Goal: Task Accomplishment & Management: Use online tool/utility

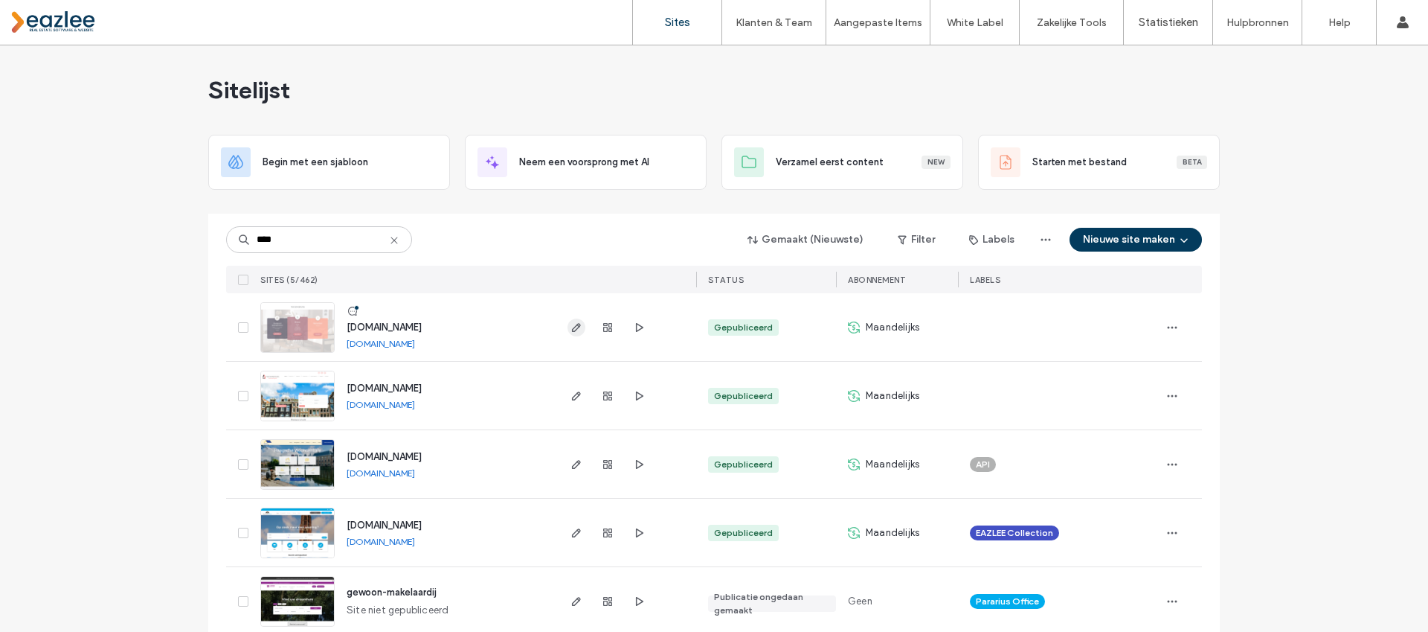
type input "****"
click at [571, 326] on icon "button" at bounding box center [577, 327] width 12 height 12
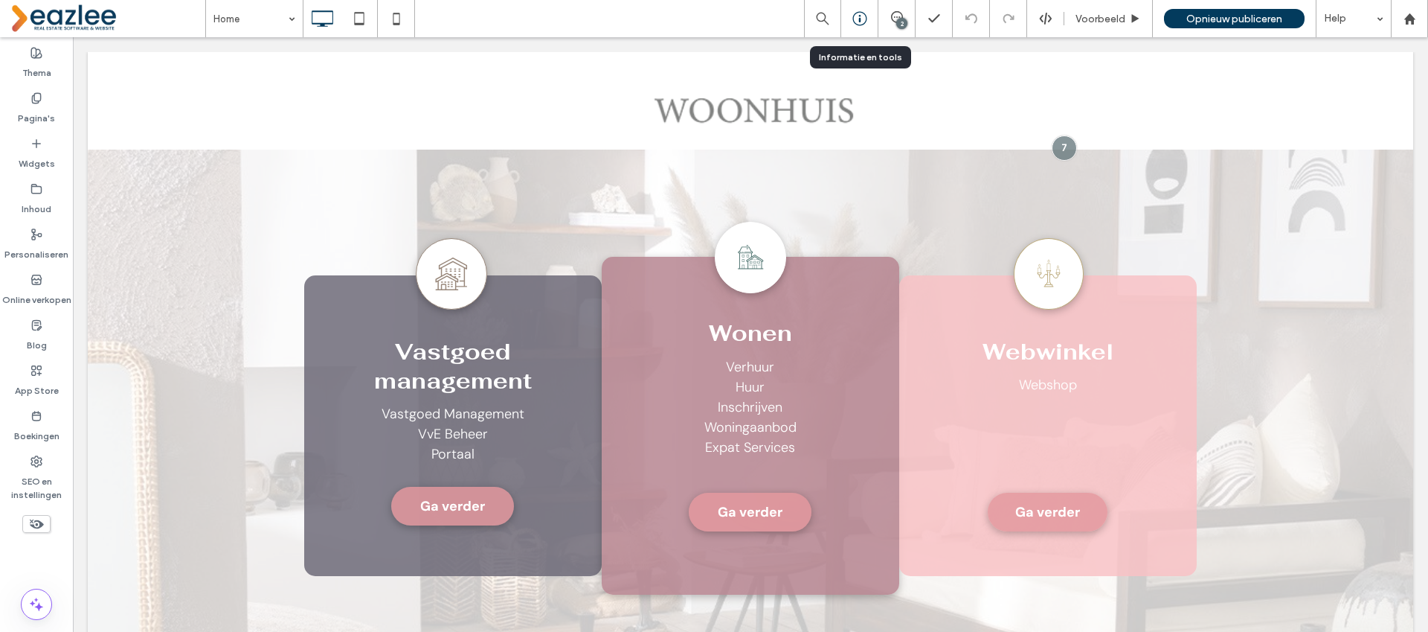
click at [858, 16] on icon at bounding box center [860, 18] width 15 height 15
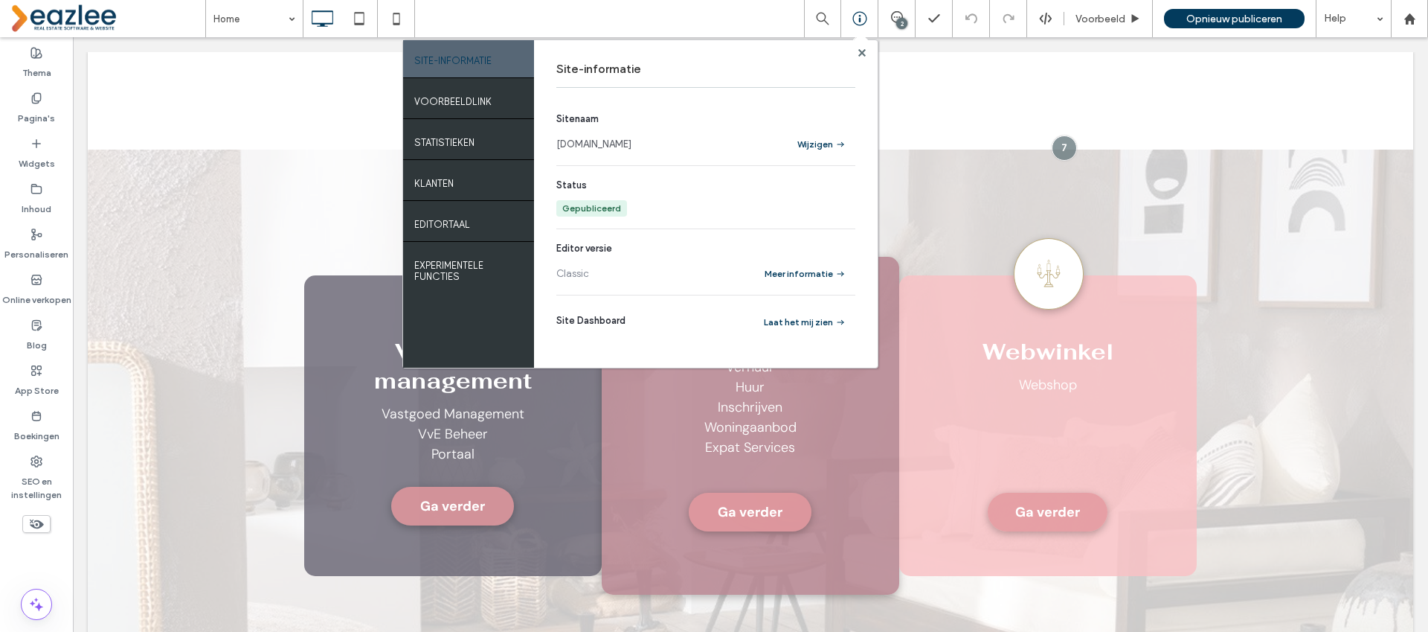
click at [603, 138] on link "[DOMAIN_NAME]" at bounding box center [593, 144] width 75 height 15
click at [858, 50] on use at bounding box center [861, 51] width 7 height 7
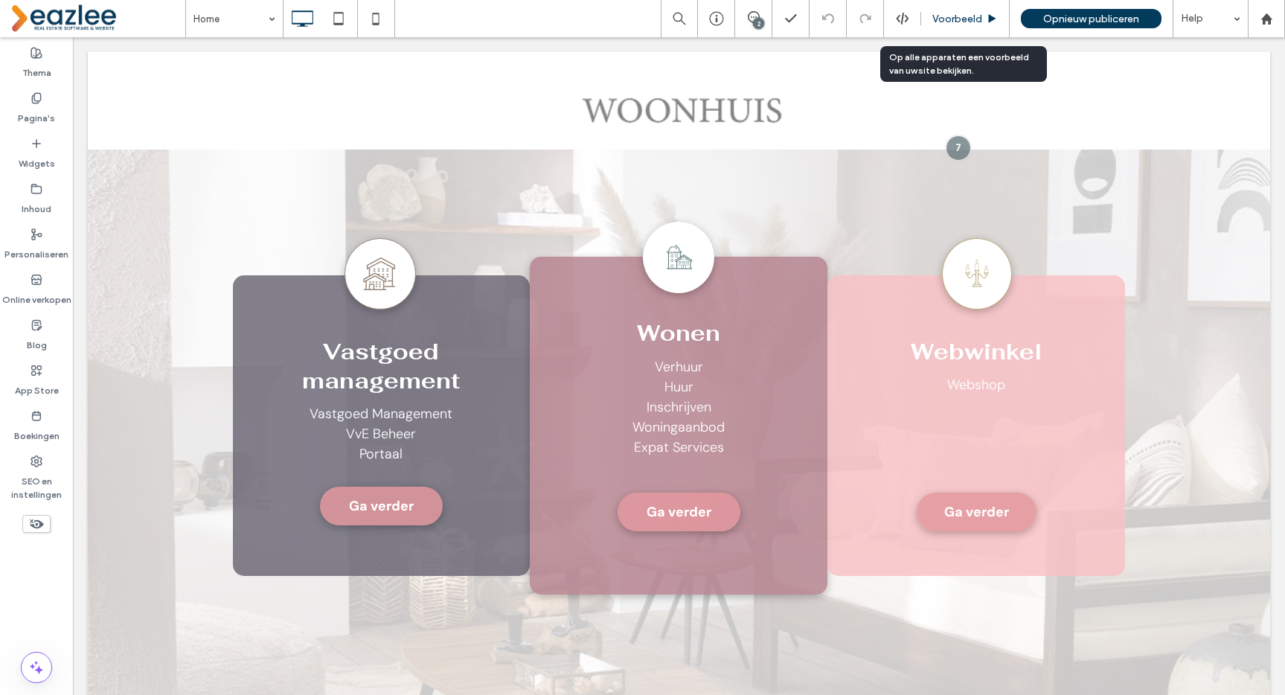
click at [948, 22] on span "Voorbeeld" at bounding box center [957, 19] width 50 height 13
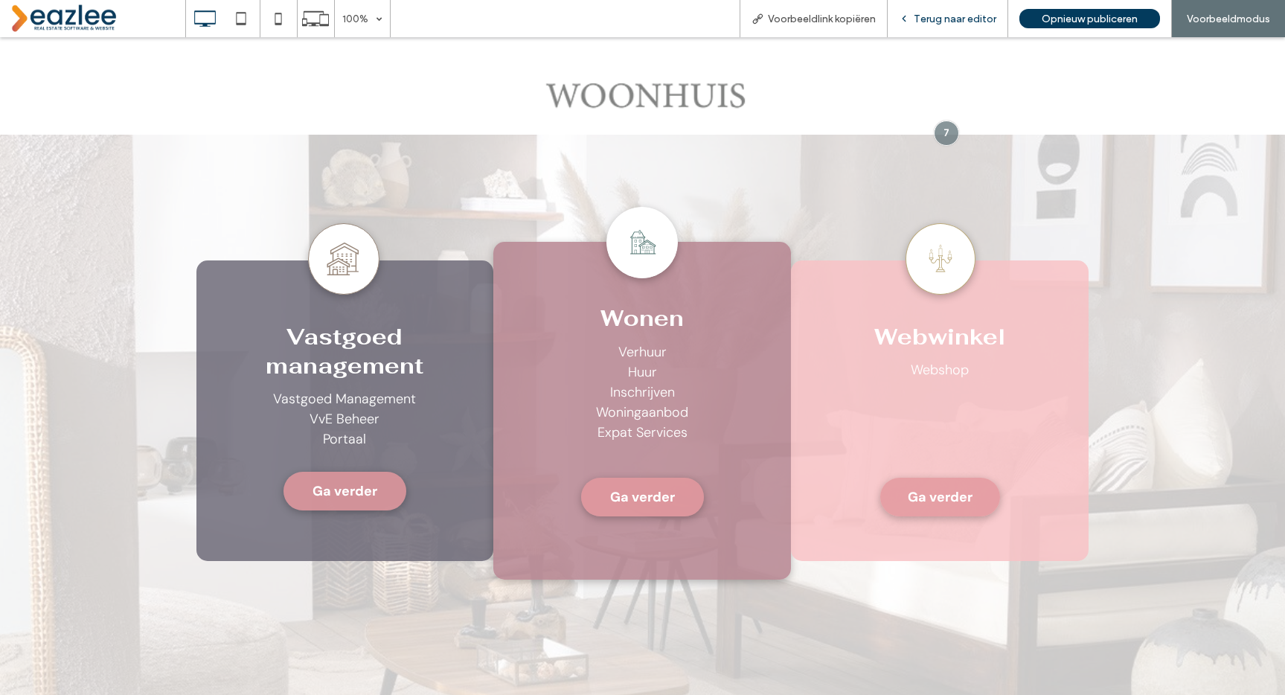
click at [940, 31] on div "Terug naar editor" at bounding box center [948, 18] width 121 height 37
click at [969, 19] on span "Terug naar editor" at bounding box center [955, 19] width 83 height 13
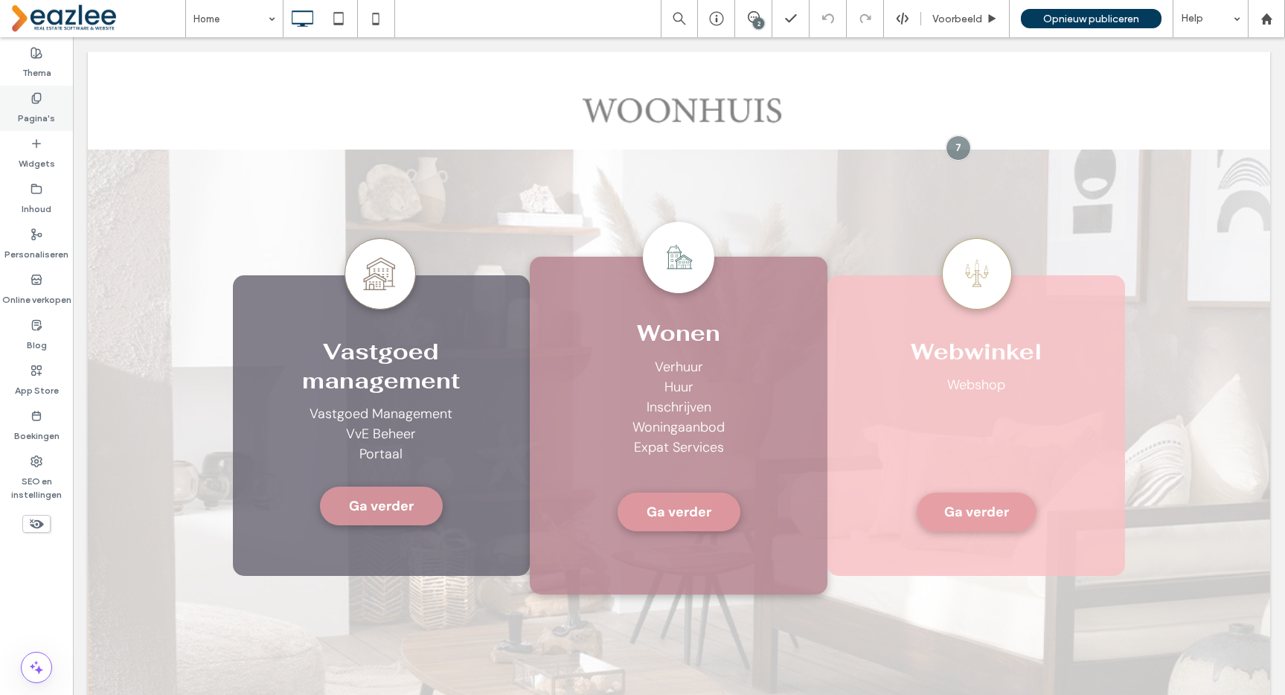
click at [31, 116] on label "Pagina's" at bounding box center [36, 114] width 37 height 21
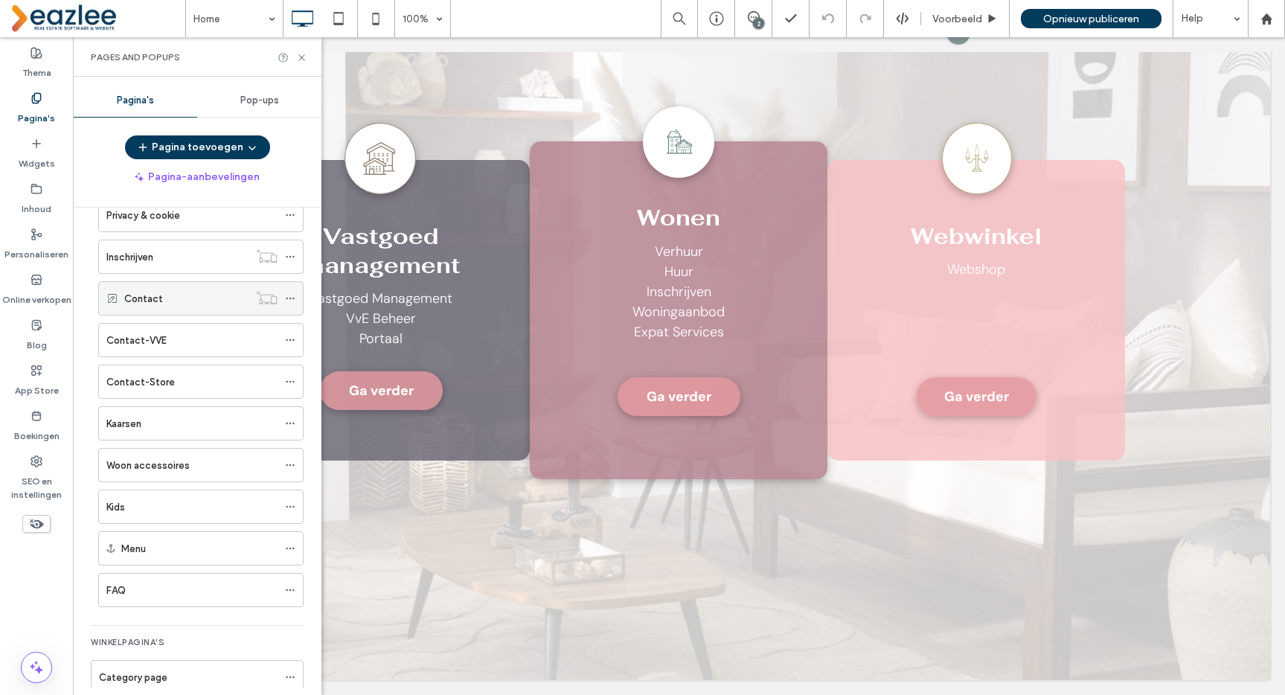
scroll to position [784, 0]
click at [146, 370] on div "Contact-Store" at bounding box center [191, 382] width 171 height 33
click at [133, 419] on label "Kaarsen" at bounding box center [123, 424] width 35 height 26
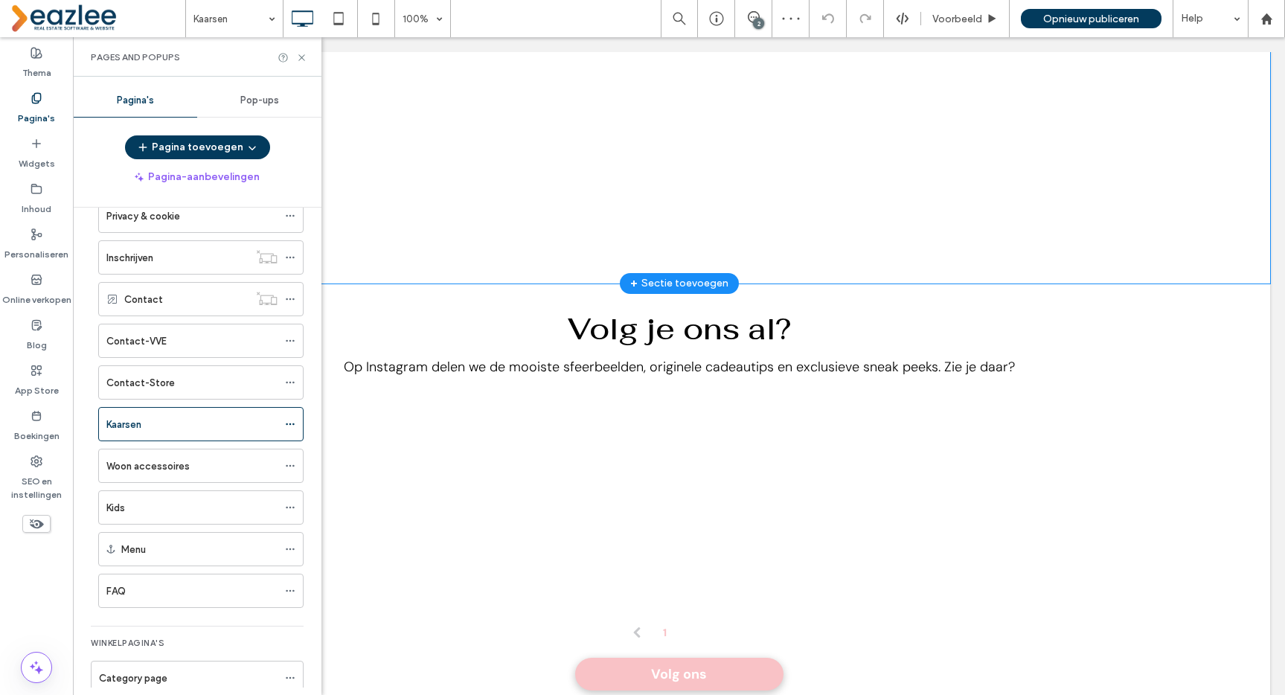
scroll to position [2494, 0]
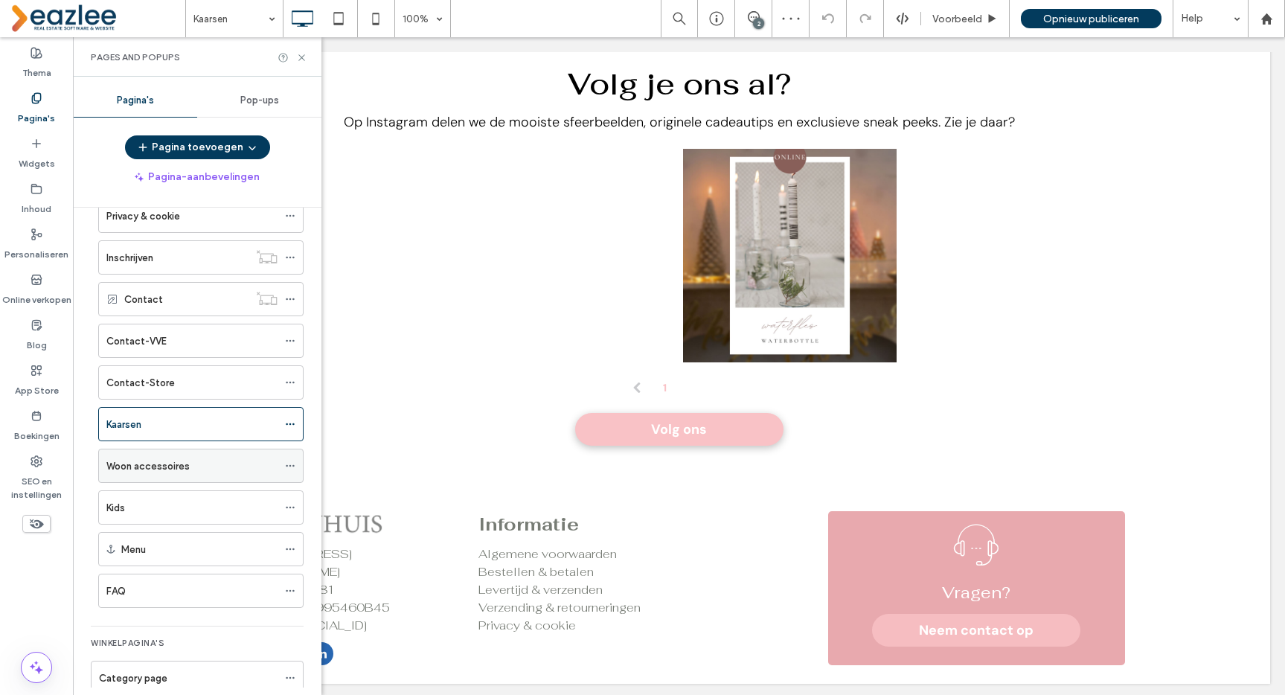
click at [186, 462] on label "Woon accessoires" at bounding box center [147, 466] width 83 height 26
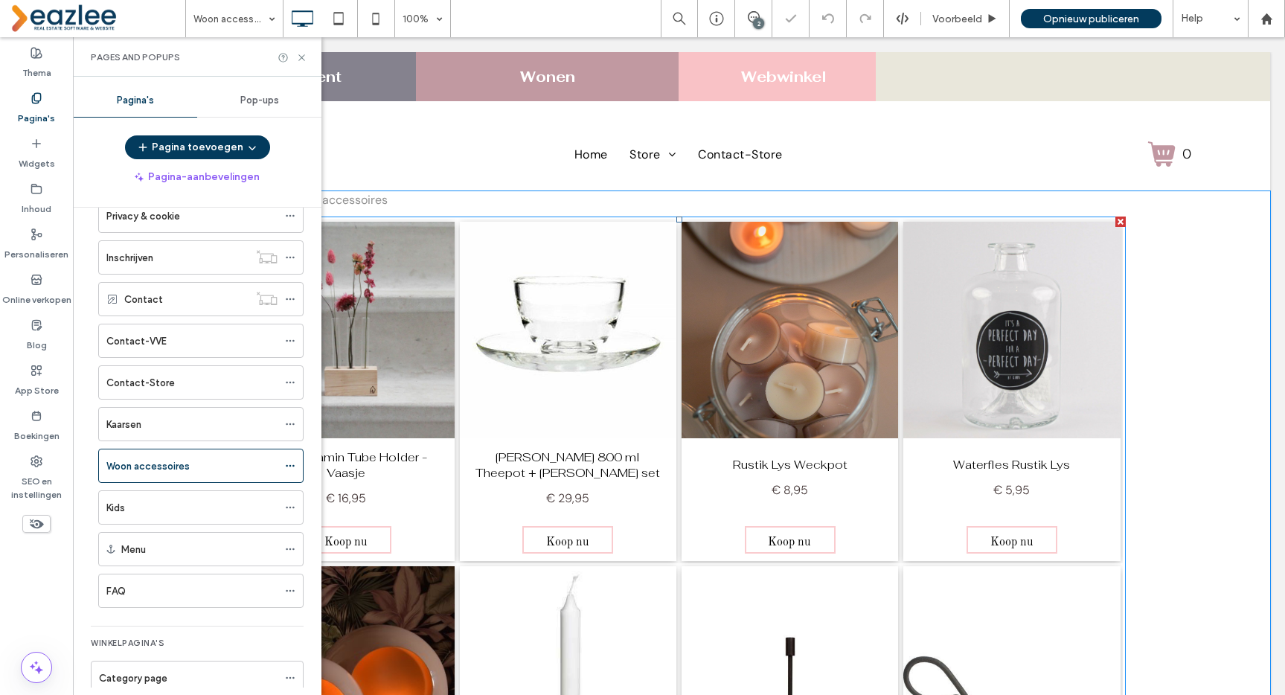
scroll to position [1695, 0]
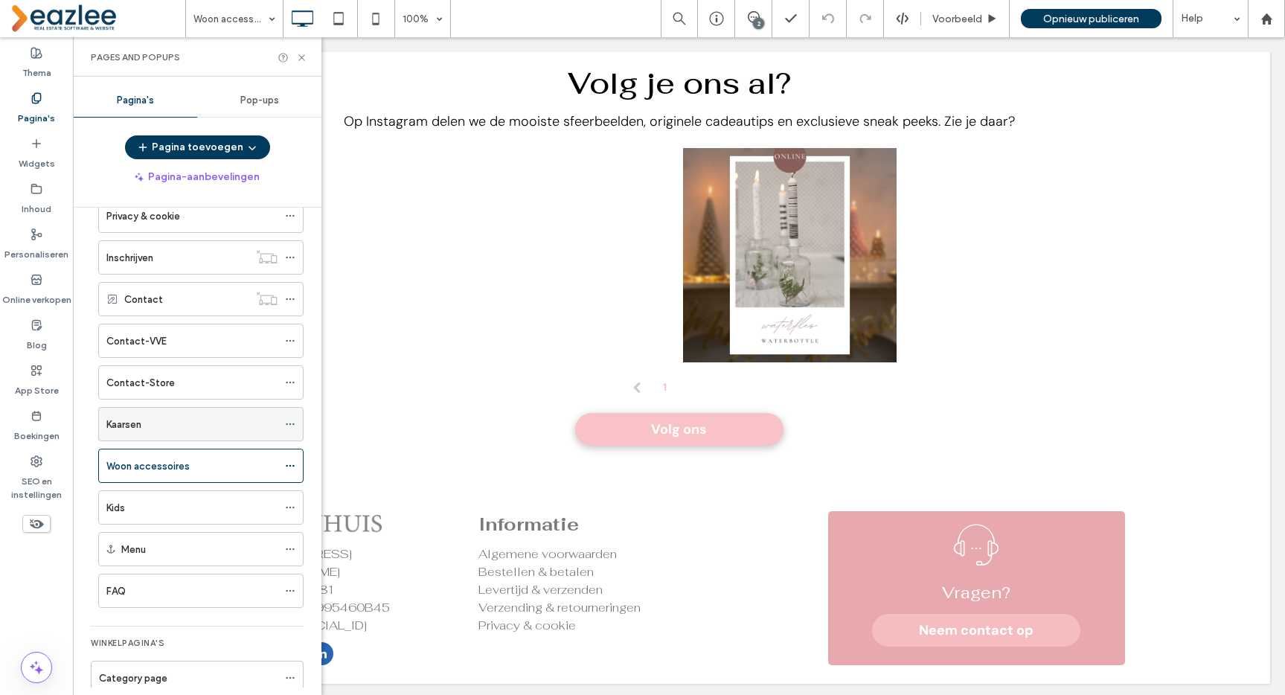
click at [155, 414] on div "Kaarsen" at bounding box center [191, 424] width 171 height 33
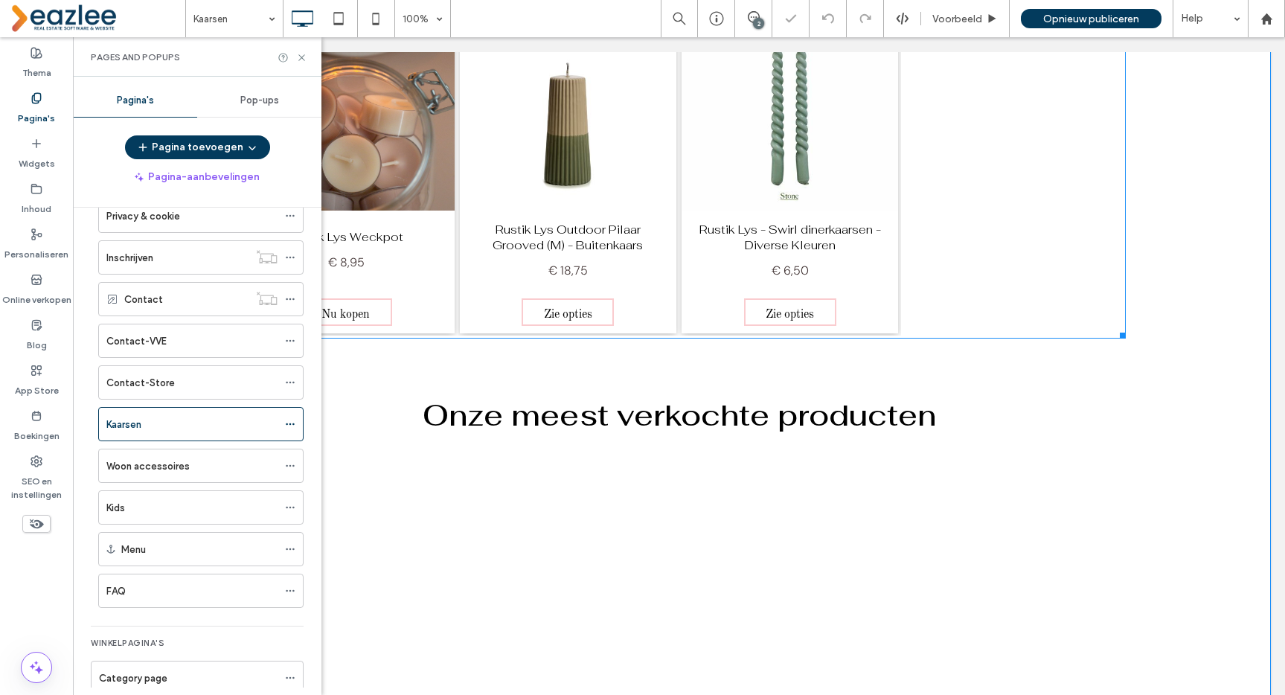
scroll to position [2494, 0]
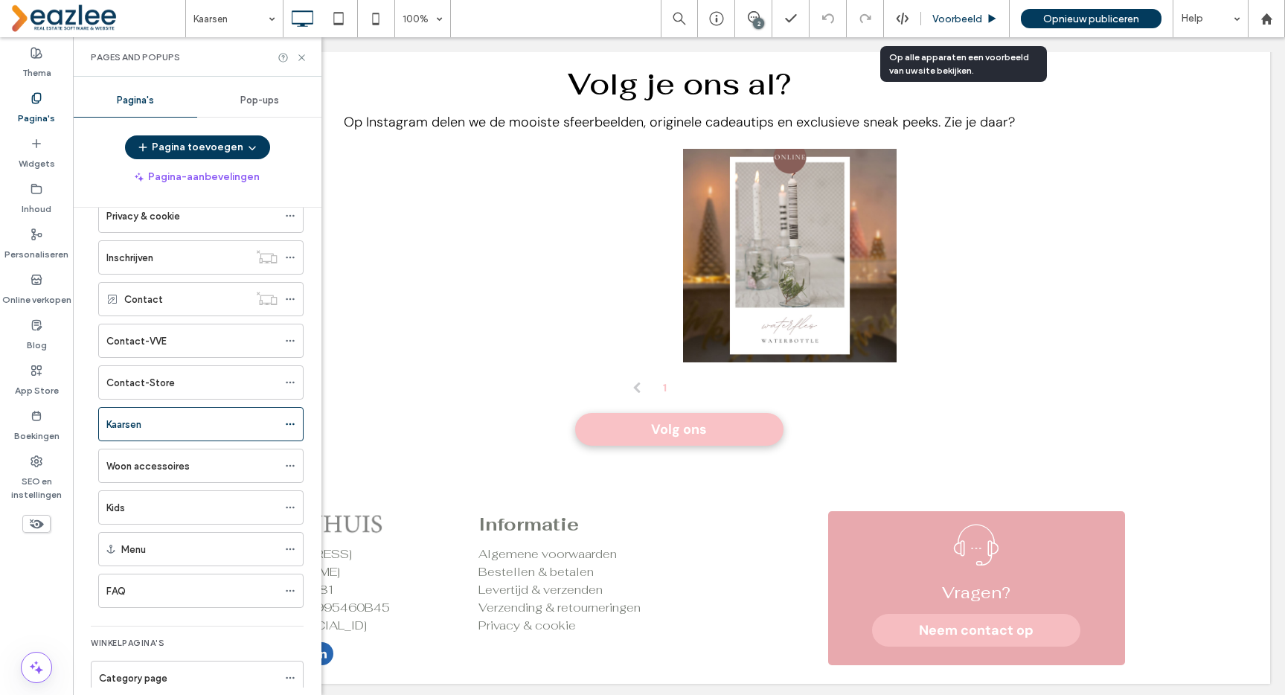
click at [970, 14] on span "Voorbeeld" at bounding box center [957, 19] width 50 height 13
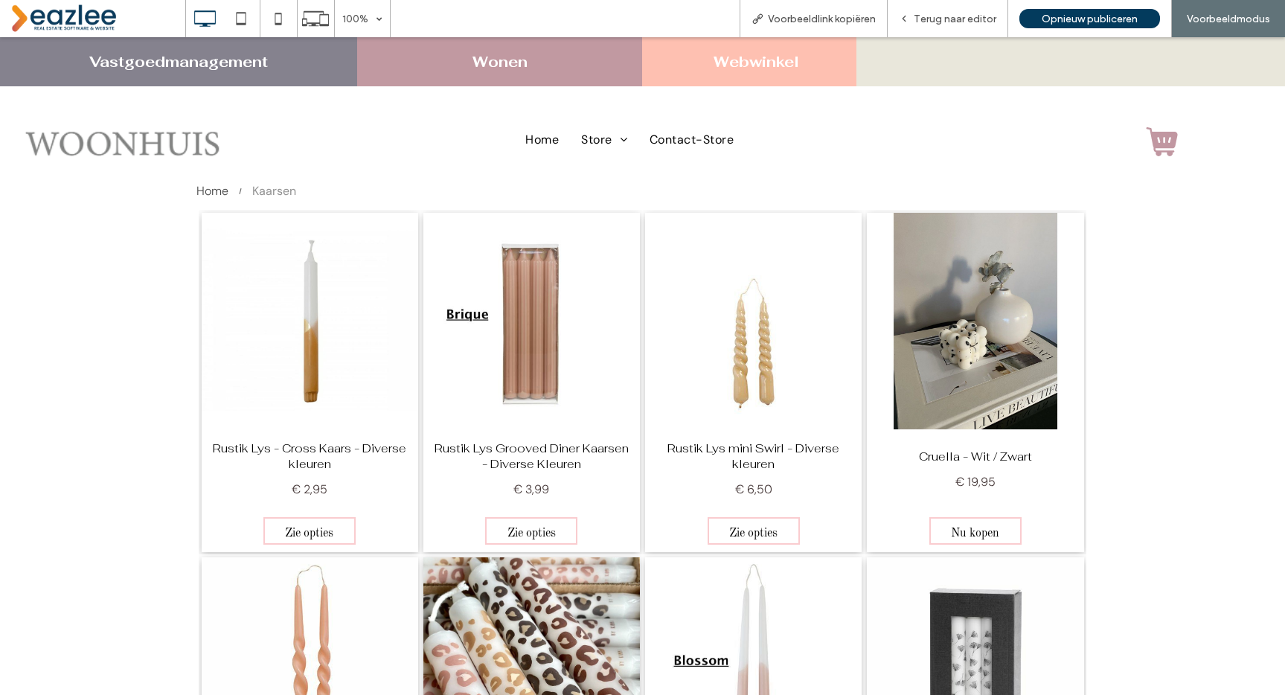
click at [767, 62] on link "Webwinkel" at bounding box center [756, 61] width 86 height 19
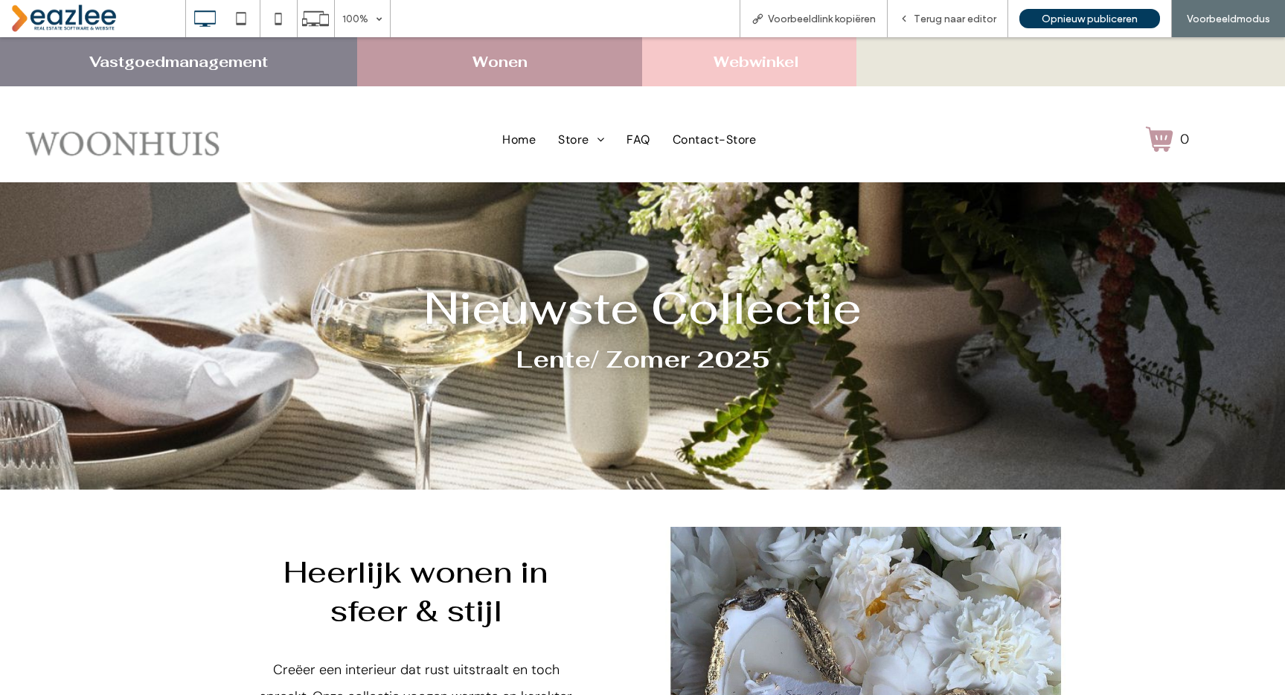
click at [557, 62] on h3 "Wonen" at bounding box center [500, 61] width 273 height 19
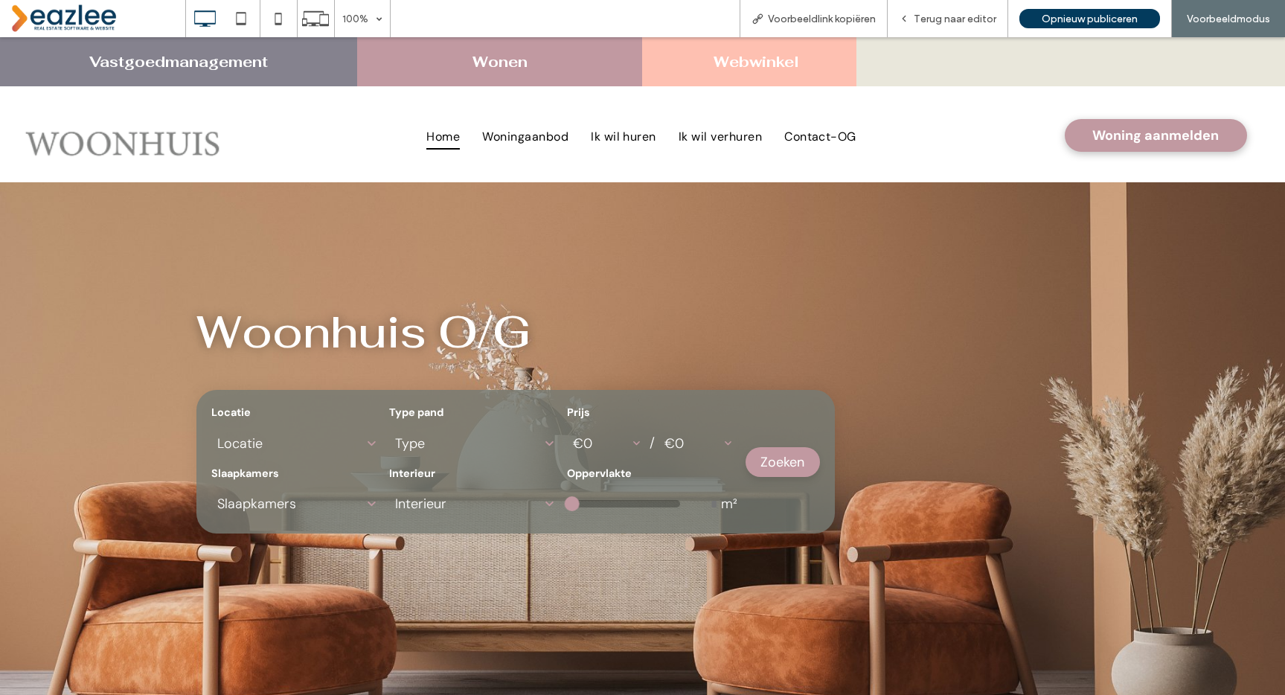
scroll to position [2990, 0]
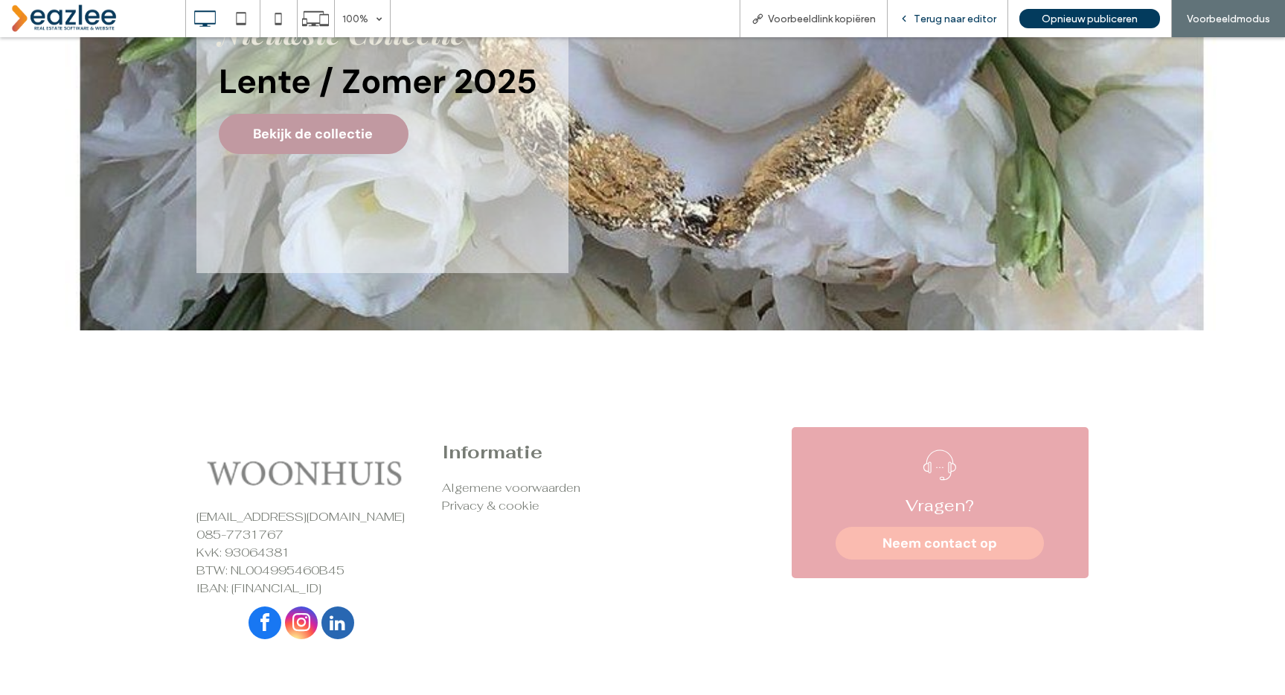
click at [954, 13] on span "Terug naar editor" at bounding box center [955, 19] width 83 height 13
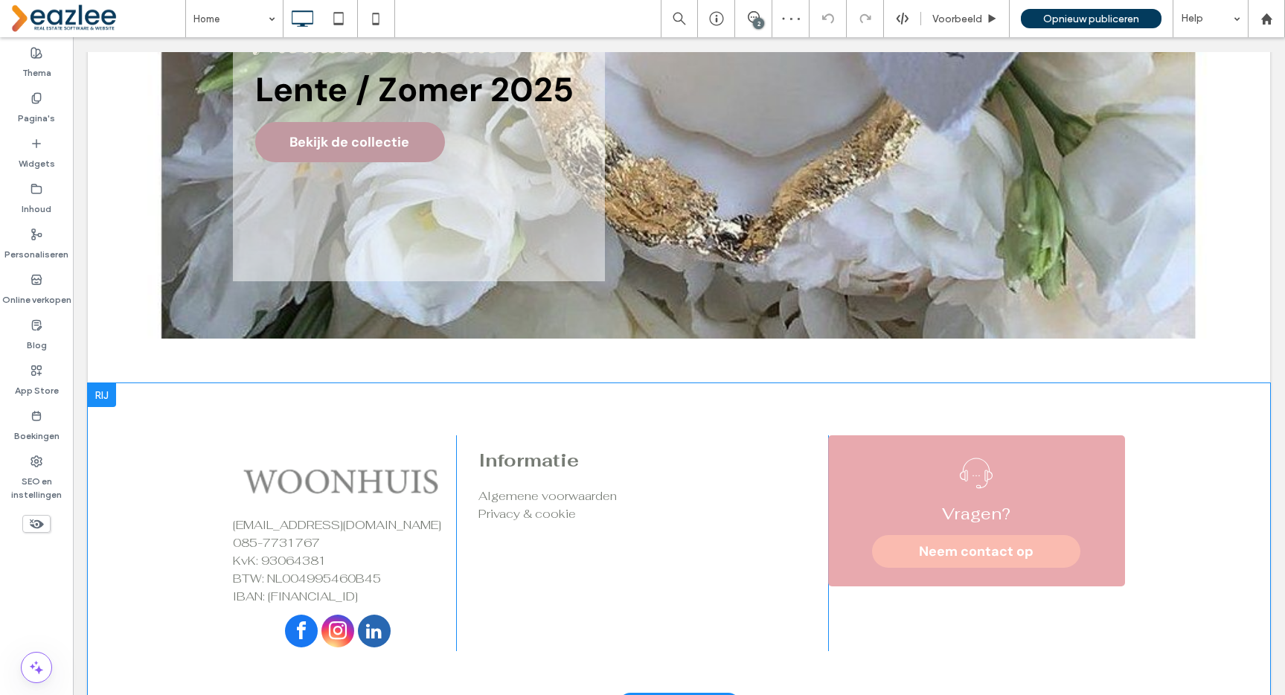
scroll to position [2985, 0]
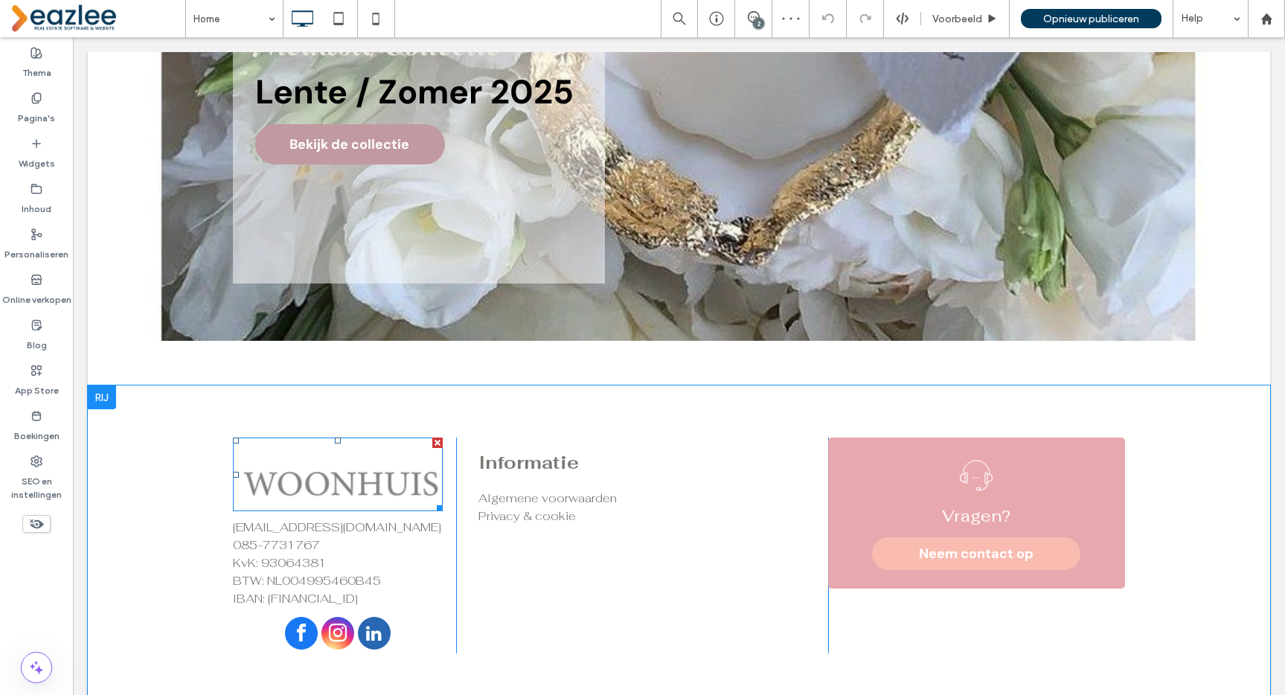
click at [265, 459] on img at bounding box center [338, 474] width 210 height 74
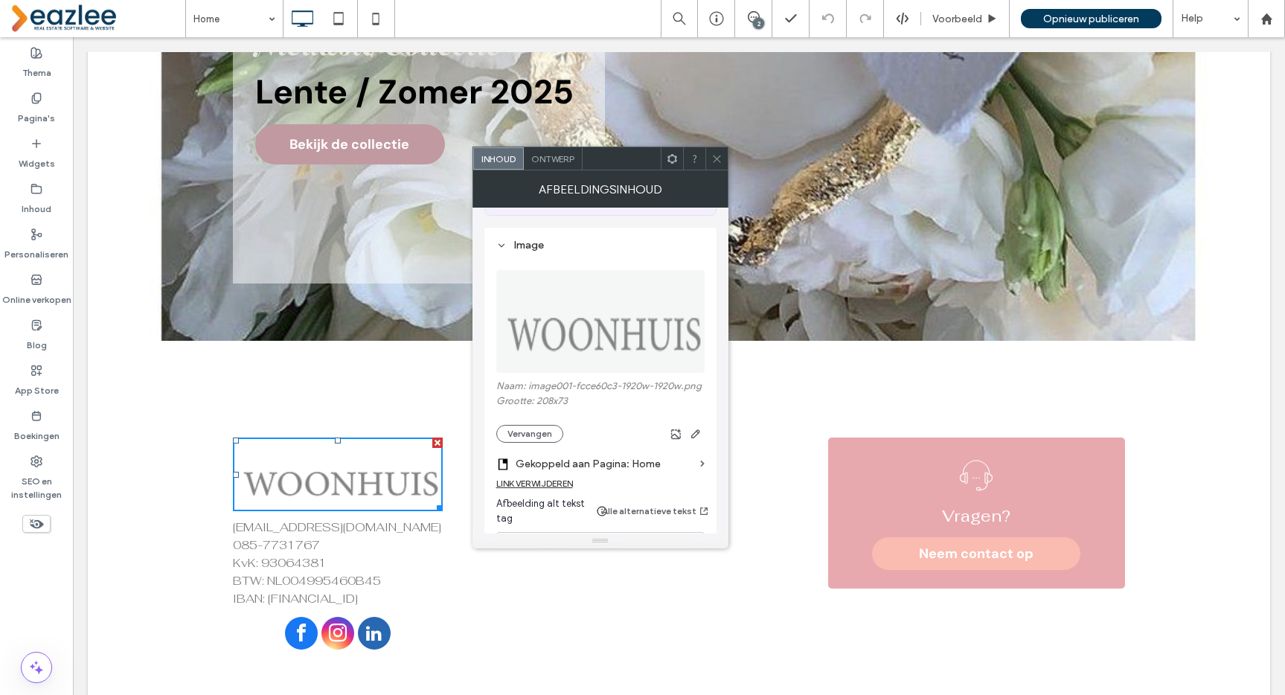
scroll to position [137, 0]
click at [715, 155] on icon at bounding box center [716, 158] width 11 height 11
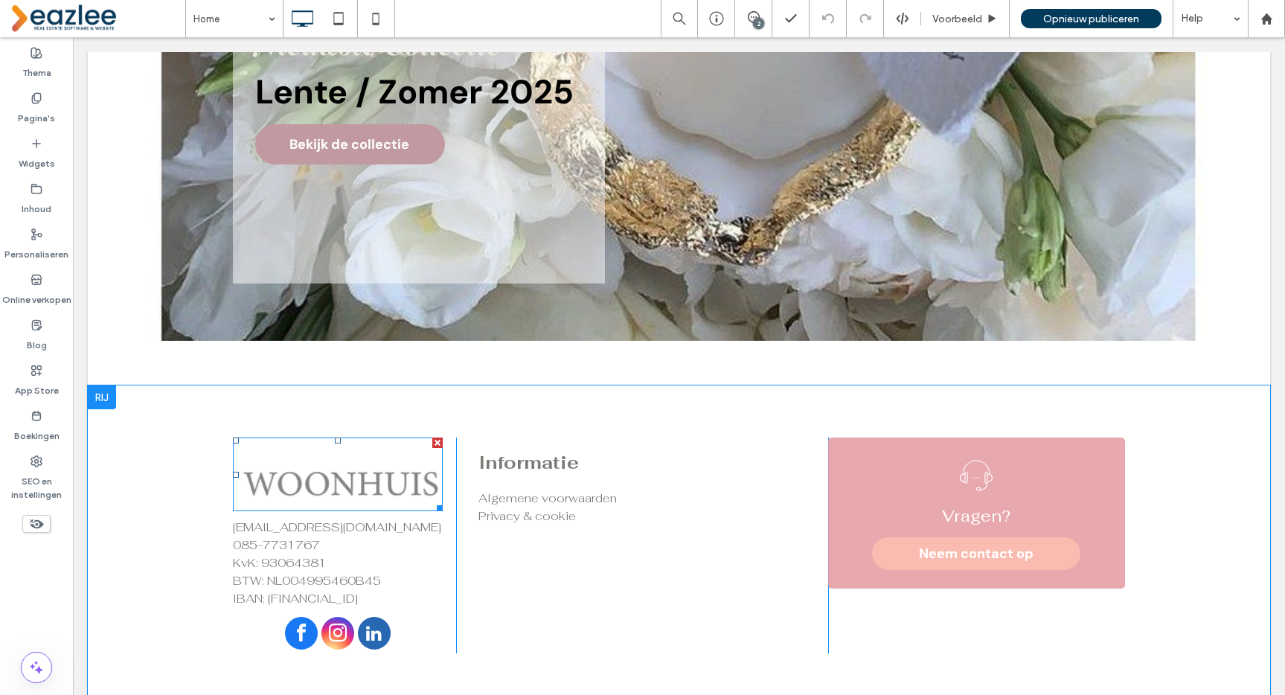
click at [386, 478] on img at bounding box center [338, 474] width 210 height 74
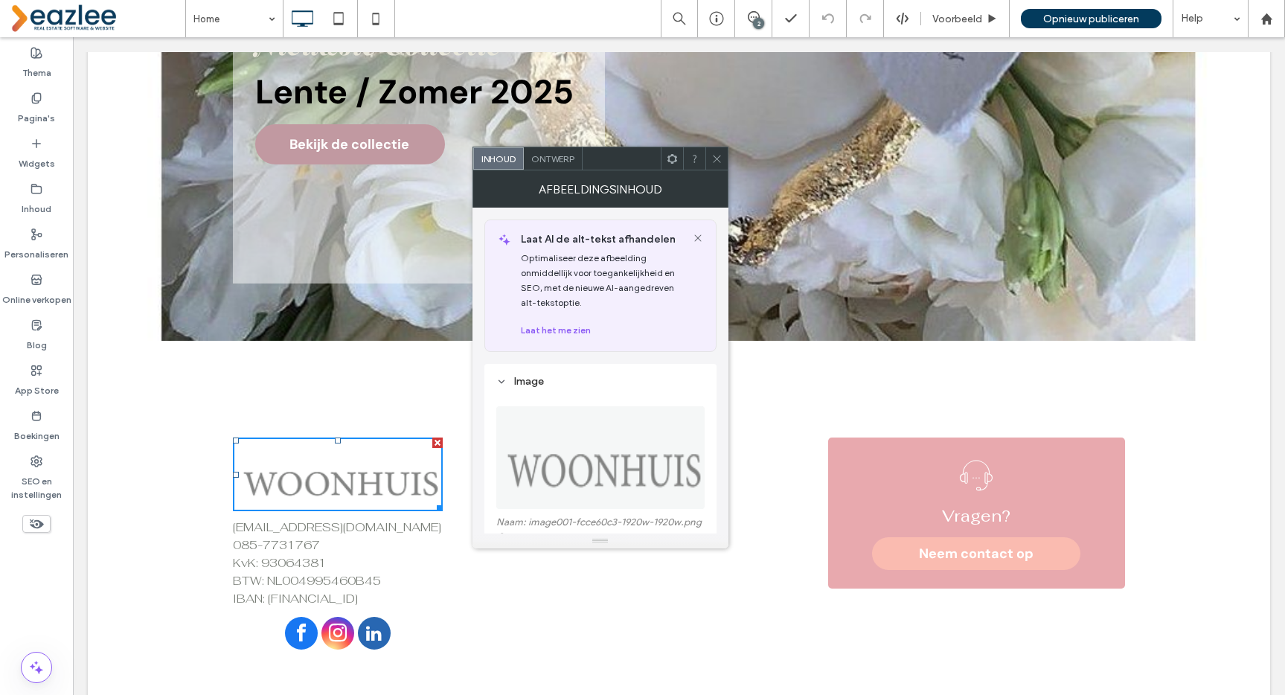
click at [590, 454] on img at bounding box center [601, 457] width 210 height 103
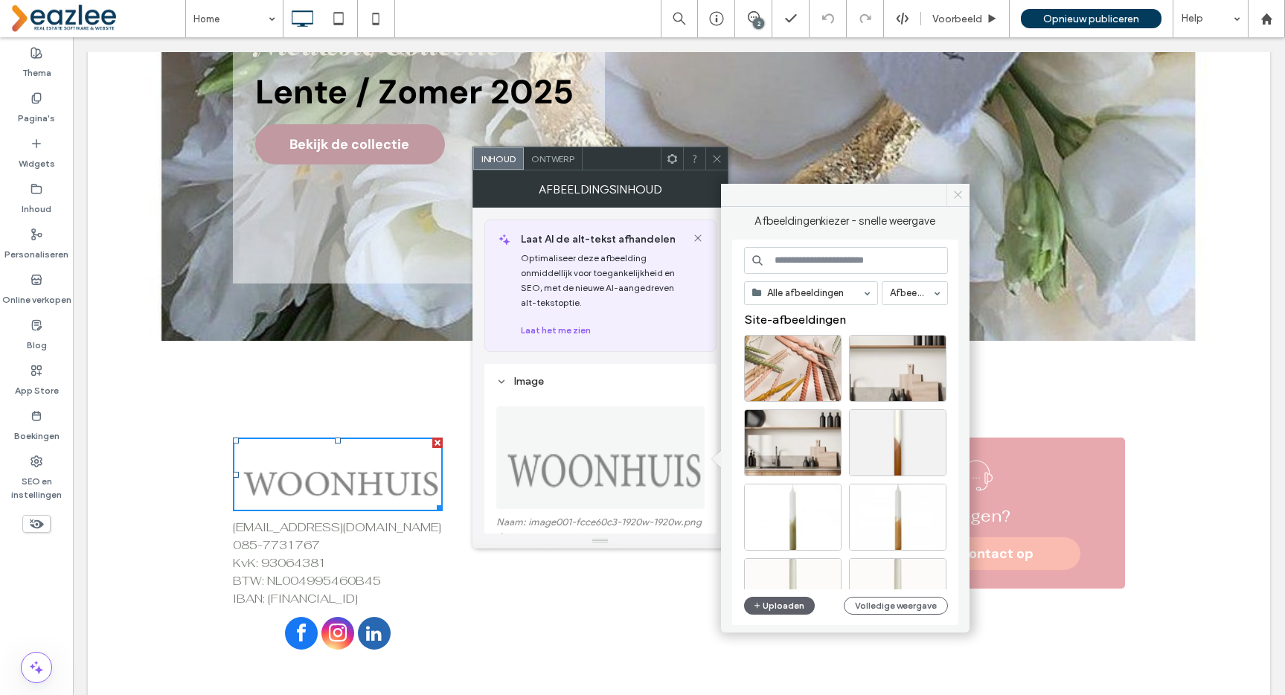
click at [957, 190] on icon at bounding box center [957, 194] width 11 height 11
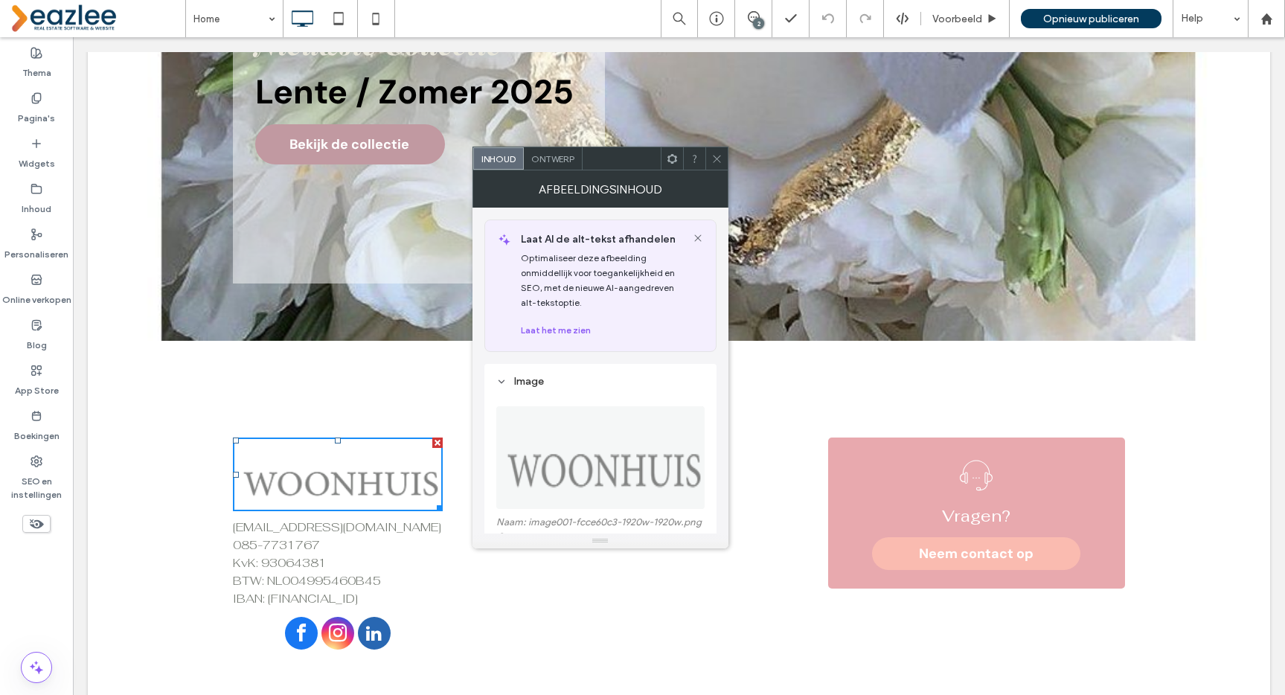
click at [719, 160] on use at bounding box center [716, 158] width 7 height 7
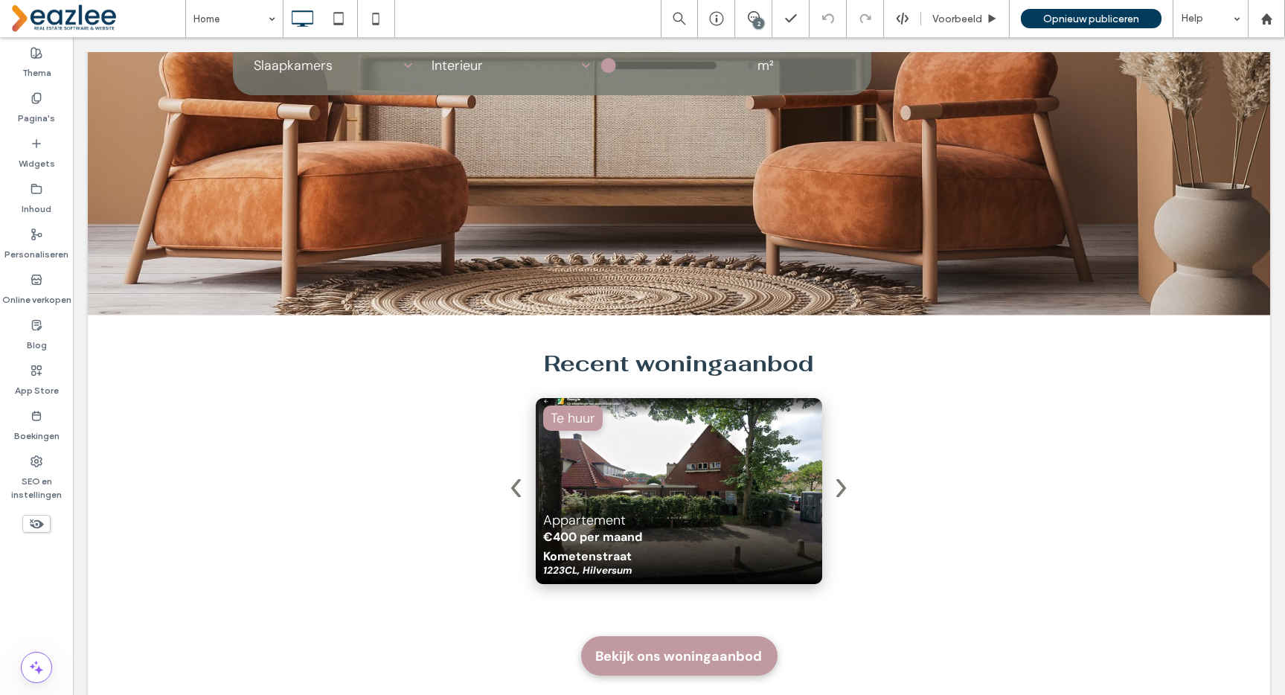
scroll to position [0, 0]
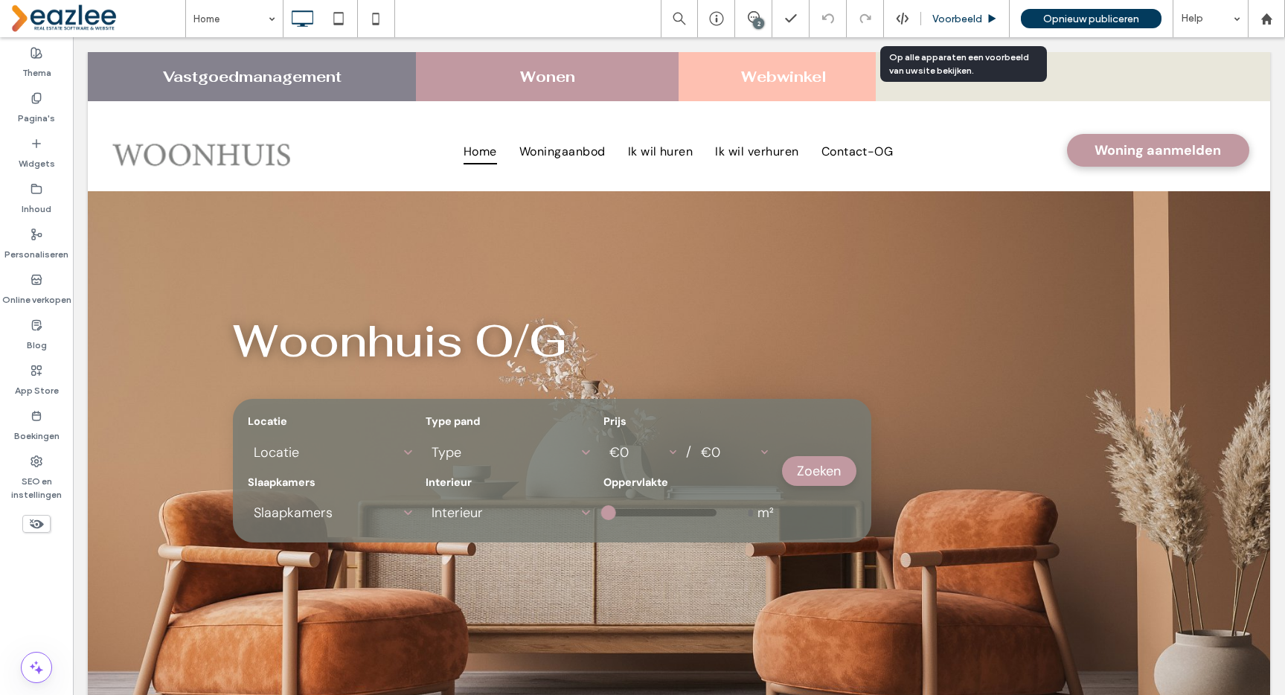
click at [959, 14] on span "Voorbeeld" at bounding box center [957, 19] width 50 height 13
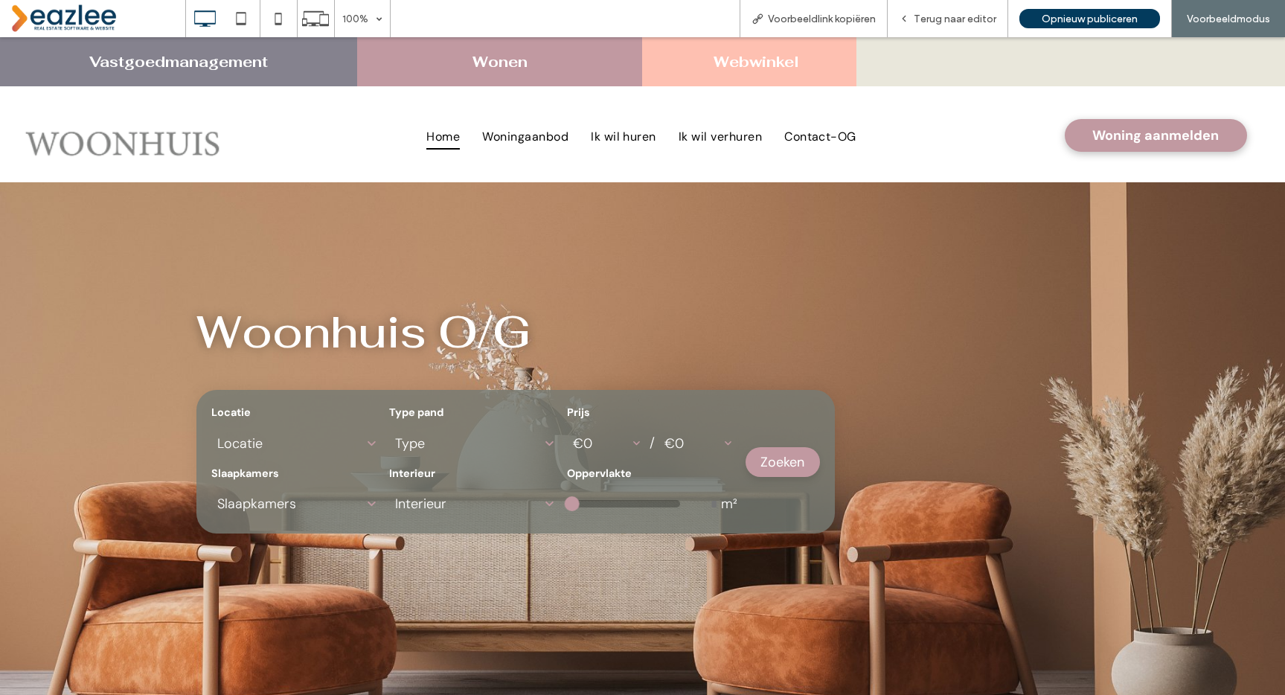
click at [491, 60] on link "Wonen" at bounding box center [499, 61] width 55 height 19
type input "**"
click at [751, 65] on link "Webwinkel" at bounding box center [756, 61] width 86 height 19
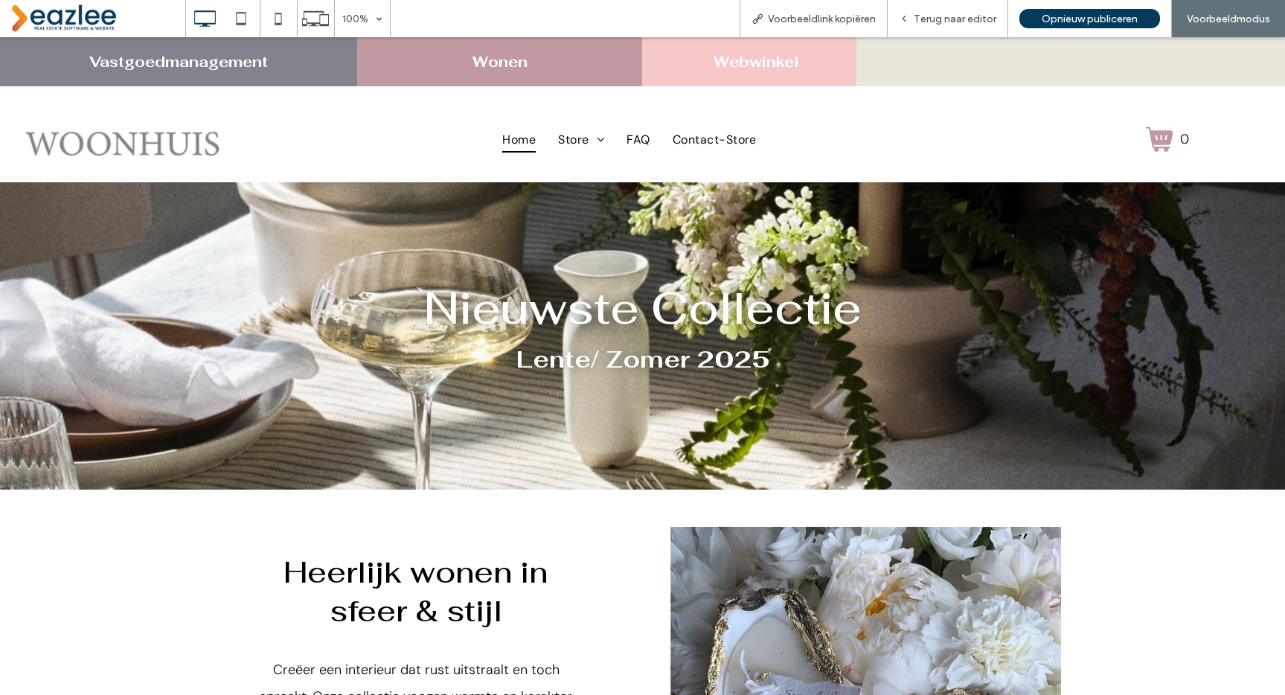
scroll to position [1611, 0]
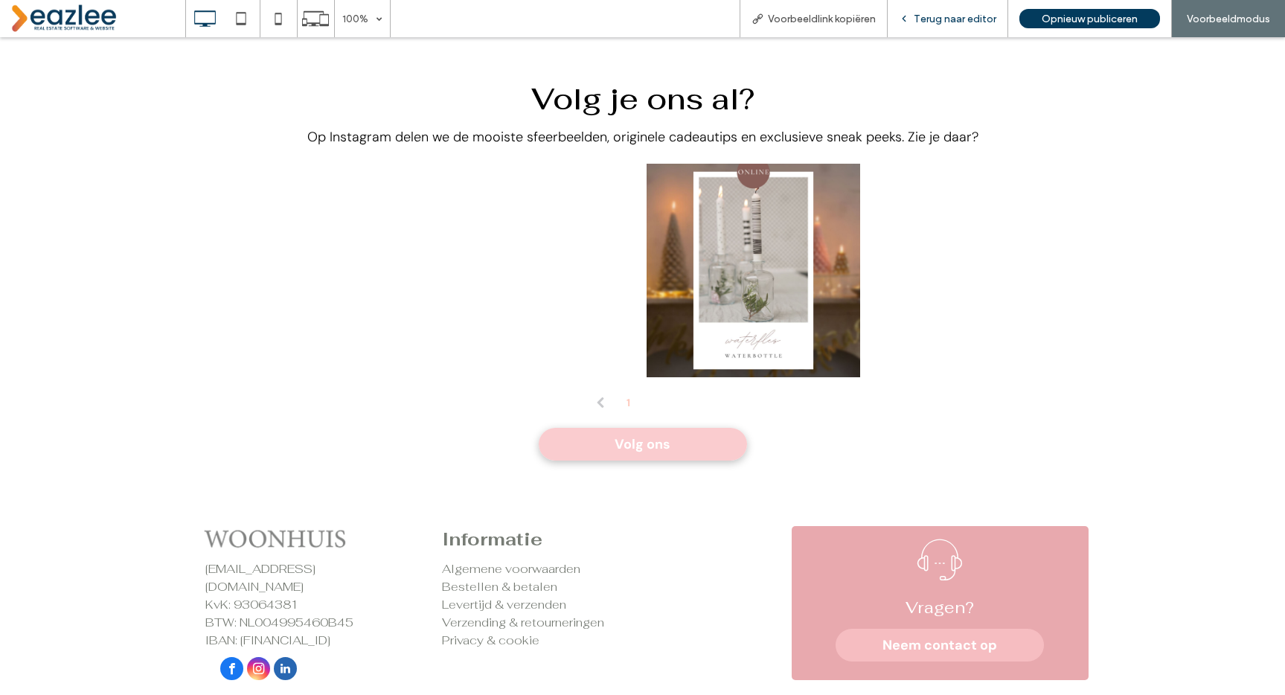
click at [962, 27] on div "Terug naar editor" at bounding box center [948, 18] width 121 height 37
click at [922, 13] on span "Terug naar editor" at bounding box center [955, 19] width 83 height 13
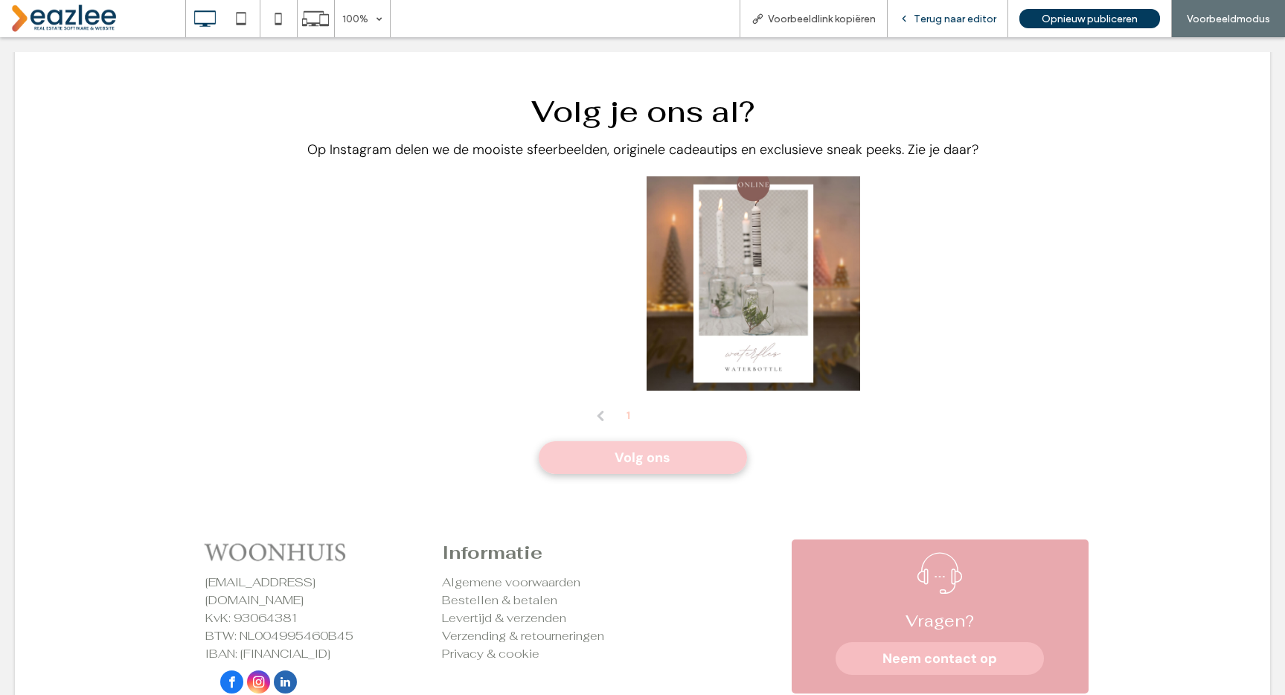
scroll to position [1608, 0]
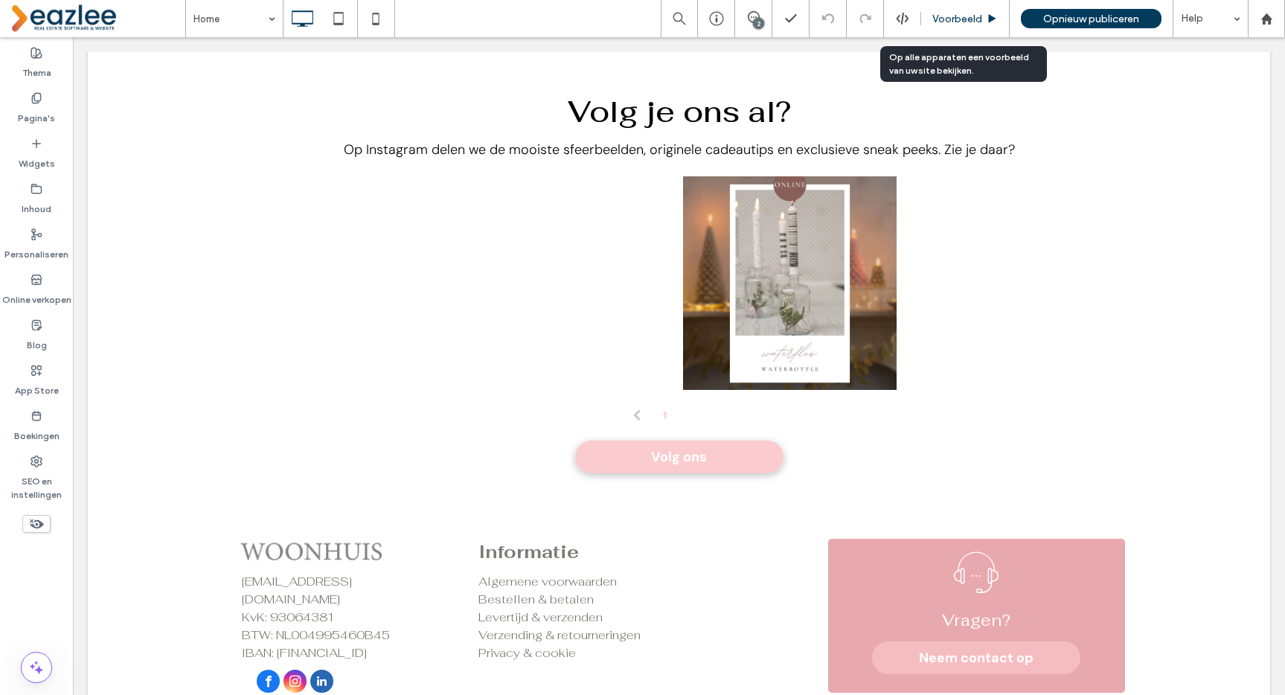
click at [959, 18] on span "Voorbeeld" at bounding box center [957, 19] width 50 height 13
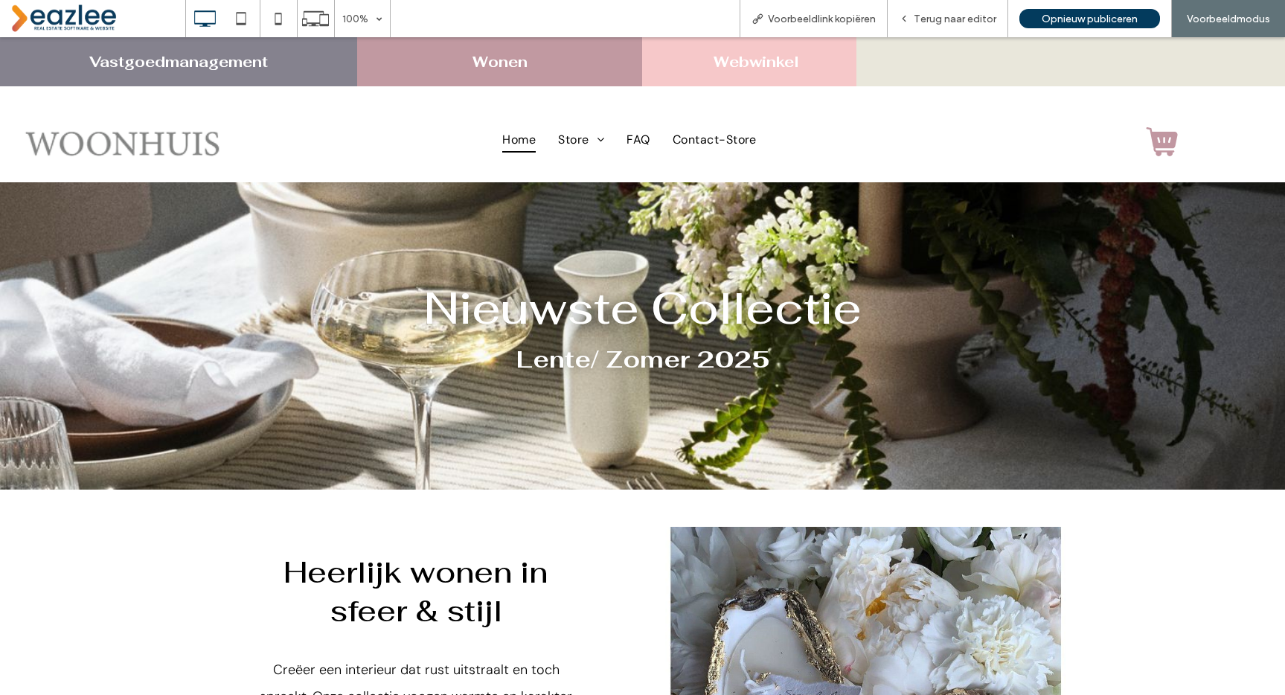
drag, startPoint x: 173, startPoint y: 55, endPoint x: 173, endPoint y: 97, distance: 41.7
click at [173, 55] on link "Vastgoedmanagement" at bounding box center [178, 61] width 179 height 19
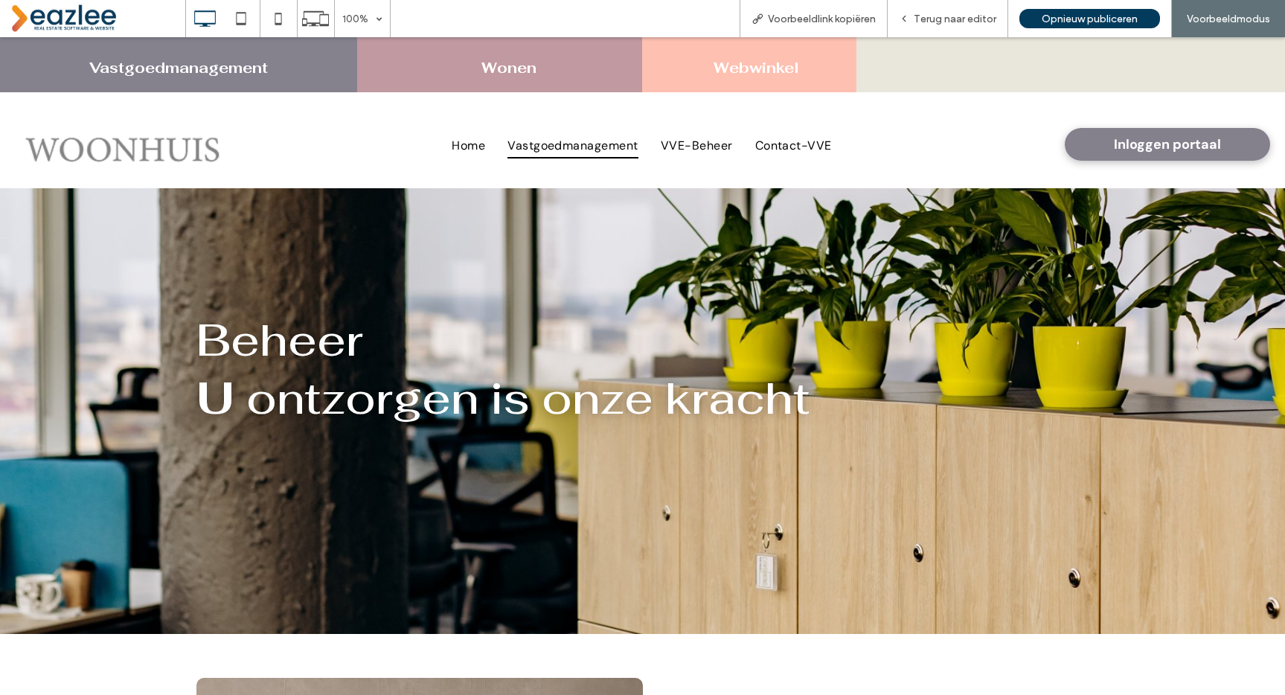
scroll to position [1945, 0]
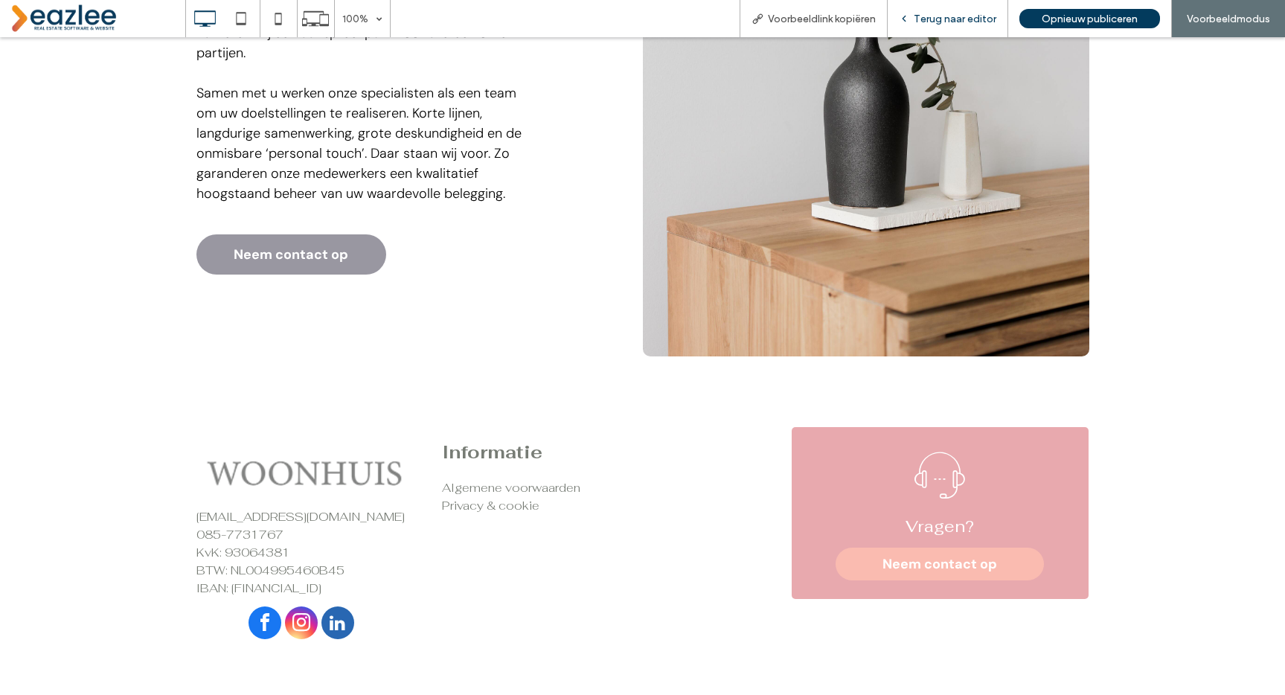
click at [971, 19] on span "Terug naar editor" at bounding box center [955, 19] width 83 height 13
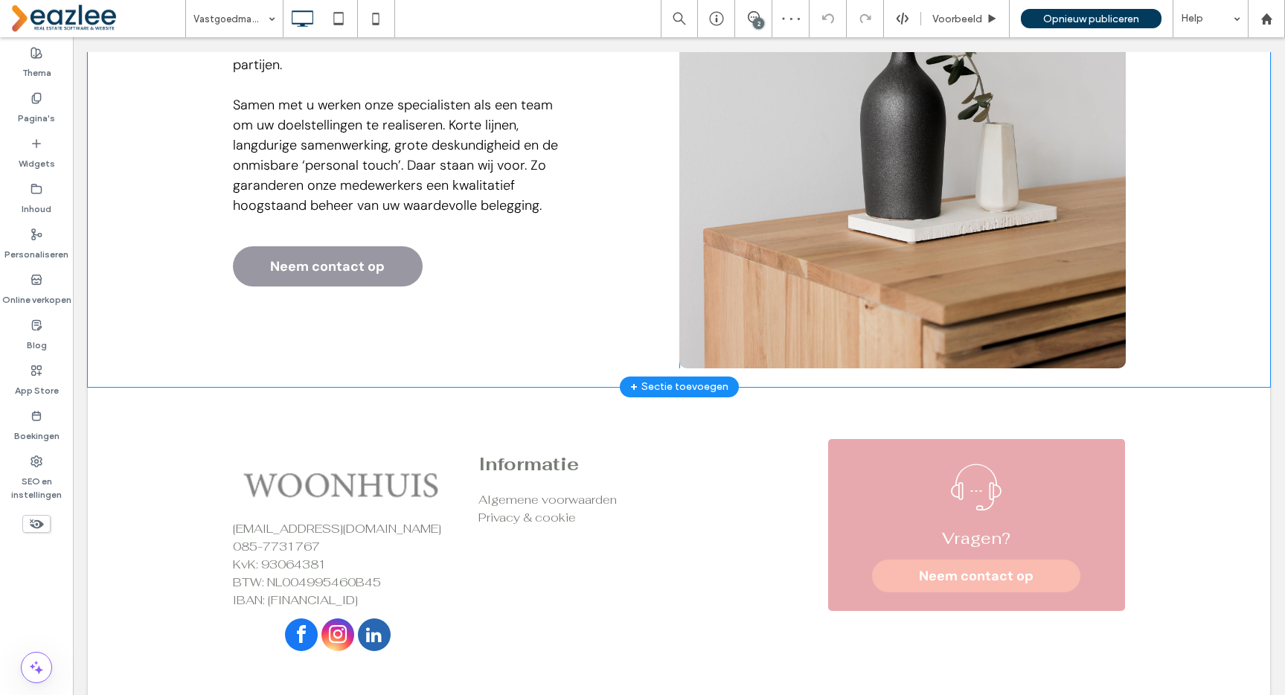
scroll to position [1941, 0]
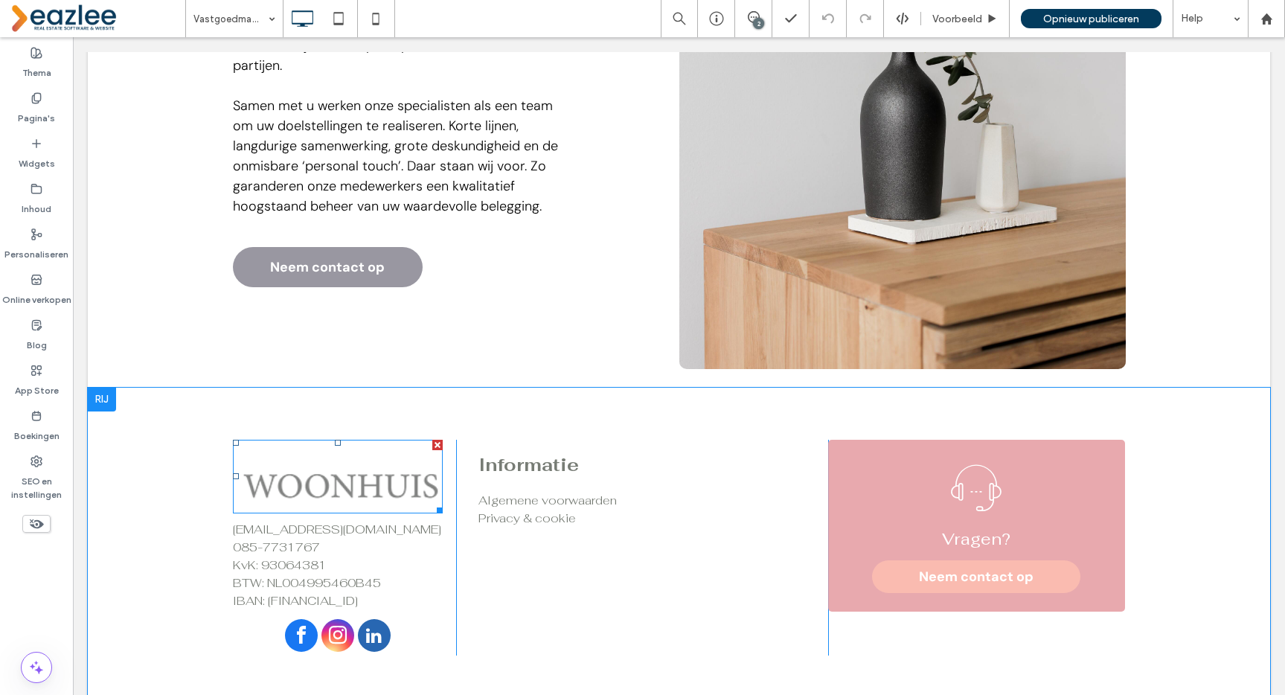
click at [369, 490] on img at bounding box center [338, 477] width 210 height 74
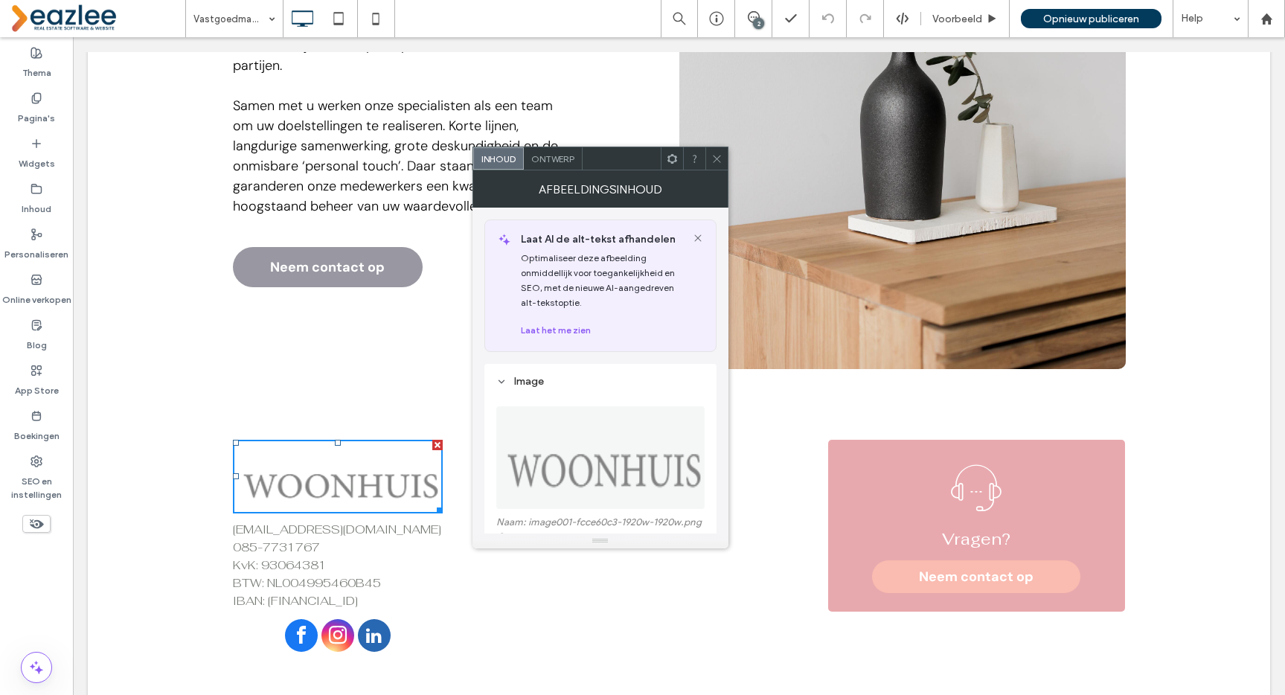
click at [716, 158] on icon at bounding box center [716, 158] width 11 height 11
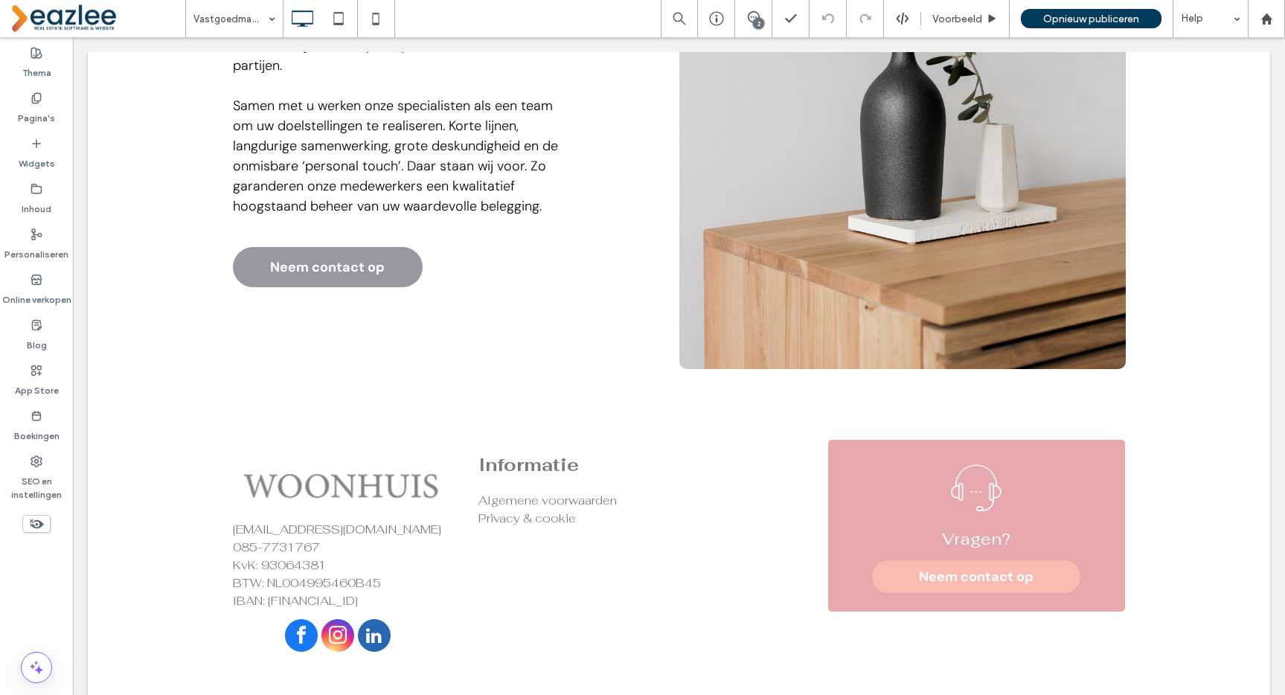
scroll to position [0, 0]
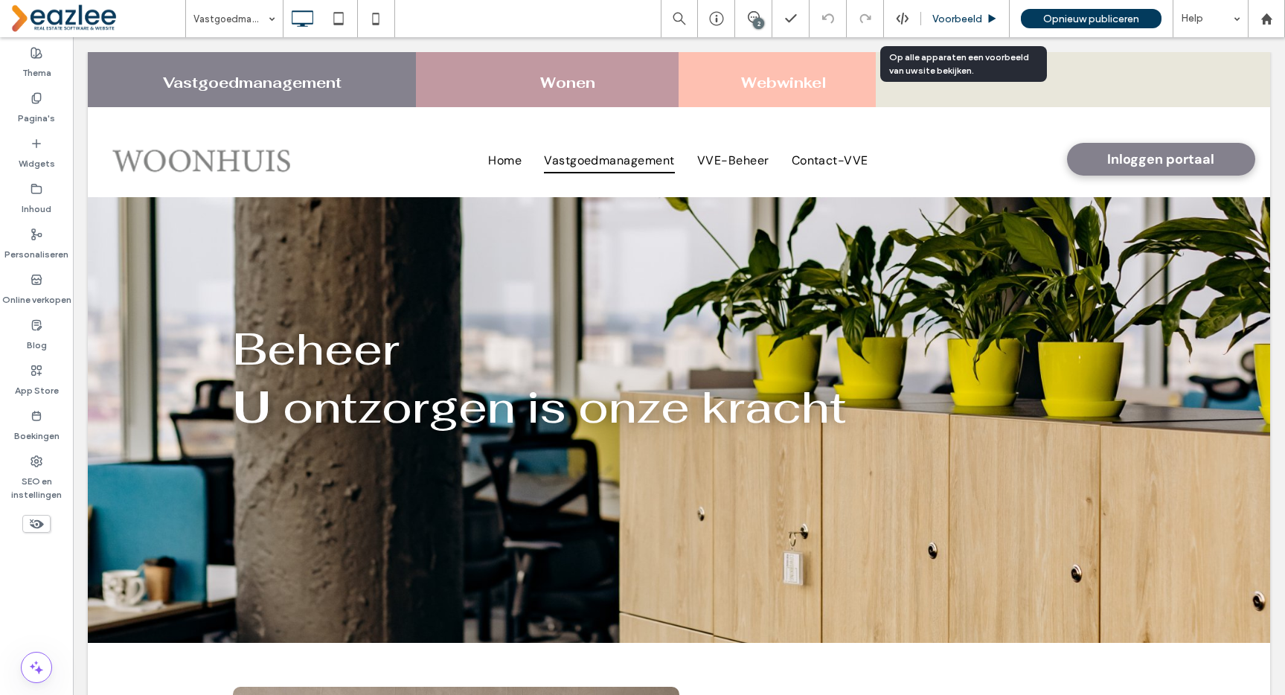
drag, startPoint x: 969, startPoint y: 11, endPoint x: 938, endPoint y: 23, distance: 33.4
click at [969, 11] on div "Voorbeeld" at bounding box center [965, 18] width 89 height 37
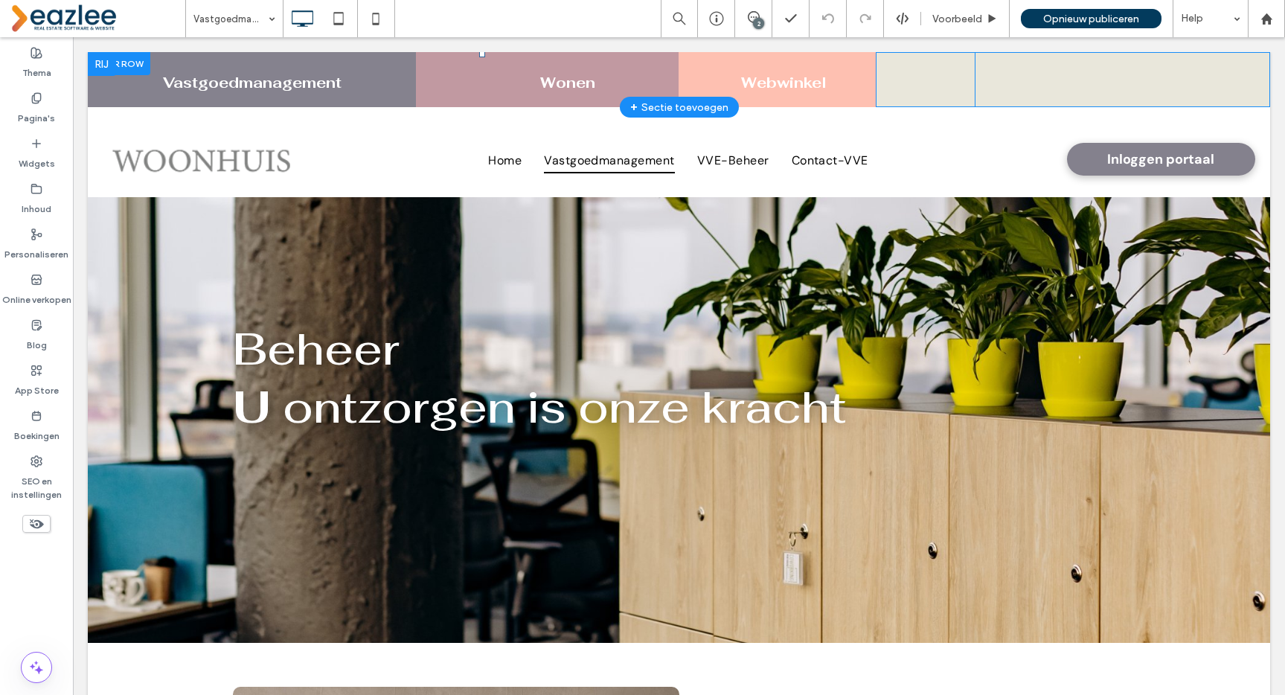
click at [751, 68] on div "Webwinkel Click To Paste" at bounding box center [776, 79] width 197 height 55
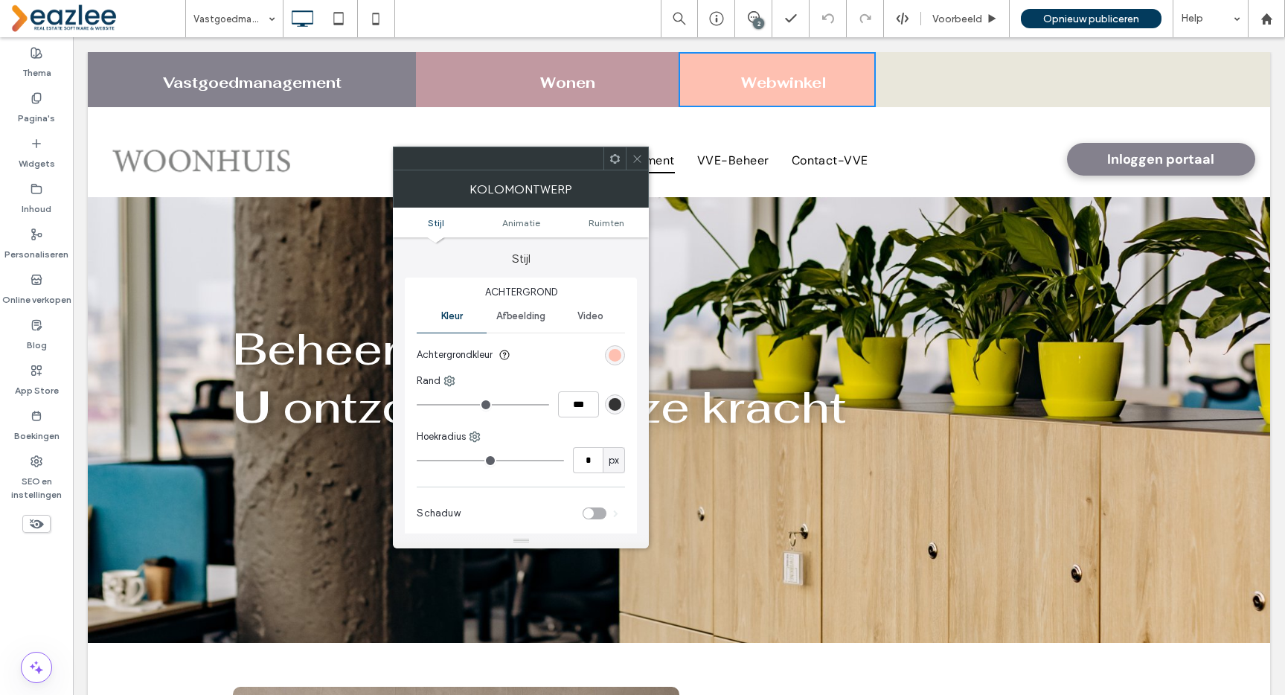
click at [640, 153] on icon at bounding box center [637, 158] width 11 height 11
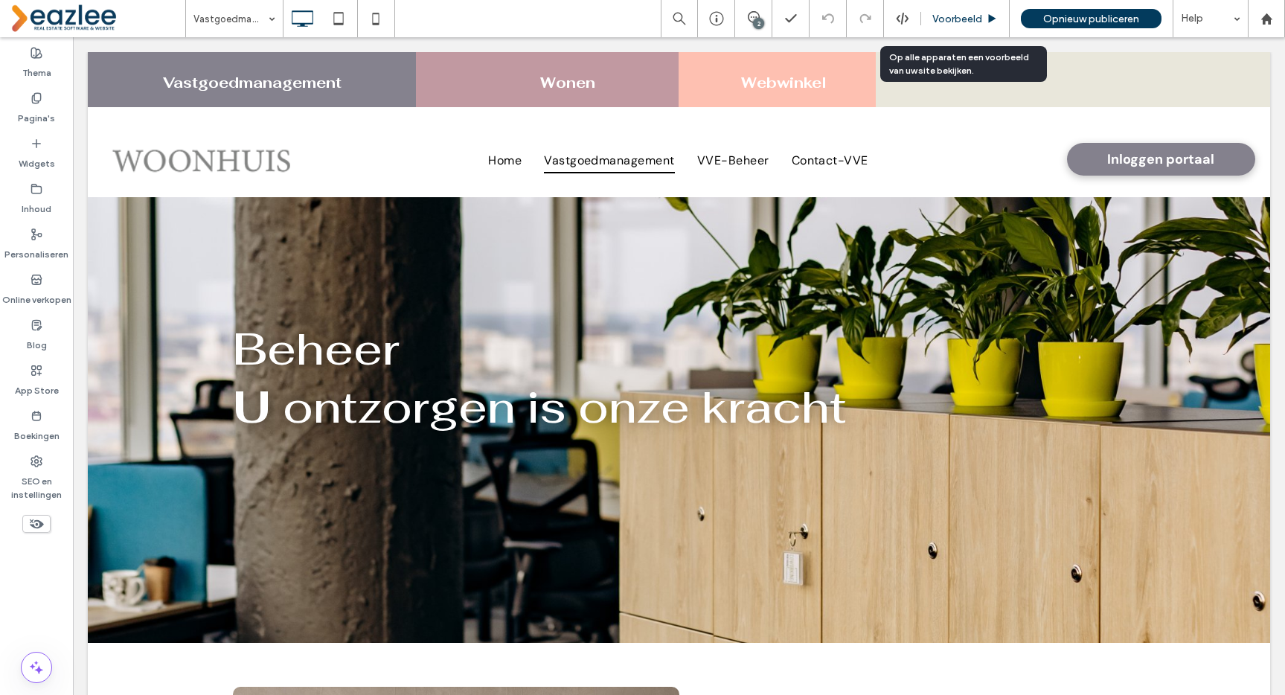
click at [951, 10] on div "Voorbeeld" at bounding box center [965, 18] width 89 height 37
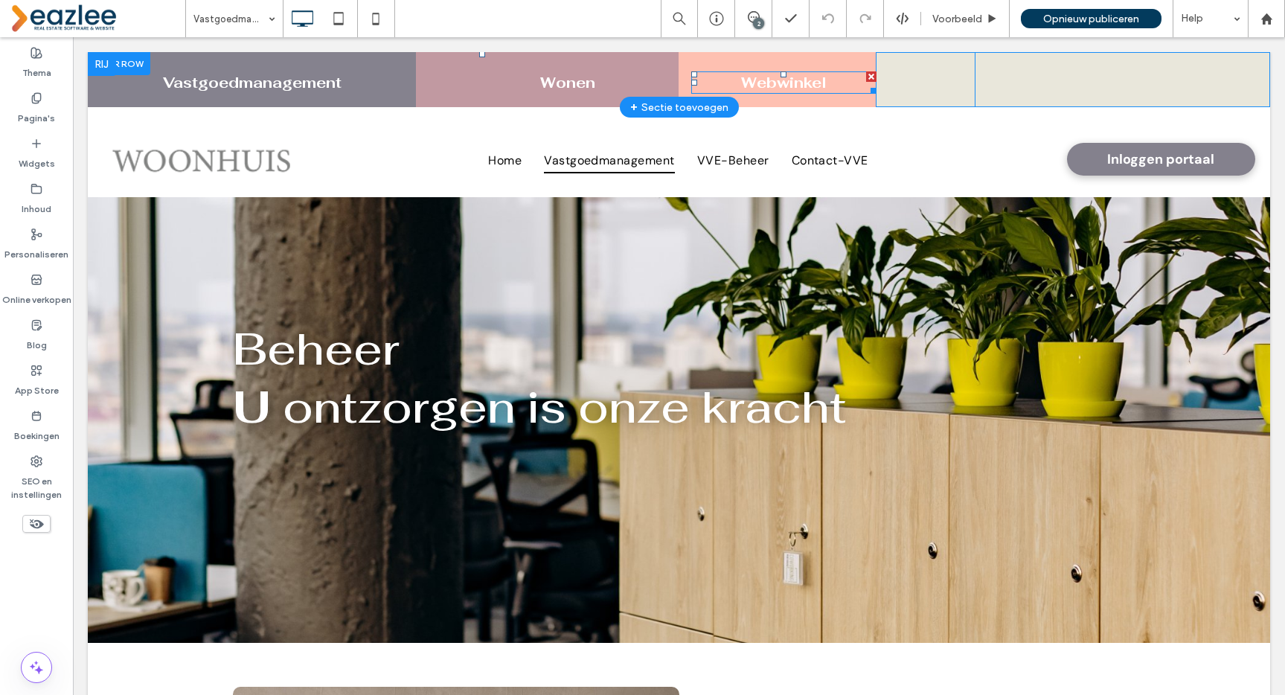
click at [766, 82] on link "Webwinkel" at bounding box center [784, 82] width 86 height 19
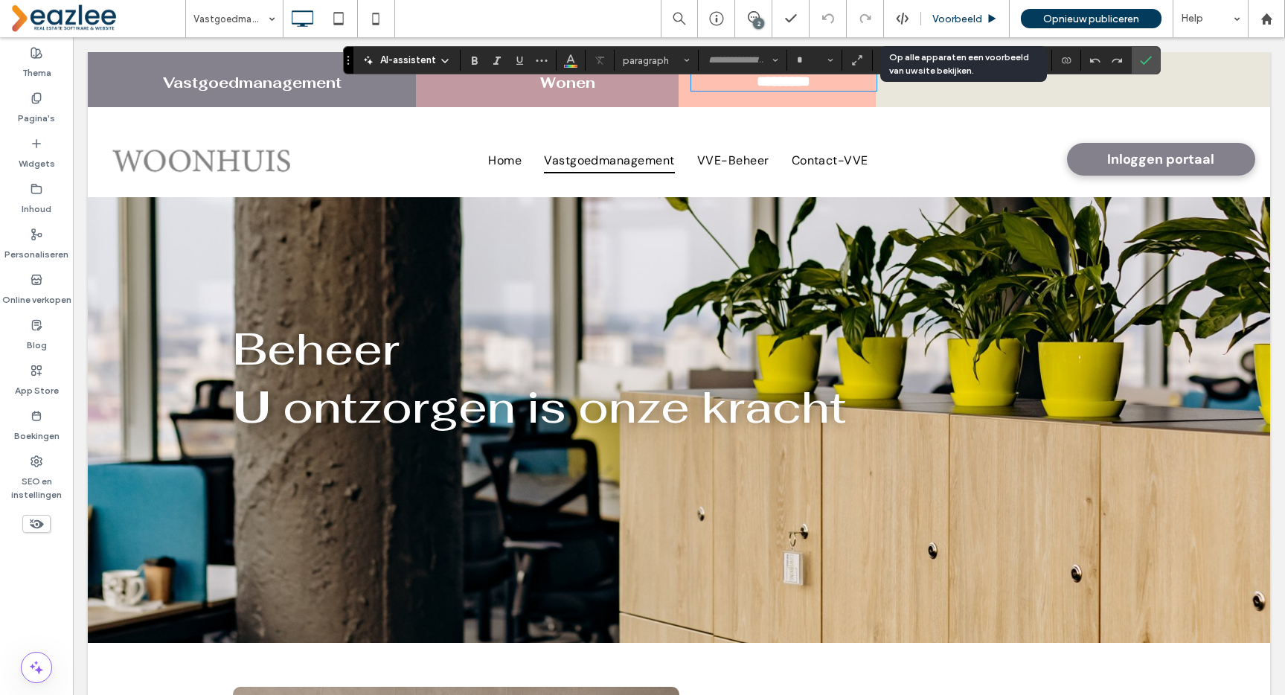
type input "********"
type input "**"
click at [975, 13] on span "Voorbeeld" at bounding box center [957, 19] width 50 height 13
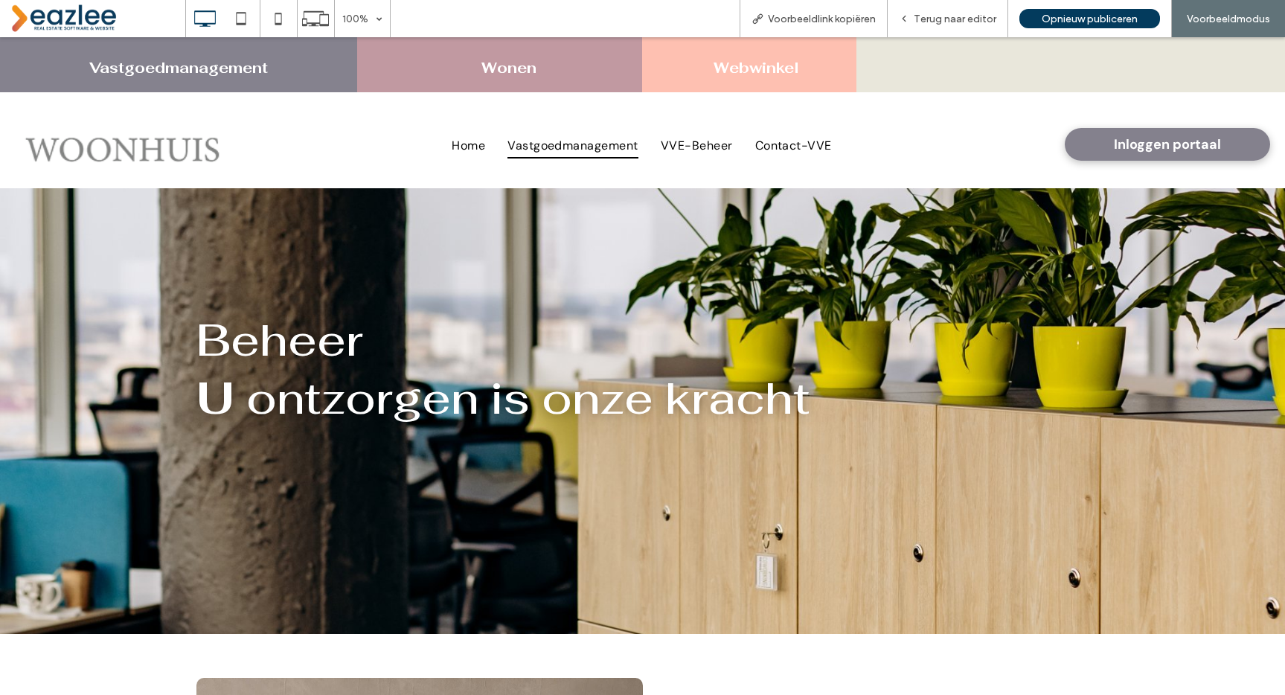
click at [801, 49] on div "Webwinkel Click To Paste" at bounding box center [749, 64] width 214 height 55
click at [760, 74] on link "Webwinkel" at bounding box center [756, 67] width 86 height 19
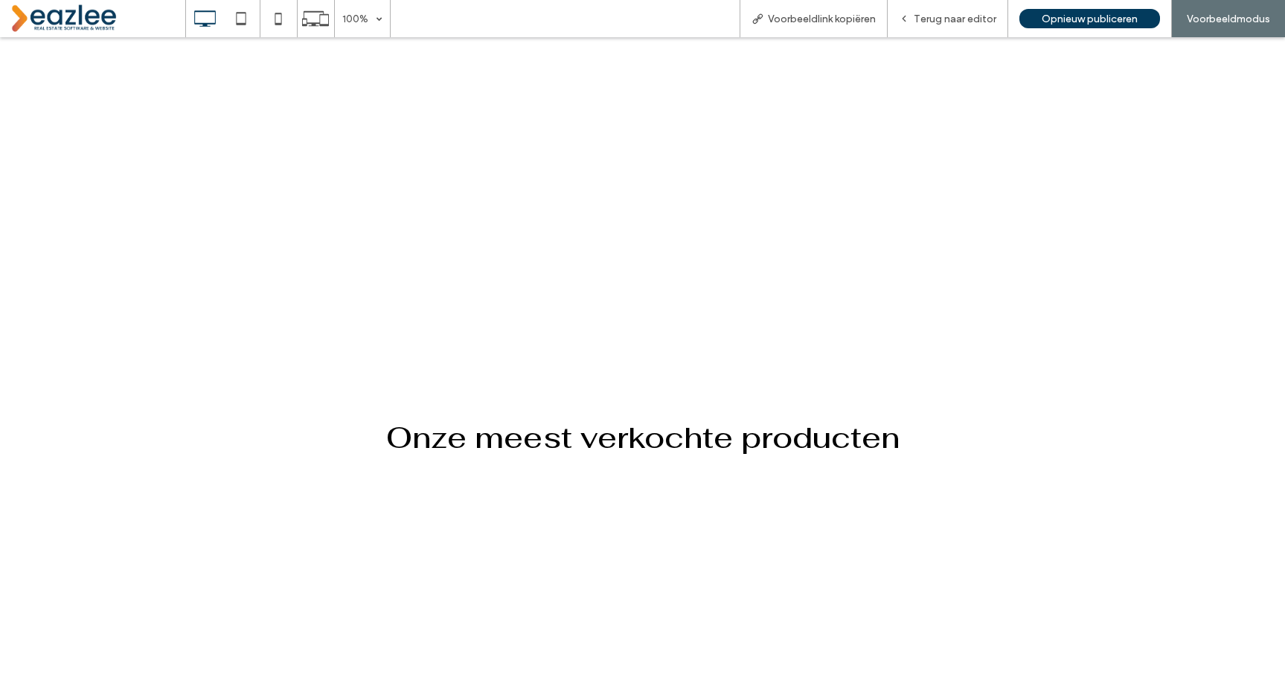
scroll to position [1611, 0]
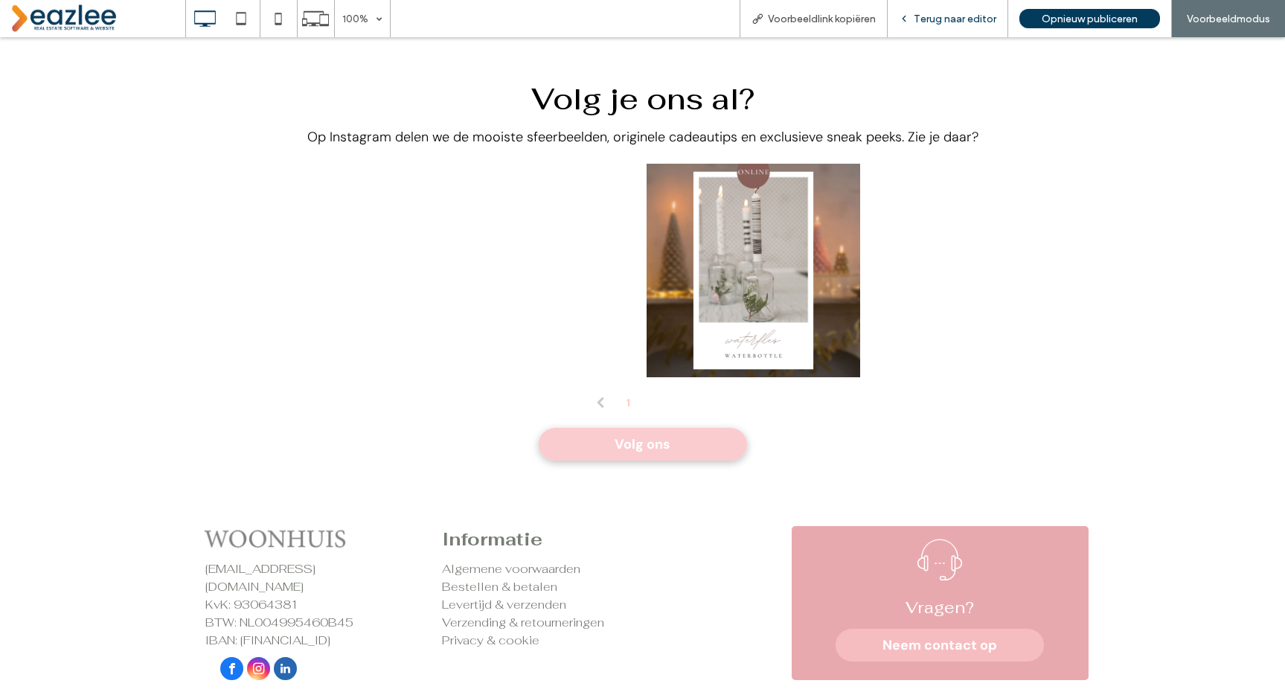
click at [939, 10] on div "Terug naar editor" at bounding box center [948, 18] width 121 height 37
click at [905, 26] on div "Terug naar editor" at bounding box center [948, 18] width 121 height 37
click at [928, 13] on span "Terug naar editor" at bounding box center [955, 19] width 83 height 13
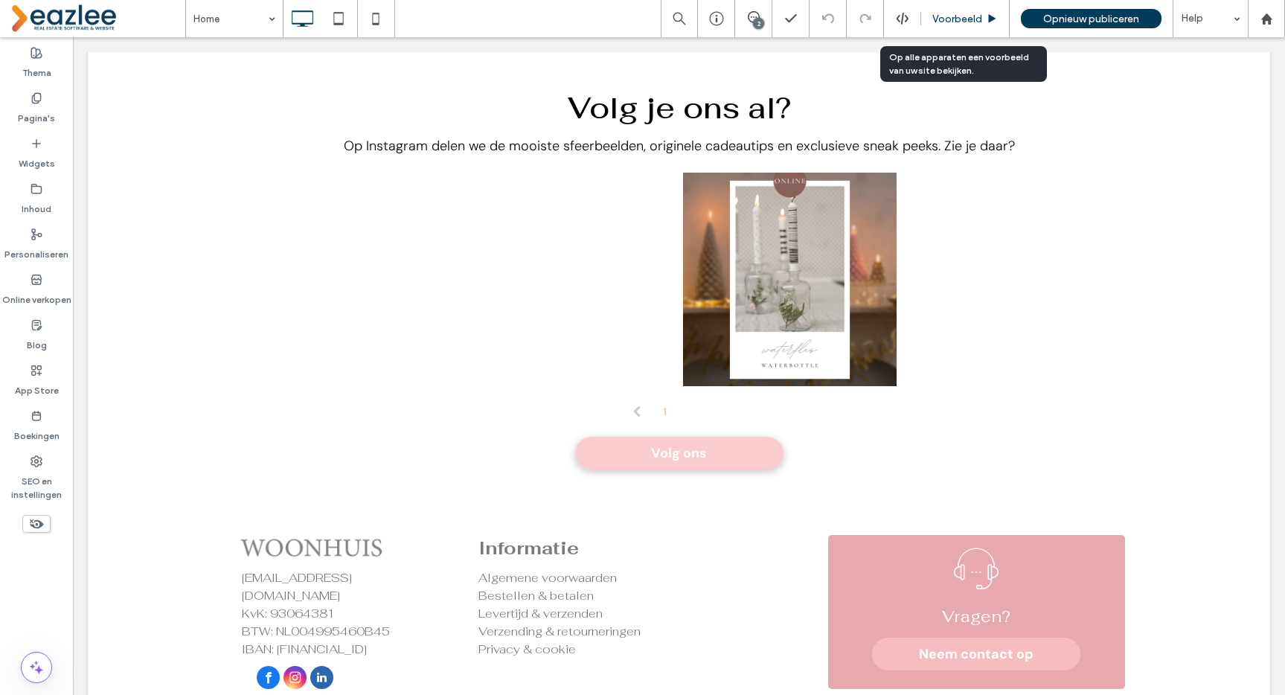
scroll to position [1608, 0]
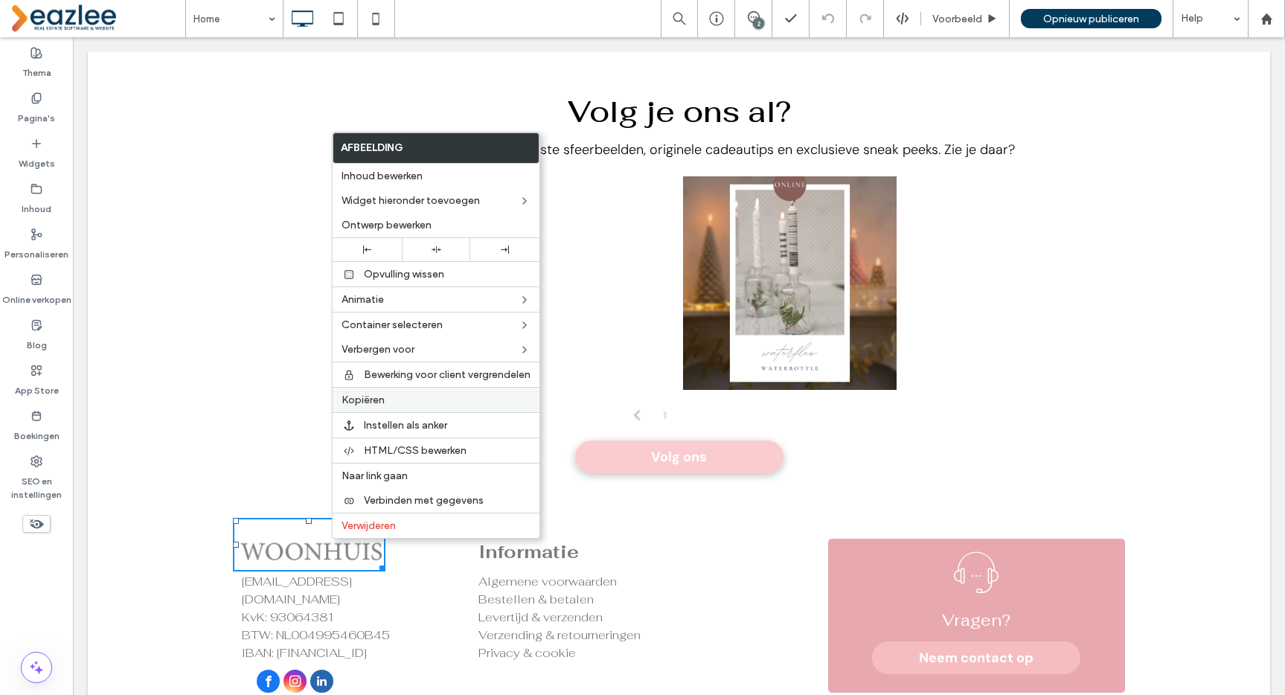
click at [379, 402] on span "Kopiëren" at bounding box center [362, 400] width 43 height 13
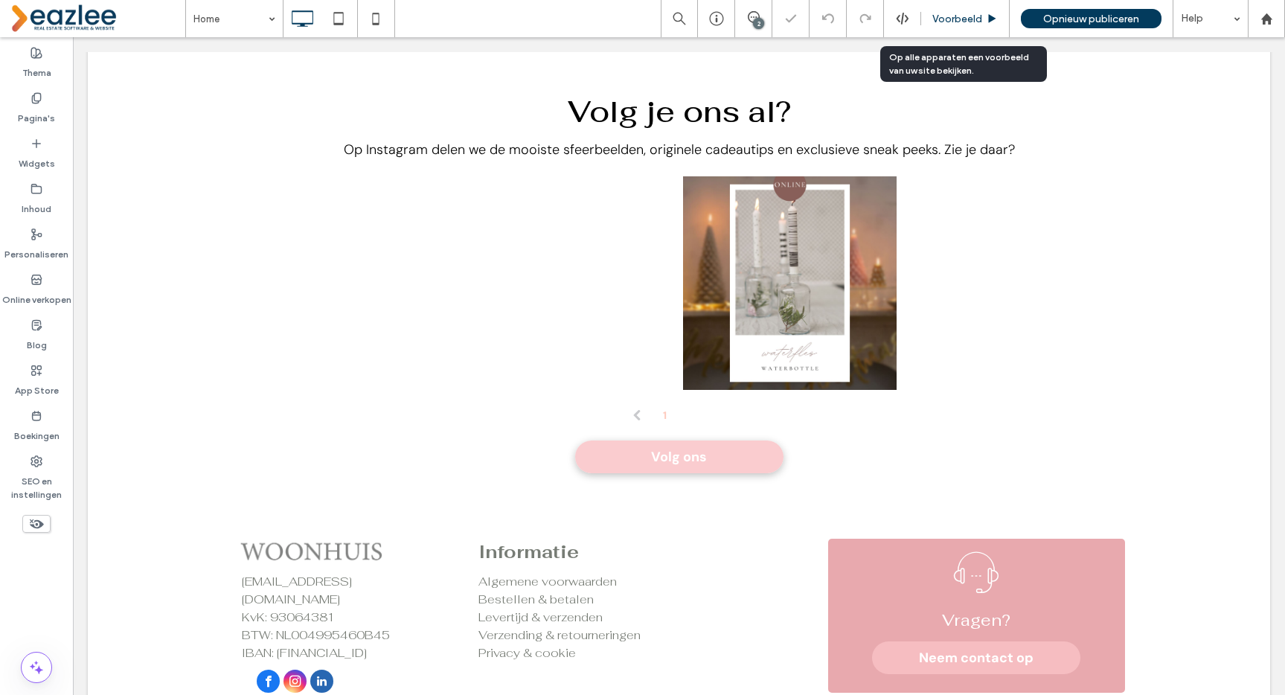
click at [955, 10] on div "Voorbeeld" at bounding box center [965, 18] width 89 height 37
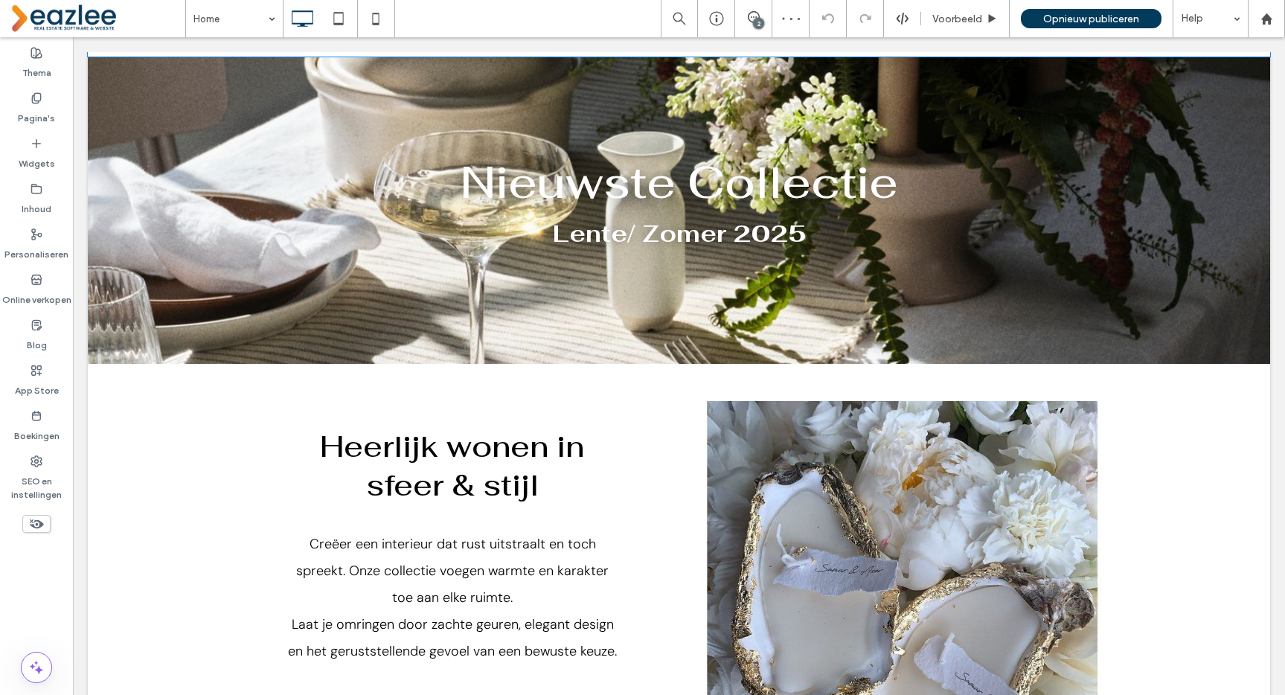
scroll to position [0, 0]
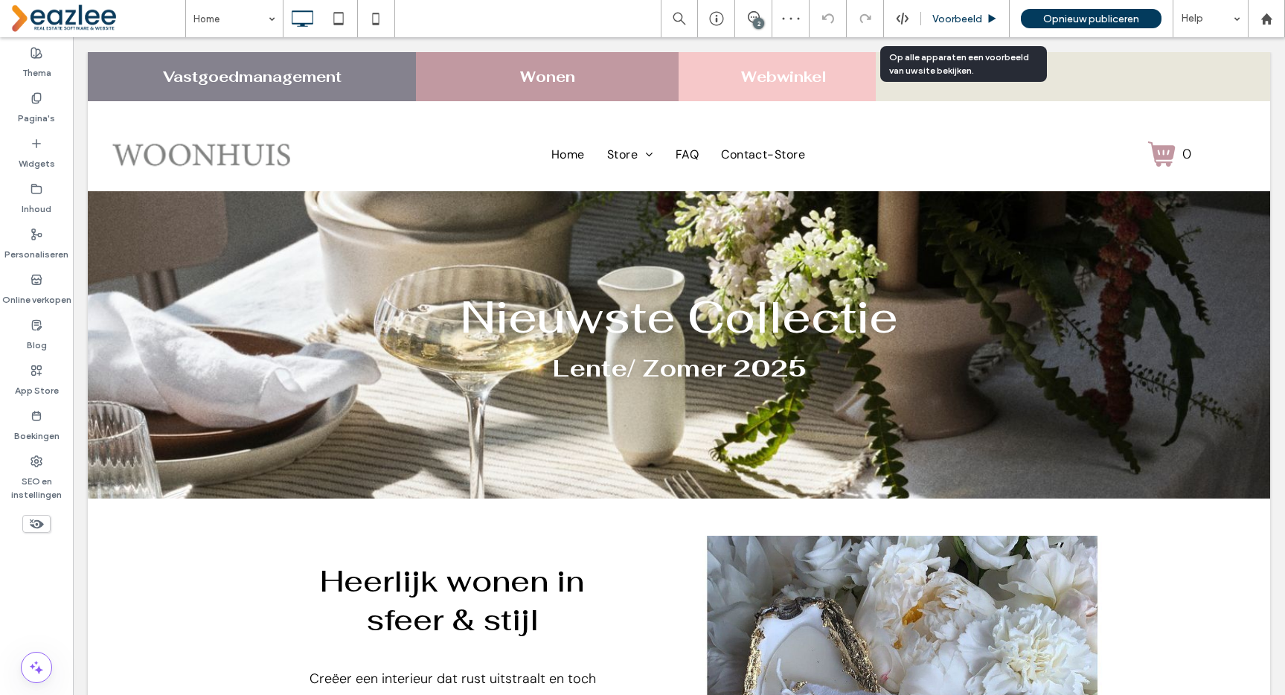
click at [952, 16] on span "Voorbeeld" at bounding box center [957, 19] width 50 height 13
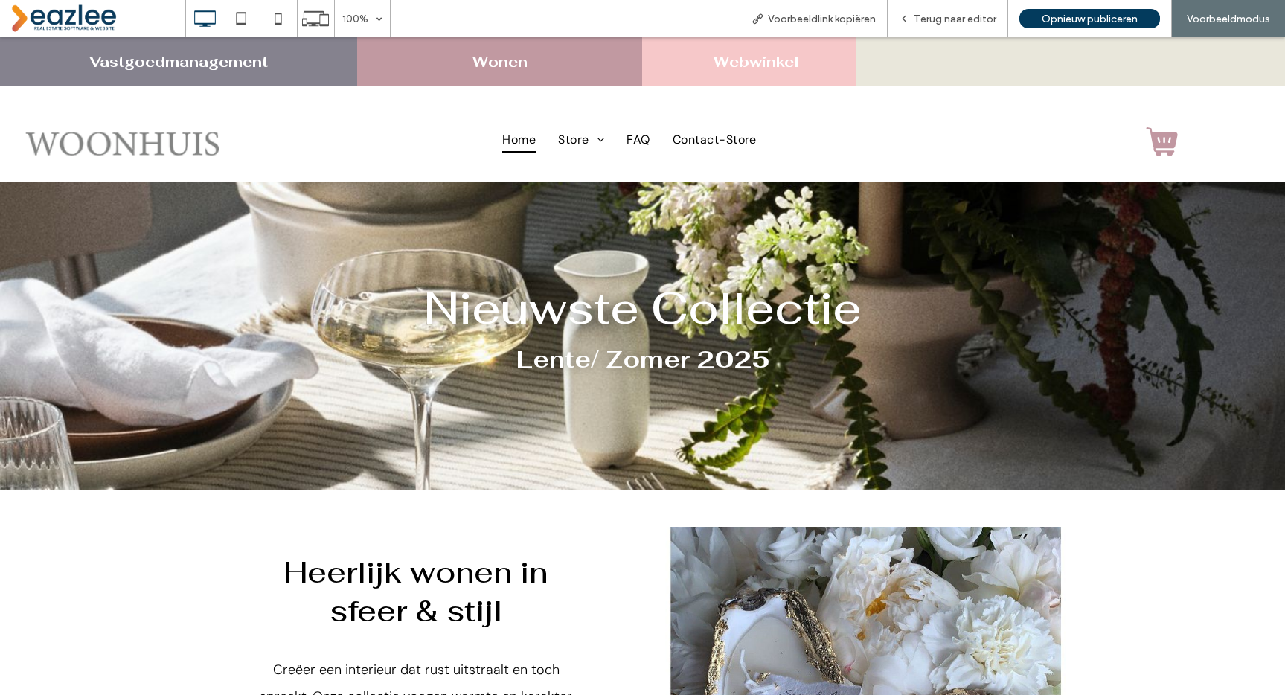
click at [533, 71] on div "Wonen" at bounding box center [500, 62] width 273 height 22
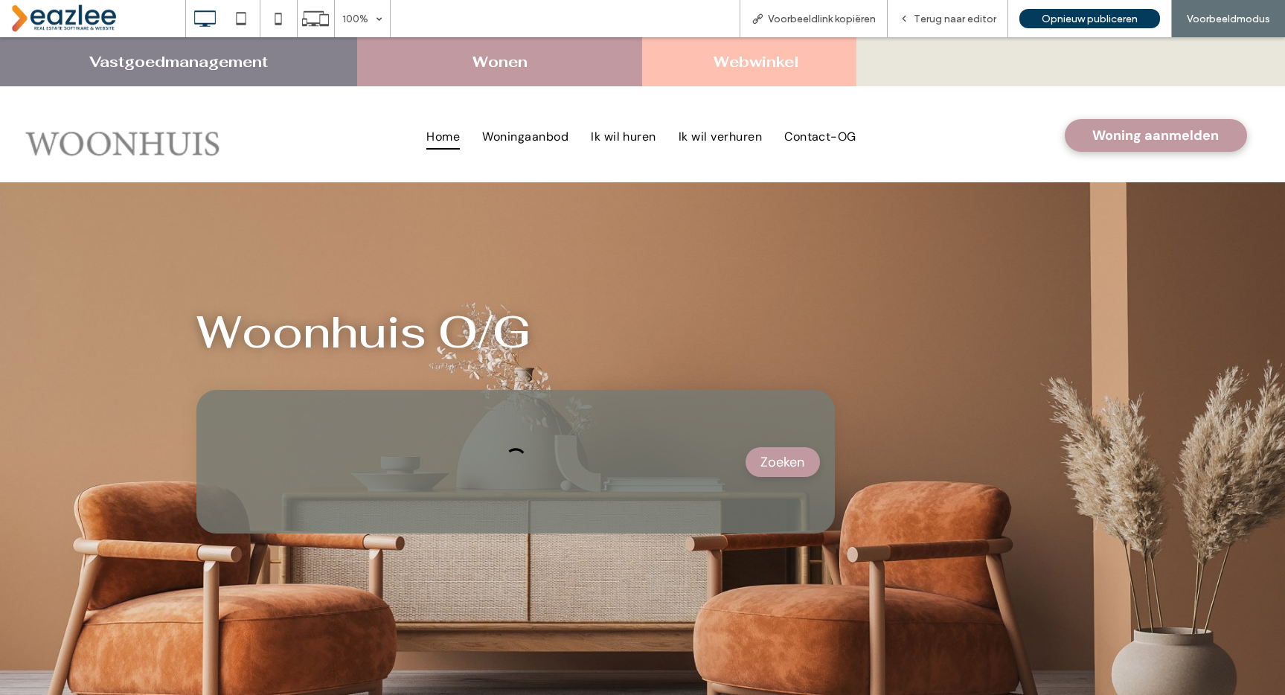
type input "**"
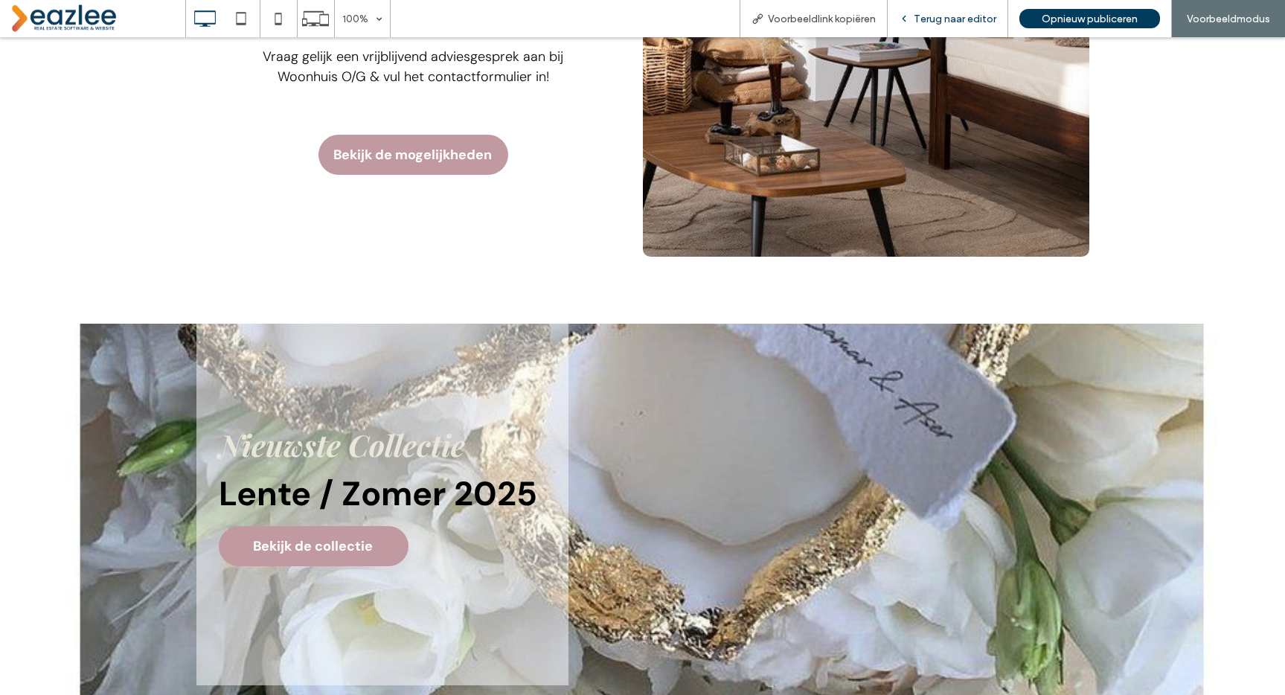
scroll to position [2718, 0]
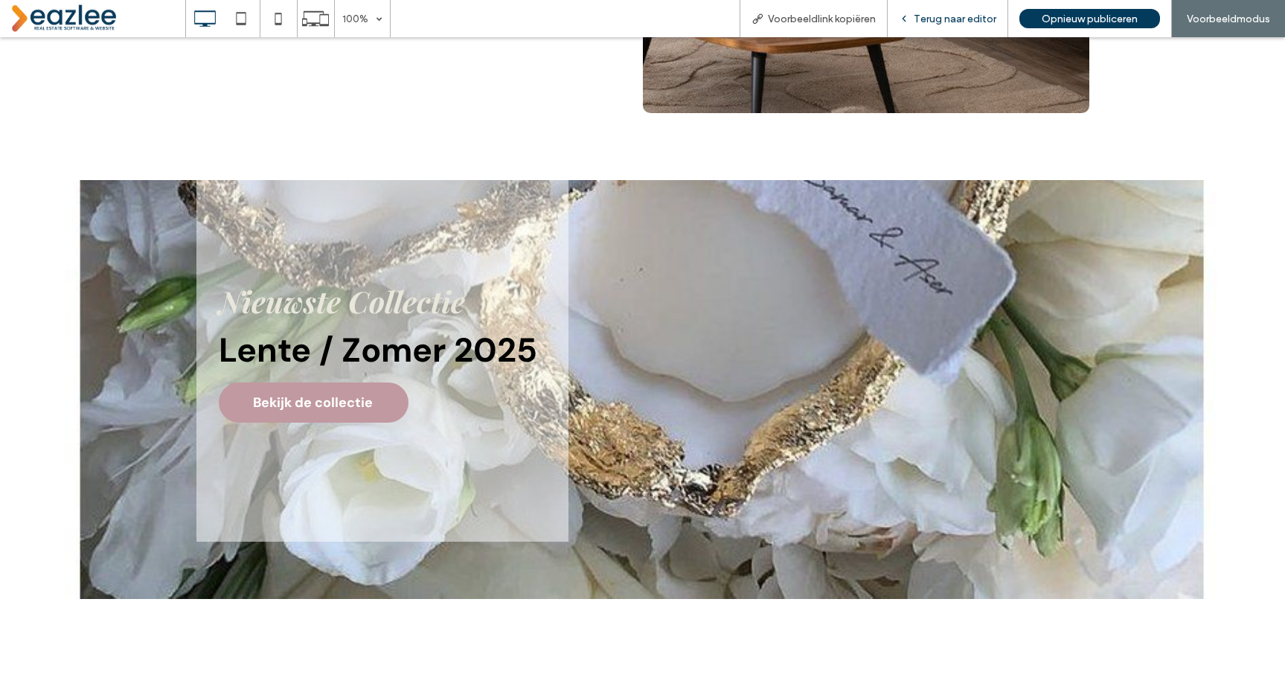
drag, startPoint x: 931, startPoint y: 10, endPoint x: 900, endPoint y: 31, distance: 36.9
click at [931, 10] on div "Terug naar editor" at bounding box center [948, 18] width 121 height 37
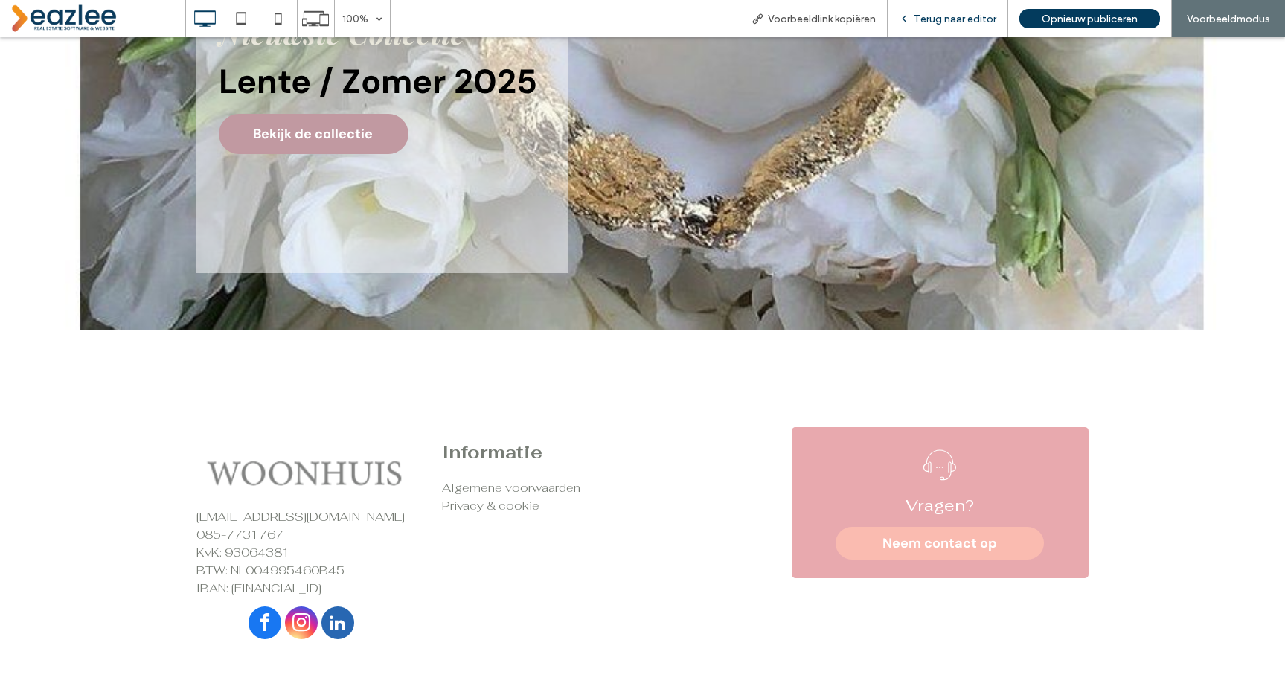
click at [943, 20] on span "Terug naar editor" at bounding box center [955, 19] width 83 height 13
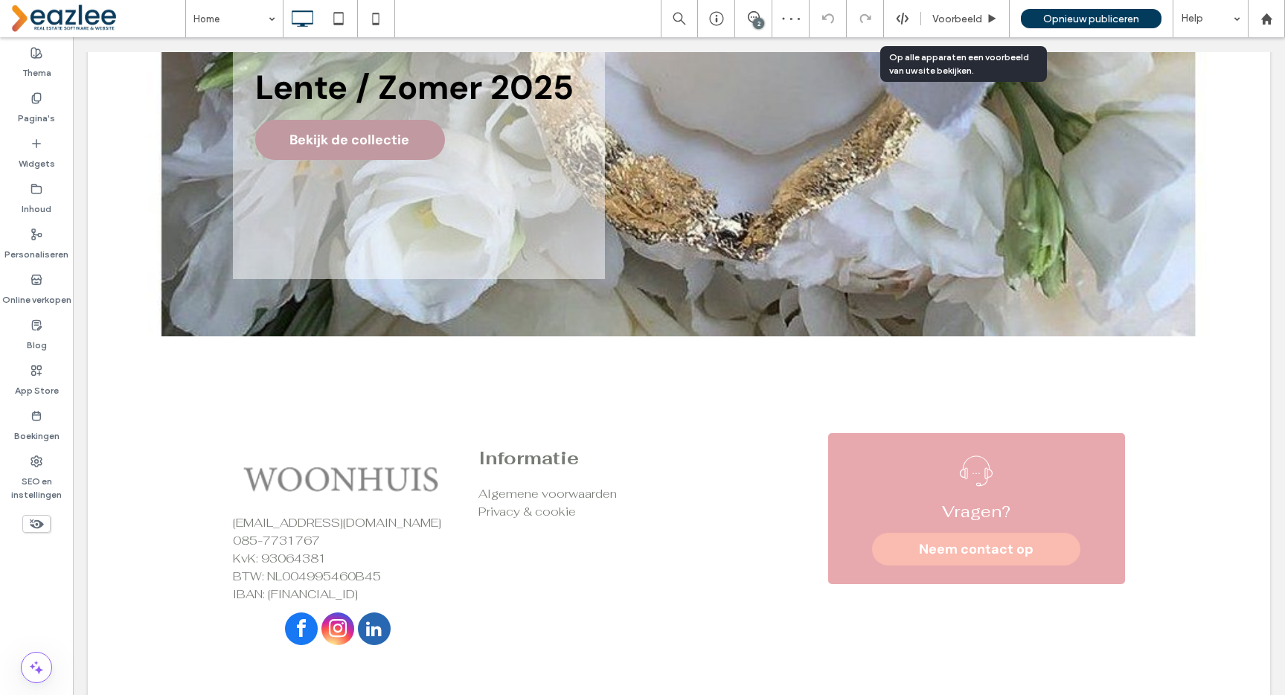
scroll to position [2985, 0]
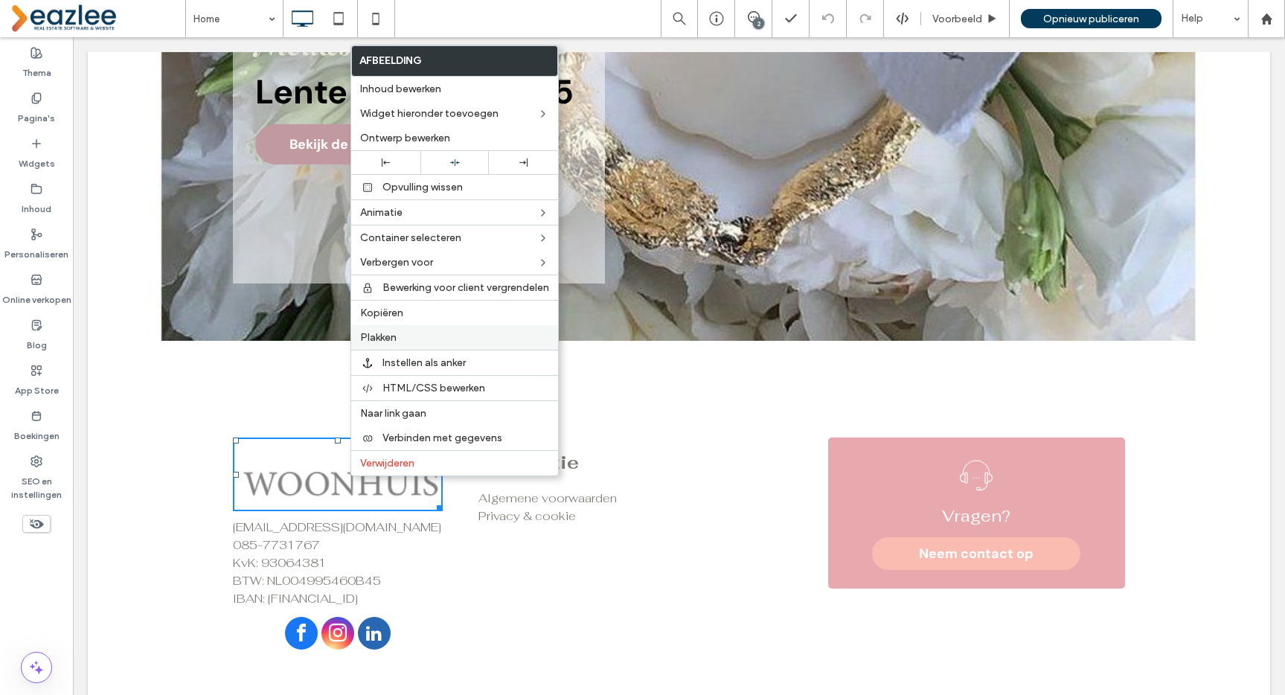
click at [404, 336] on label "Plakken" at bounding box center [454, 337] width 189 height 13
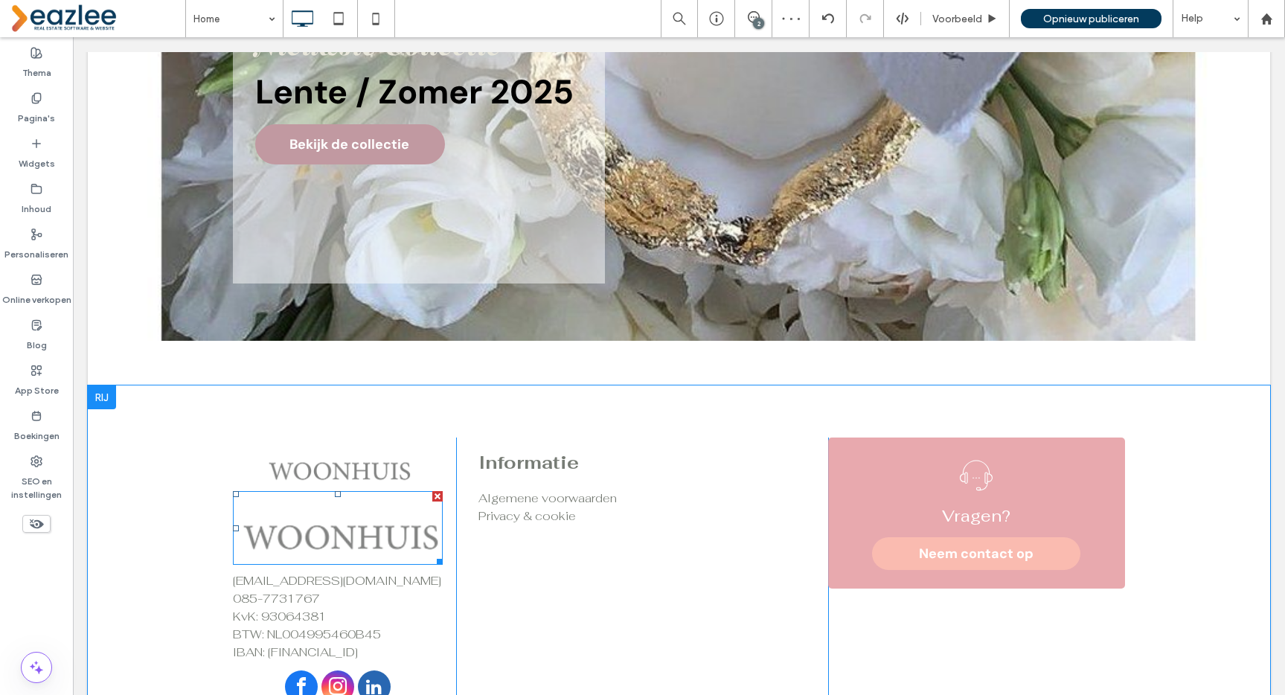
click at [436, 500] on div at bounding box center [437, 496] width 10 height 10
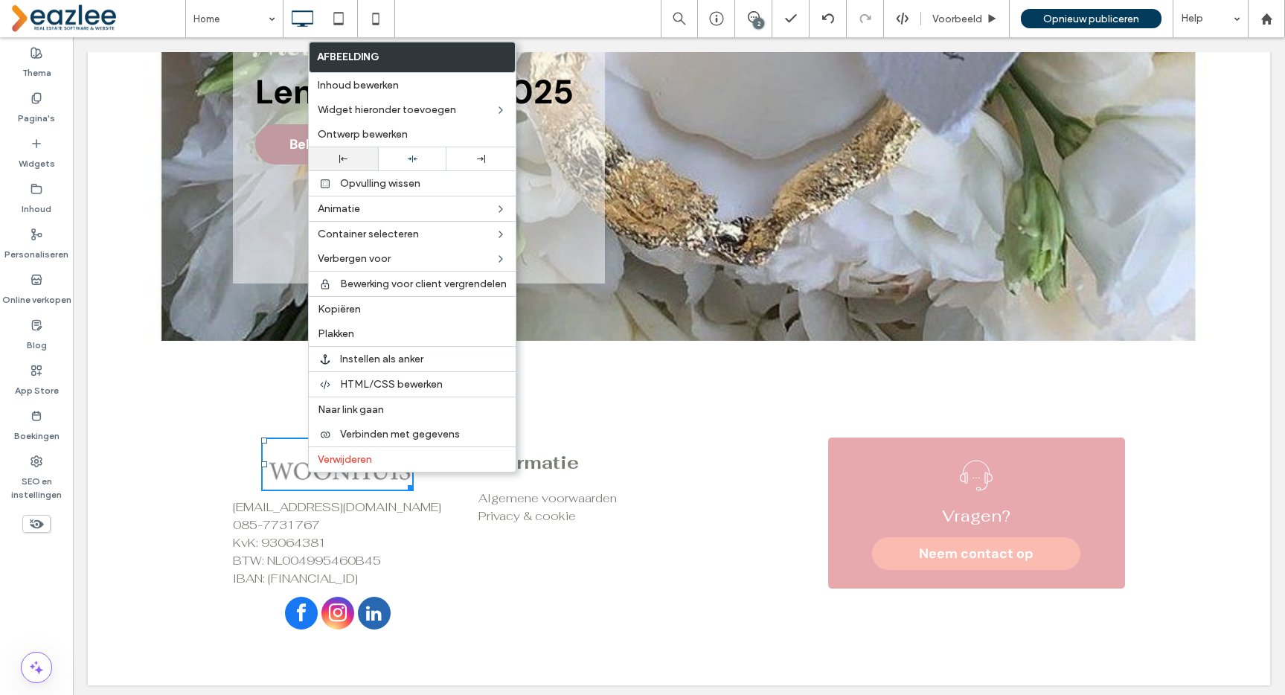
click at [339, 162] on use at bounding box center [343, 159] width 8 height 8
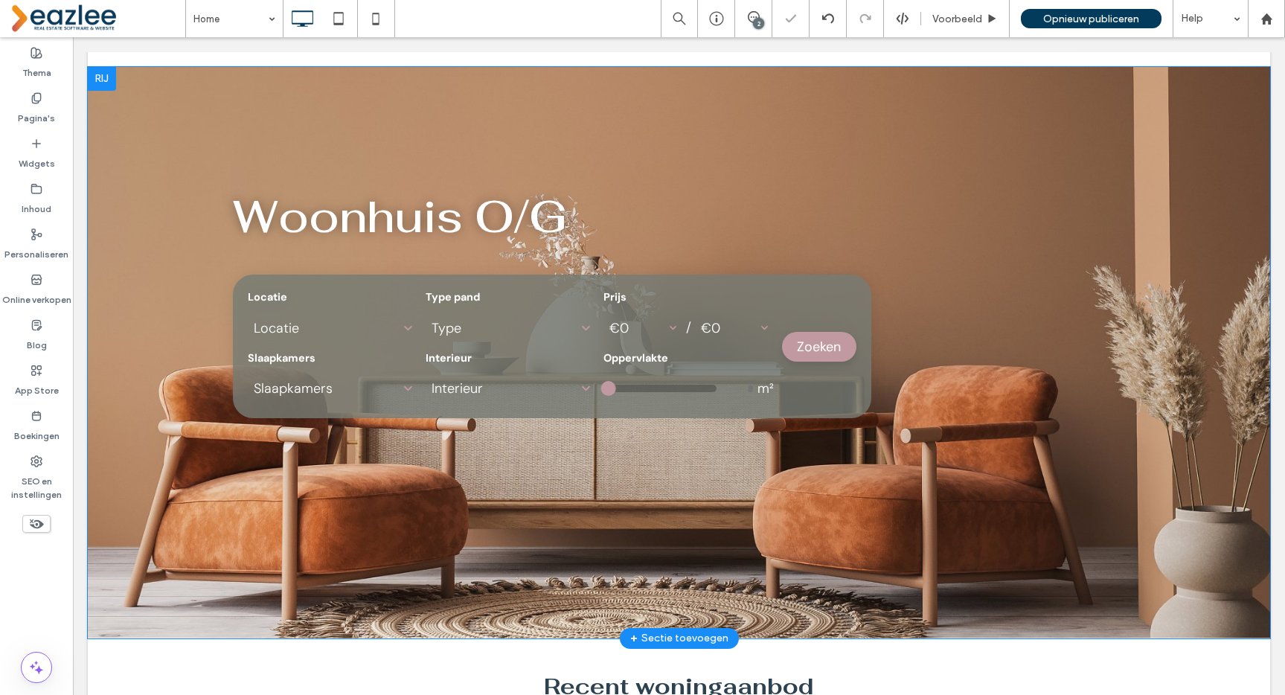
scroll to position [0, 0]
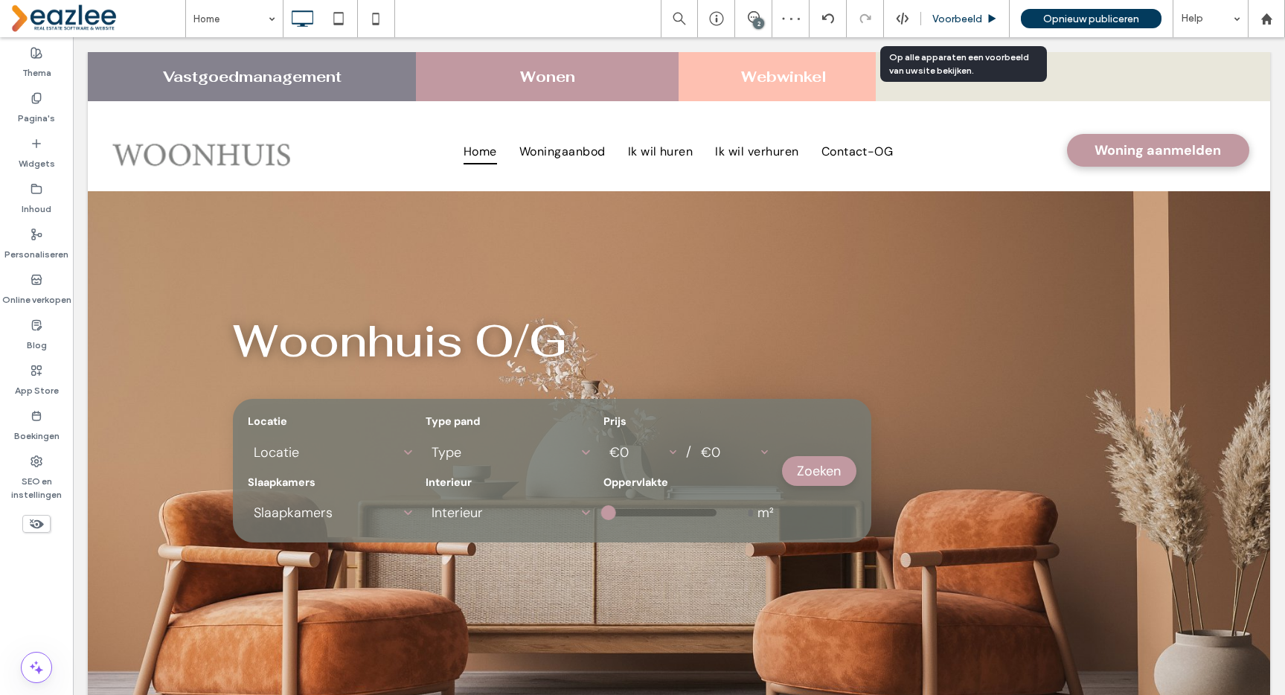
click at [986, 18] on icon at bounding box center [991, 18] width 11 height 11
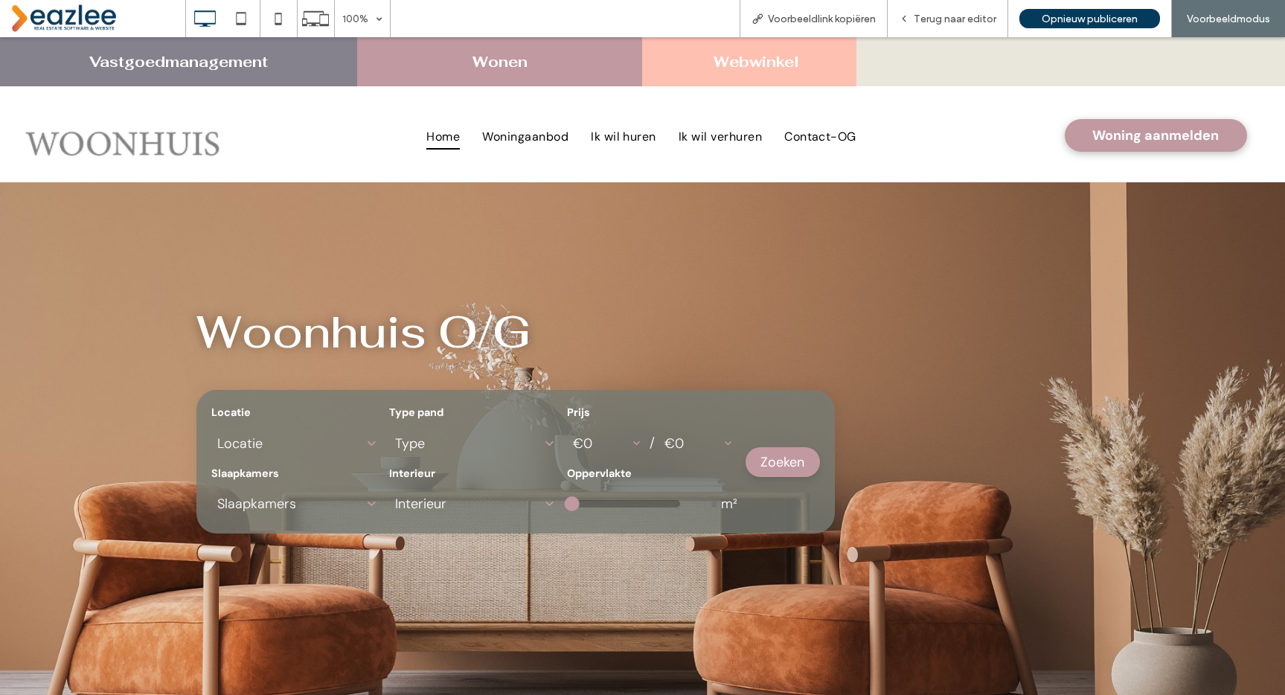
click at [239, 69] on link "Vastgoedmanagement" at bounding box center [178, 61] width 179 height 19
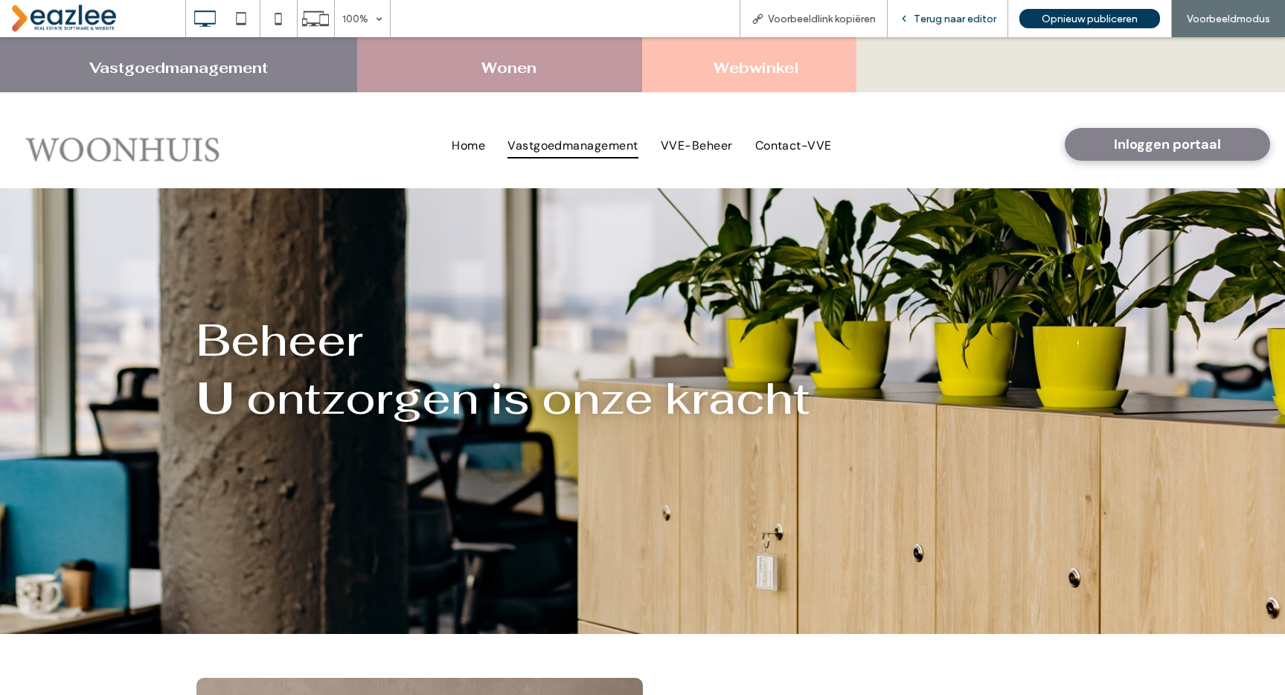
click at [925, 10] on div "Terug naar editor" at bounding box center [948, 18] width 121 height 37
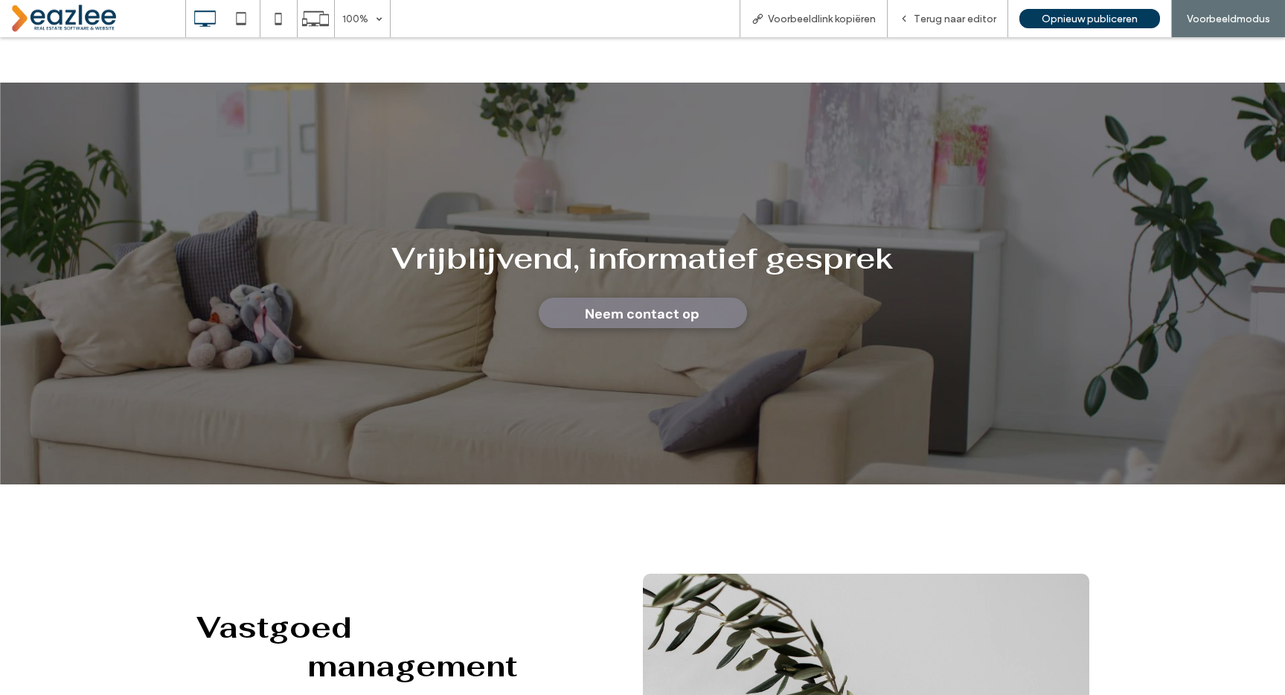
scroll to position [1945, 0]
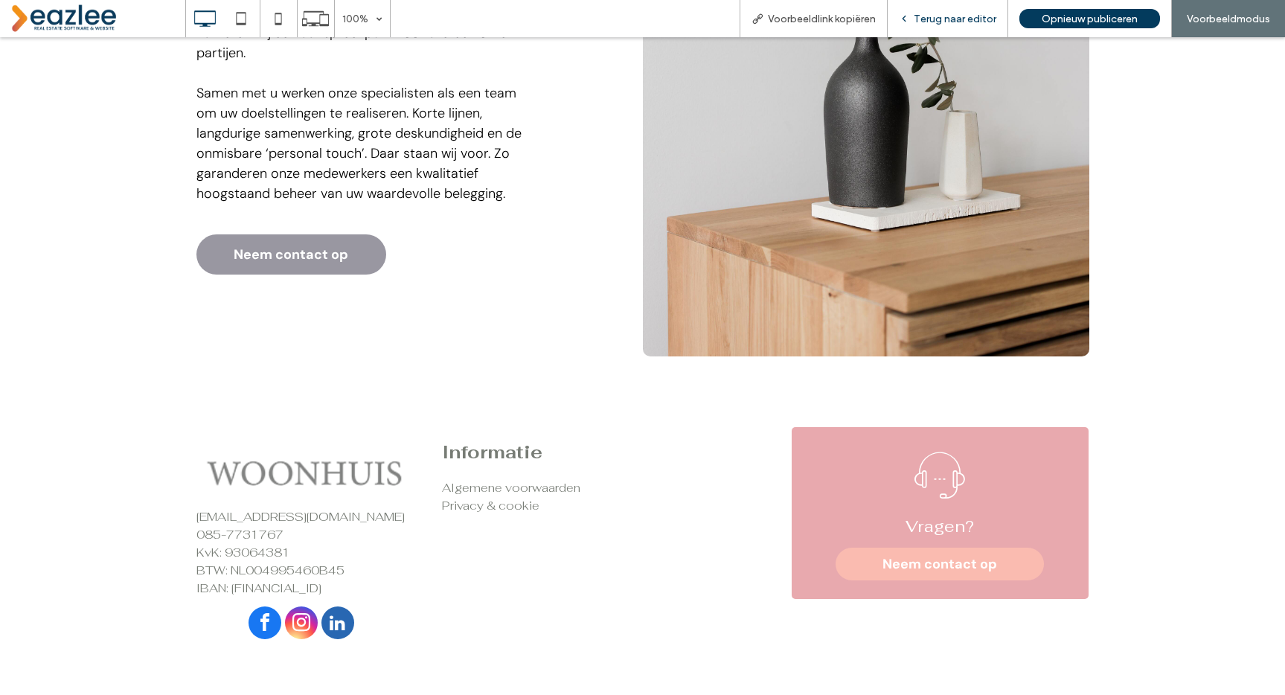
click at [932, 19] on span "Terug naar editor" at bounding box center [955, 19] width 83 height 13
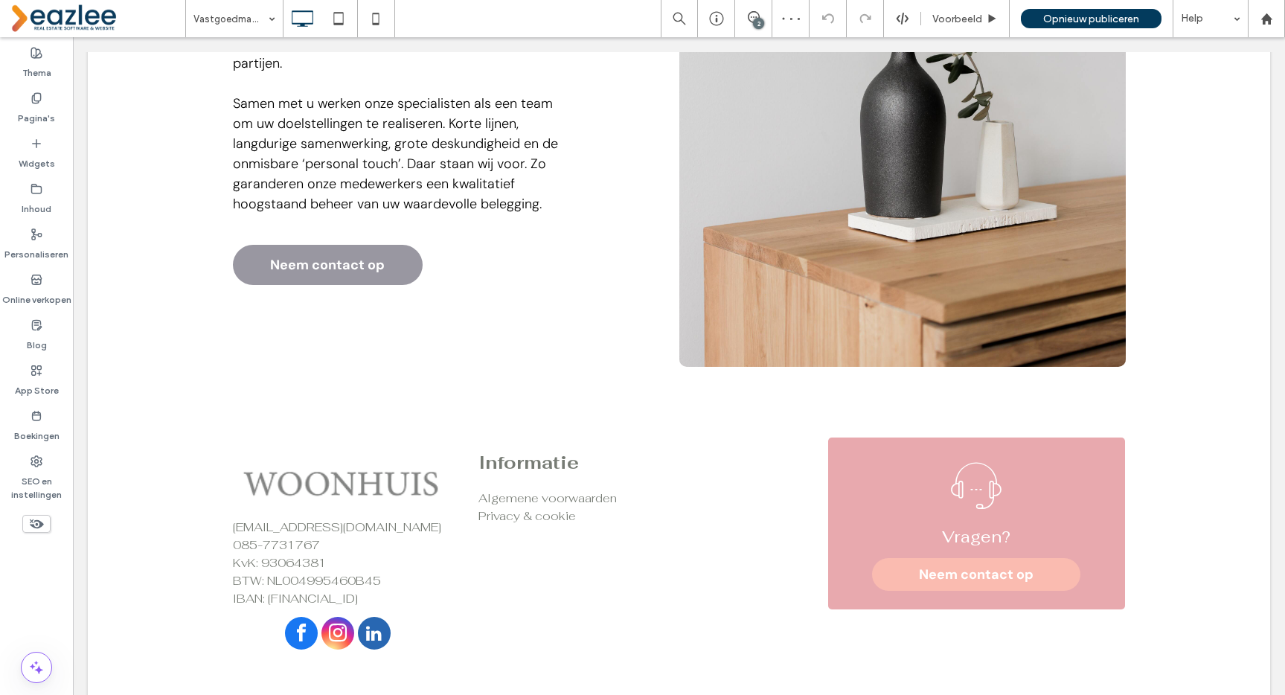
scroll to position [1941, 0]
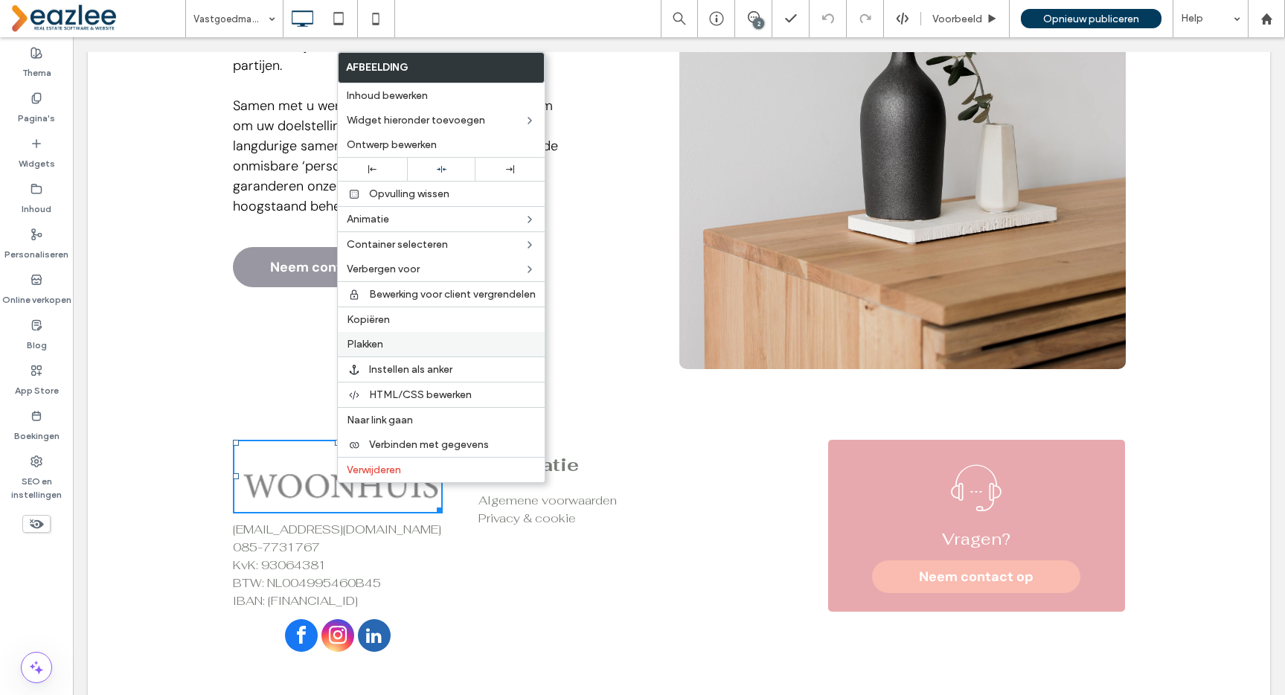
click at [386, 348] on label "Plakken" at bounding box center [441, 344] width 189 height 13
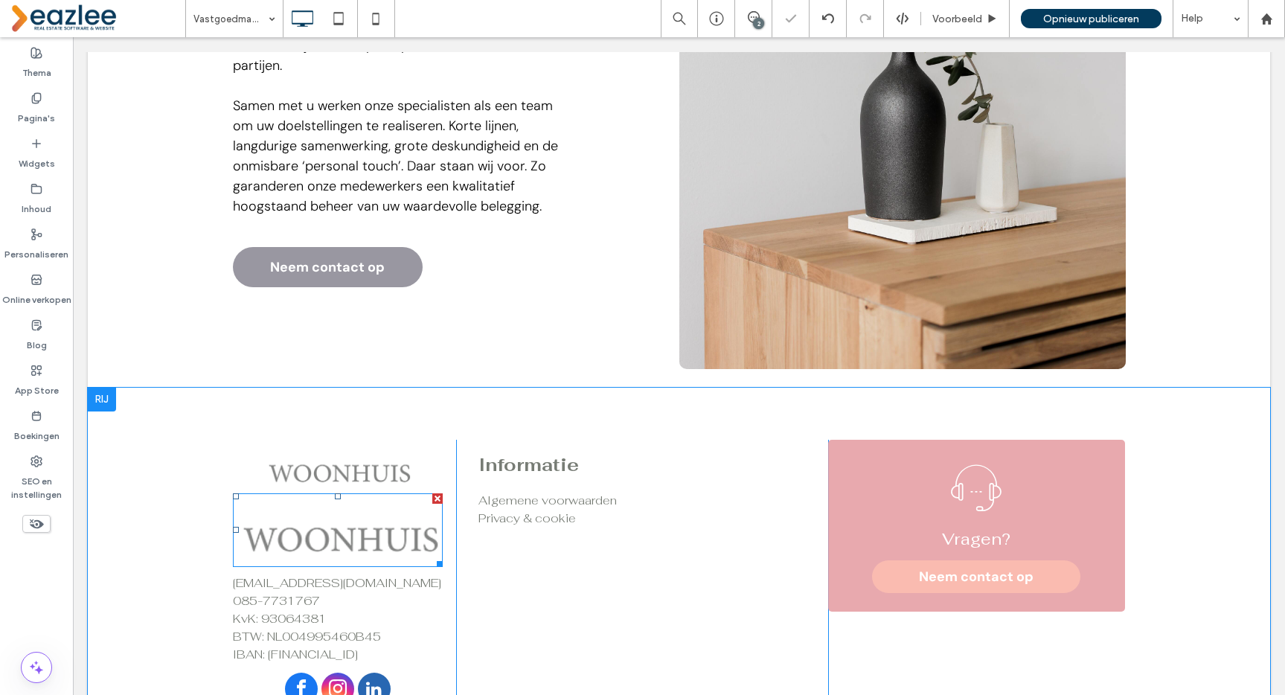
click at [435, 501] on div at bounding box center [437, 498] width 10 height 10
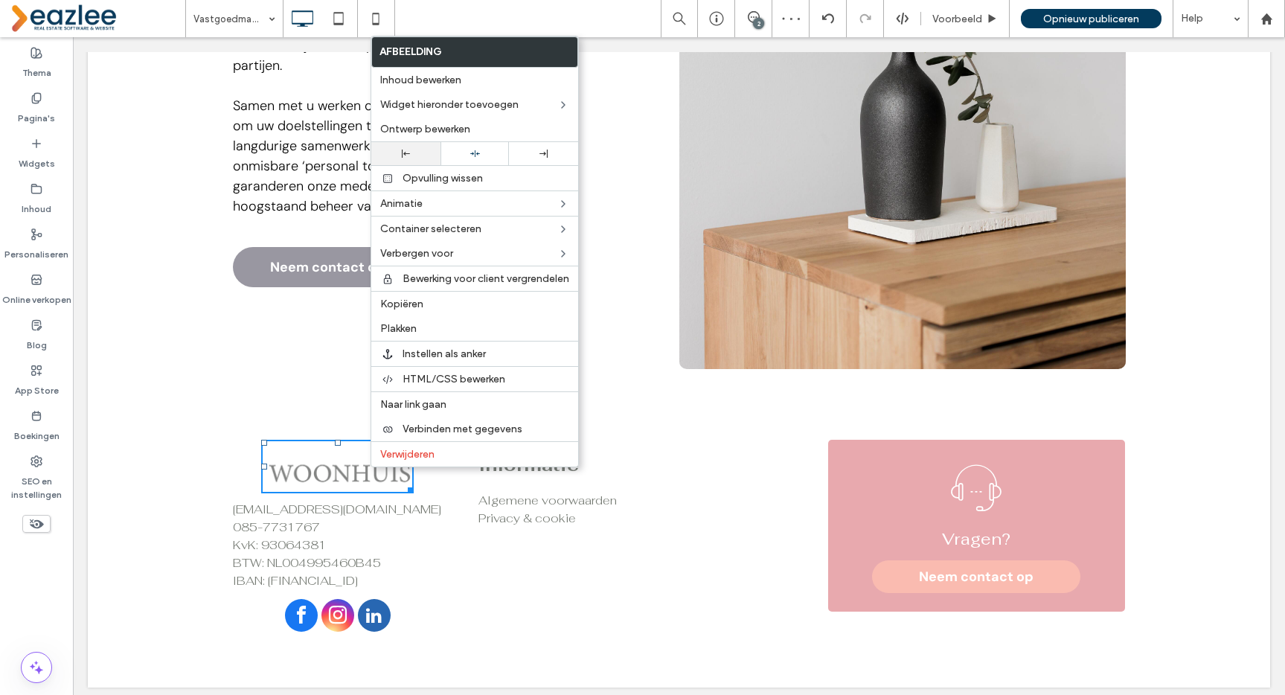
click at [406, 147] on div at bounding box center [405, 153] width 69 height 23
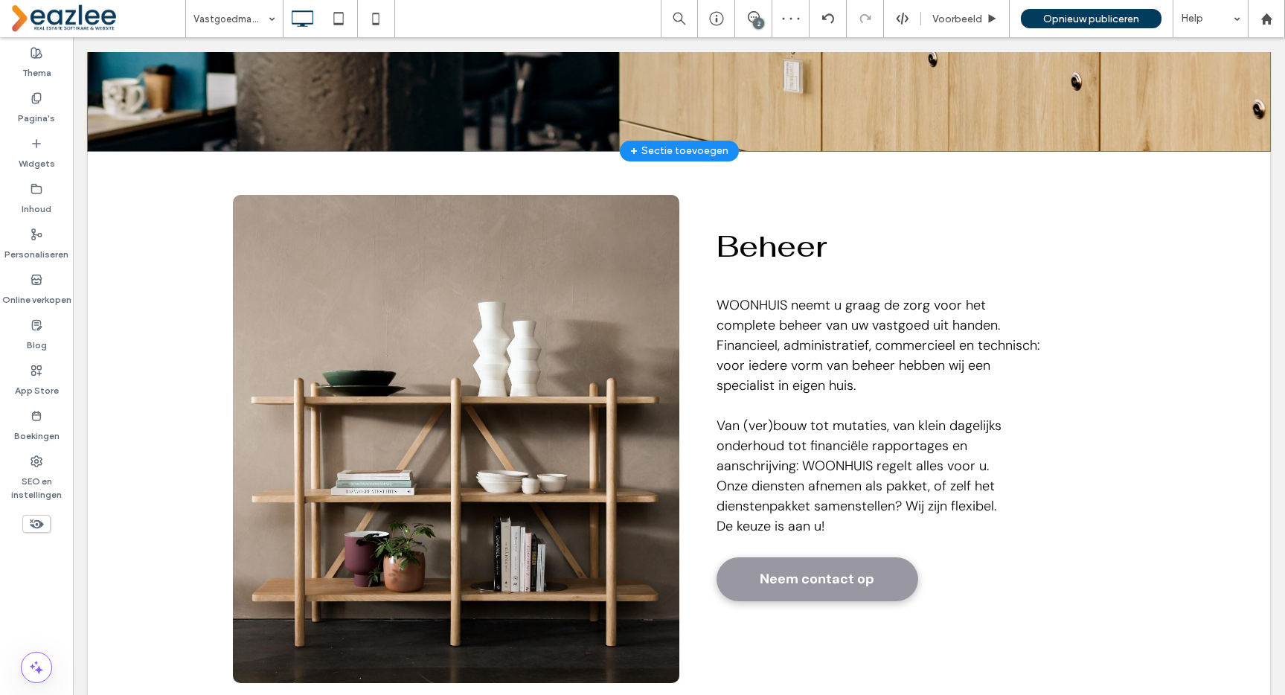
scroll to position [0, 0]
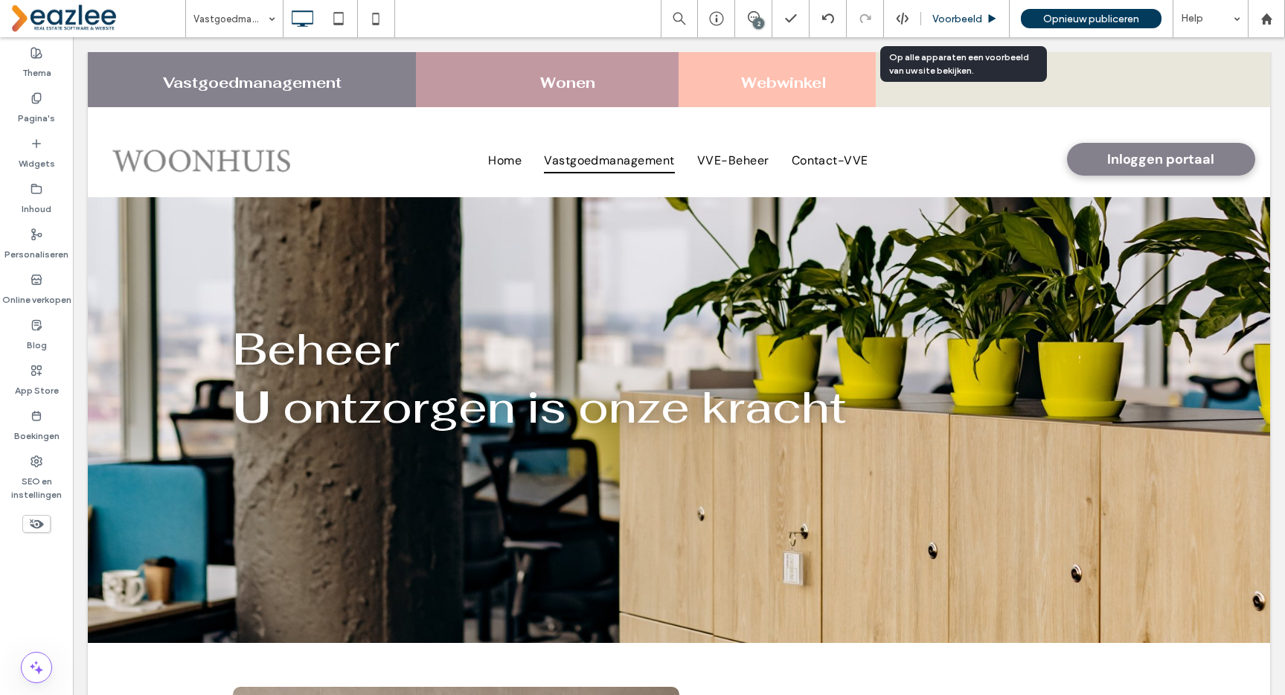
click at [981, 15] on div "Voorbeeld" at bounding box center [965, 19] width 88 height 13
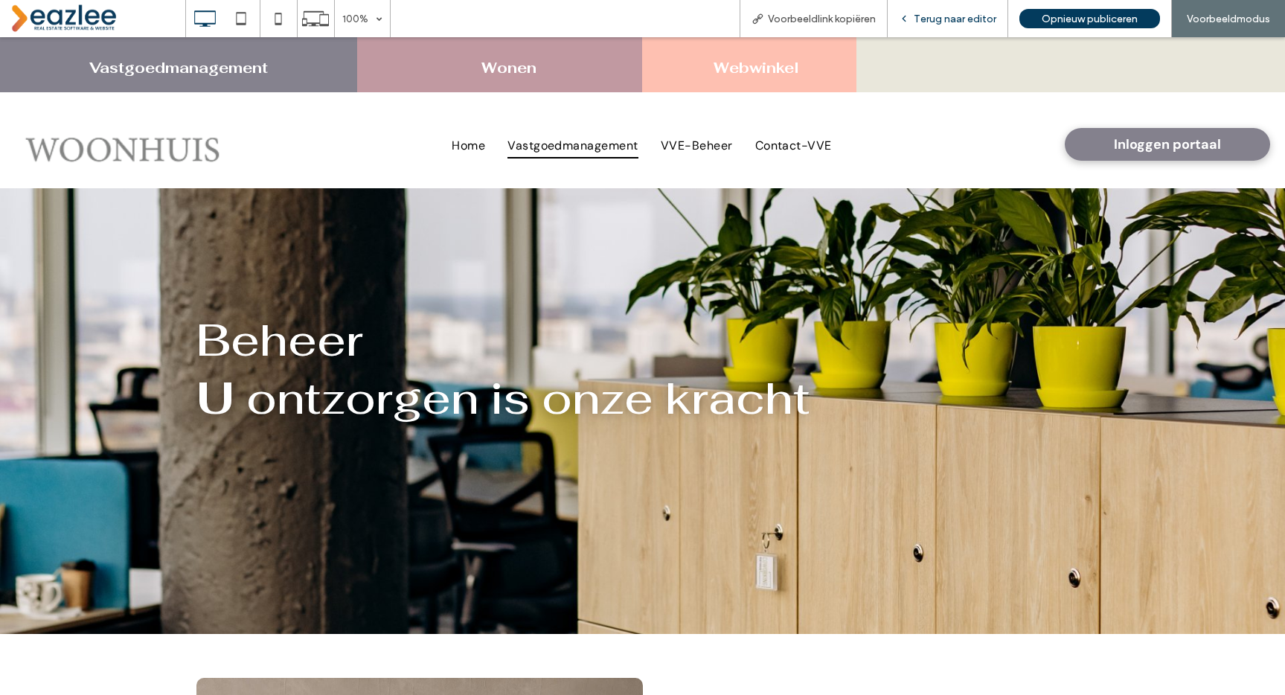
click at [943, 31] on div "Terug naar editor" at bounding box center [948, 18] width 121 height 37
click at [923, 33] on div "Terug naar editor" at bounding box center [948, 18] width 121 height 37
click at [923, 19] on span "Terug naar editor" at bounding box center [955, 19] width 83 height 13
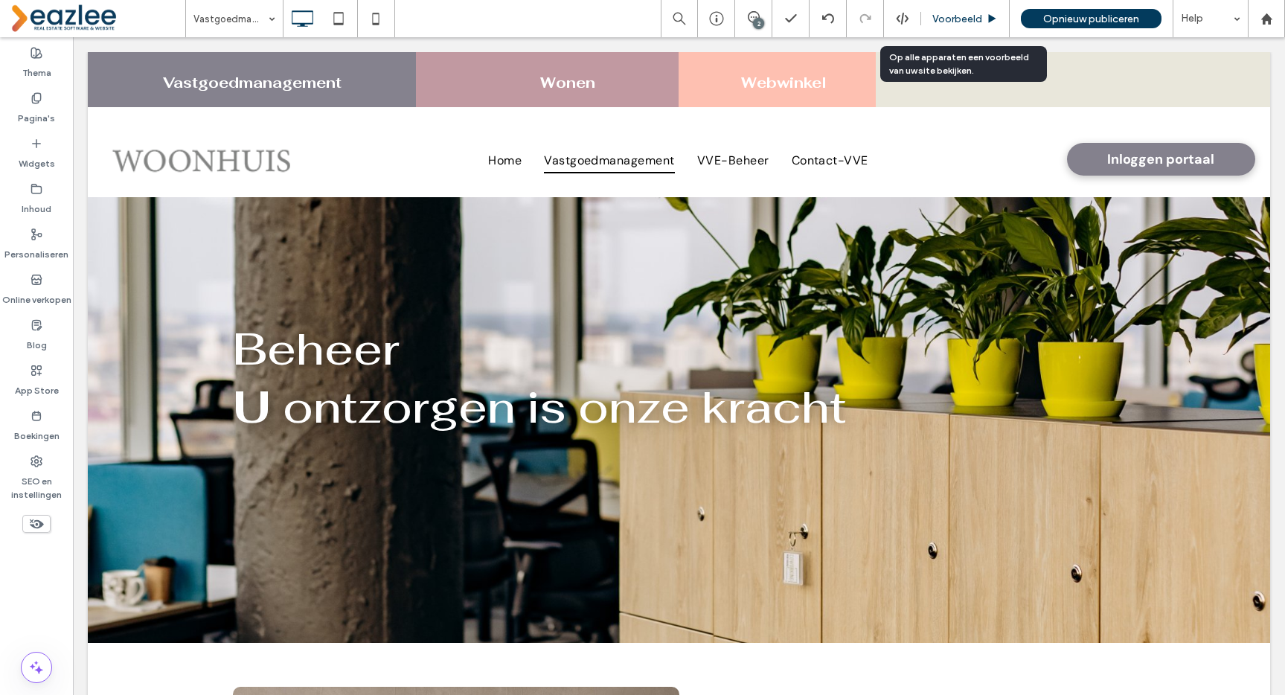
click at [960, 4] on div "Voorbeeld" at bounding box center [965, 18] width 89 height 37
click at [959, 16] on span "Voorbeeld" at bounding box center [957, 19] width 50 height 13
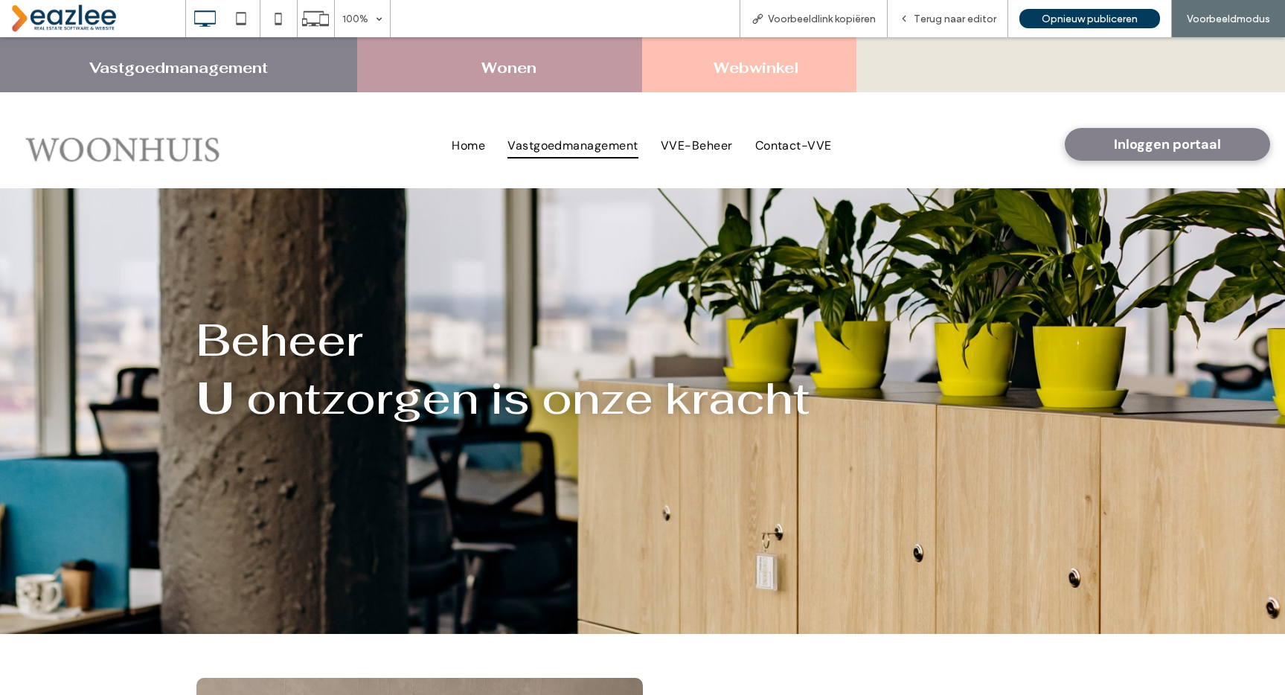
drag, startPoint x: 208, startPoint y: 69, endPoint x: 240, endPoint y: 102, distance: 46.3
click at [208, 69] on link "Vastgoedmanagement" at bounding box center [178, 67] width 179 height 19
click at [513, 51] on div "Wonen Click To Paste" at bounding box center [500, 64] width 286 height 55
click at [513, 72] on link "Wonen" at bounding box center [508, 67] width 55 height 19
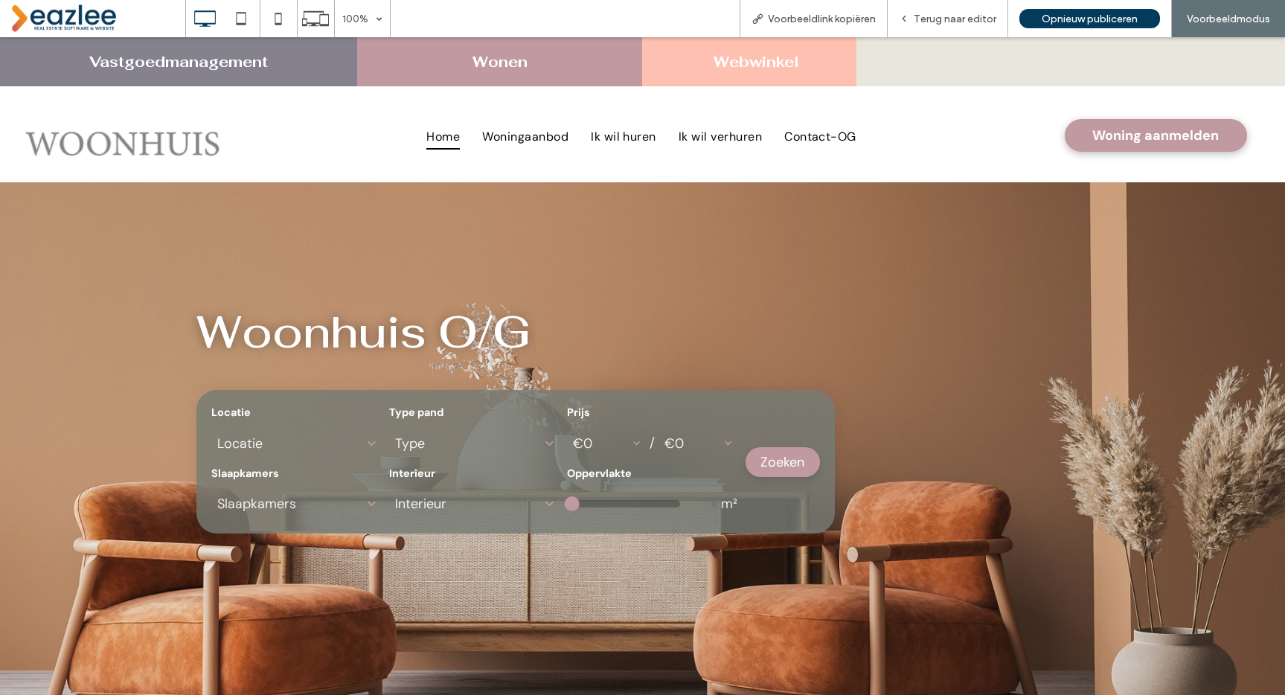
click at [747, 62] on link "Webwinkel" at bounding box center [756, 61] width 86 height 19
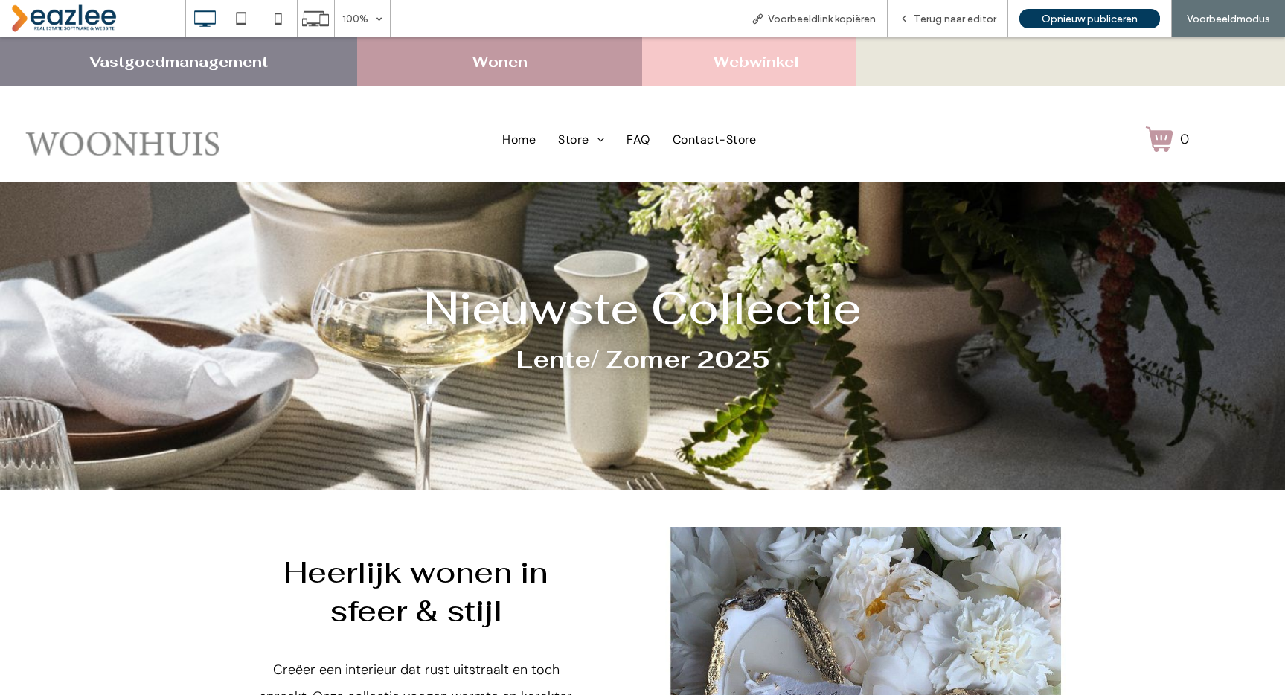
click at [507, 60] on link "Wonen" at bounding box center [499, 61] width 55 height 19
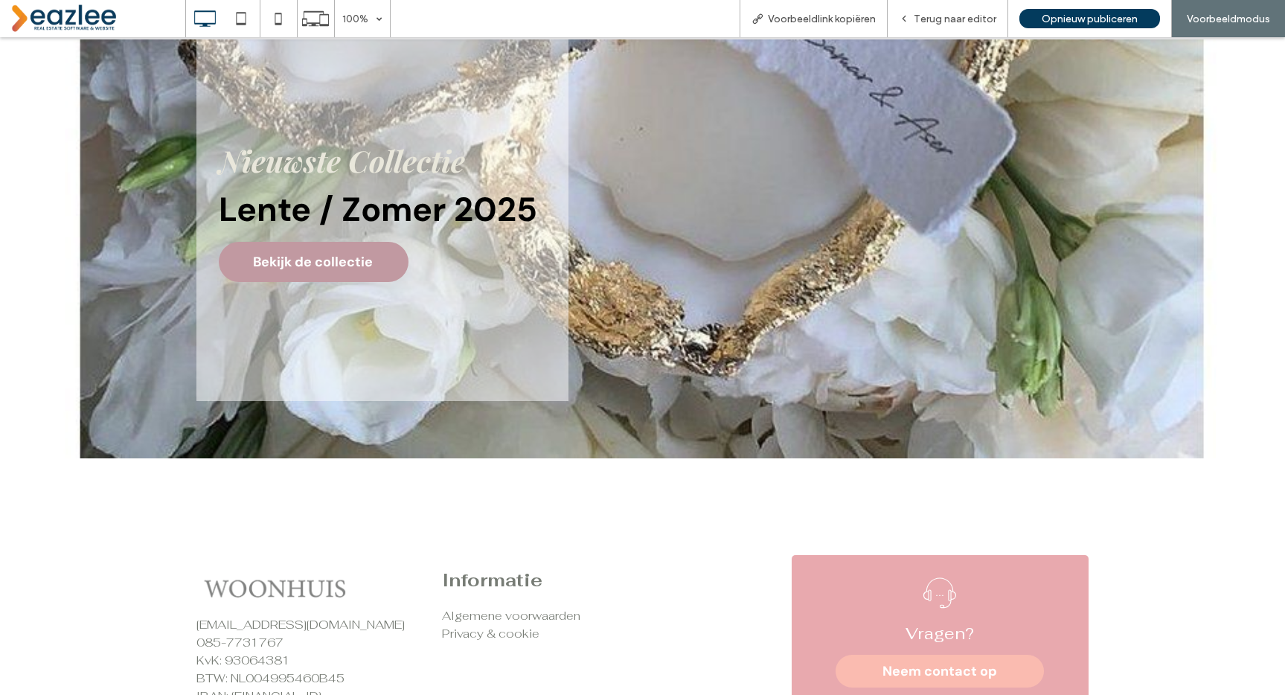
scroll to position [2970, 0]
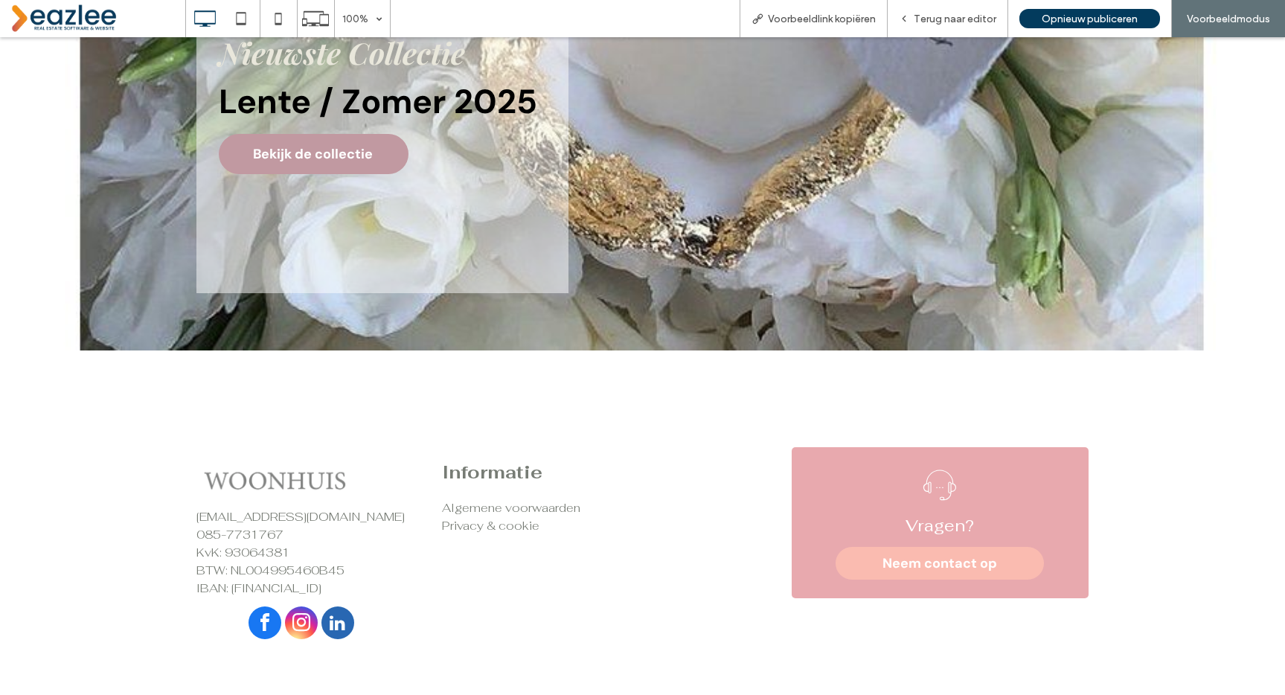
click at [245, 482] on img at bounding box center [272, 474] width 153 height 54
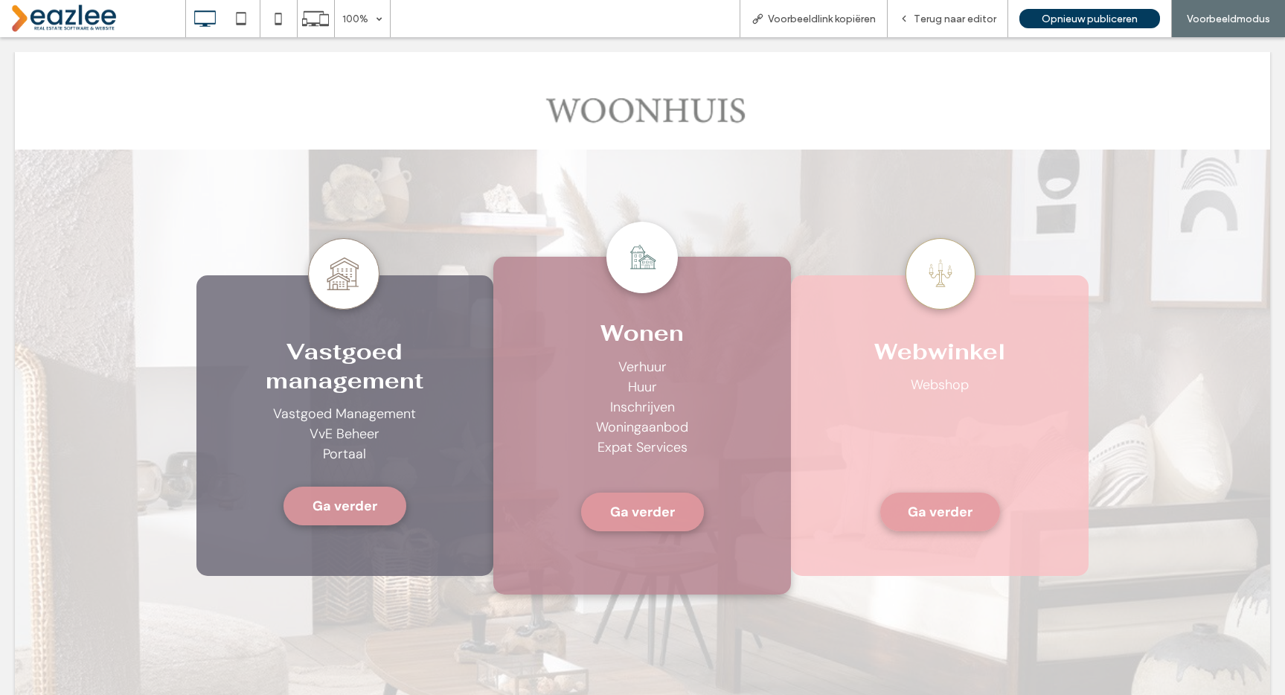
scroll to position [0, 0]
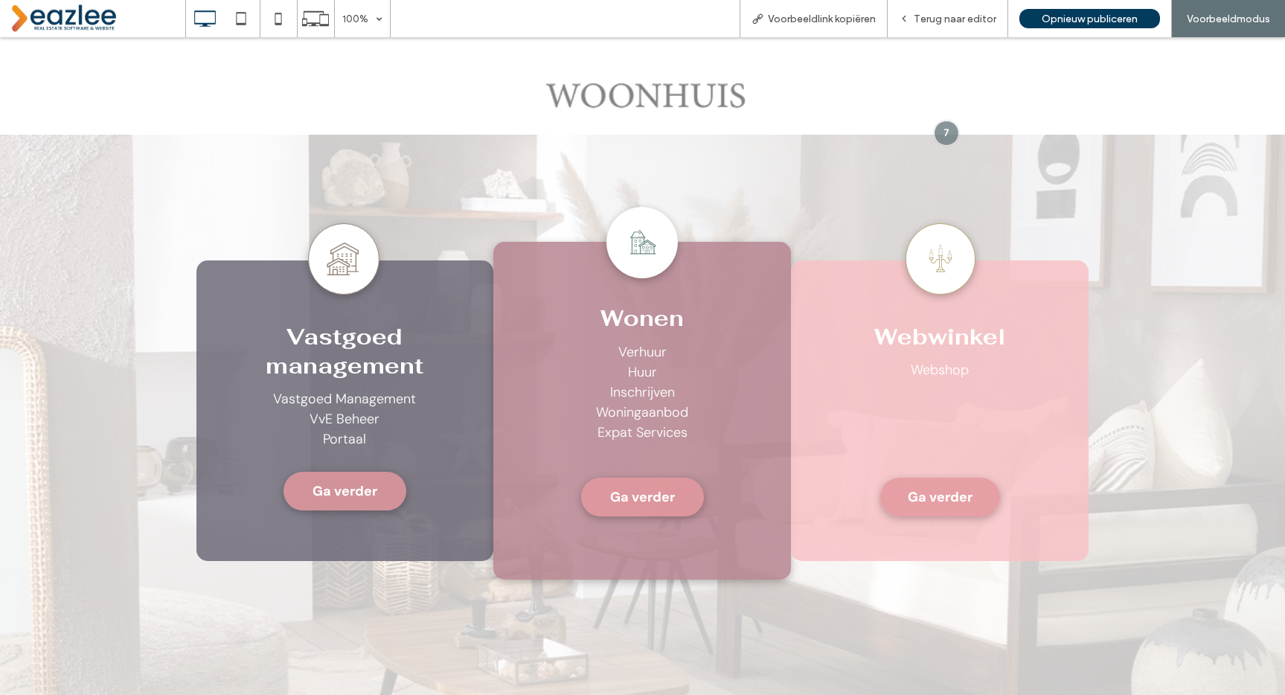
scroll to position [86, 0]
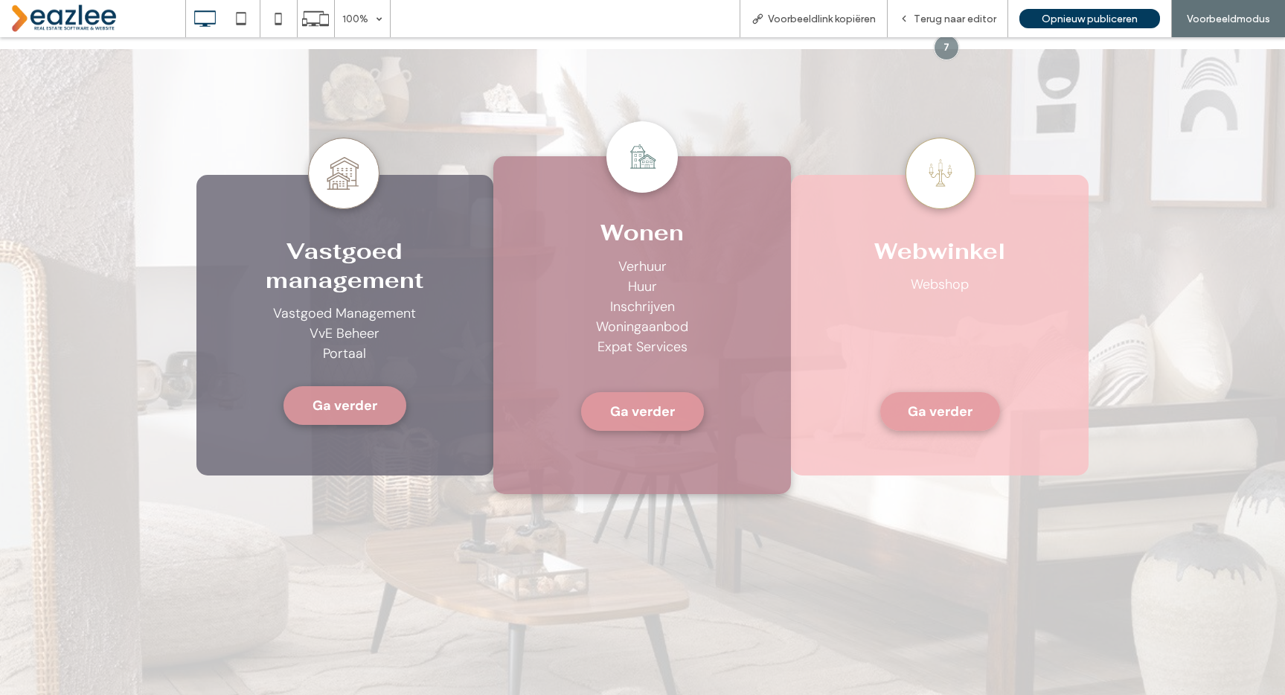
click at [663, 420] on span "Ga verder" at bounding box center [642, 411] width 65 height 33
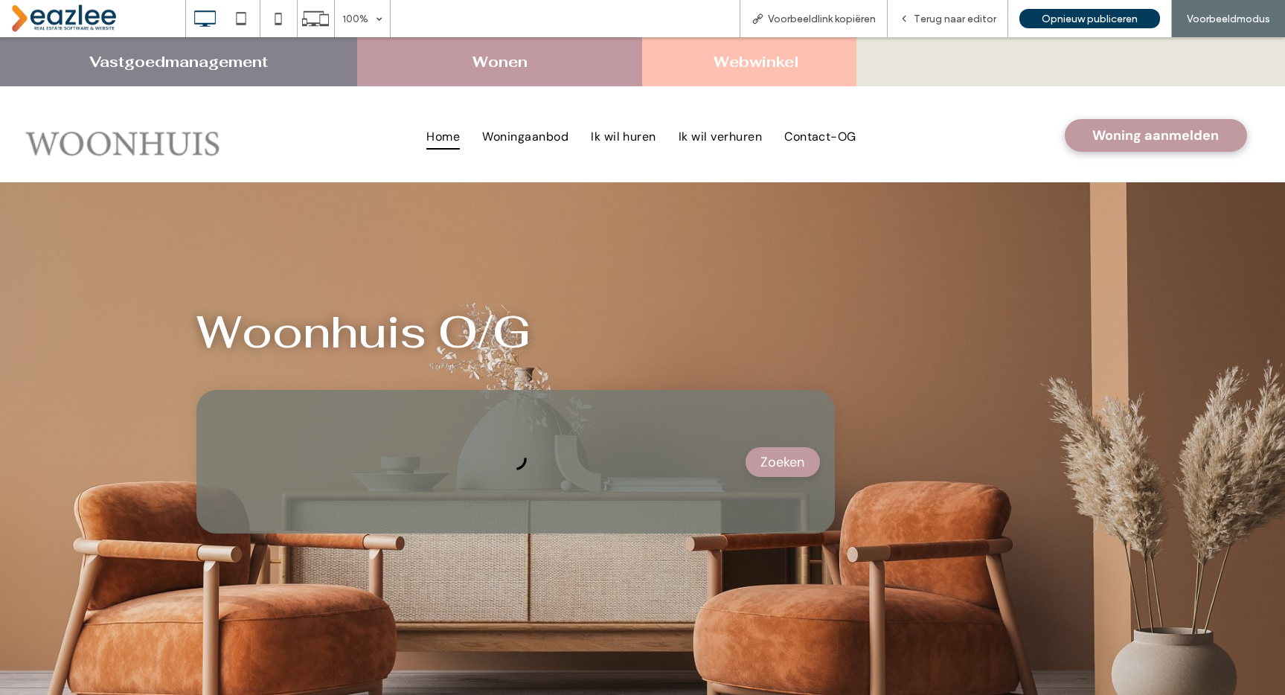
type input "**"
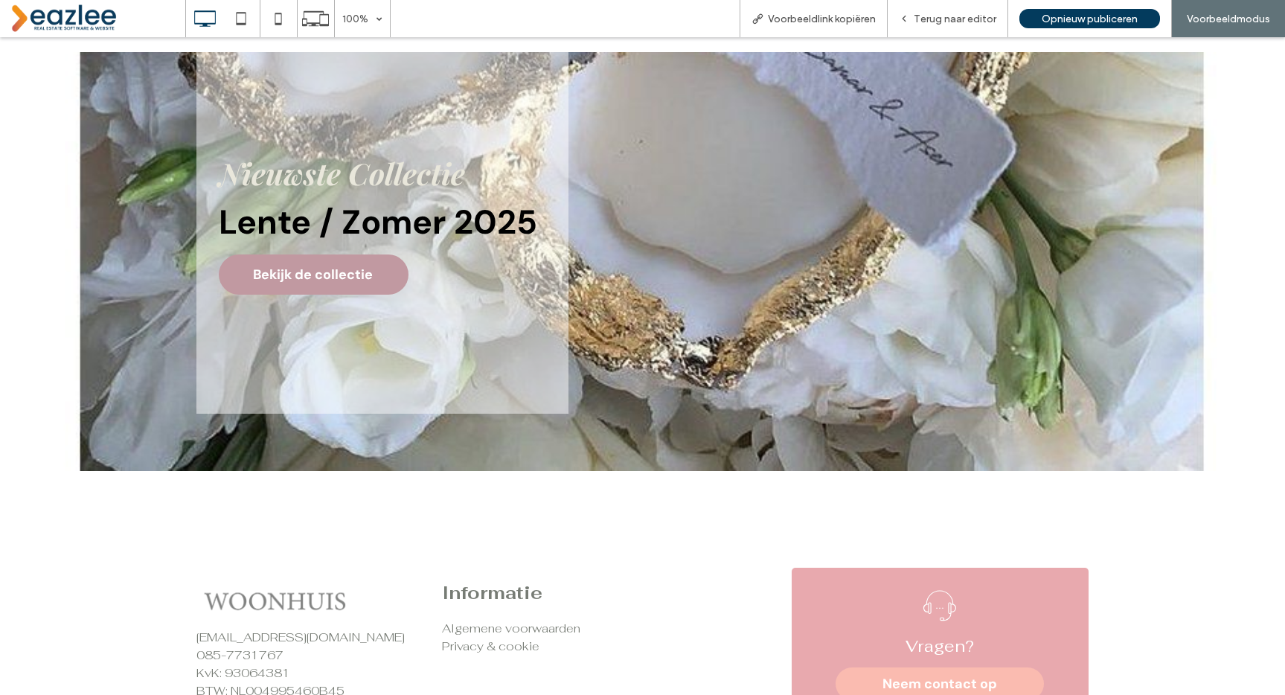
scroll to position [2970, 0]
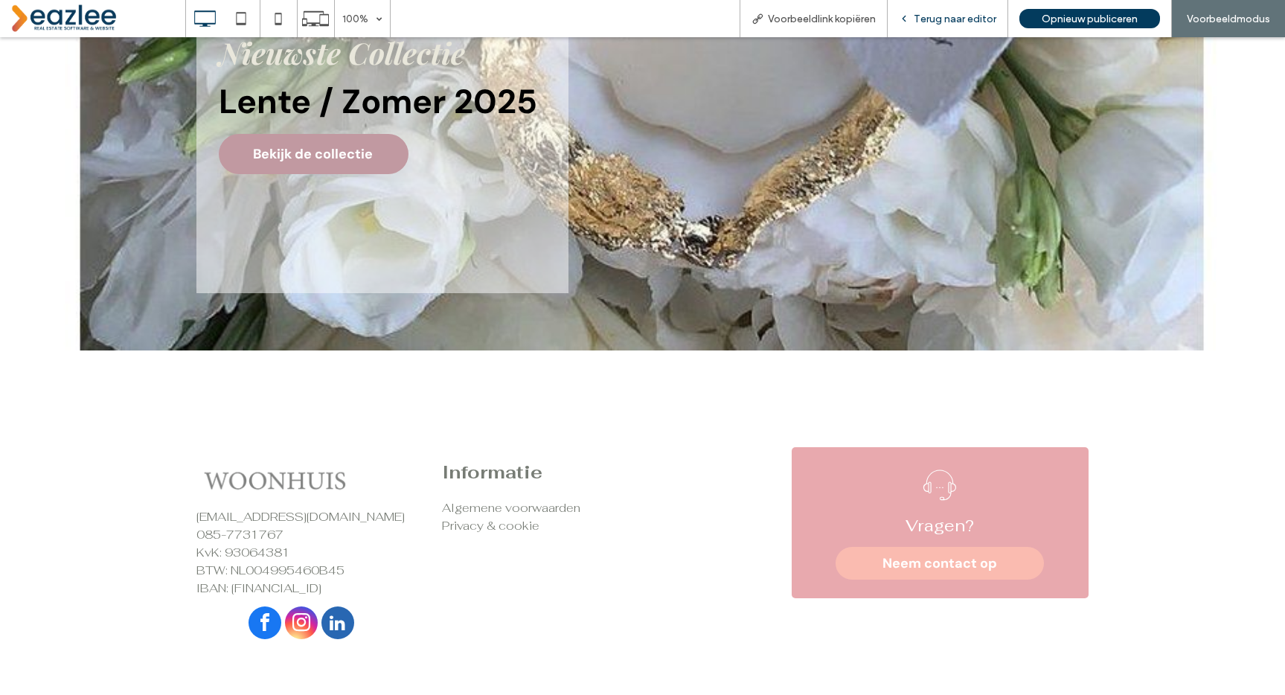
drag, startPoint x: 951, startPoint y: 21, endPoint x: 879, endPoint y: 19, distance: 72.2
click at [951, 21] on span "Terug naar editor" at bounding box center [955, 19] width 83 height 13
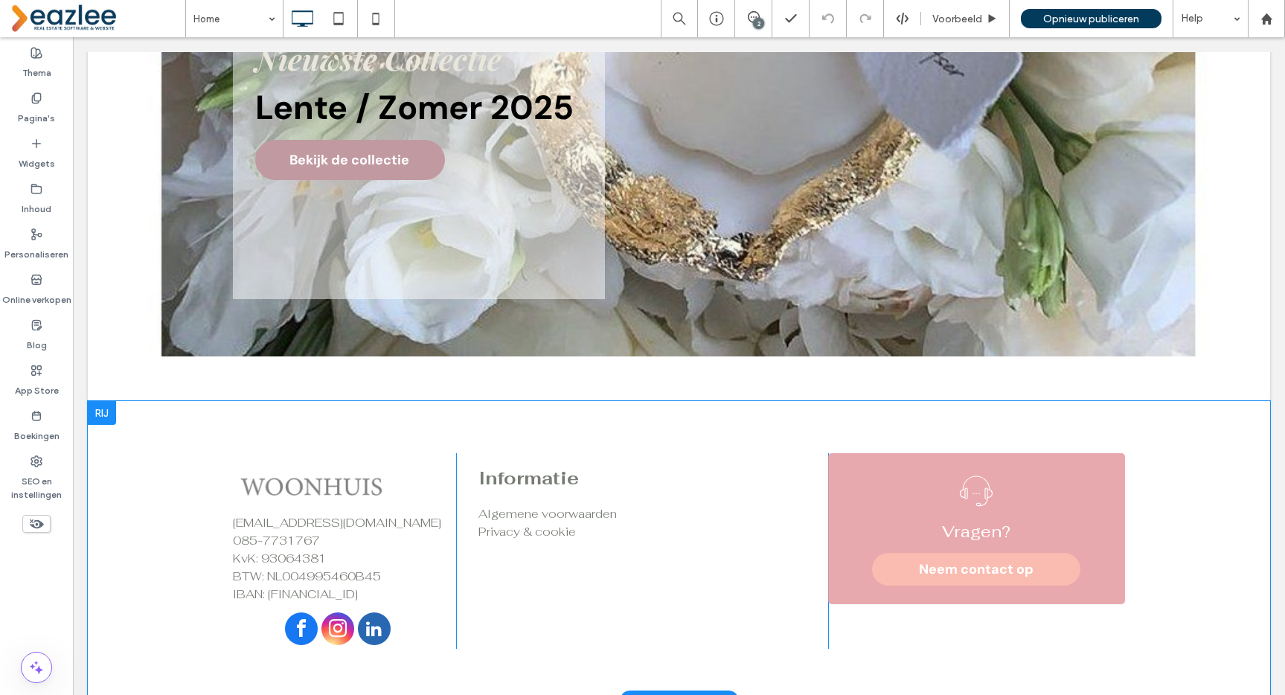
scroll to position [2965, 0]
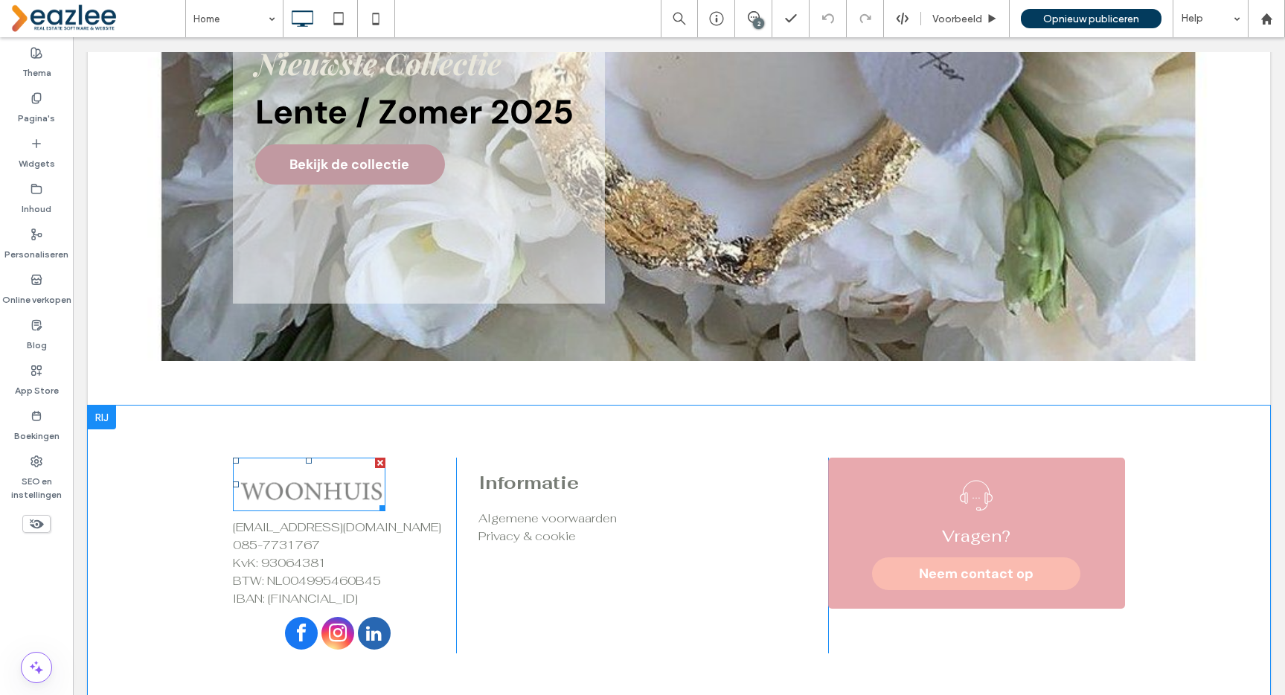
click at [256, 496] on img at bounding box center [309, 485] width 153 height 54
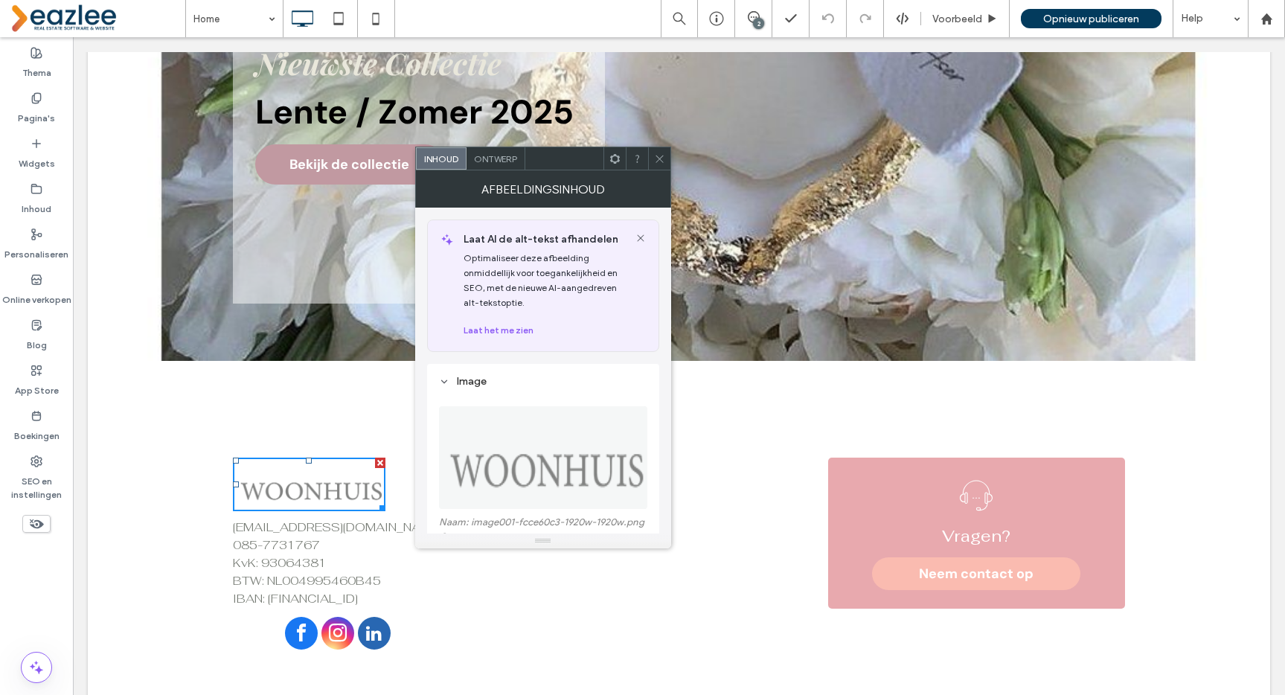
click at [504, 153] on span "Ontwerp" at bounding box center [495, 158] width 43 height 11
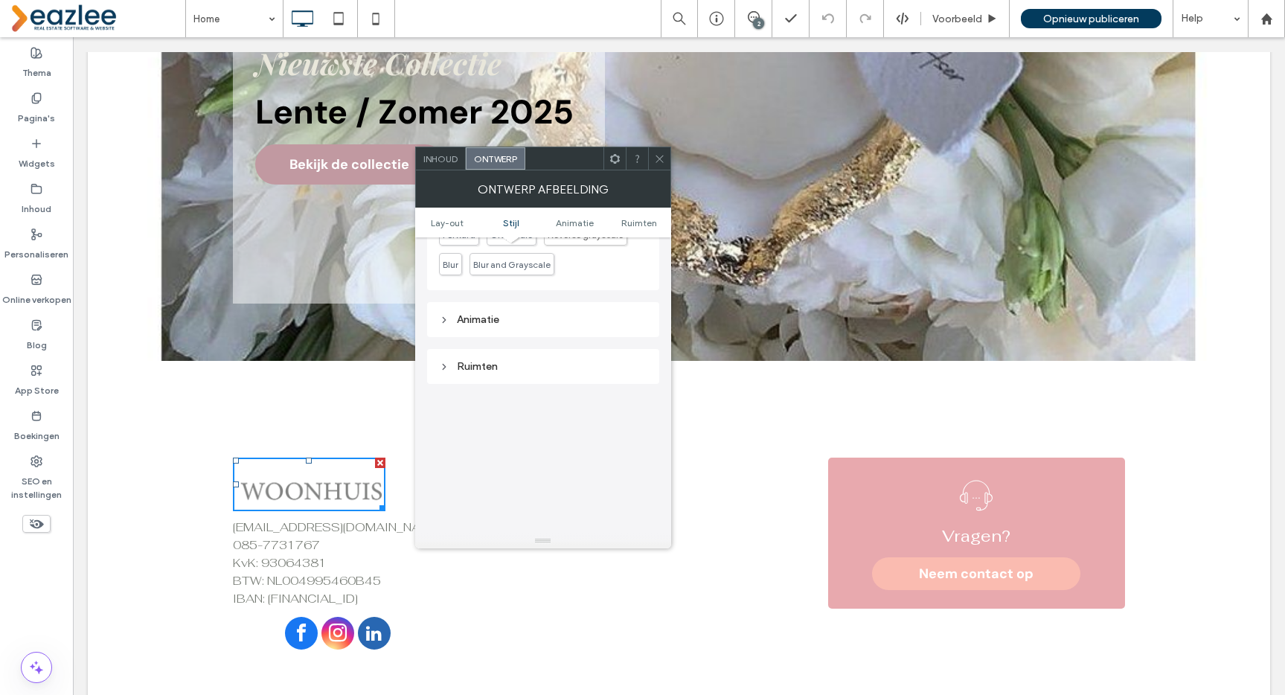
scroll to position [663, 0]
drag, startPoint x: 475, startPoint y: 376, endPoint x: 481, endPoint y: 371, distance: 8.5
click at [478, 375] on div "Ruimten" at bounding box center [543, 364] width 232 height 35
click at [484, 369] on div "Ruimten" at bounding box center [543, 365] width 208 height 13
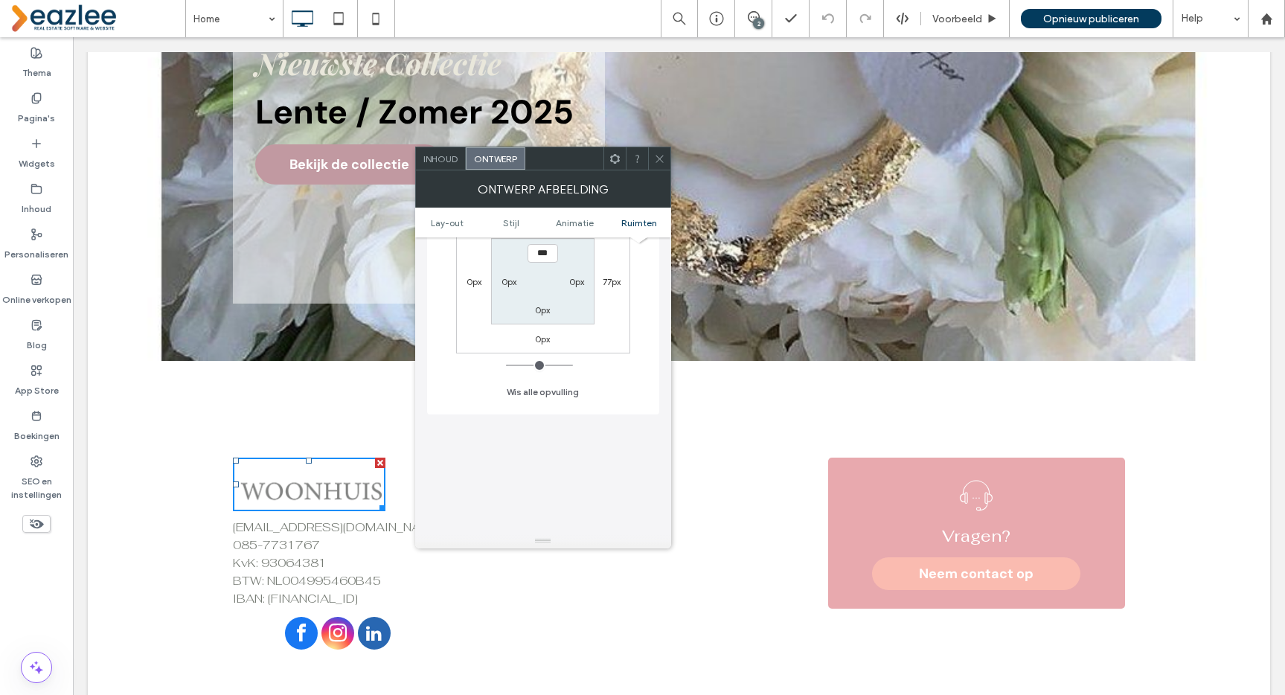
click at [504, 286] on label "0px" at bounding box center [508, 281] width 15 height 11
click at [500, 278] on input "***" at bounding box center [508, 281] width 31 height 19
drag, startPoint x: 503, startPoint y: 281, endPoint x: 490, endPoint y: 283, distance: 13.6
click at [490, 283] on div "0px 77px 0px 0px 0px 0px 0px *****" at bounding box center [543, 281] width 174 height 144
drag, startPoint x: 511, startPoint y: 280, endPoint x: 490, endPoint y: 280, distance: 21.6
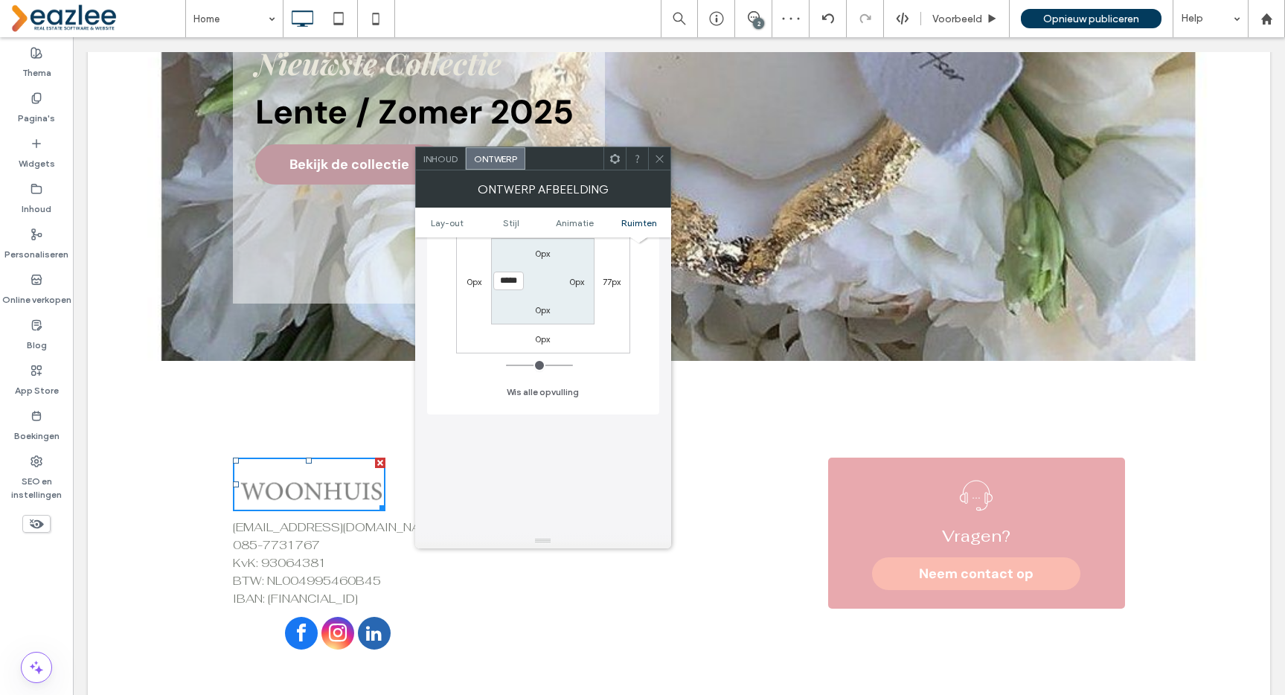
click at [490, 280] on div "0px 77px 0px 0px 0px 0px 0px *****" at bounding box center [543, 281] width 174 height 144
type input "**"
click at [468, 279] on label "0px" at bounding box center [473, 281] width 15 height 11
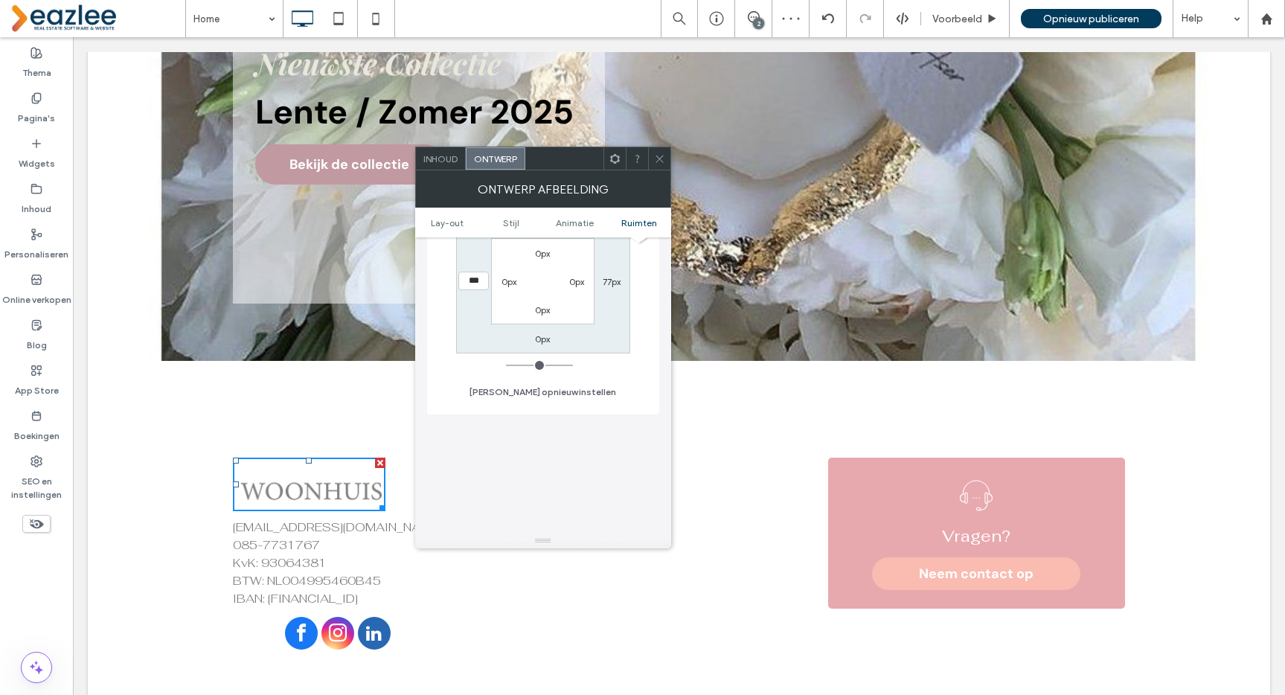
click at [460, 283] on input "***" at bounding box center [473, 281] width 31 height 19
type input "*****"
type input "*"
type input "*****"
type input "*"
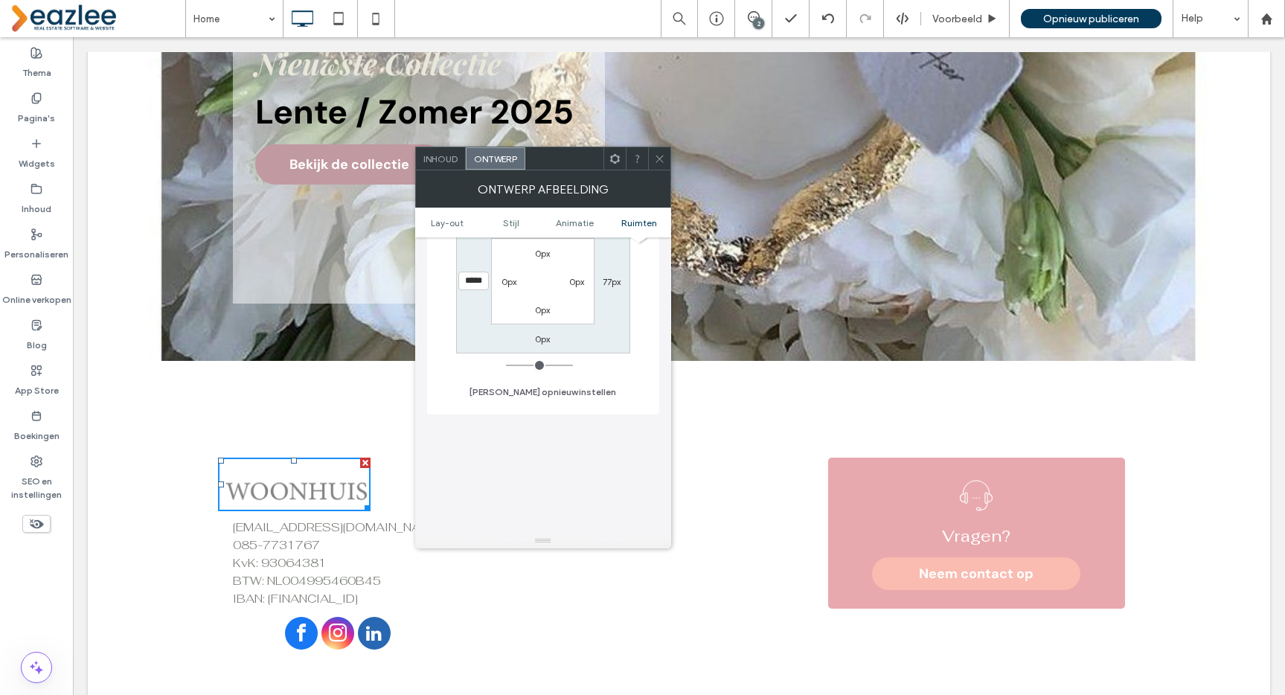
click at [474, 390] on div "Marge (buitenruimte) op desktop en tablet wijzigen 0px 77px 0px ***** 0px 0px 0…" at bounding box center [543, 275] width 208 height 257
click at [664, 155] on icon at bounding box center [659, 158] width 11 height 11
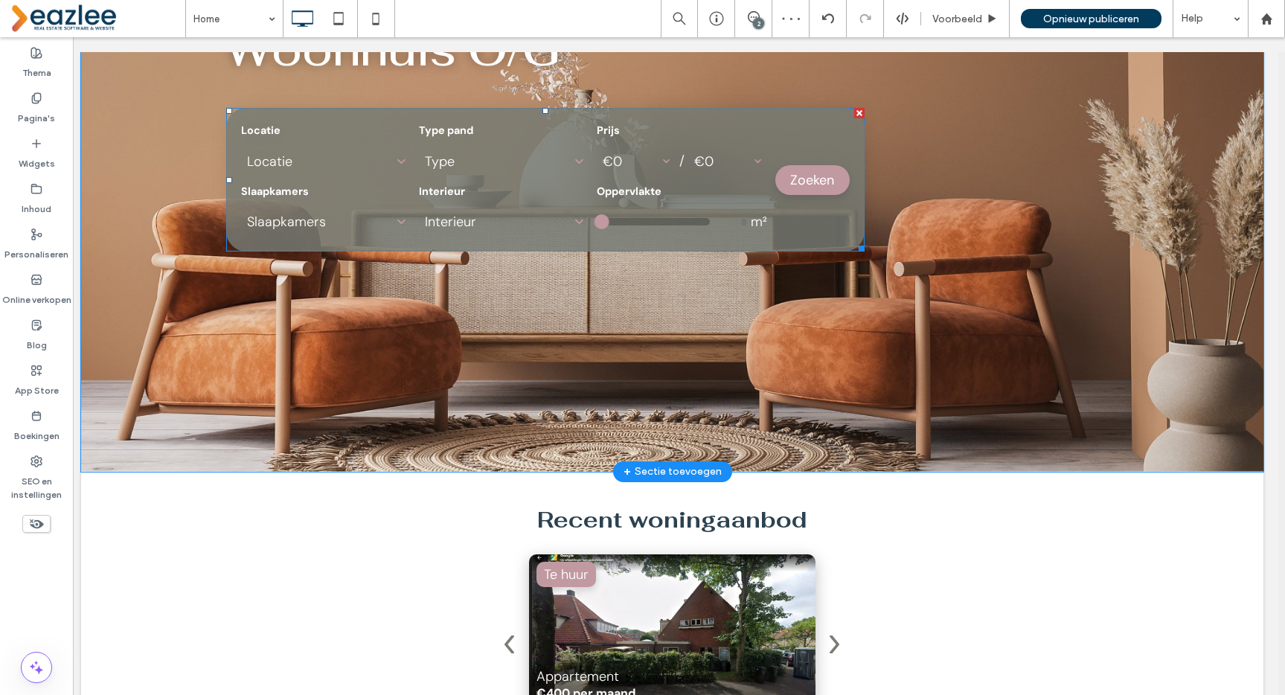
scroll to position [0, 7]
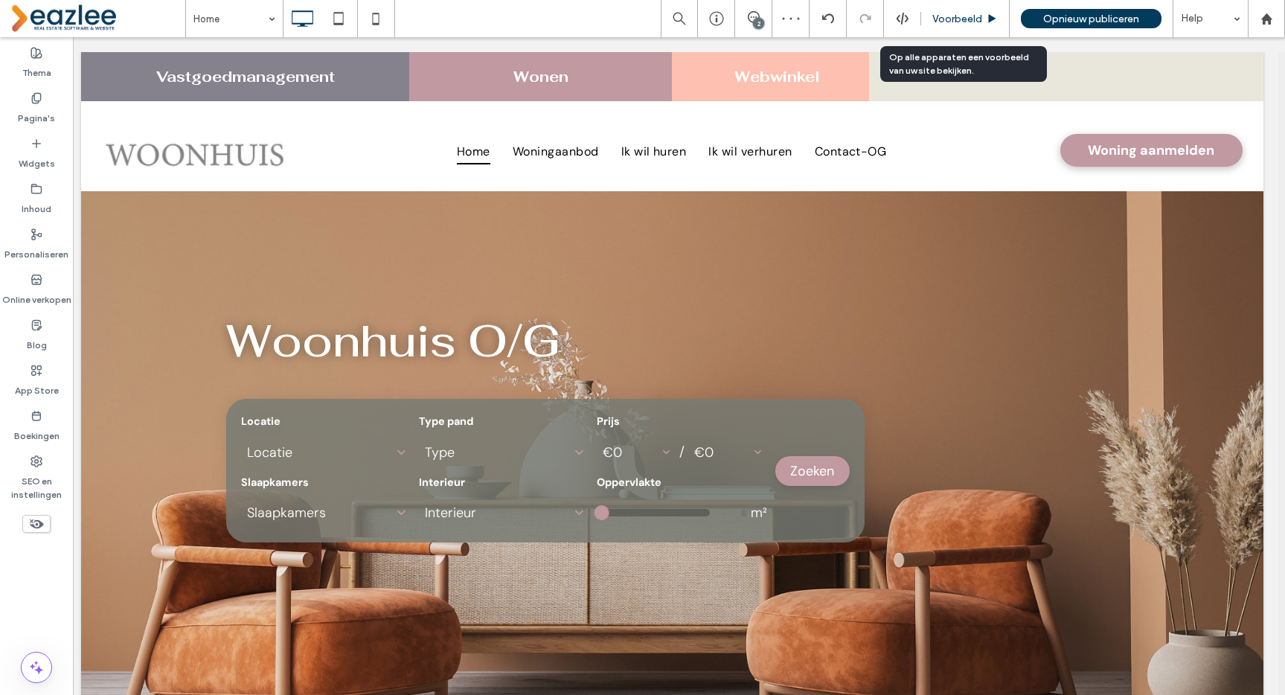
click at [952, 19] on span "Voorbeeld" at bounding box center [957, 19] width 50 height 13
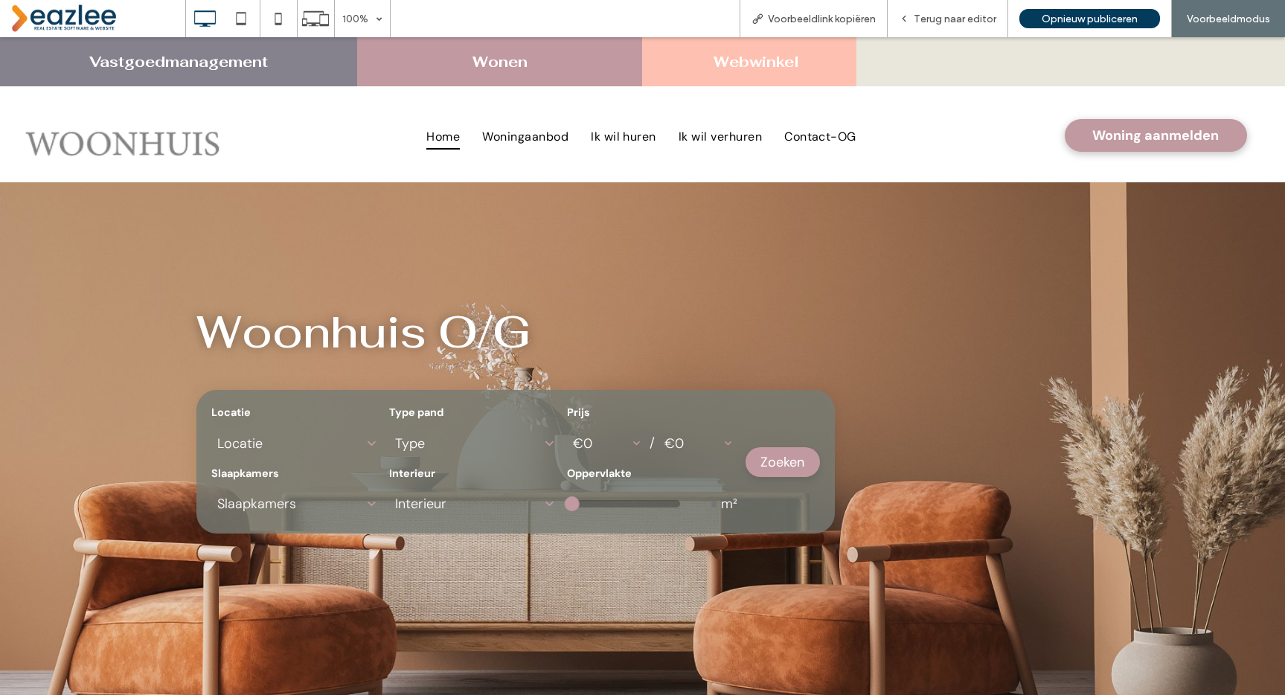
drag, startPoint x: 226, startPoint y: 64, endPoint x: 226, endPoint y: 101, distance: 37.2
click at [226, 64] on link "Vastgoedmanagement" at bounding box center [178, 61] width 179 height 19
click at [943, 28] on div "Terug naar editor" at bounding box center [948, 18] width 121 height 37
click at [933, 22] on span "Terug naar editor" at bounding box center [955, 19] width 83 height 13
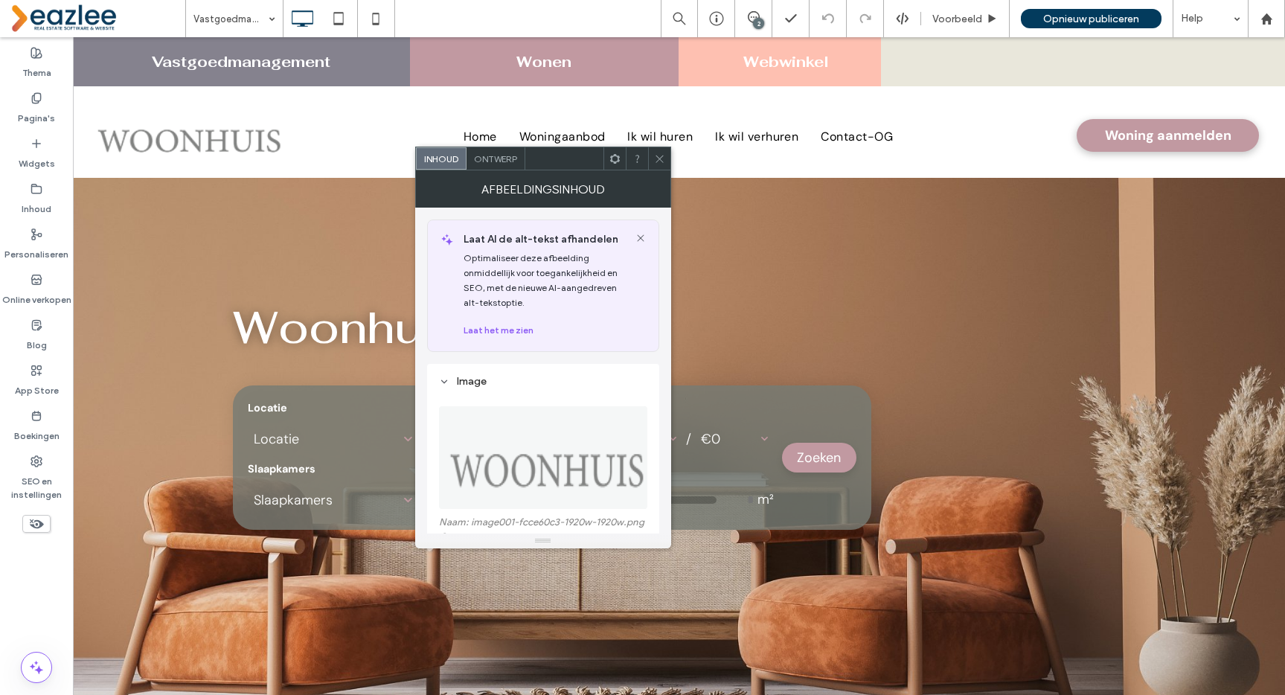
click at [501, 156] on span "Ontwerp" at bounding box center [495, 158] width 43 height 11
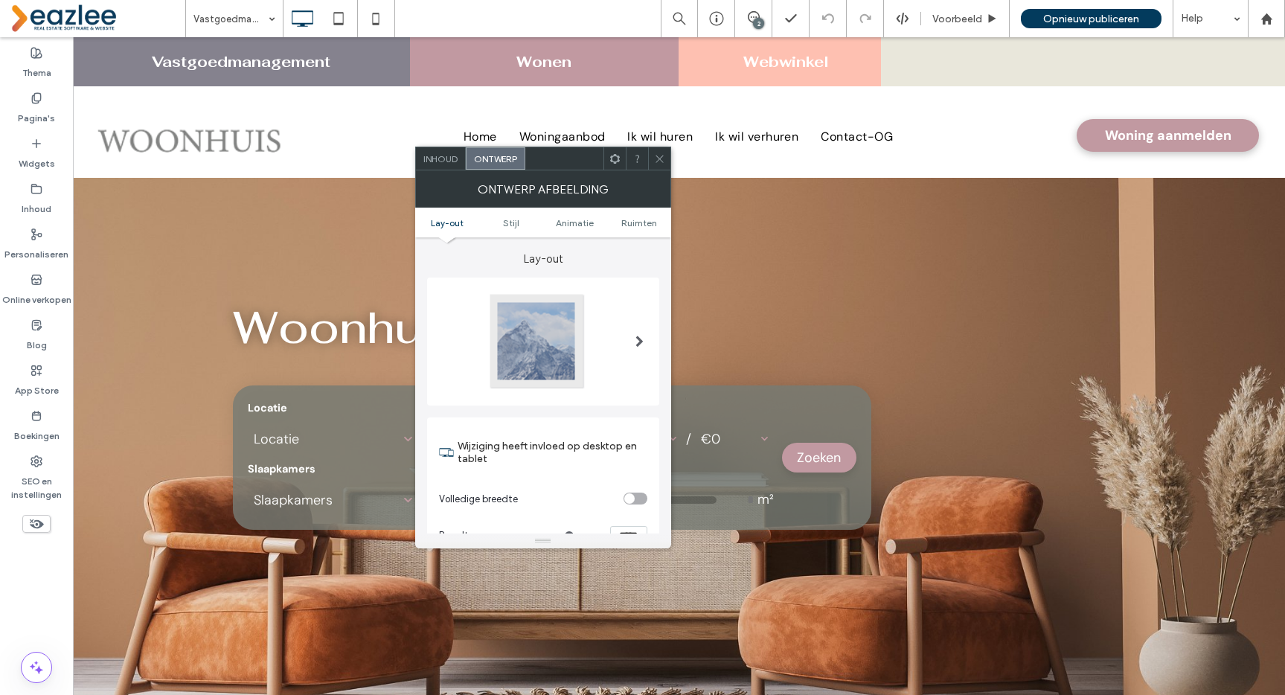
scroll to position [761, 0]
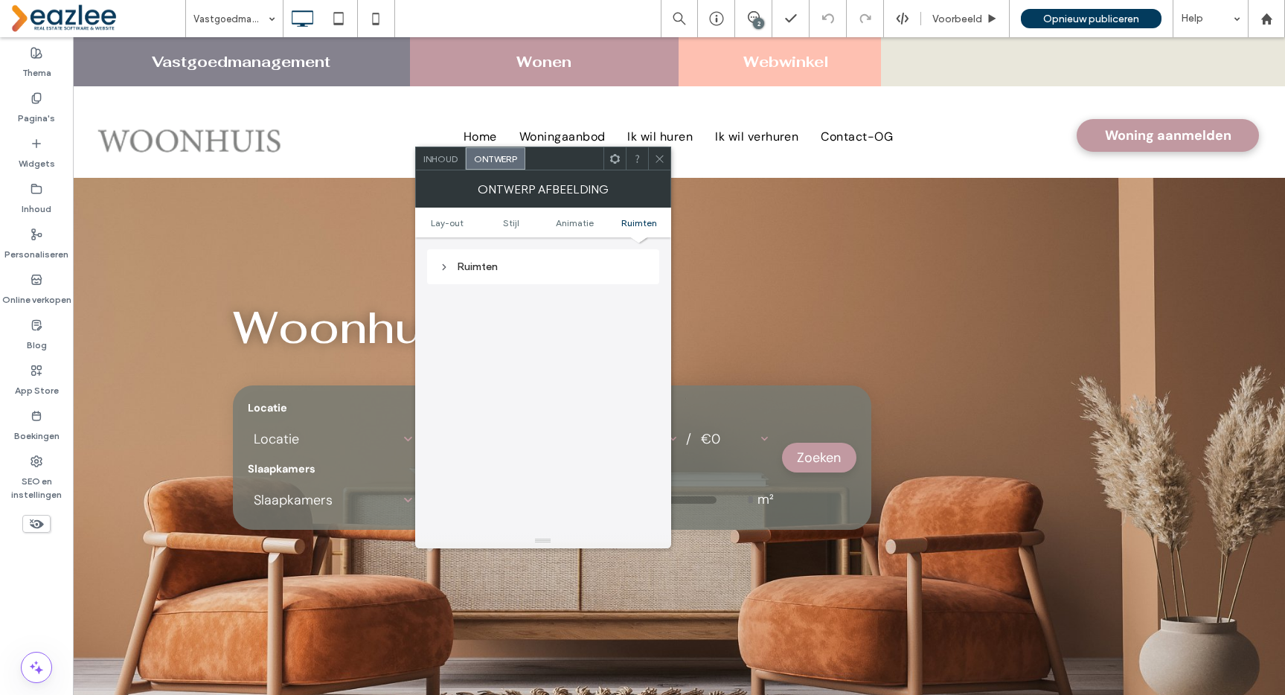
click at [481, 264] on div "Ruimten" at bounding box center [543, 266] width 208 height 13
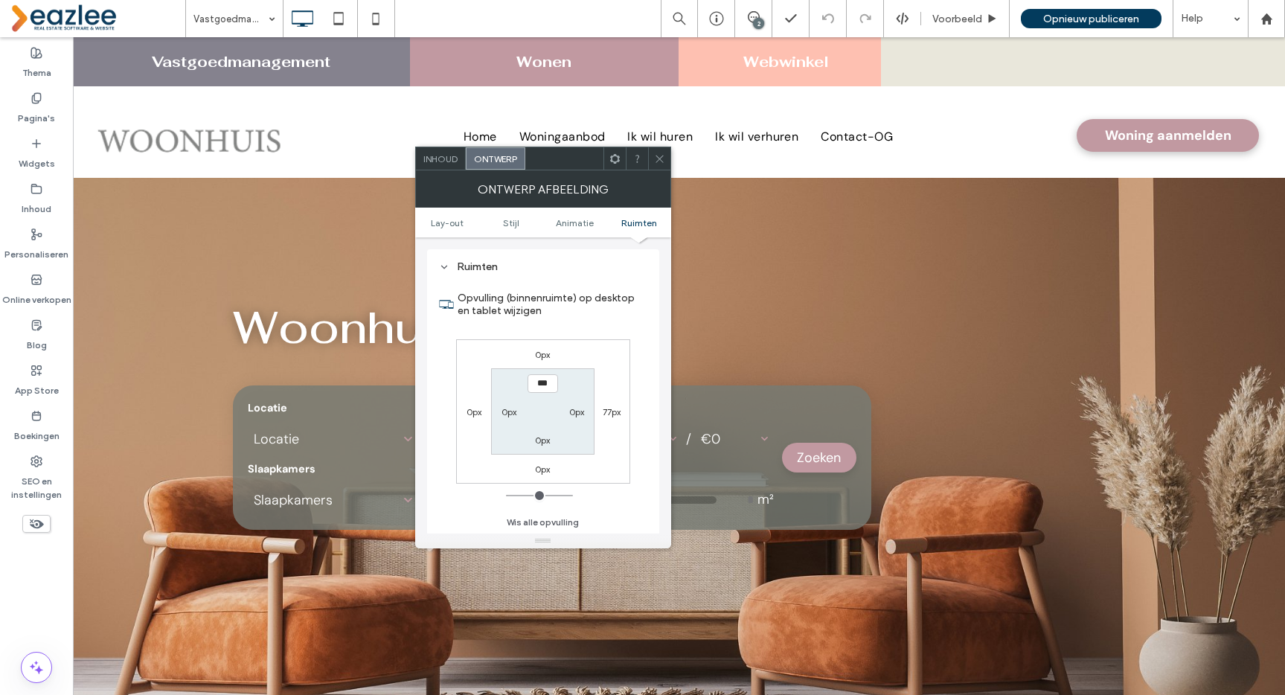
click at [468, 409] on label "0px" at bounding box center [473, 411] width 15 height 11
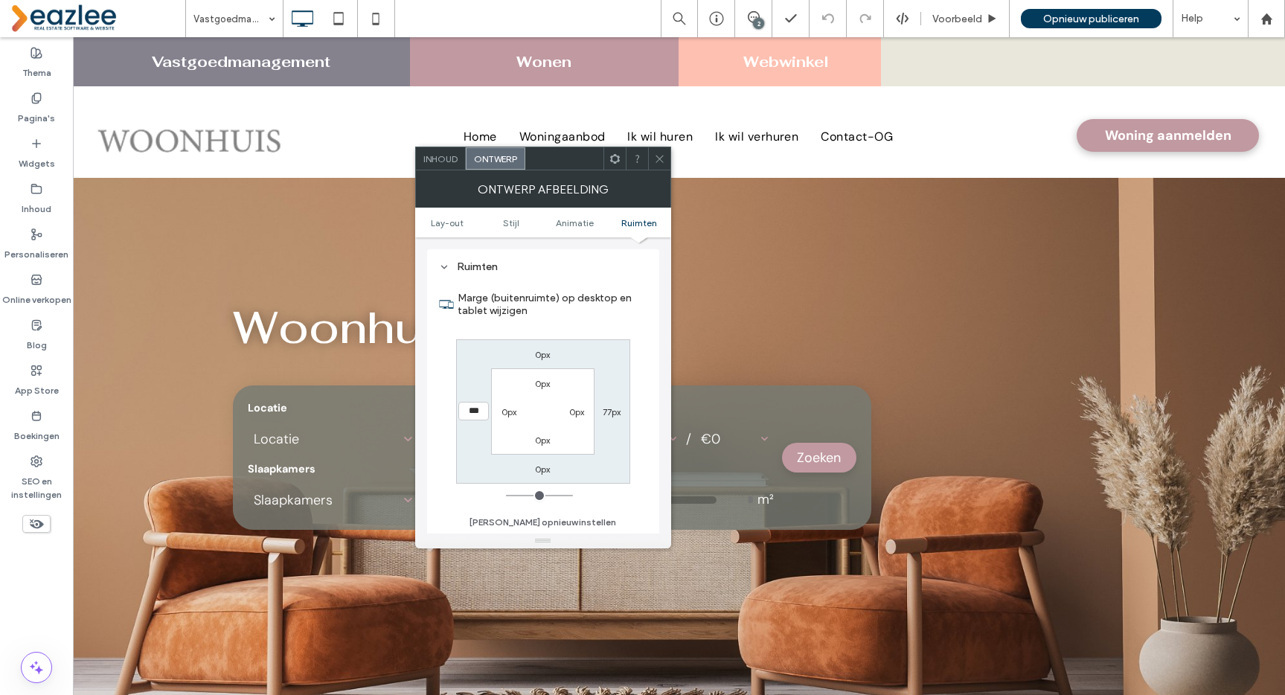
click at [469, 407] on input "***" at bounding box center [473, 411] width 31 height 19
click at [465, 411] on input "***" at bounding box center [473, 411] width 31 height 19
type input "*****"
type input "*"
click at [533, 337] on div "Marge (buitenruimte) op desktop en tablet wijzigen 0px 77px 0px ***** 0px 0px 0…" at bounding box center [543, 405] width 208 height 257
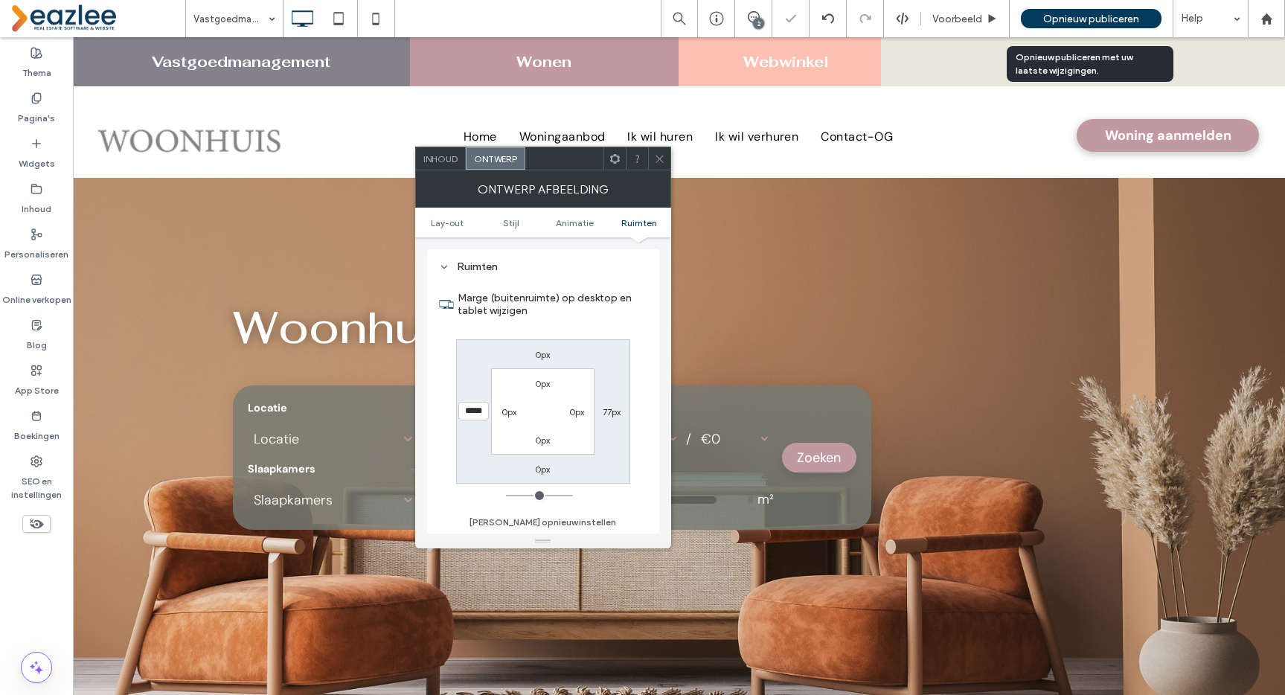
click at [1078, 21] on span "Opnieuw publiceren" at bounding box center [1091, 19] width 96 height 13
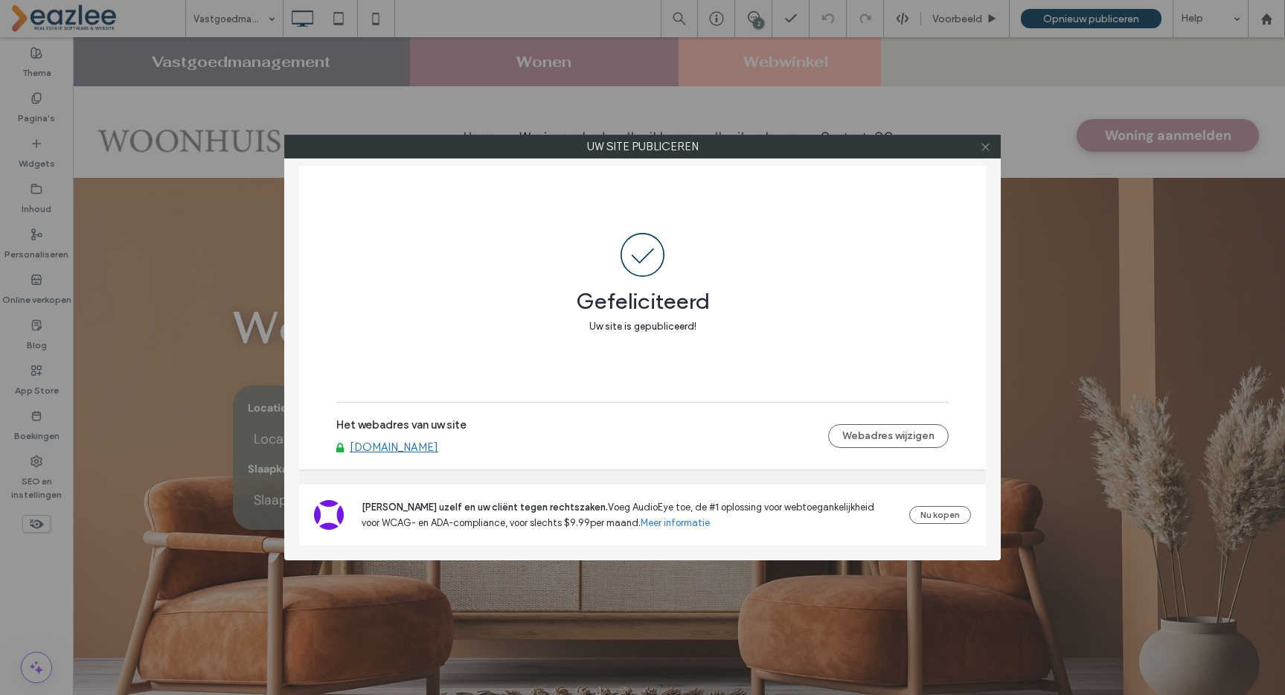
click at [982, 141] on icon at bounding box center [985, 146] width 11 height 11
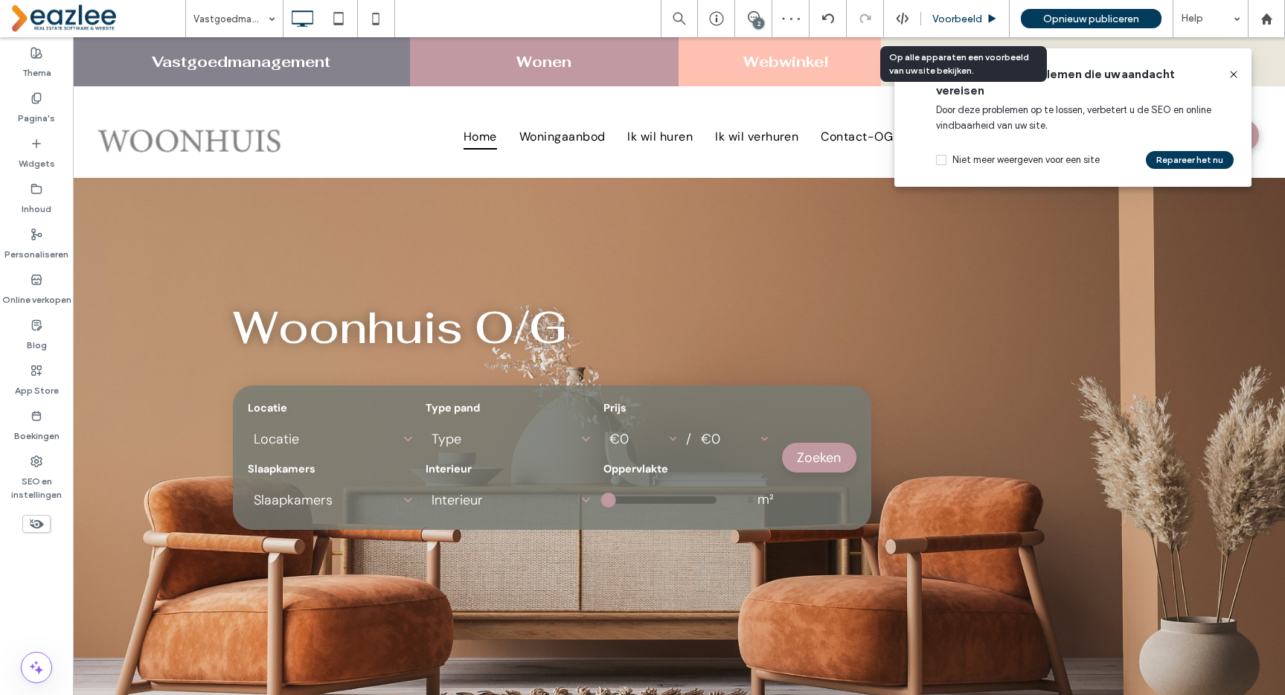
click at [946, 15] on span "Voorbeeld" at bounding box center [957, 19] width 50 height 13
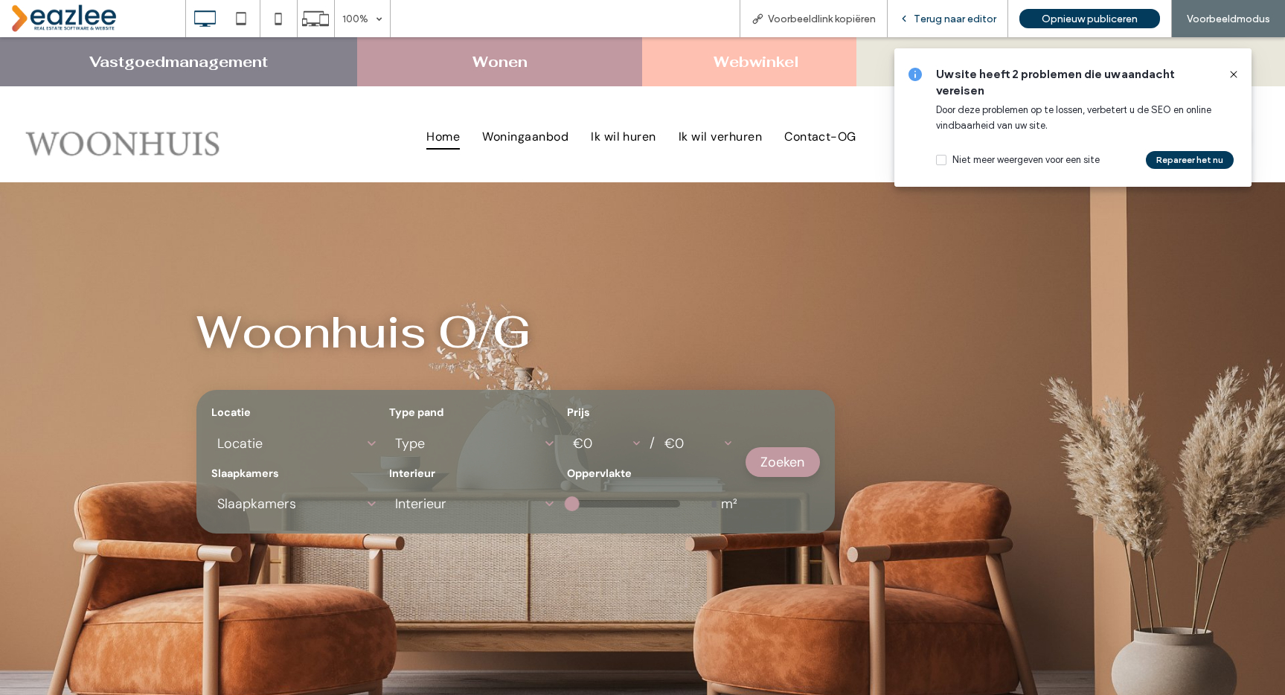
click at [925, 16] on span "Terug naar editor" at bounding box center [955, 19] width 83 height 13
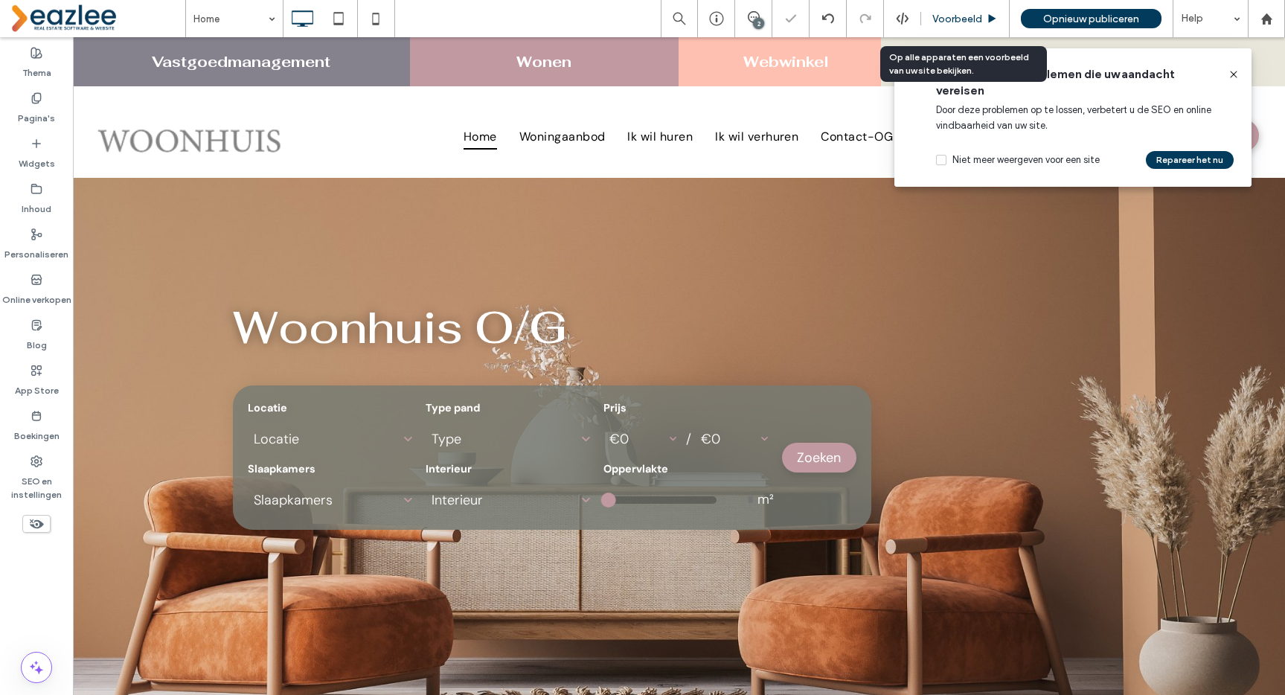
click at [932, 19] on span "Voorbeeld" at bounding box center [957, 19] width 50 height 13
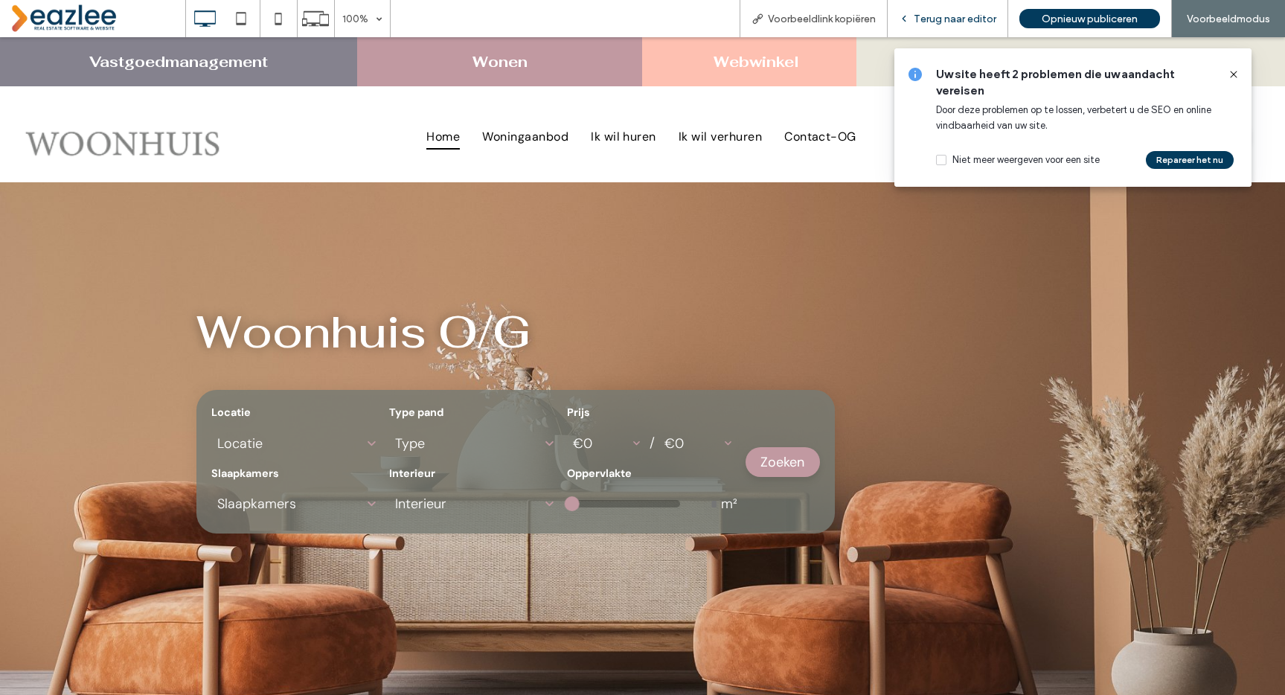
click at [969, 15] on span "Terug naar editor" at bounding box center [955, 19] width 83 height 13
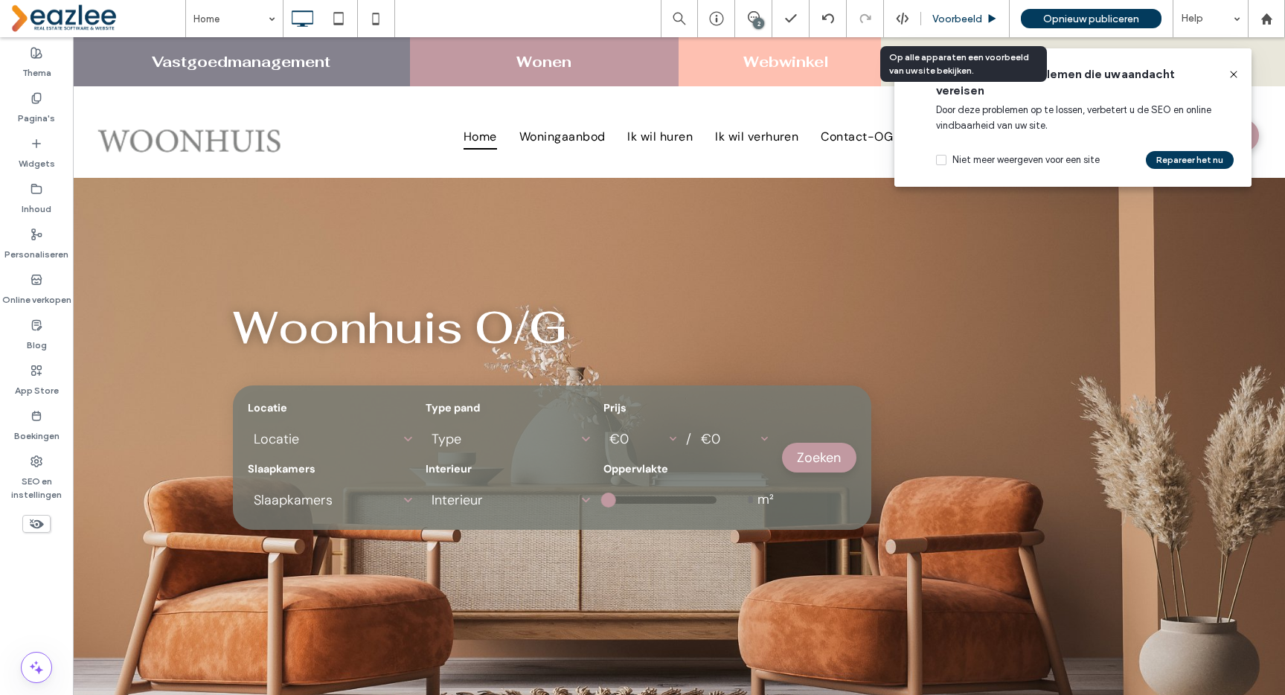
click at [944, 21] on span "Voorbeeld" at bounding box center [957, 19] width 50 height 13
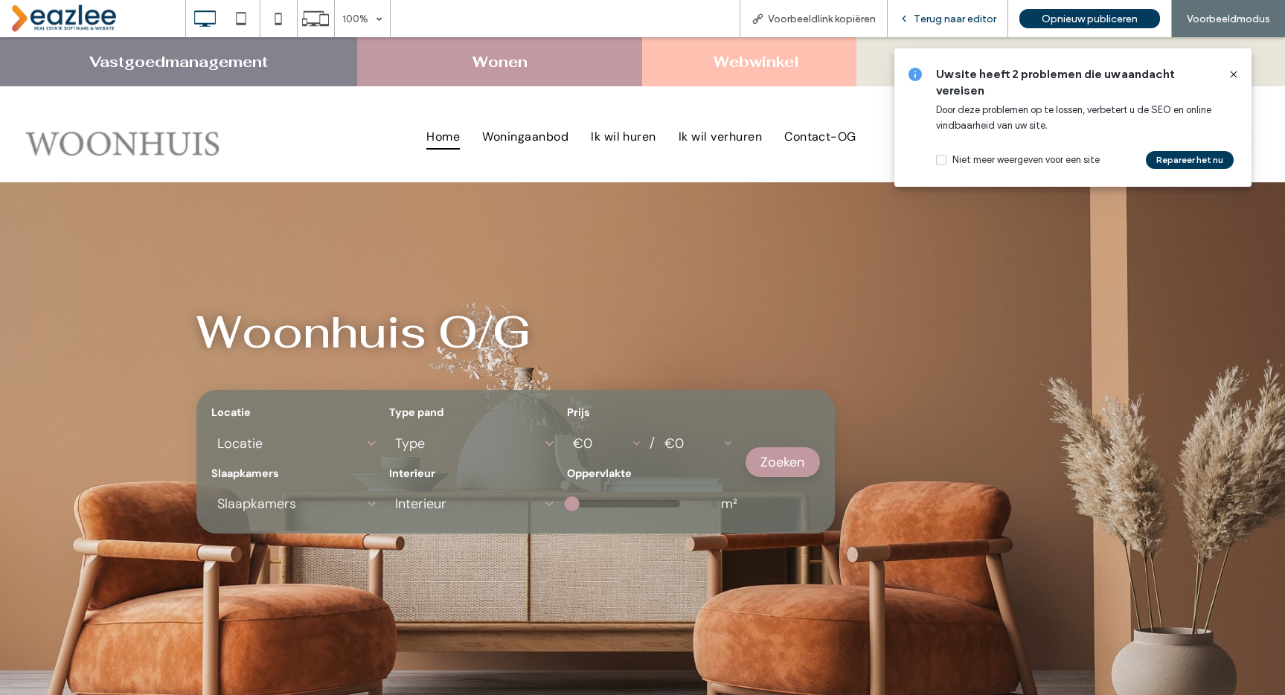
click at [938, 16] on span "Terug naar editor" at bounding box center [955, 19] width 83 height 13
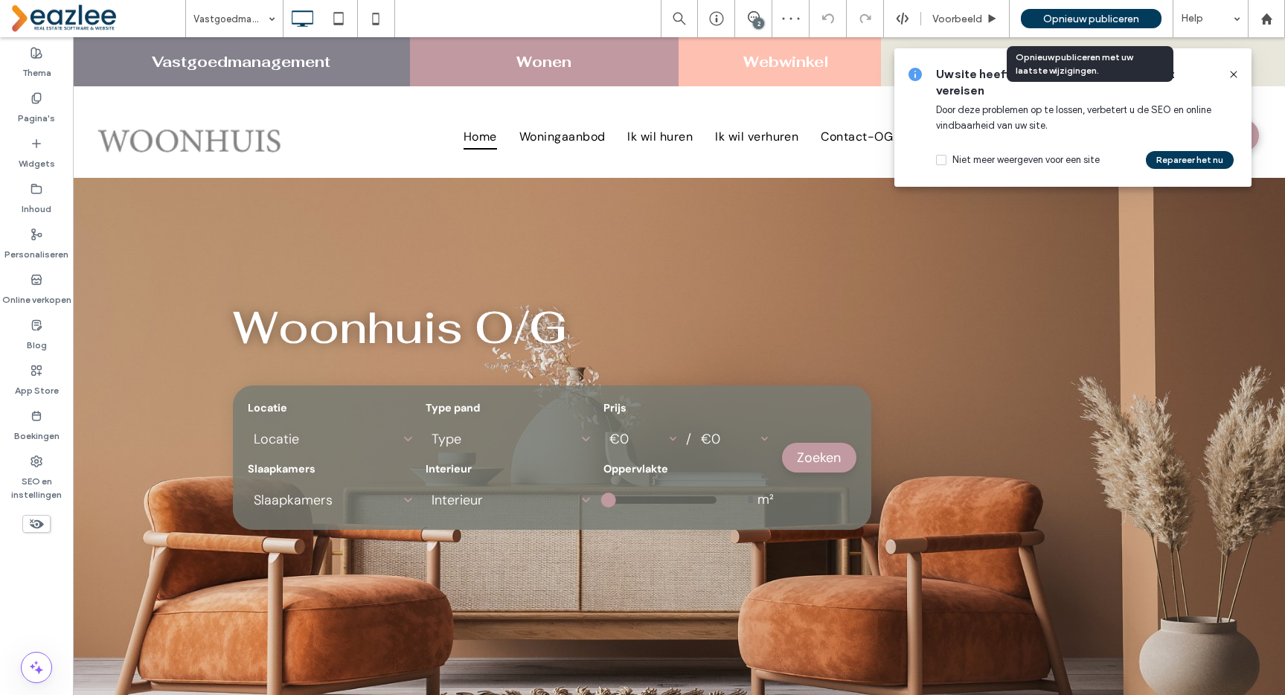
click at [1046, 15] on span "Opnieuw publiceren" at bounding box center [1091, 19] width 96 height 13
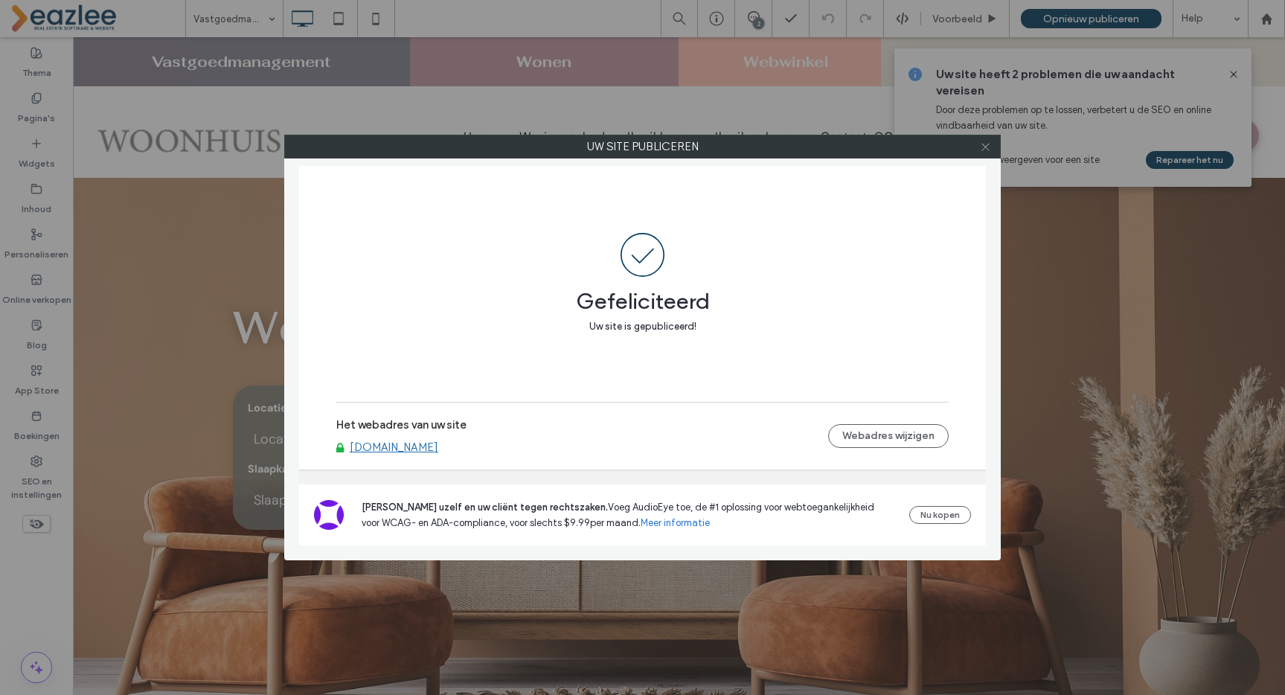
click at [983, 150] on icon at bounding box center [985, 146] width 11 height 11
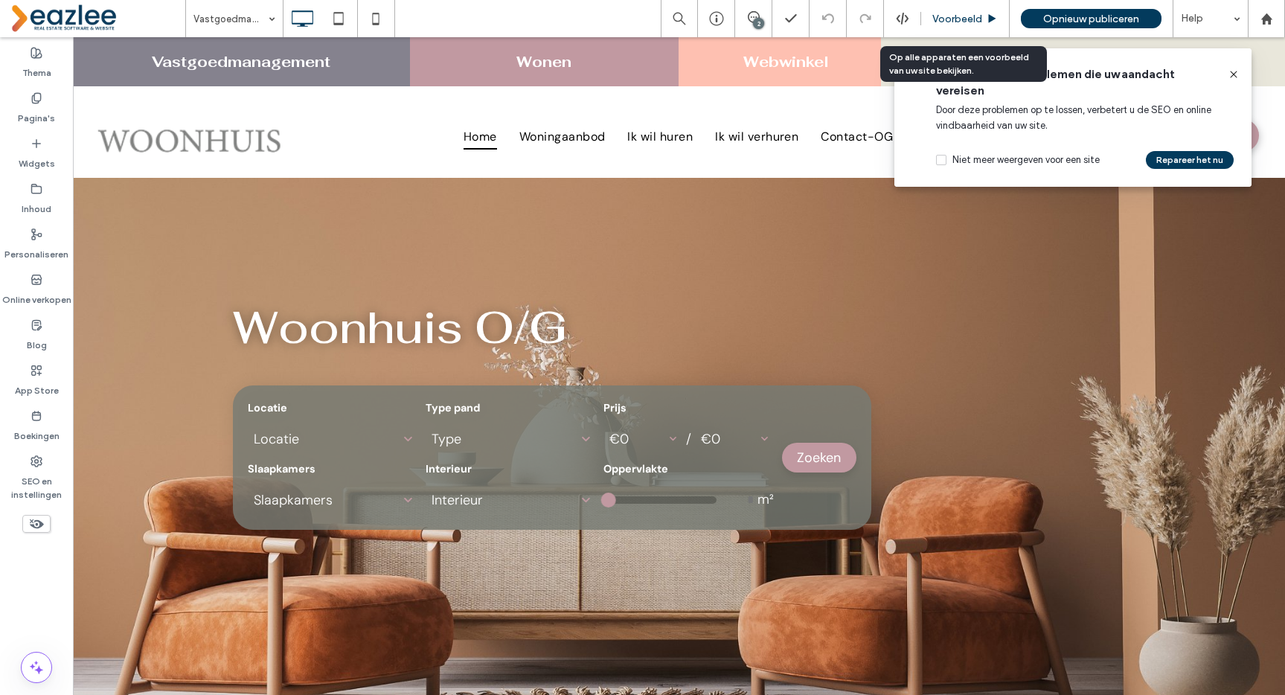
click at [963, 16] on span "Voorbeeld" at bounding box center [957, 19] width 50 height 13
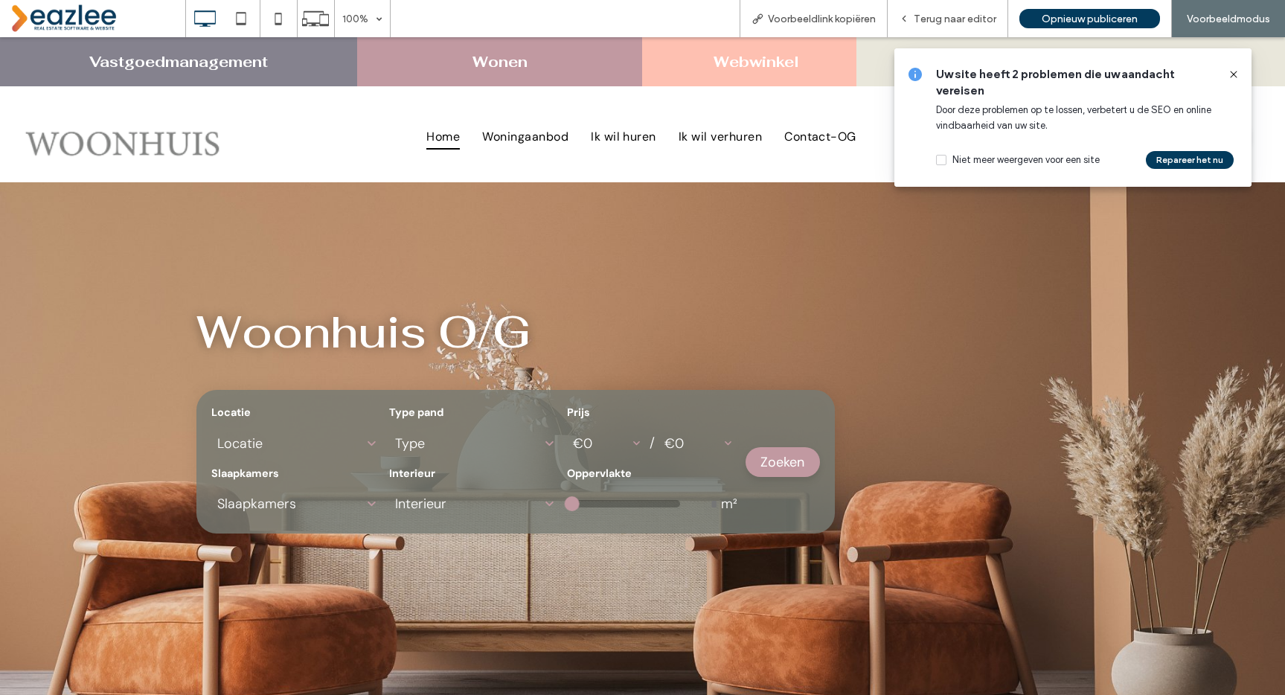
click at [1234, 74] on use at bounding box center [1233, 74] width 7 height 7
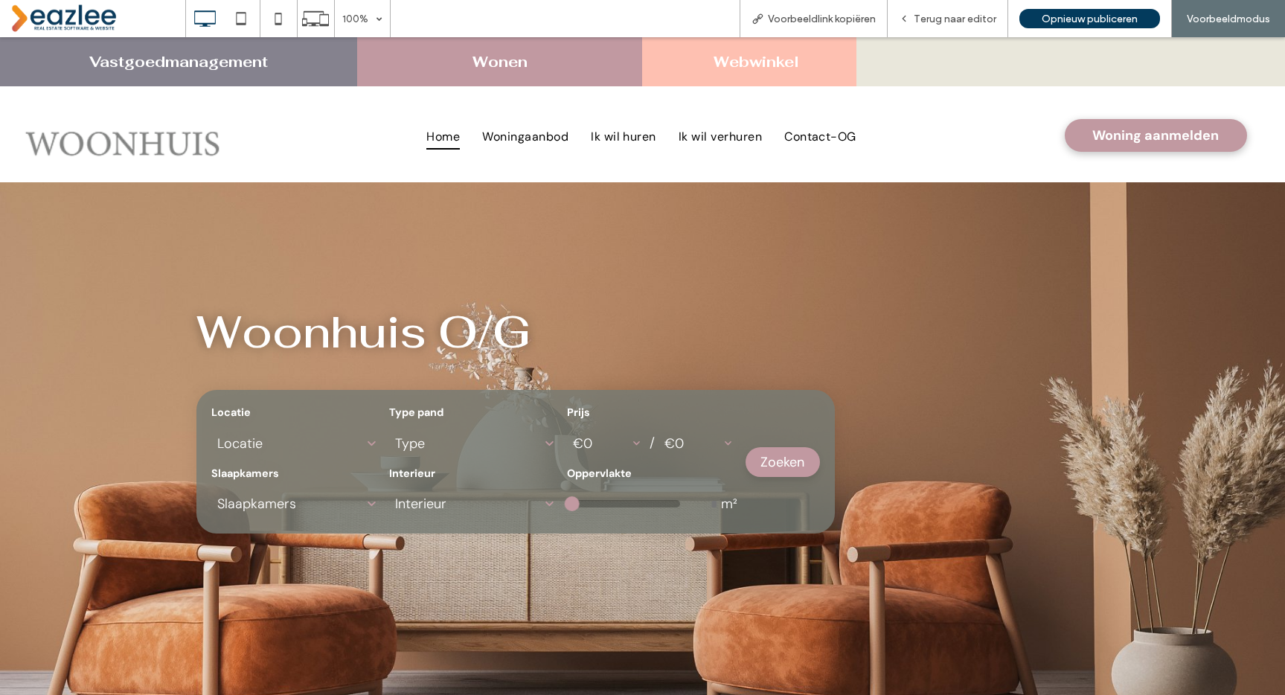
click at [212, 58] on div at bounding box center [642, 347] width 1285 height 695
click at [949, 18] on span "Terug naar editor" at bounding box center [955, 19] width 83 height 13
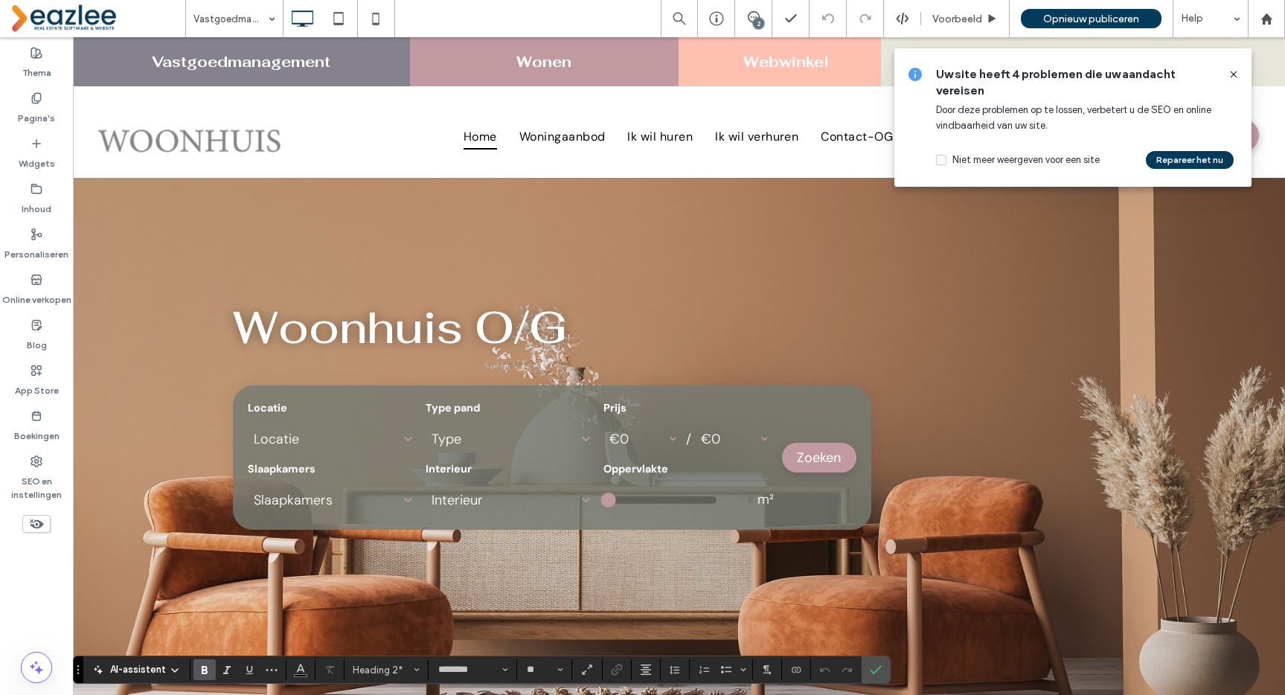
click at [1235, 74] on icon at bounding box center [1233, 74] width 12 height 12
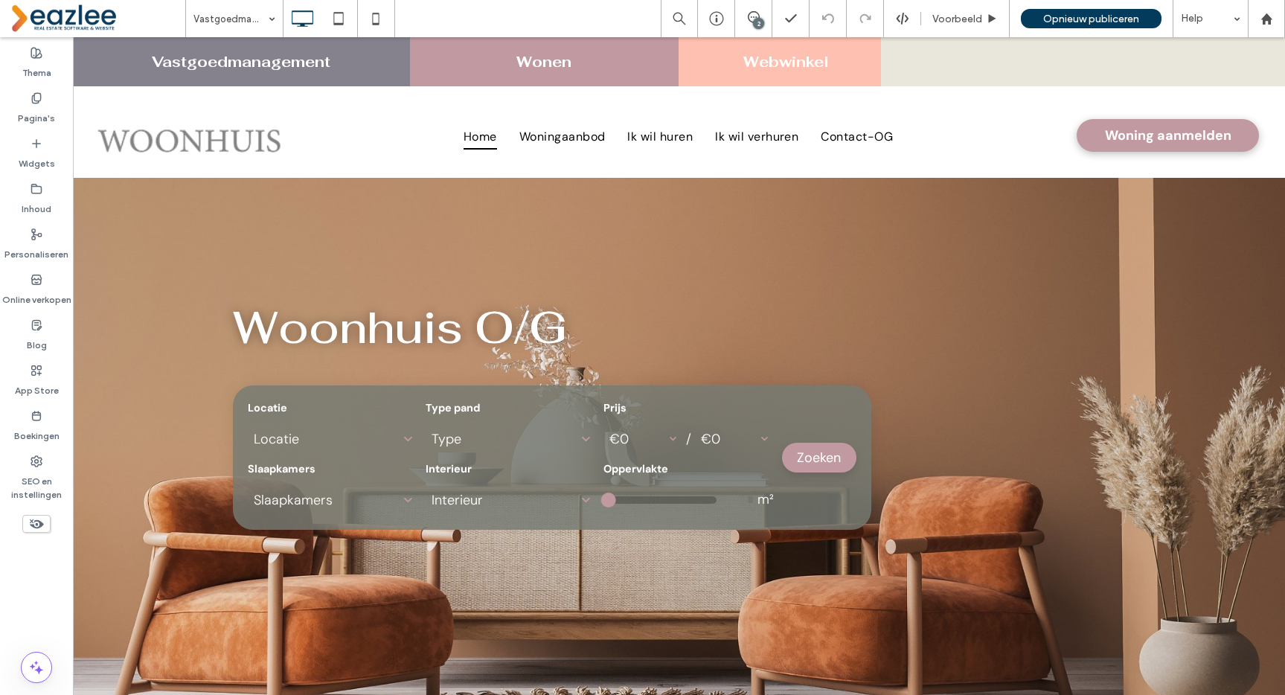
type input "********"
type input "**"
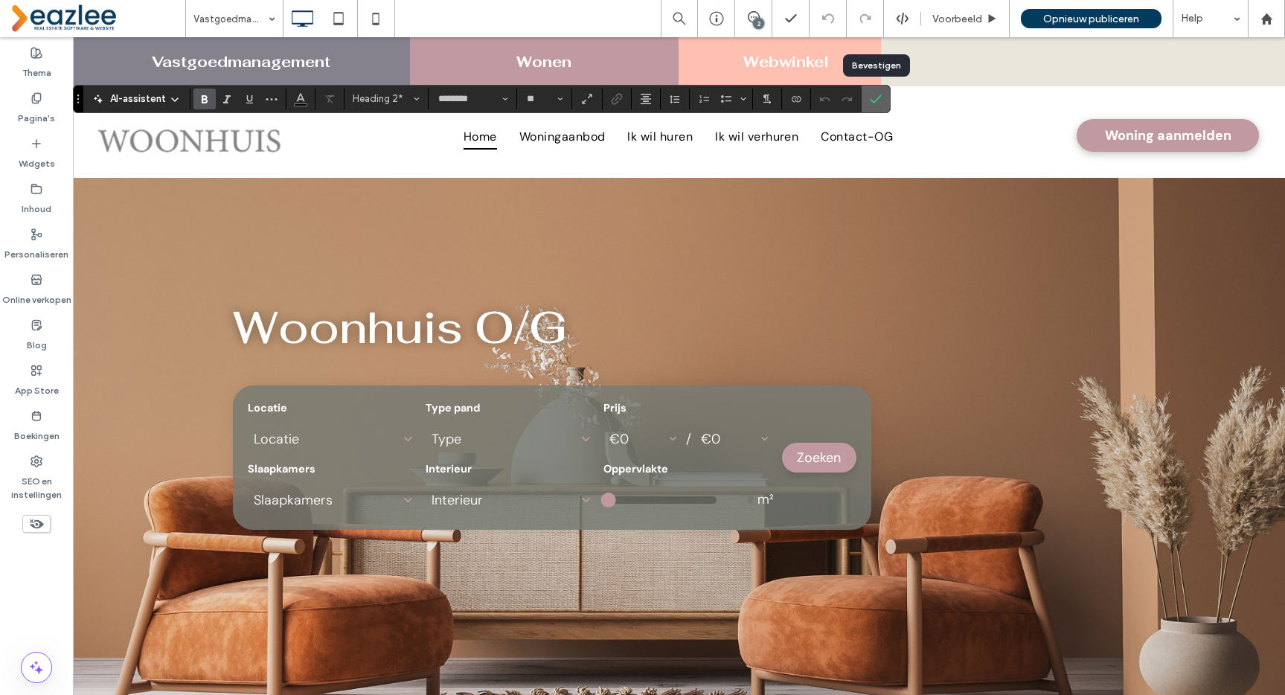
click at [873, 102] on use "Bevestigen" at bounding box center [876, 98] width 12 height 9
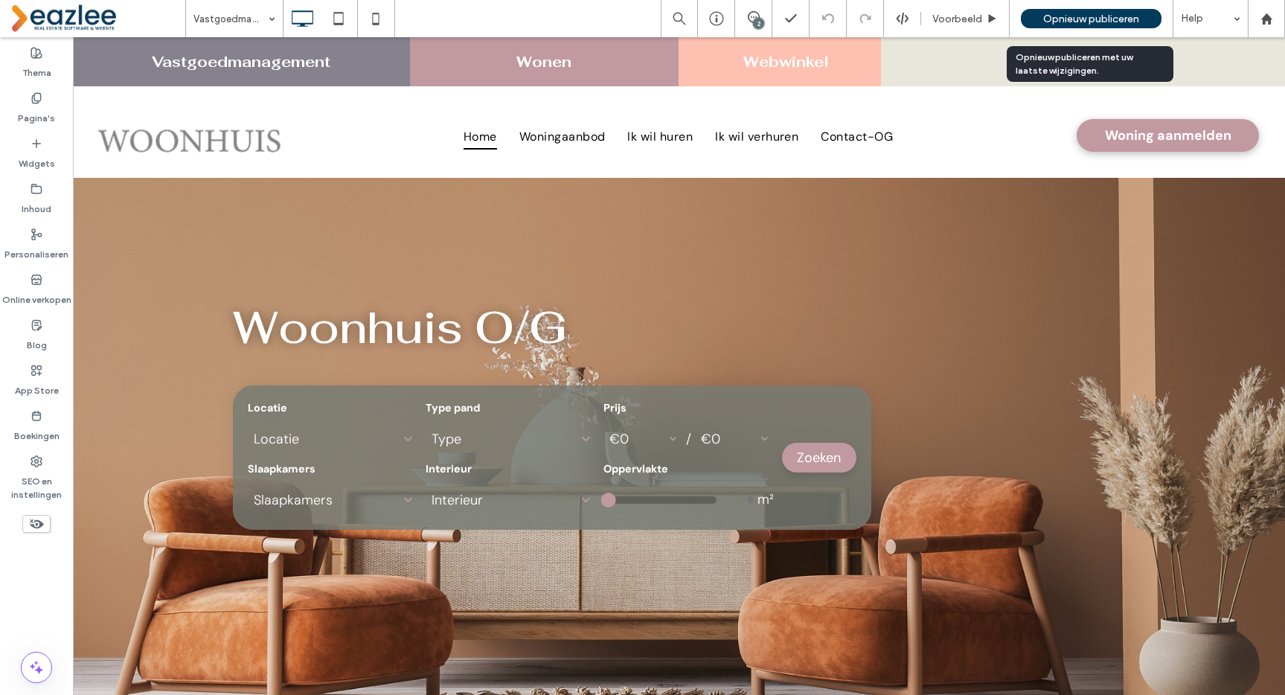
click at [1078, 14] on span "Opnieuw publiceren" at bounding box center [1091, 19] width 96 height 13
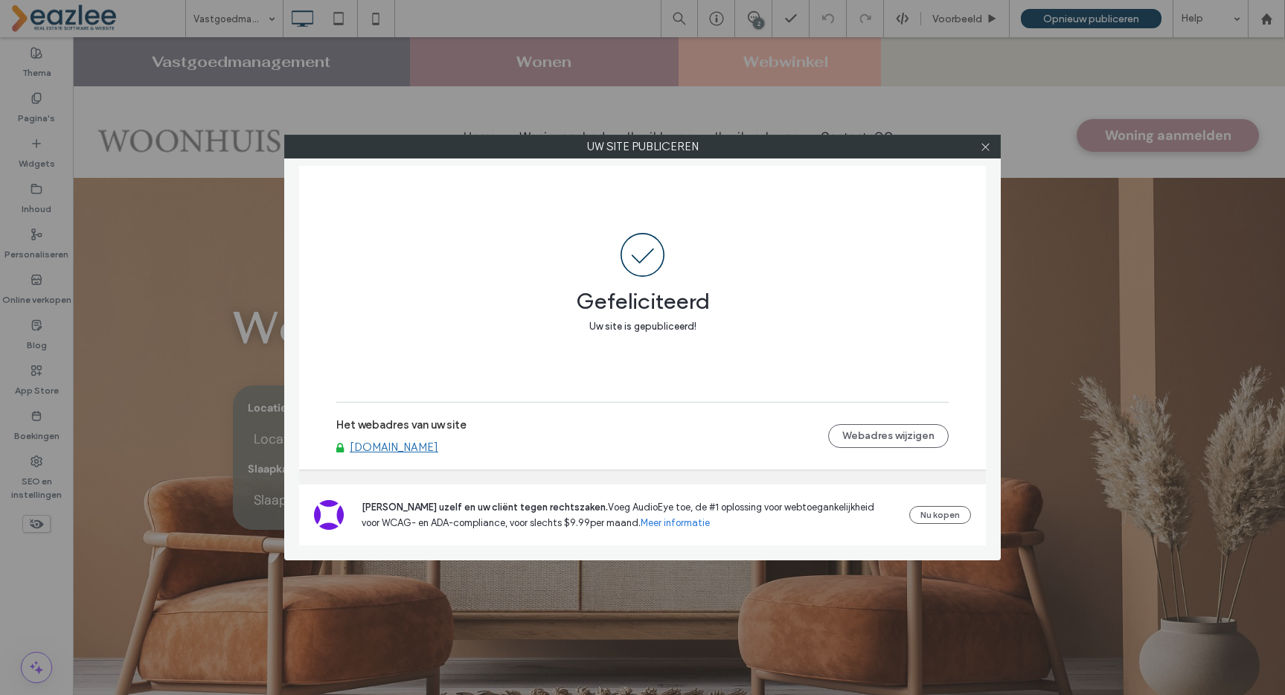
click at [426, 449] on link "[DOMAIN_NAME]" at bounding box center [394, 446] width 89 height 13
click at [981, 147] on icon at bounding box center [985, 146] width 11 height 11
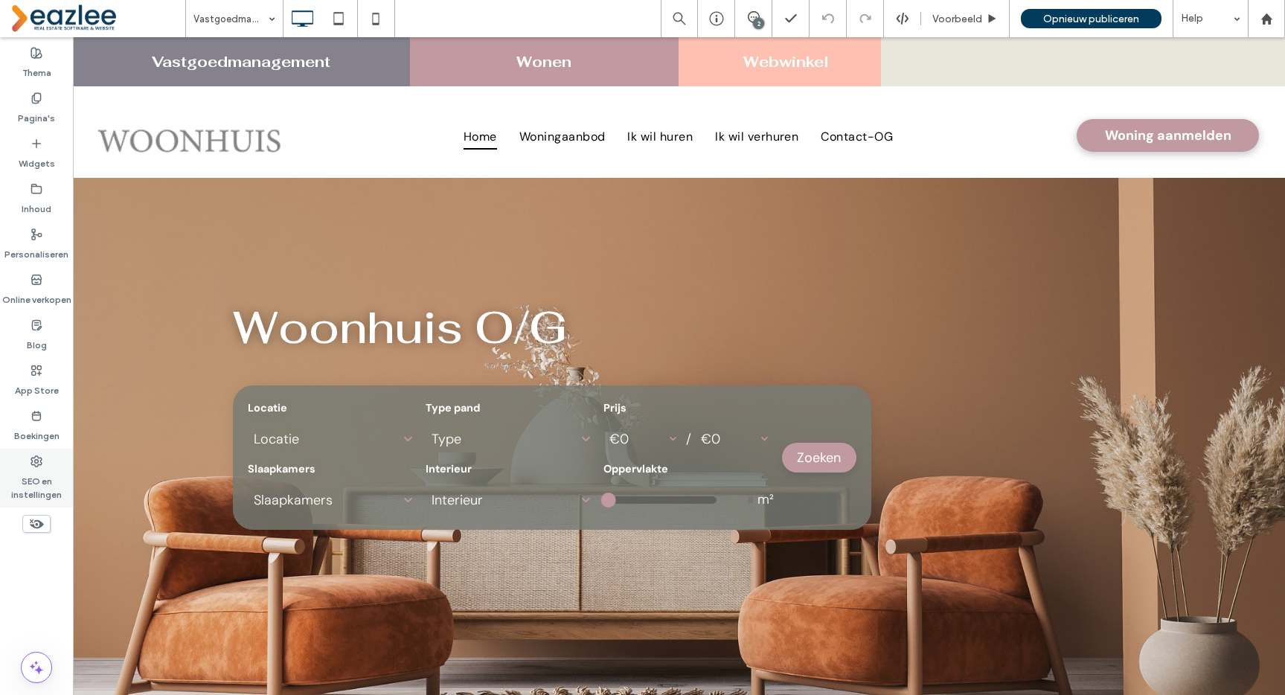
click at [24, 471] on label "SEO en instellingen" at bounding box center [36, 484] width 73 height 34
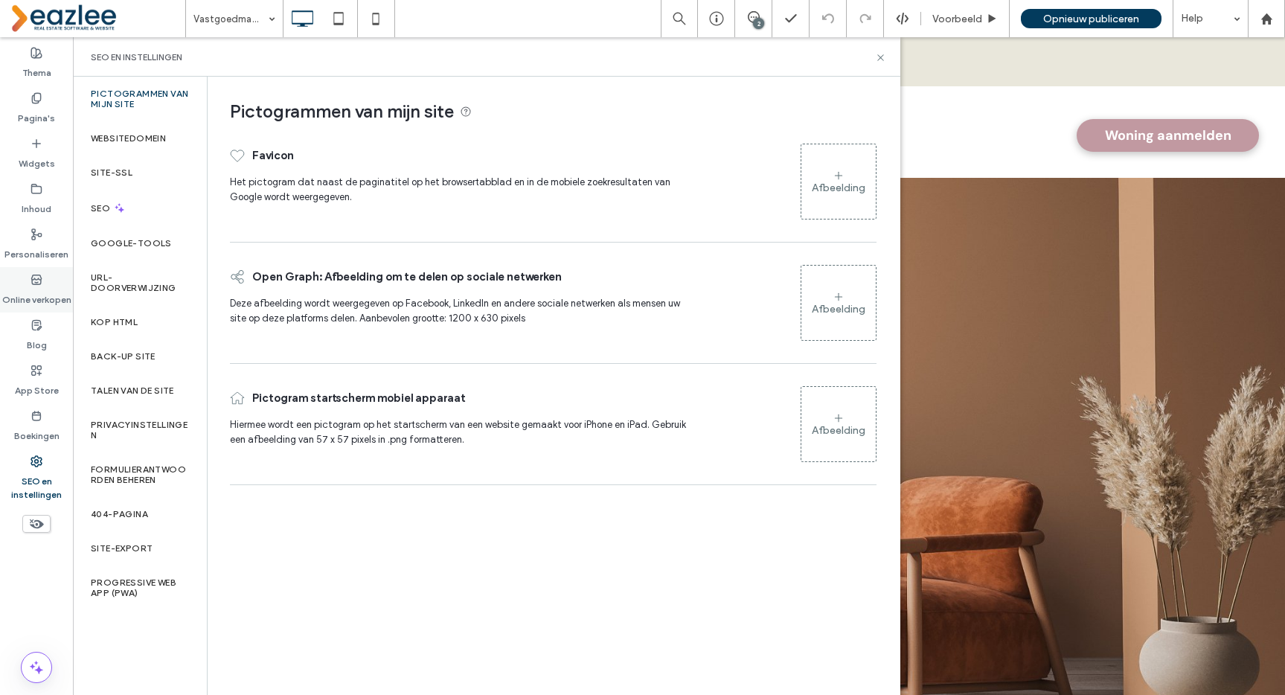
click at [31, 286] on label "Online verkopen" at bounding box center [36, 296] width 69 height 21
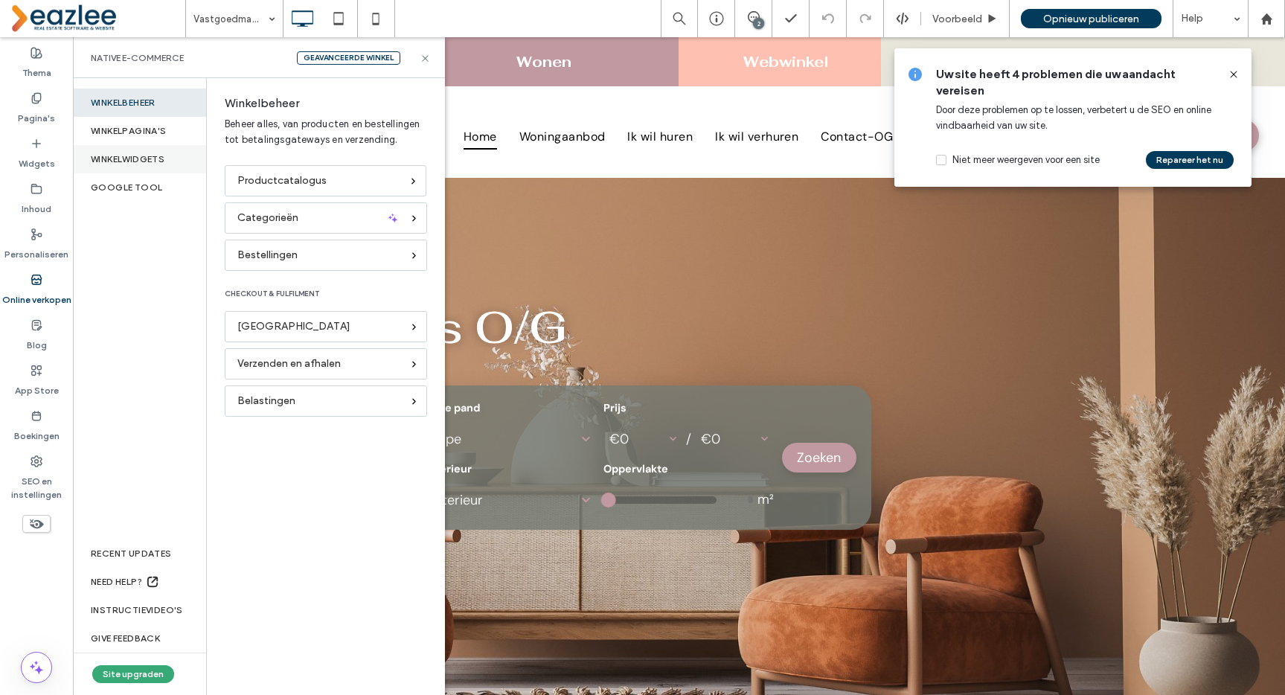
click at [128, 161] on div "WINKELWIDGETS" at bounding box center [139, 159] width 133 height 28
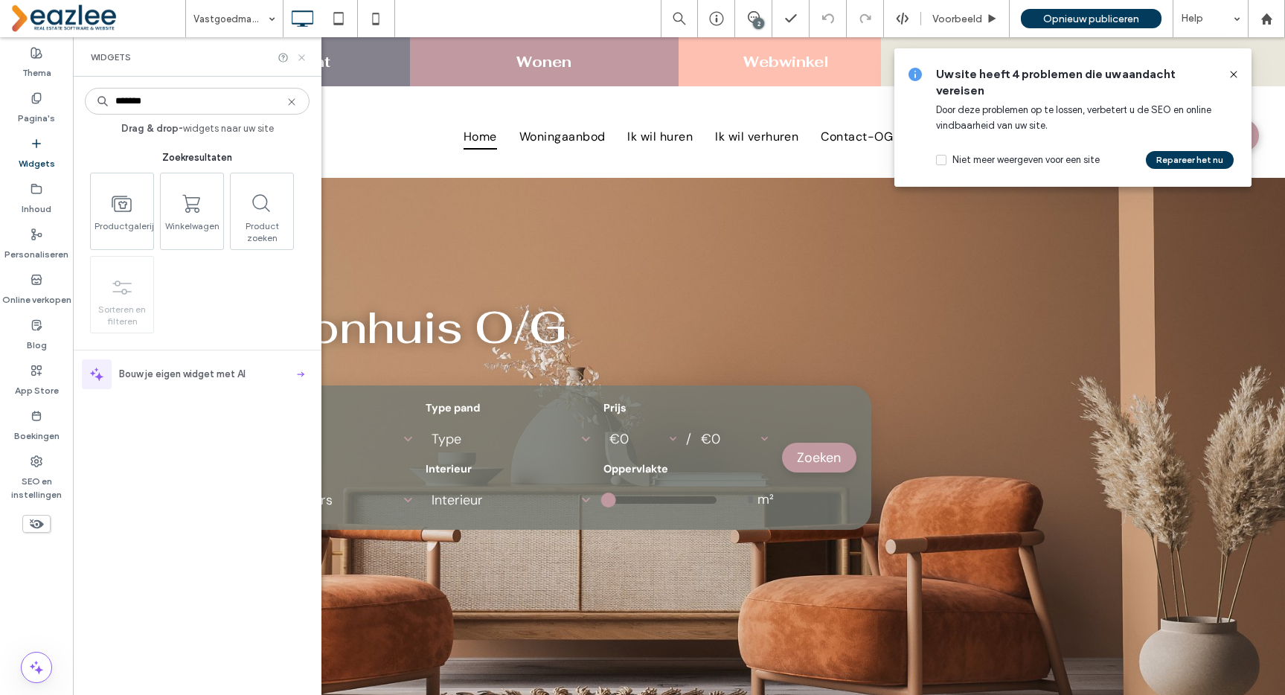
click at [296, 59] on icon at bounding box center [301, 57] width 11 height 11
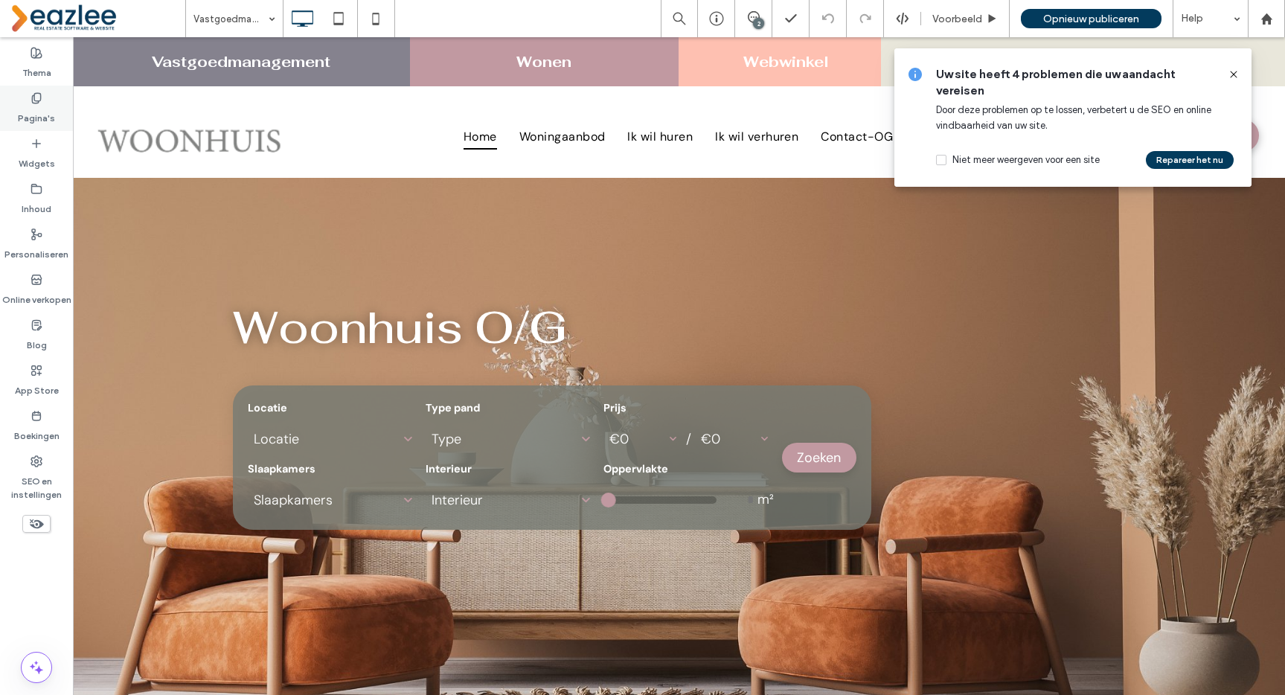
click at [59, 121] on div "Pagina's" at bounding box center [36, 108] width 73 height 45
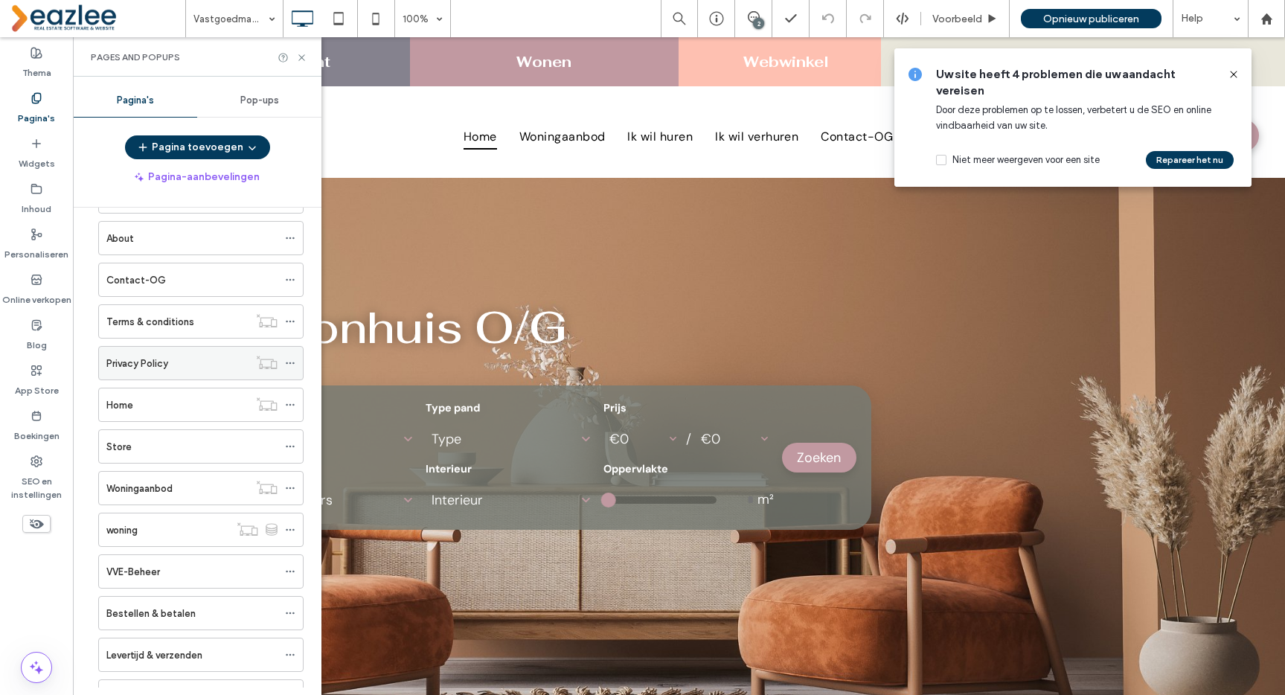
scroll to position [263, 0]
click at [53, 216] on div "Inhoud" at bounding box center [36, 198] width 73 height 45
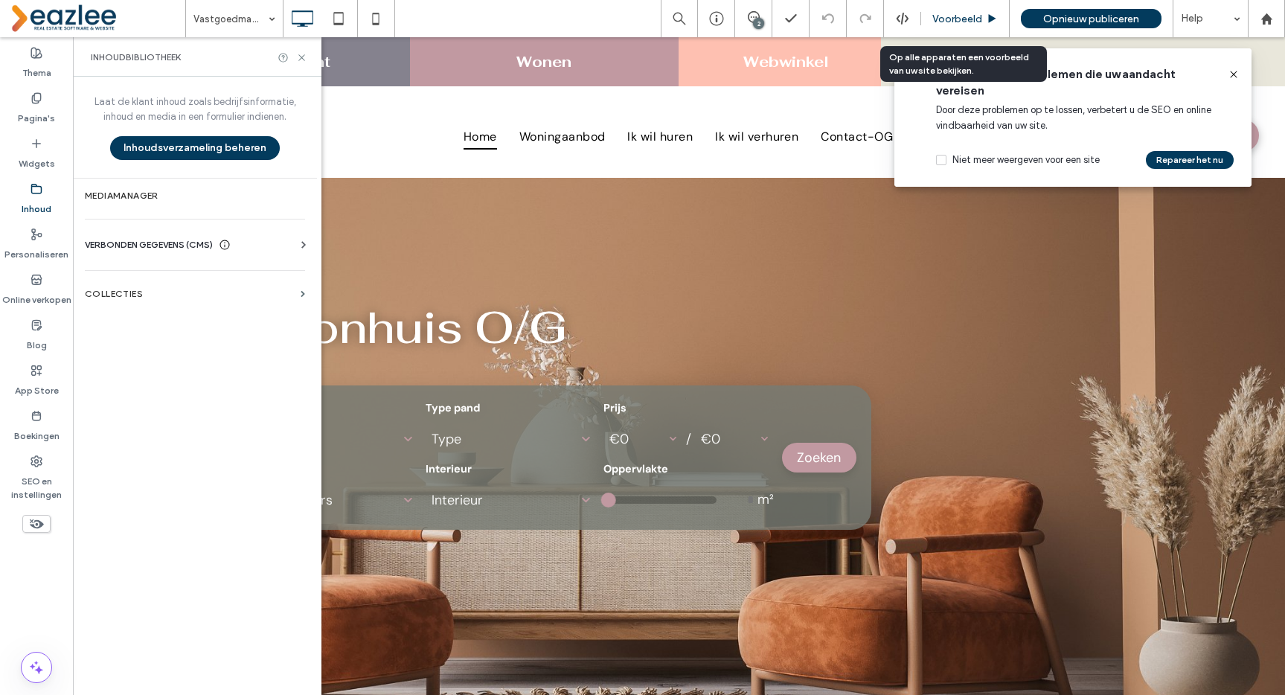
click at [969, 7] on div "Voorbeeld" at bounding box center [965, 18] width 89 height 37
drag, startPoint x: 33, startPoint y: 99, endPoint x: 60, endPoint y: 122, distance: 35.3
click at [33, 100] on icon at bounding box center [37, 98] width 12 height 12
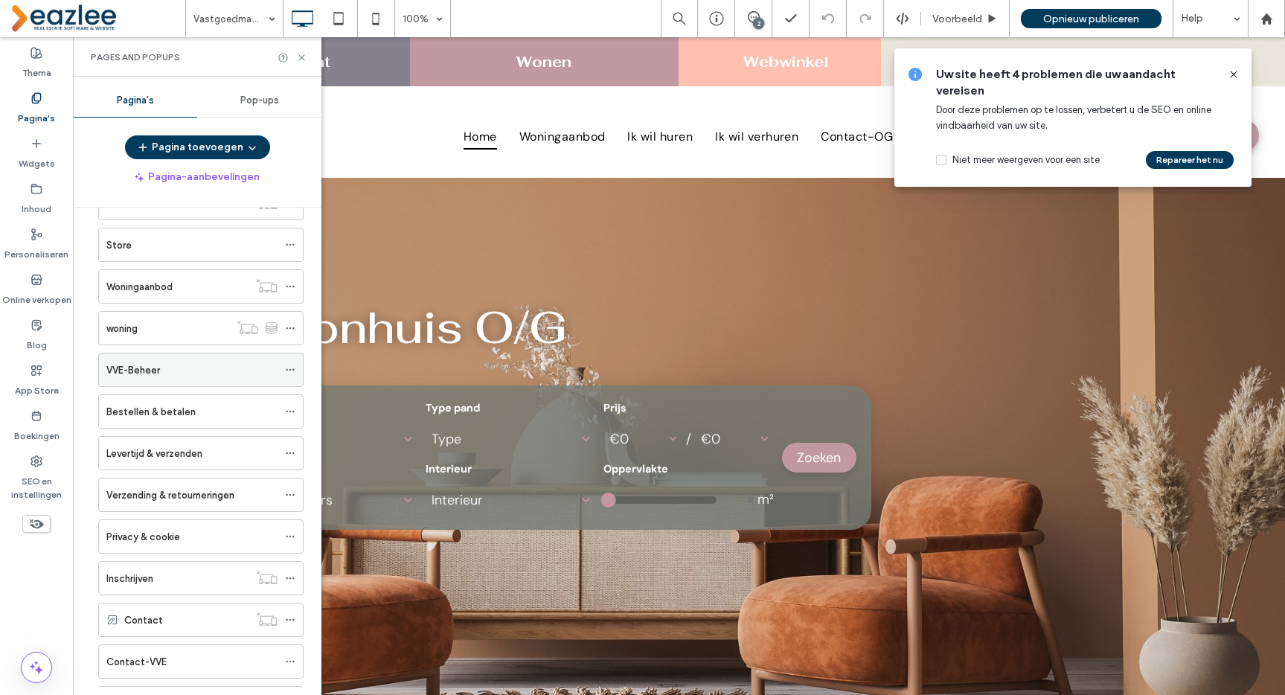
scroll to position [464, 0]
click at [144, 329] on div "woning" at bounding box center [167, 328] width 123 height 16
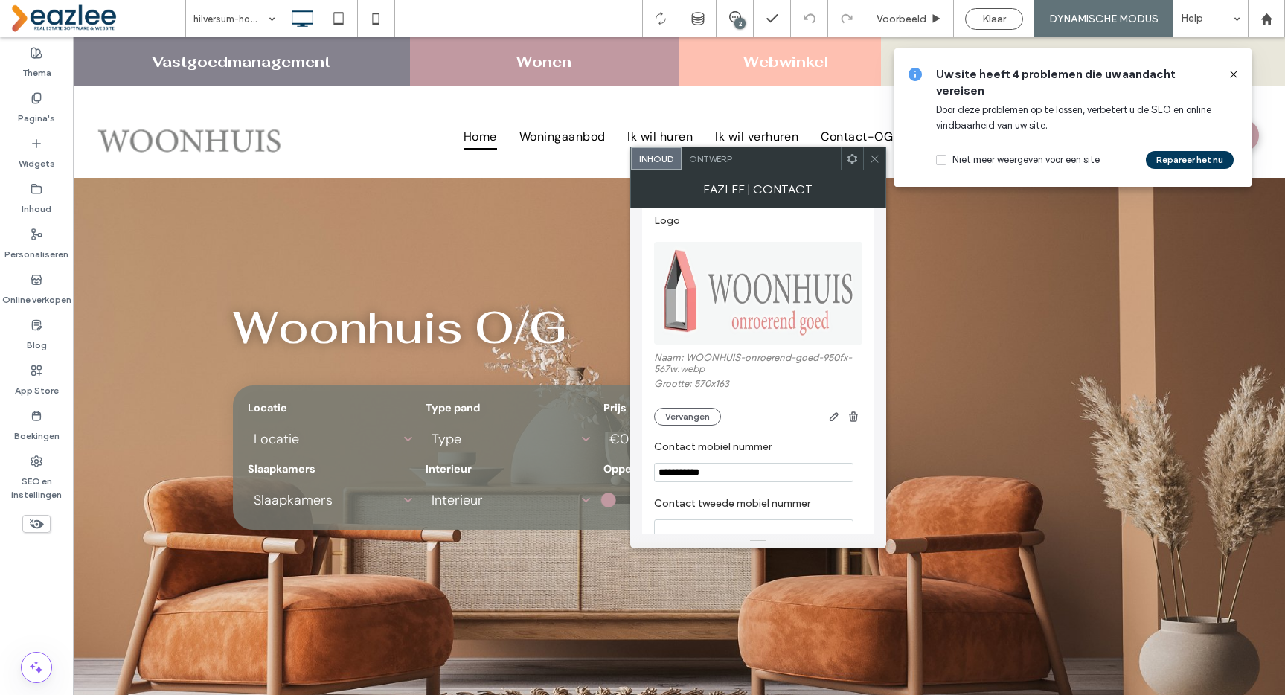
scroll to position [832, 0]
click at [1237, 79] on icon at bounding box center [1233, 74] width 12 height 12
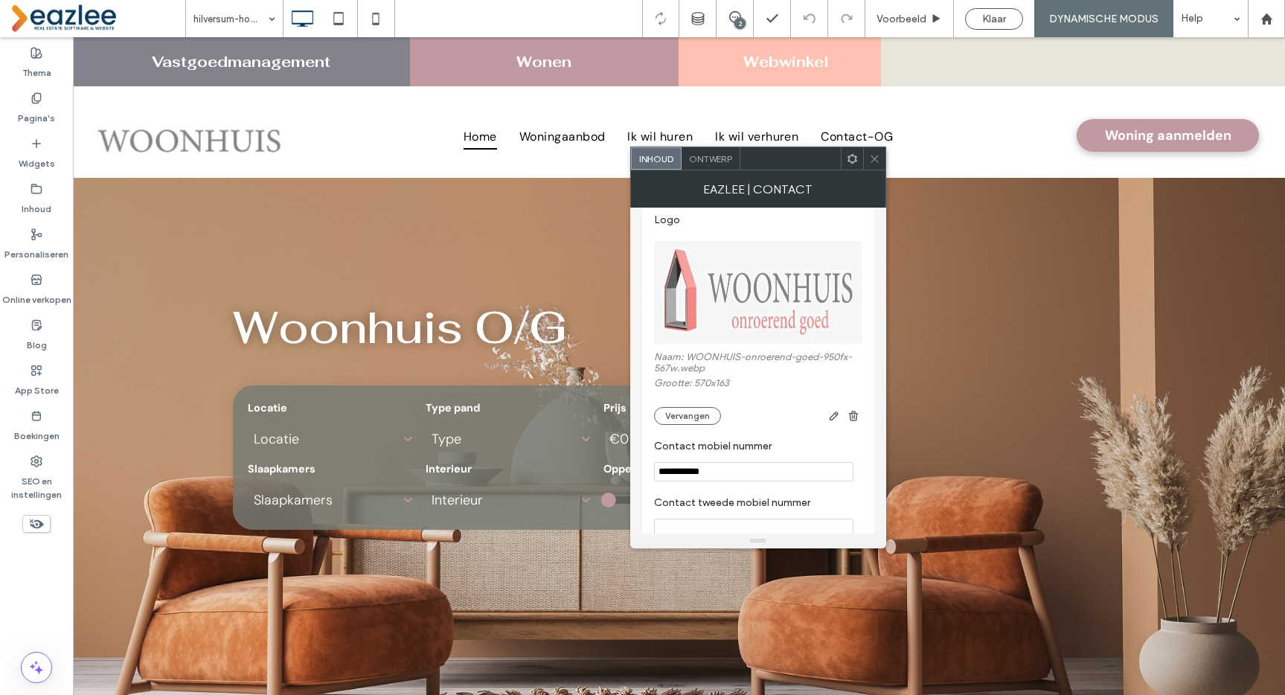
click at [878, 160] on icon at bounding box center [874, 158] width 11 height 11
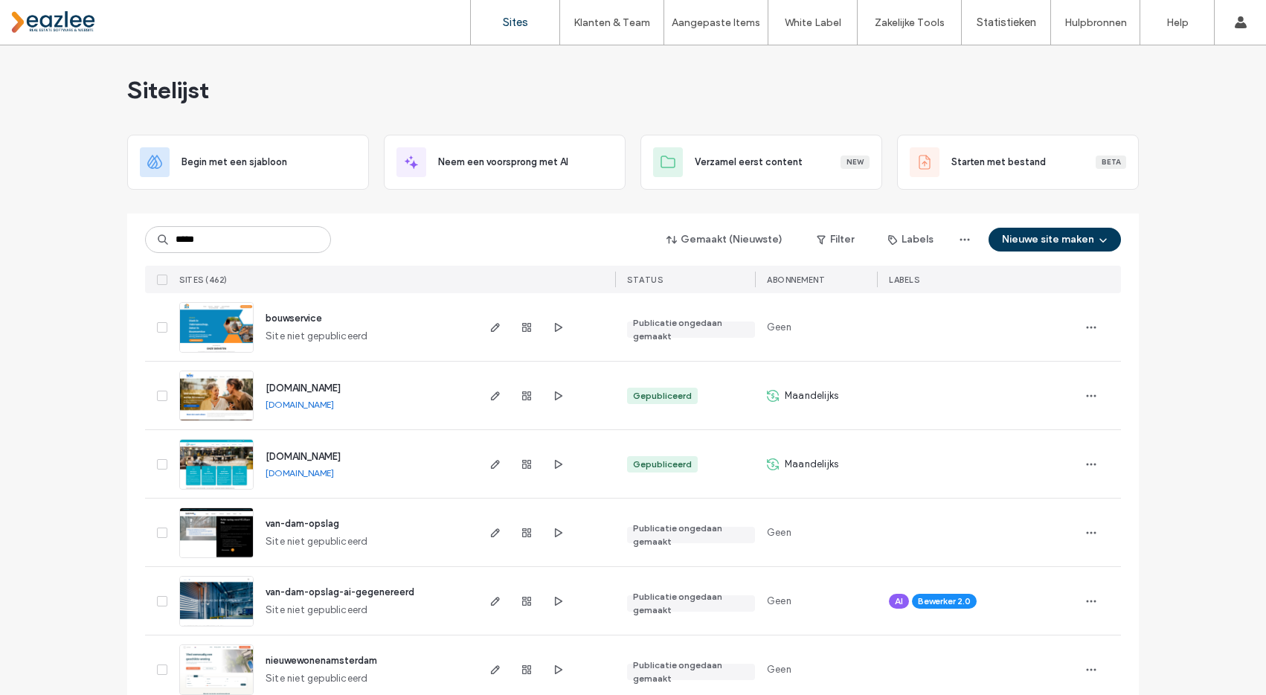
type input "******"
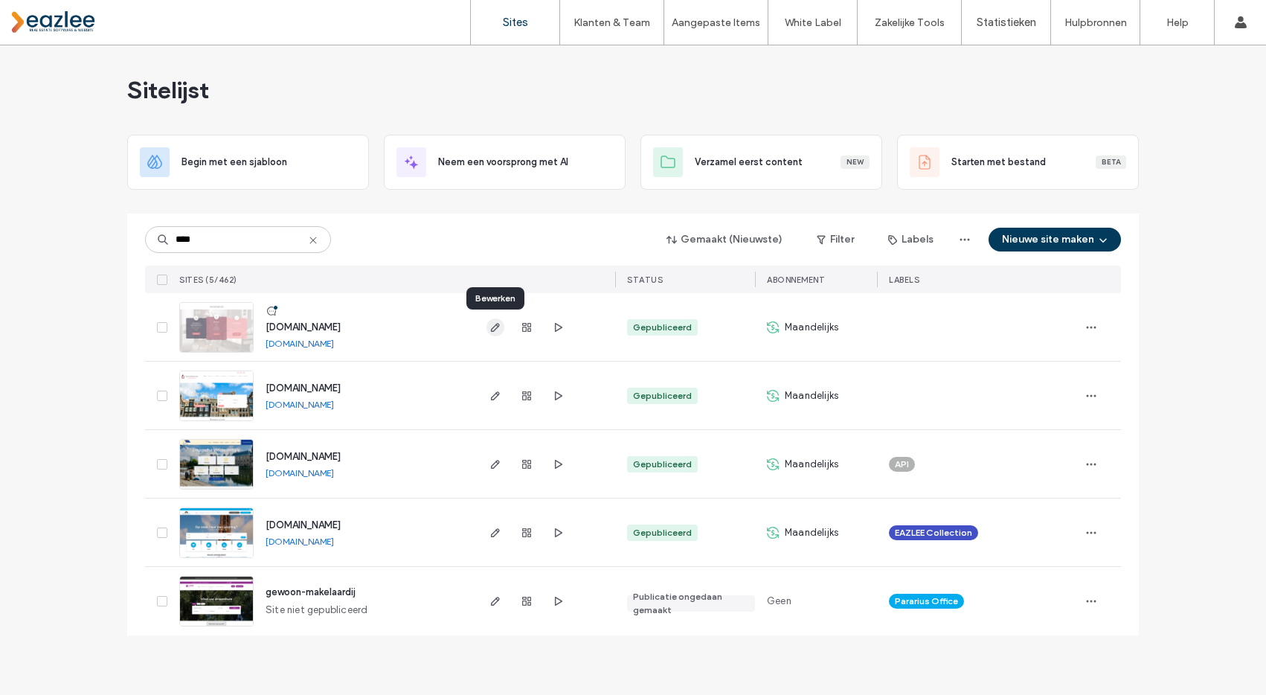
type input "****"
click at [492, 326] on icon "button" at bounding box center [496, 327] width 12 height 12
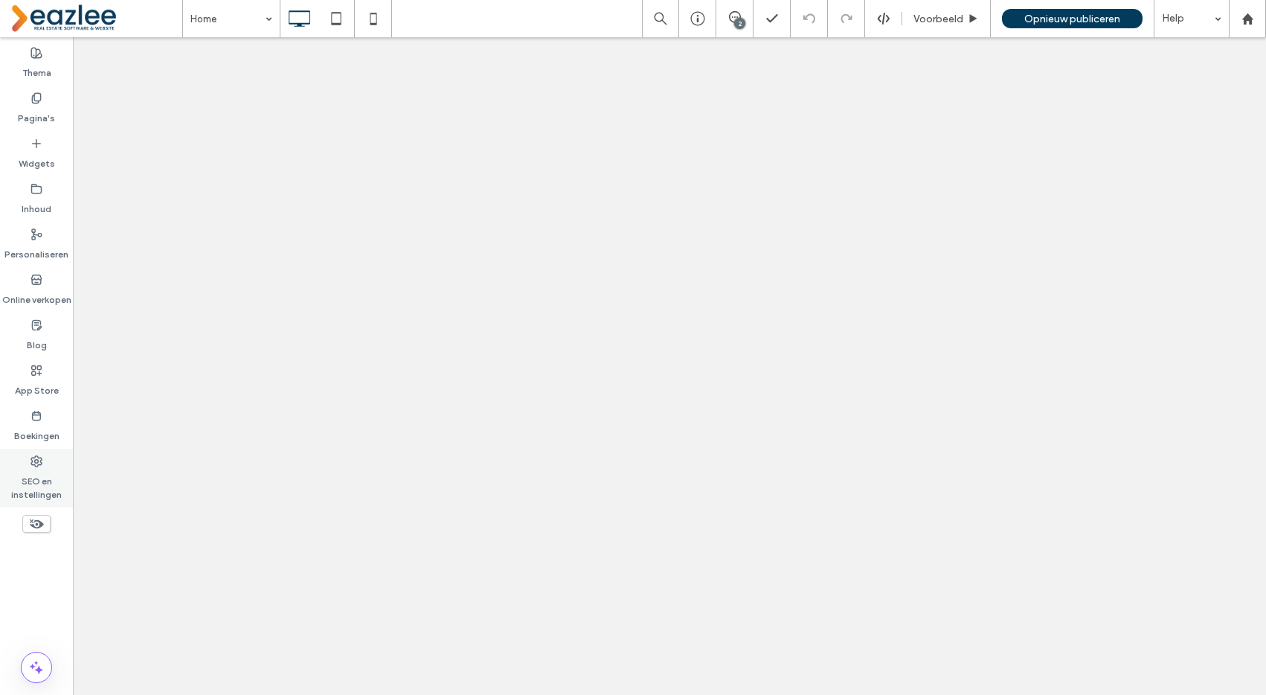
click at [47, 394] on label "App Store" at bounding box center [37, 386] width 44 height 21
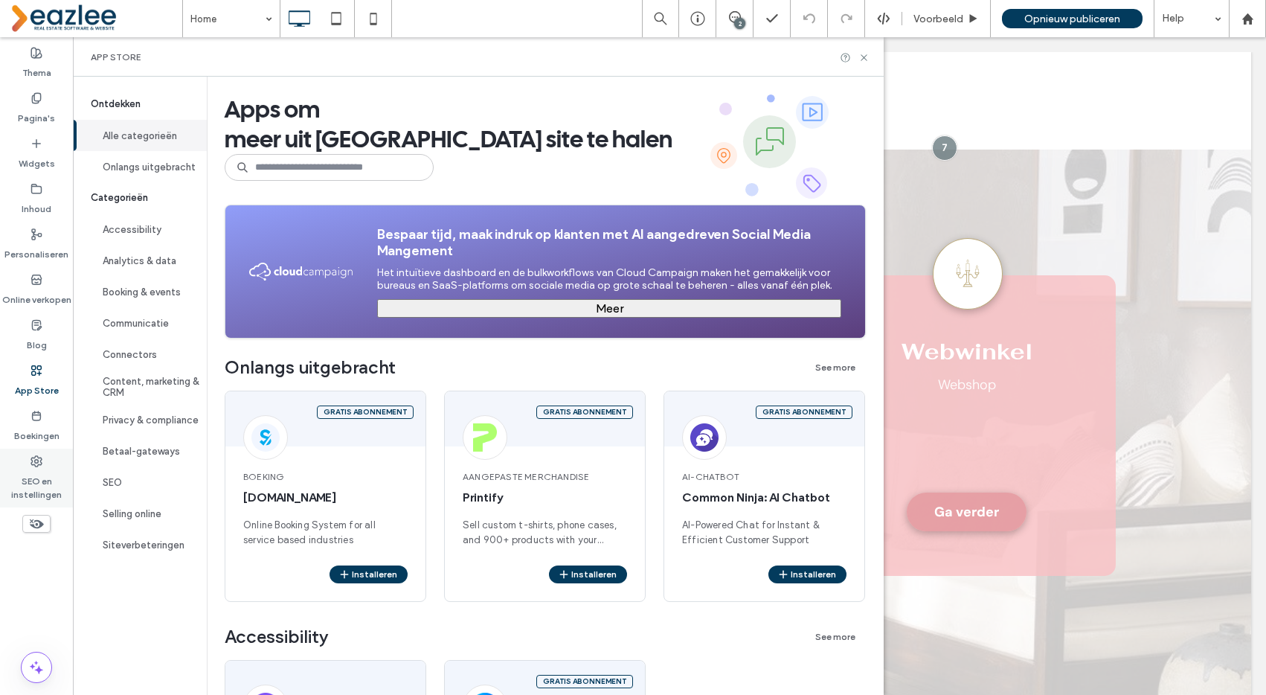
click at [36, 484] on label "SEO en instellingen" at bounding box center [36, 484] width 73 height 34
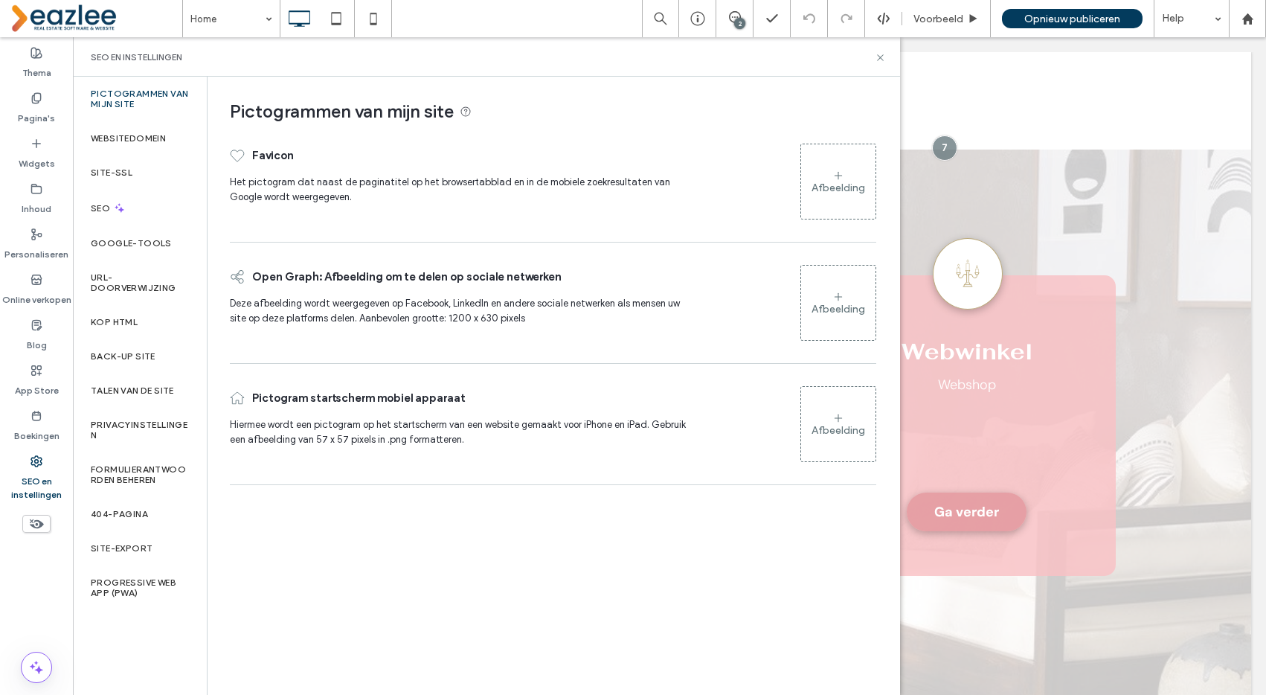
drag, startPoint x: 34, startPoint y: 481, endPoint x: 30, endPoint y: 472, distance: 10.7
click at [33, 481] on label "SEO en instellingen" at bounding box center [36, 484] width 73 height 34
click at [28, 291] on label "Online verkopen" at bounding box center [36, 296] width 69 height 21
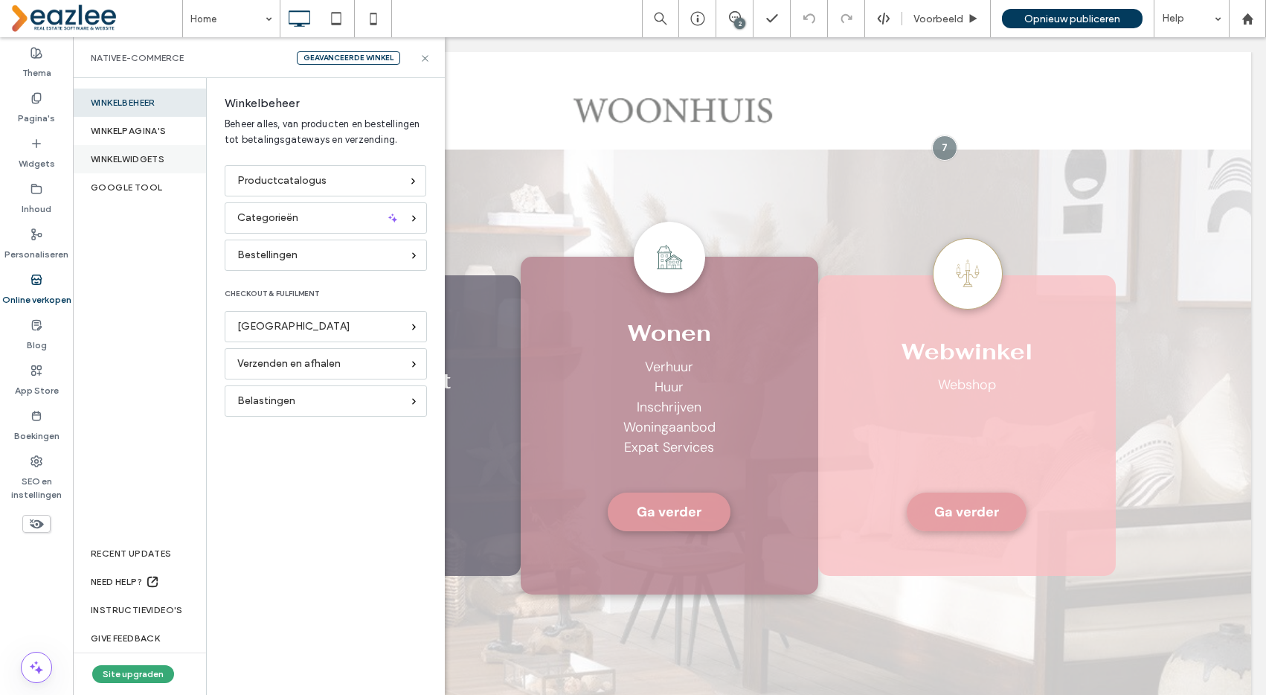
click at [130, 160] on div "WINKELWIDGETS" at bounding box center [139, 159] width 133 height 28
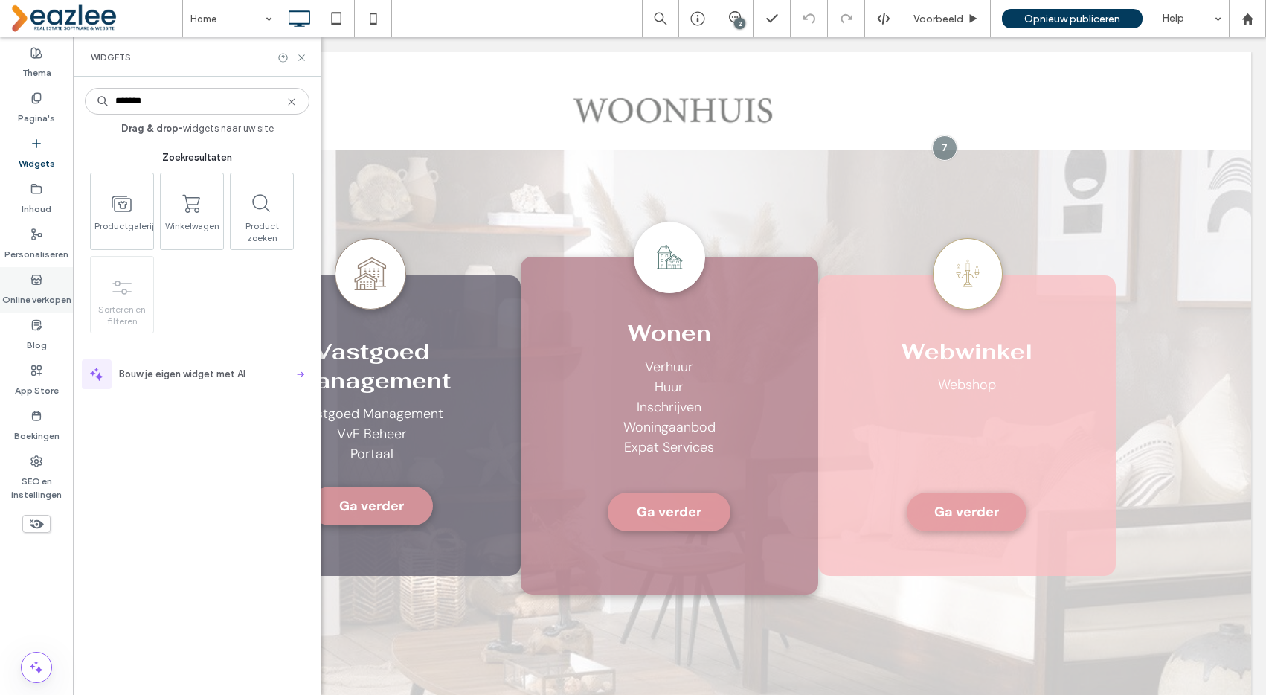
click at [45, 287] on label "Online verkopen" at bounding box center [36, 296] width 69 height 21
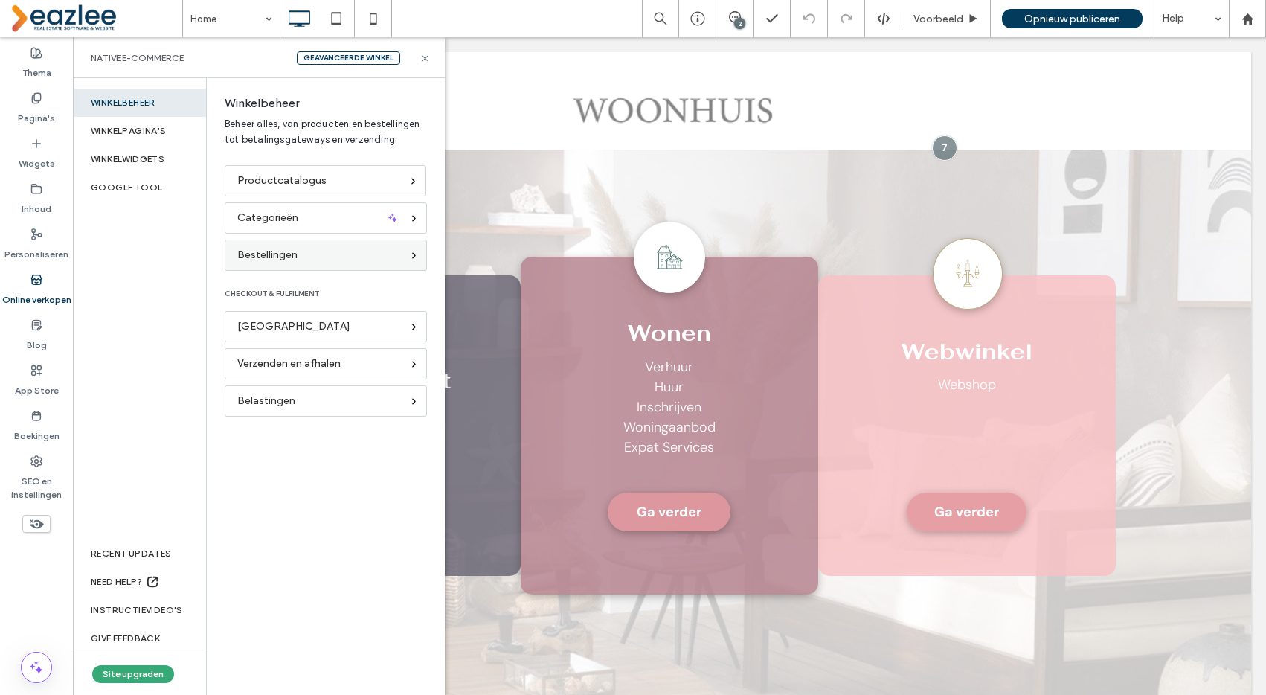
click at [304, 259] on div "Bestellingen" at bounding box center [319, 255] width 164 height 16
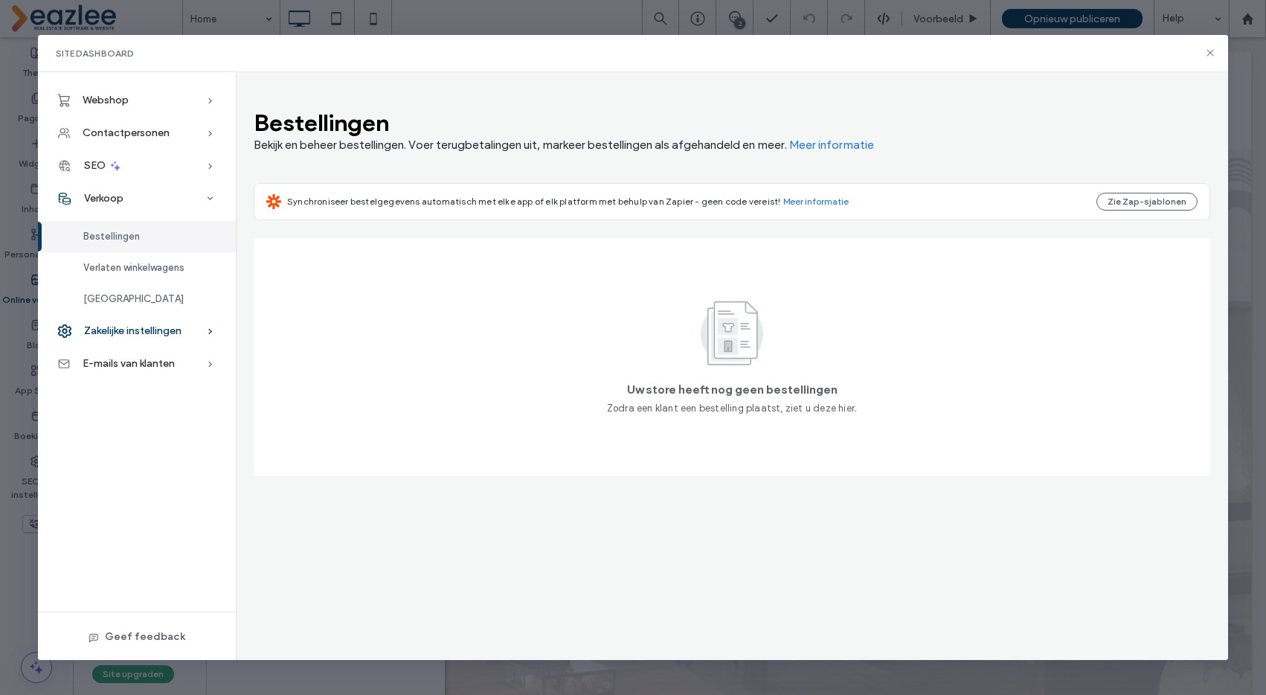
click at [170, 328] on span "Zakelijke instellingen" at bounding box center [132, 330] width 97 height 13
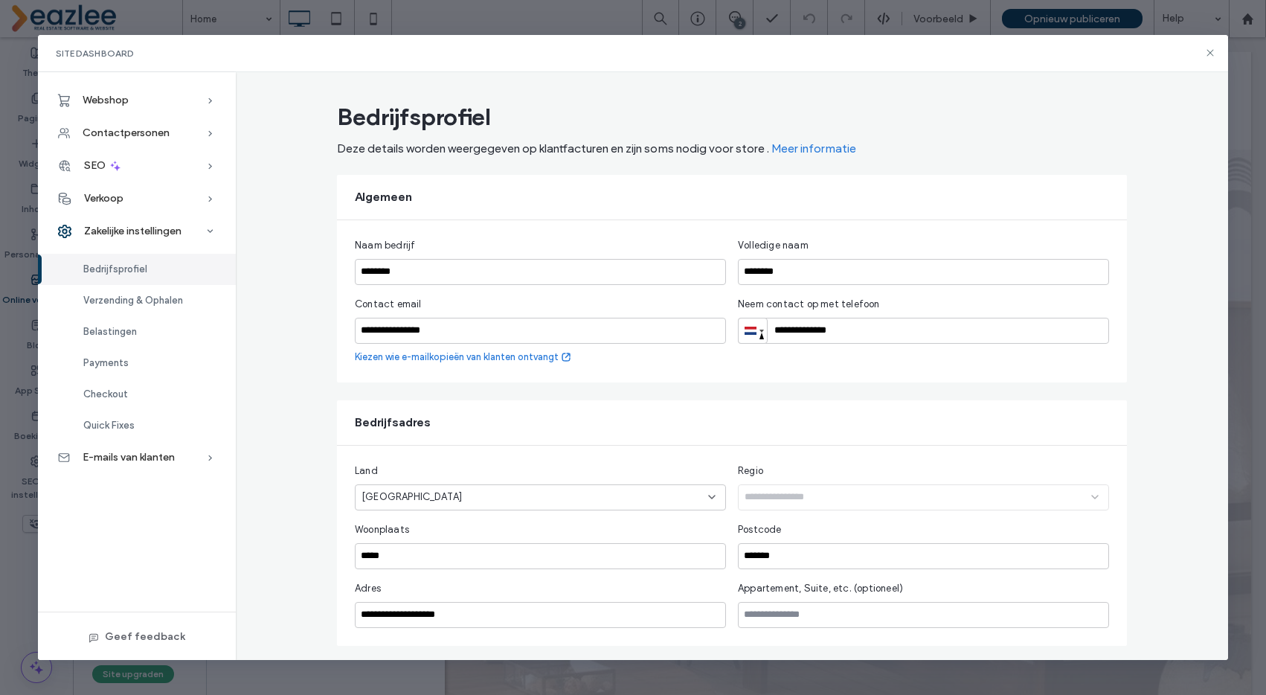
click at [163, 458] on span "E-mails van klanten" at bounding box center [129, 457] width 92 height 13
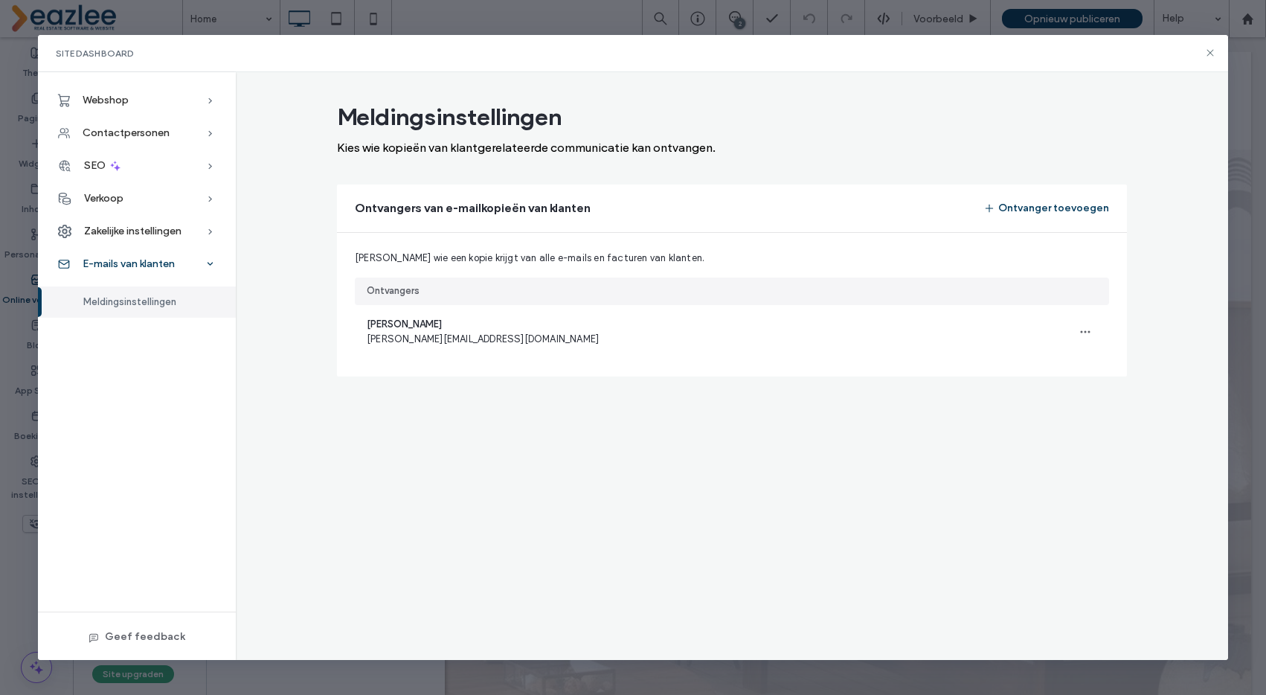
click at [109, 270] on span "E-mails van klanten" at bounding box center [129, 263] width 92 height 13
click at [124, 253] on div "E-mails van klanten" at bounding box center [137, 264] width 198 height 33
click at [132, 232] on span "Zakelijke instellingen" at bounding box center [132, 231] width 97 height 13
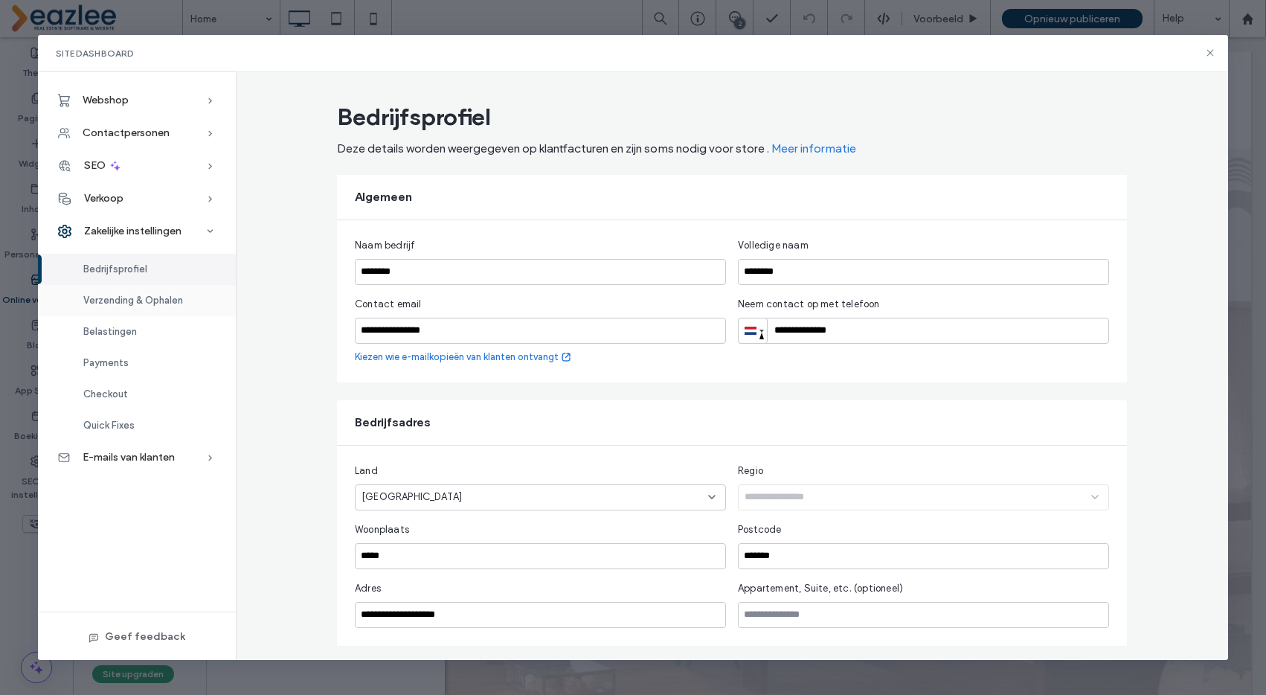
click at [138, 307] on div "Verzending & Ophalen" at bounding box center [137, 300] width 198 height 31
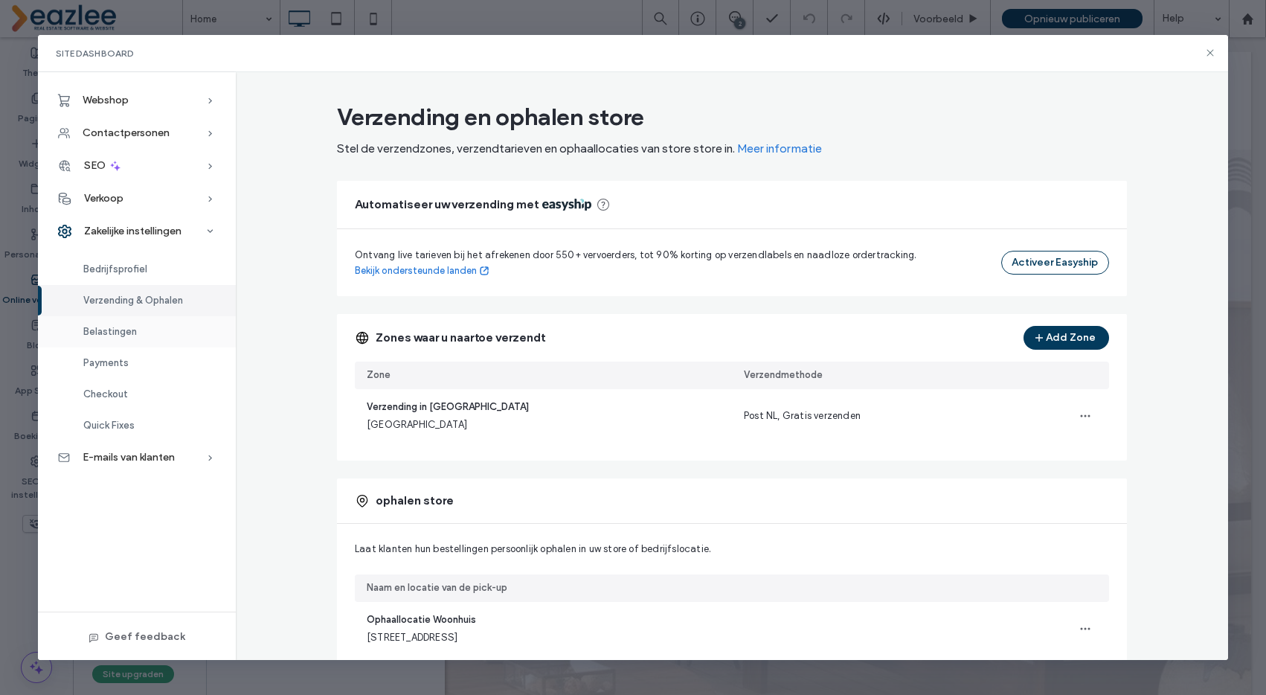
click at [121, 324] on div "Belastingen" at bounding box center [137, 331] width 198 height 31
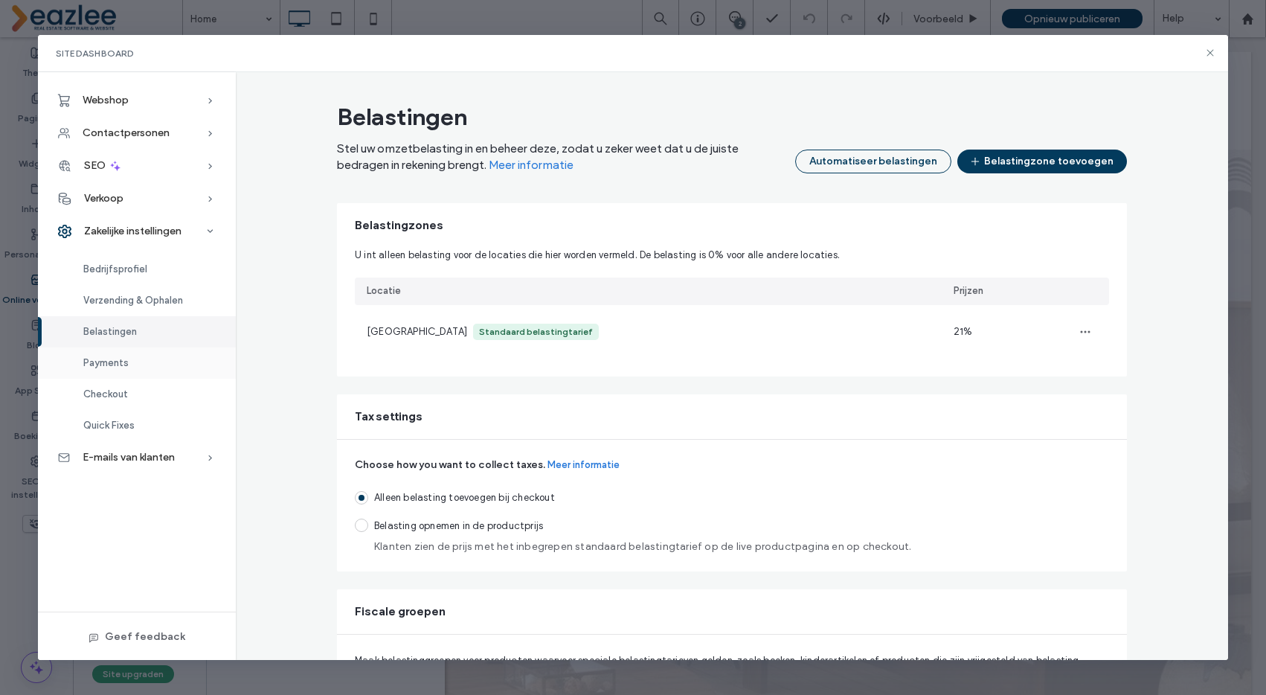
click at [114, 356] on div "Payments" at bounding box center [137, 362] width 198 height 31
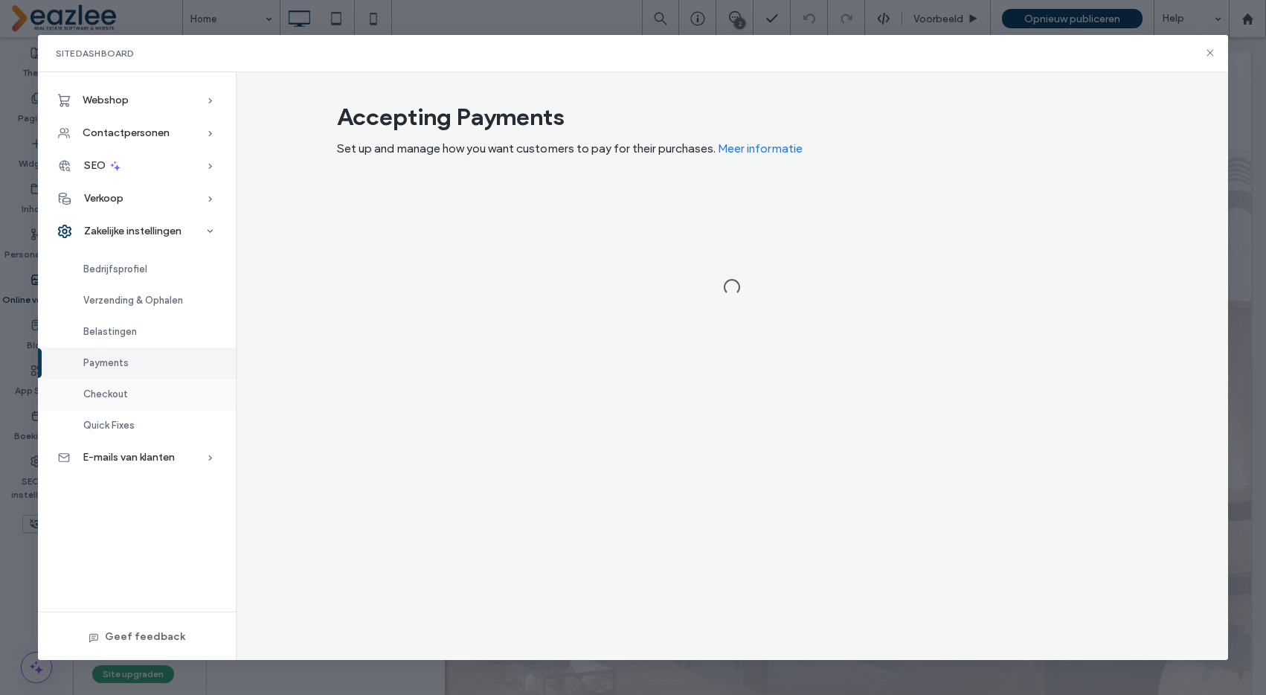
click at [113, 391] on span "Checkout" at bounding box center [105, 393] width 45 height 11
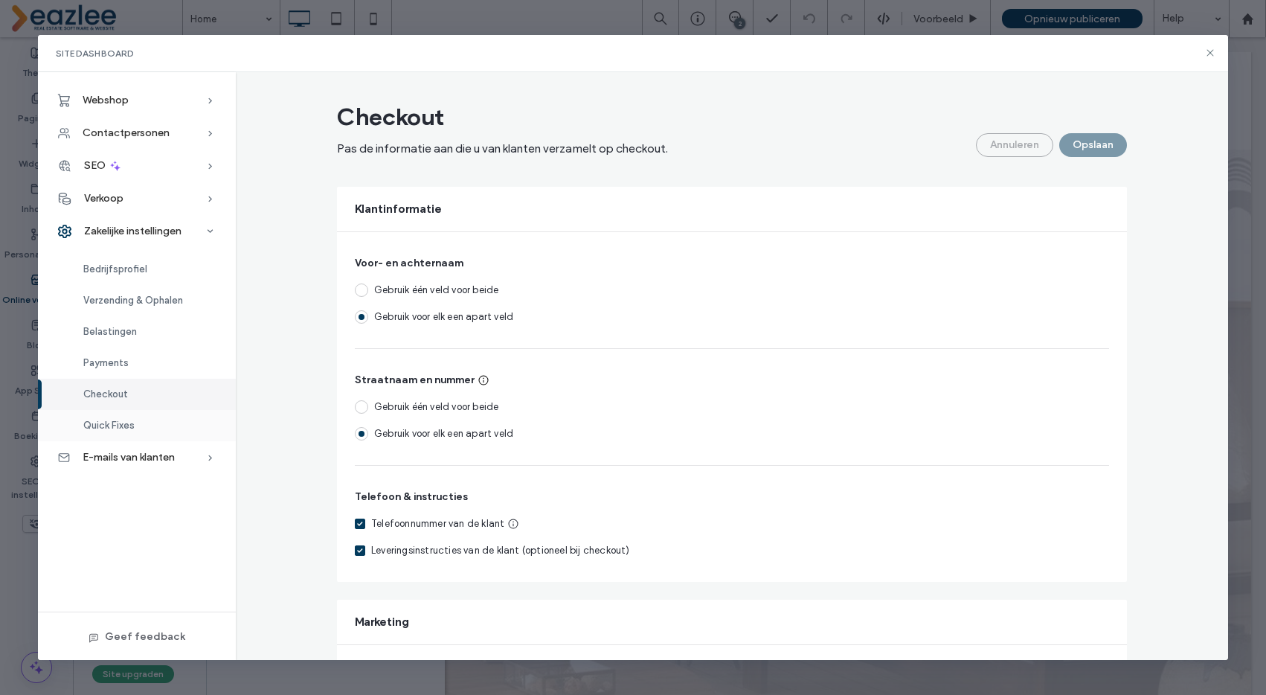
click at [123, 430] on span "Quick Fixes" at bounding box center [108, 425] width 51 height 11
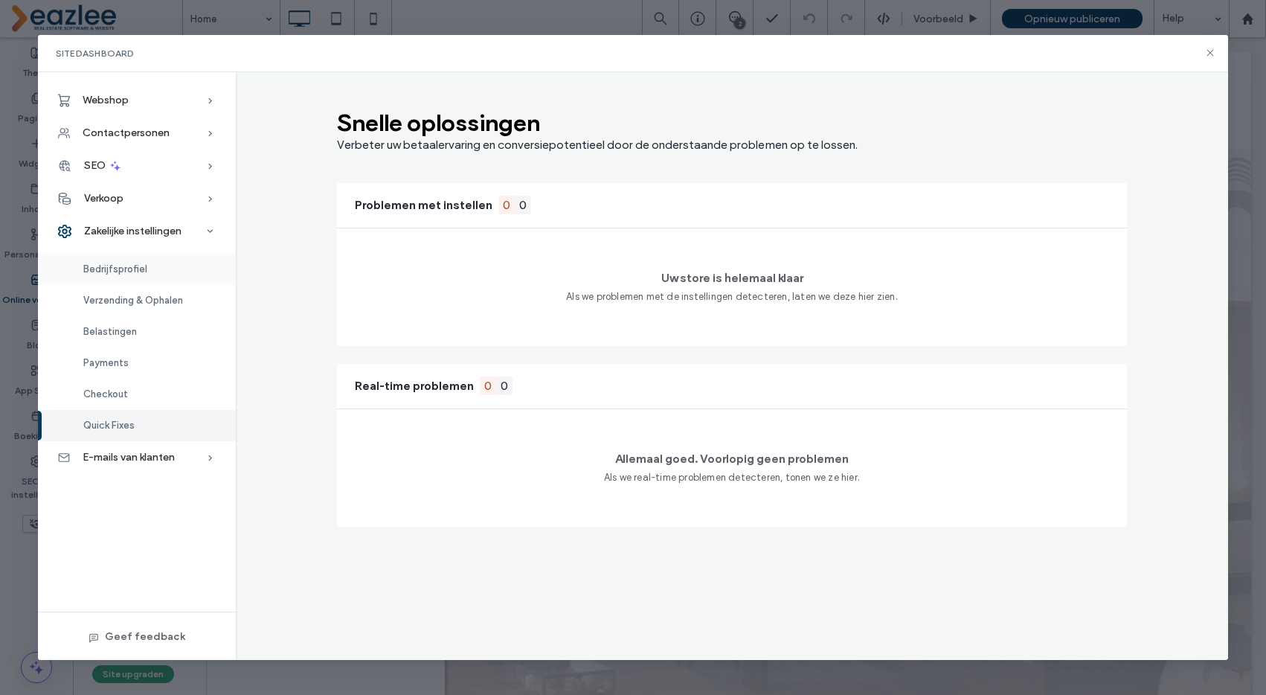
click at [122, 258] on div "Bedrijfsprofiel" at bounding box center [137, 269] width 198 height 31
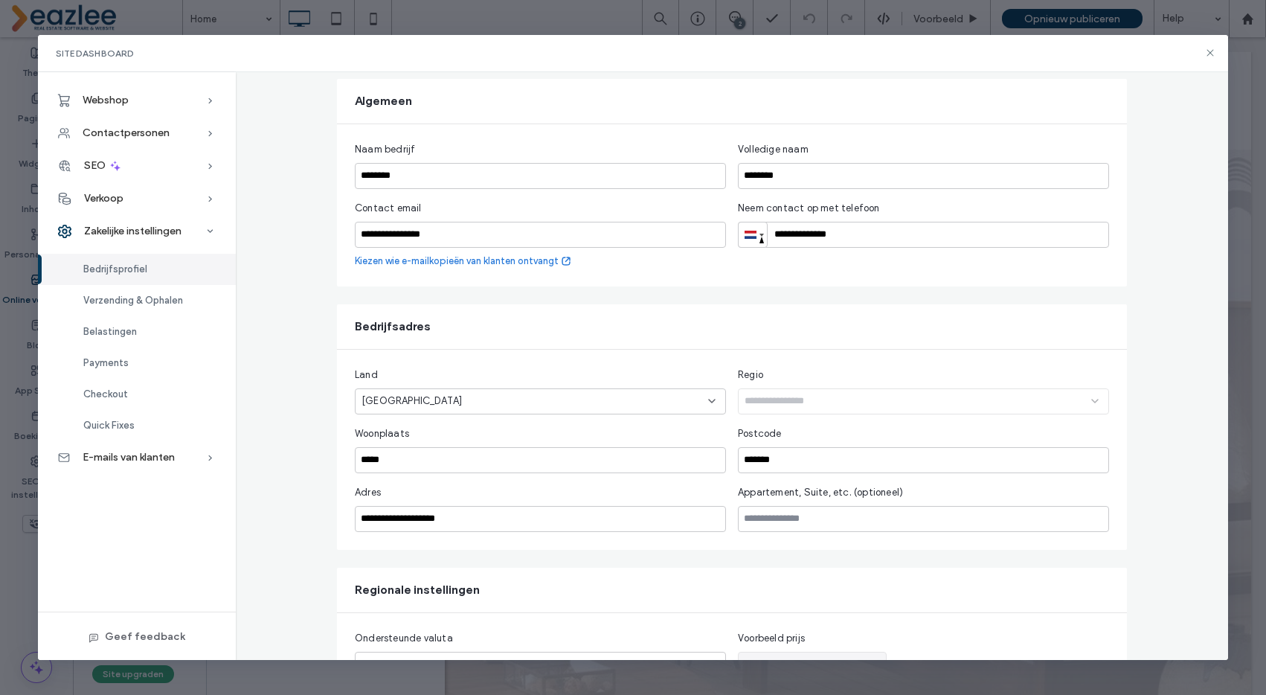
scroll to position [214, 0]
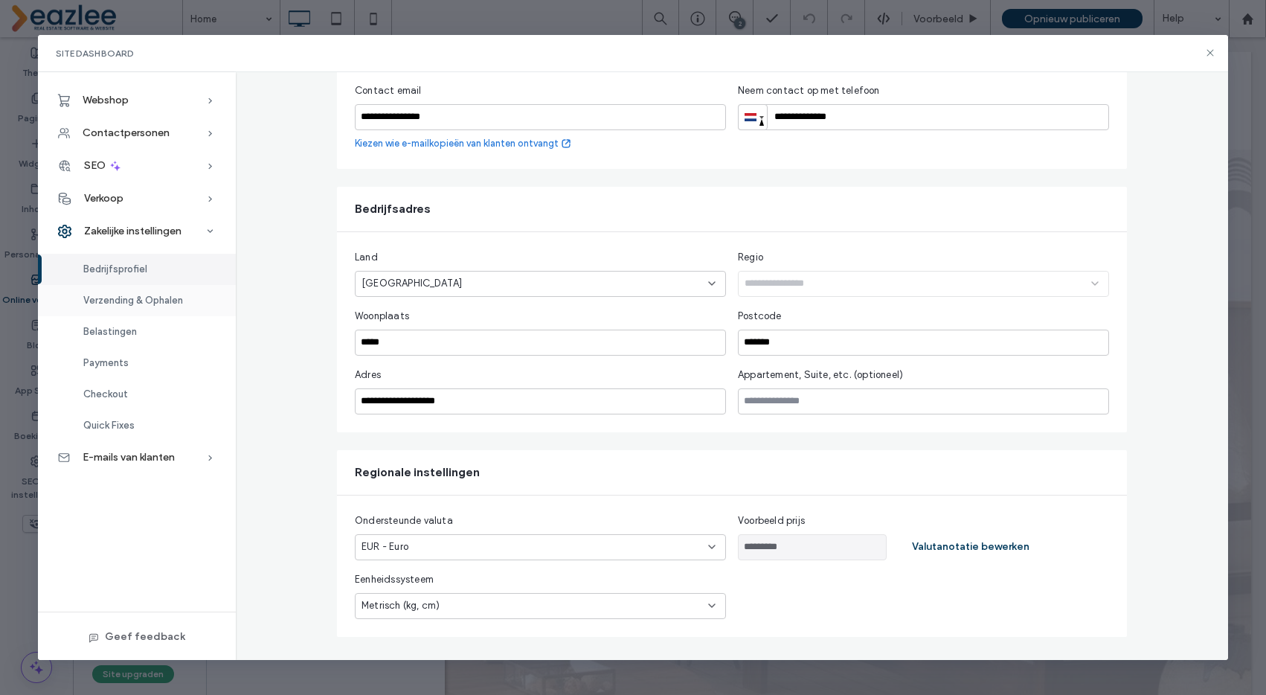
click at [123, 306] on span "Verzending & Ophalen" at bounding box center [133, 300] width 100 height 11
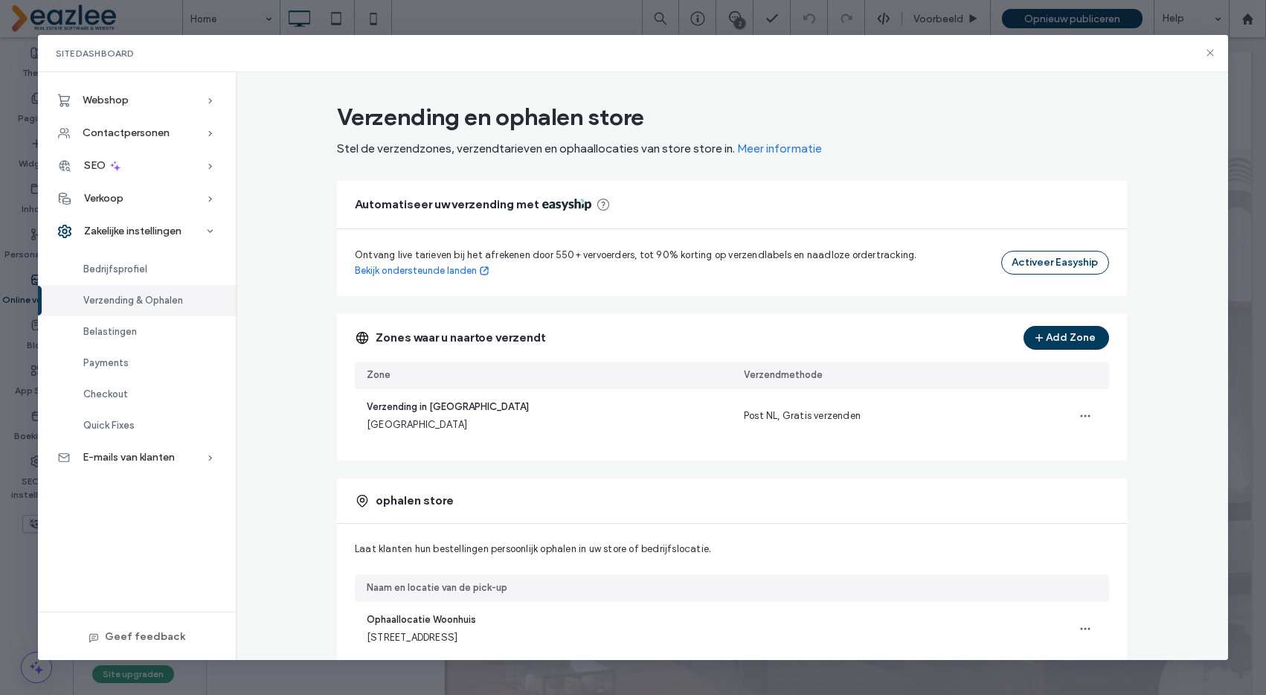
scroll to position [78, 0]
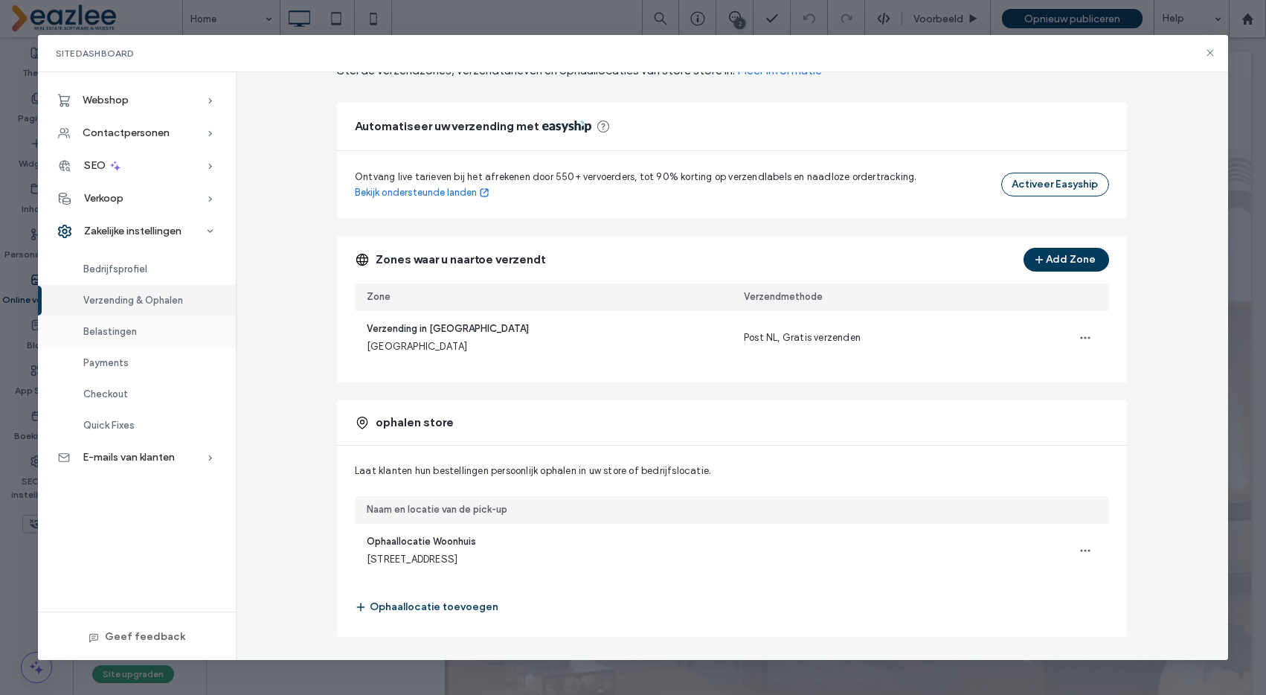
click at [137, 327] on div "Belastingen" at bounding box center [137, 331] width 198 height 31
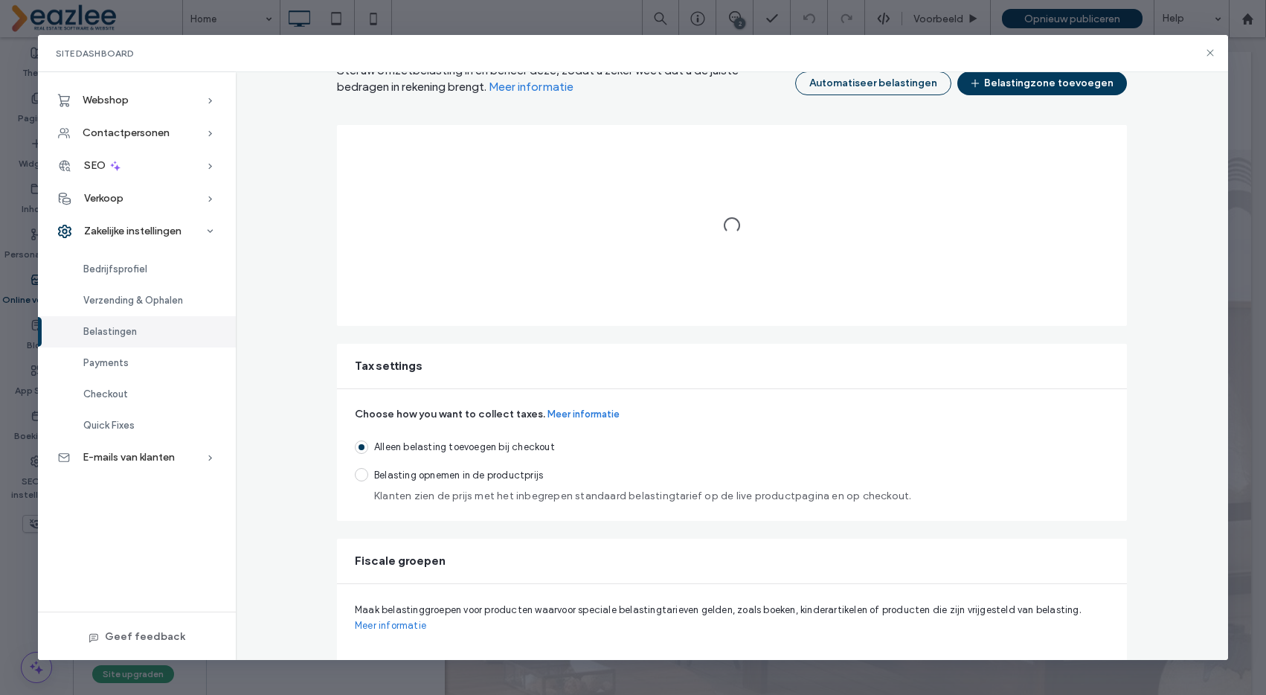
scroll to position [65, 0]
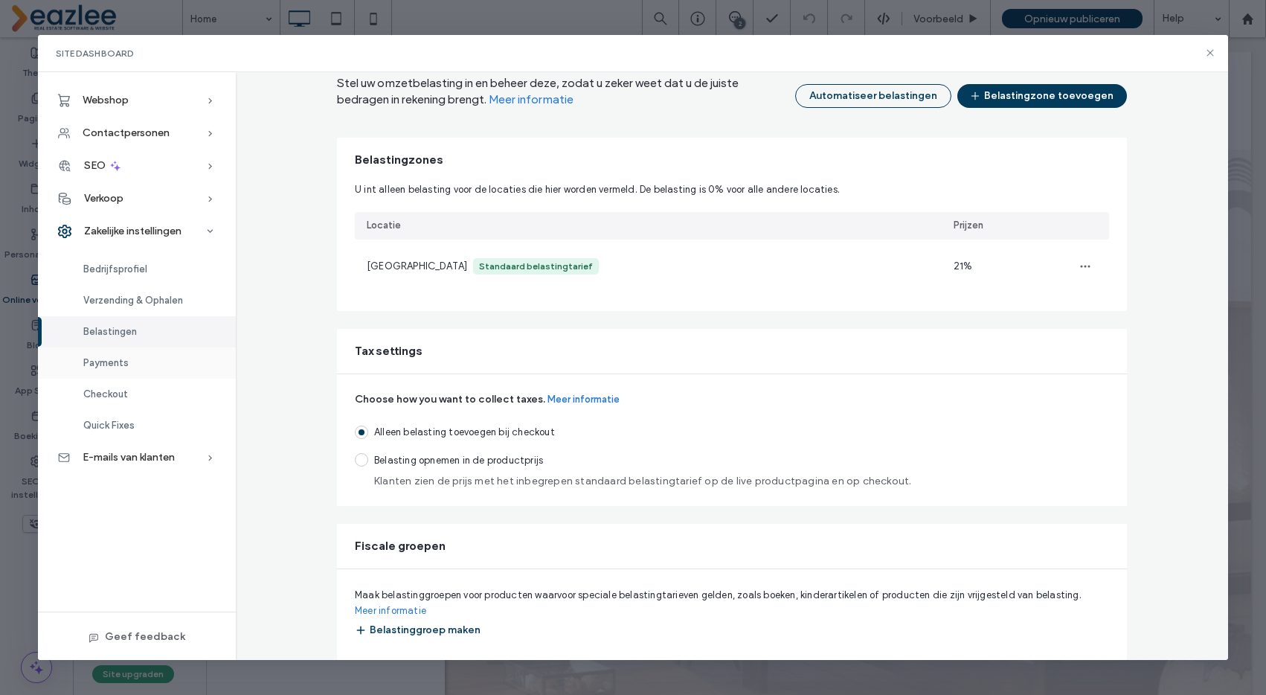
click at [139, 362] on div "Payments" at bounding box center [137, 362] width 198 height 31
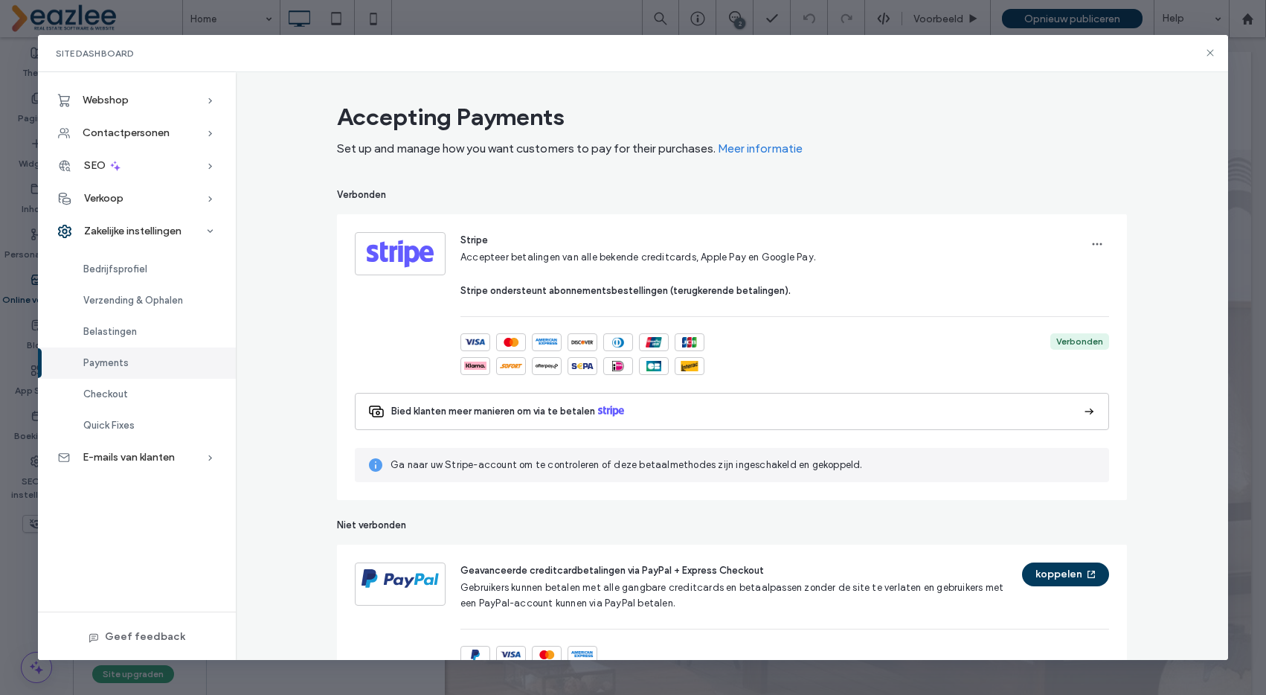
scroll to position [95, 0]
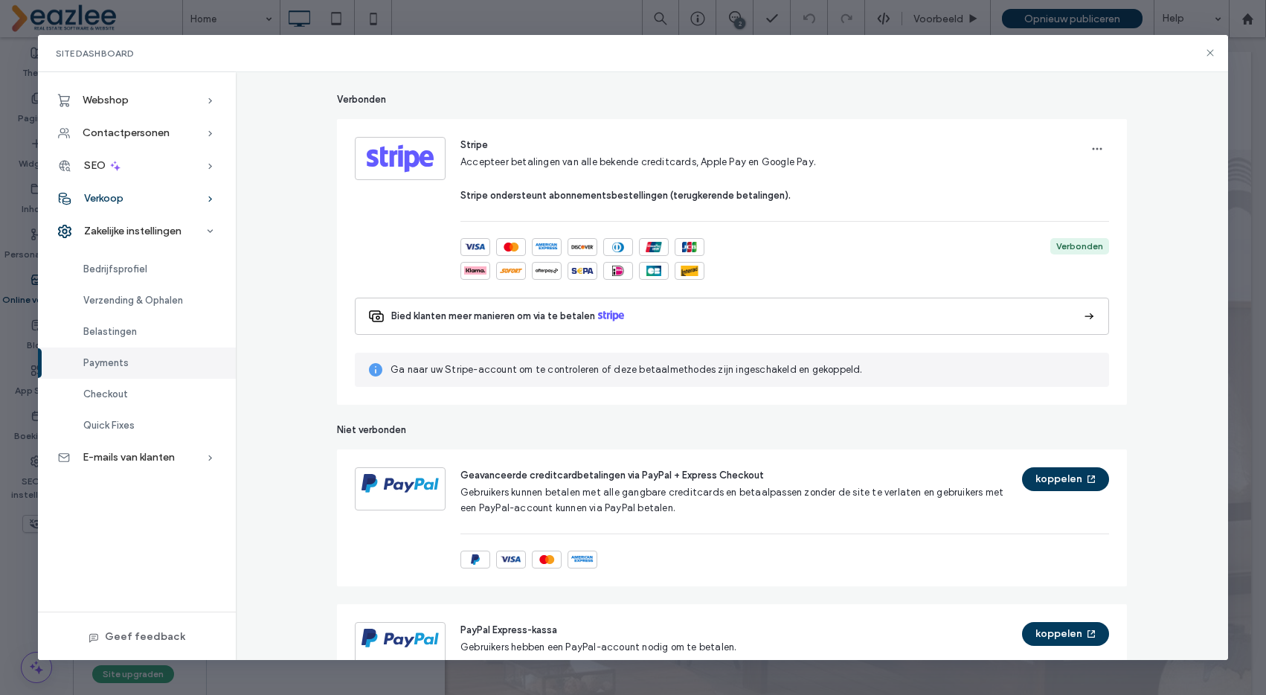
click at [116, 196] on span "Verkoop" at bounding box center [103, 198] width 39 height 13
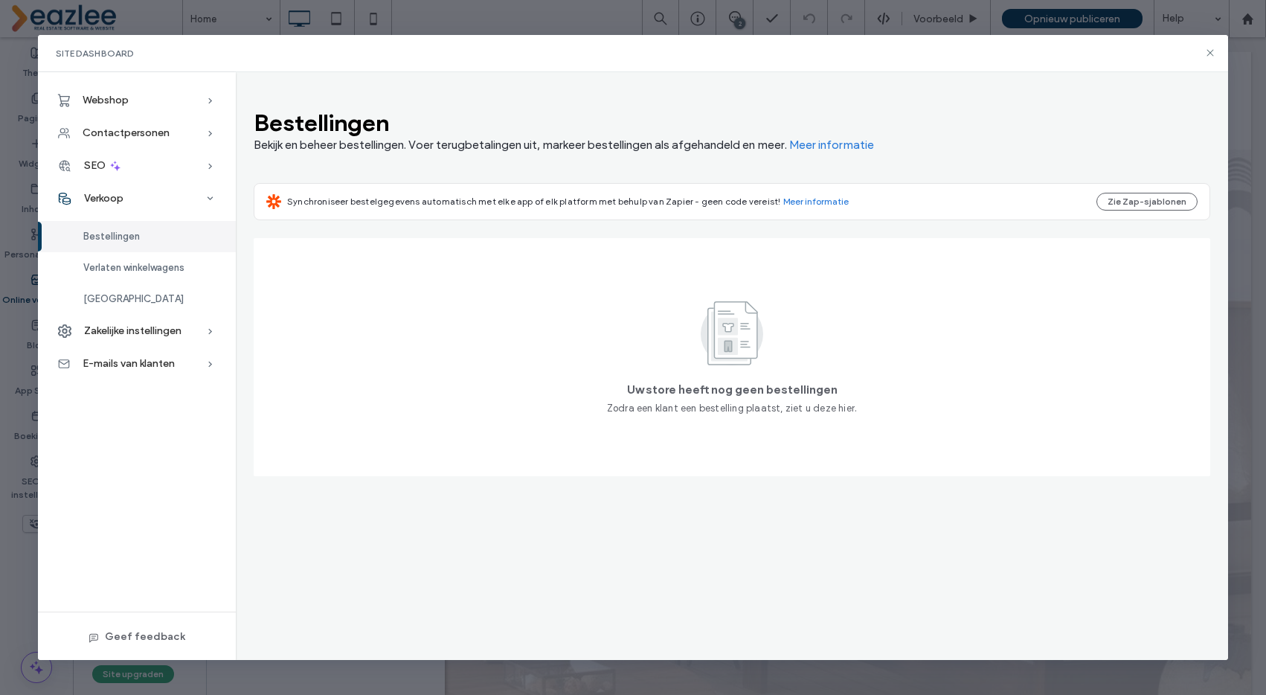
click at [167, 333] on span "Zakelijke instellingen" at bounding box center [132, 330] width 97 height 13
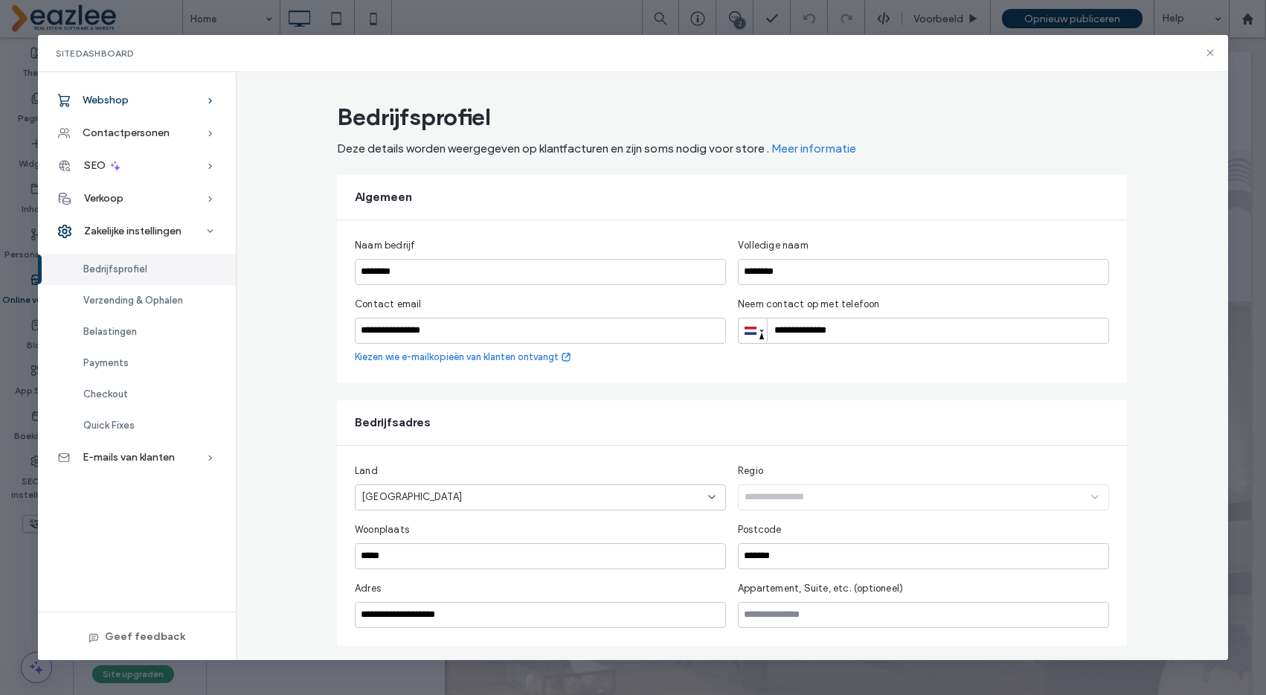
click at [131, 95] on div "Webshop" at bounding box center [137, 100] width 198 height 33
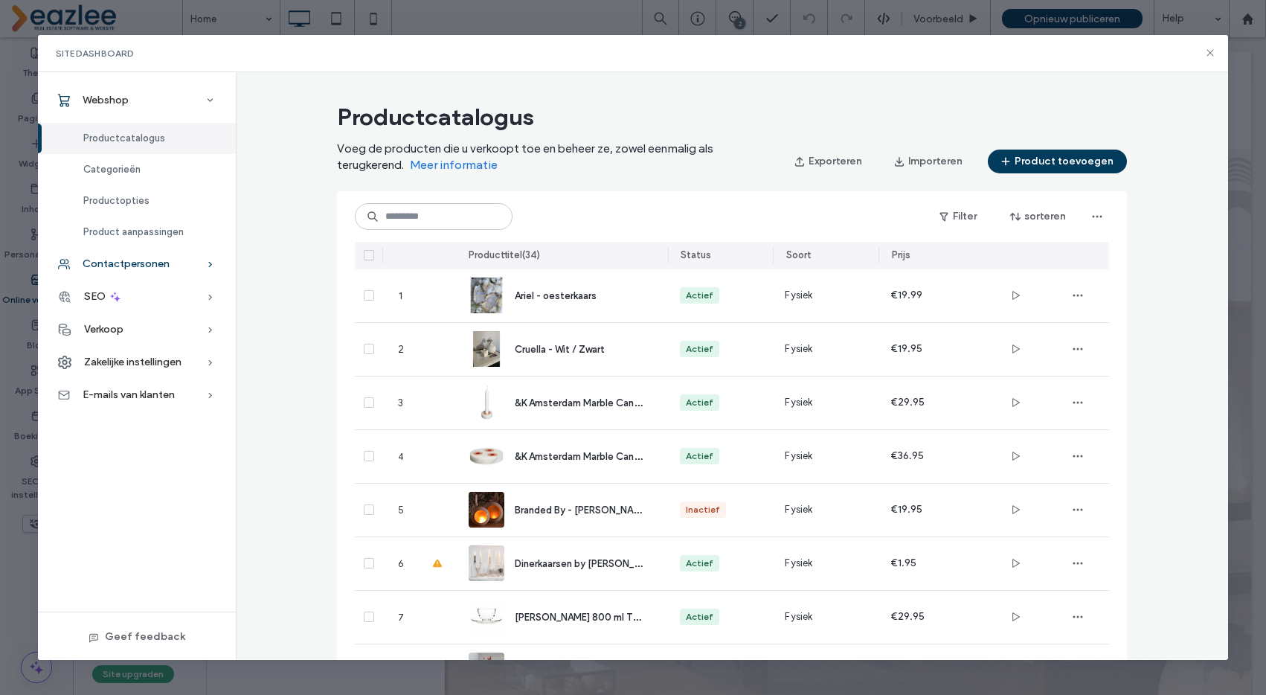
click at [131, 265] on span "Contactpersonen" at bounding box center [126, 263] width 87 height 13
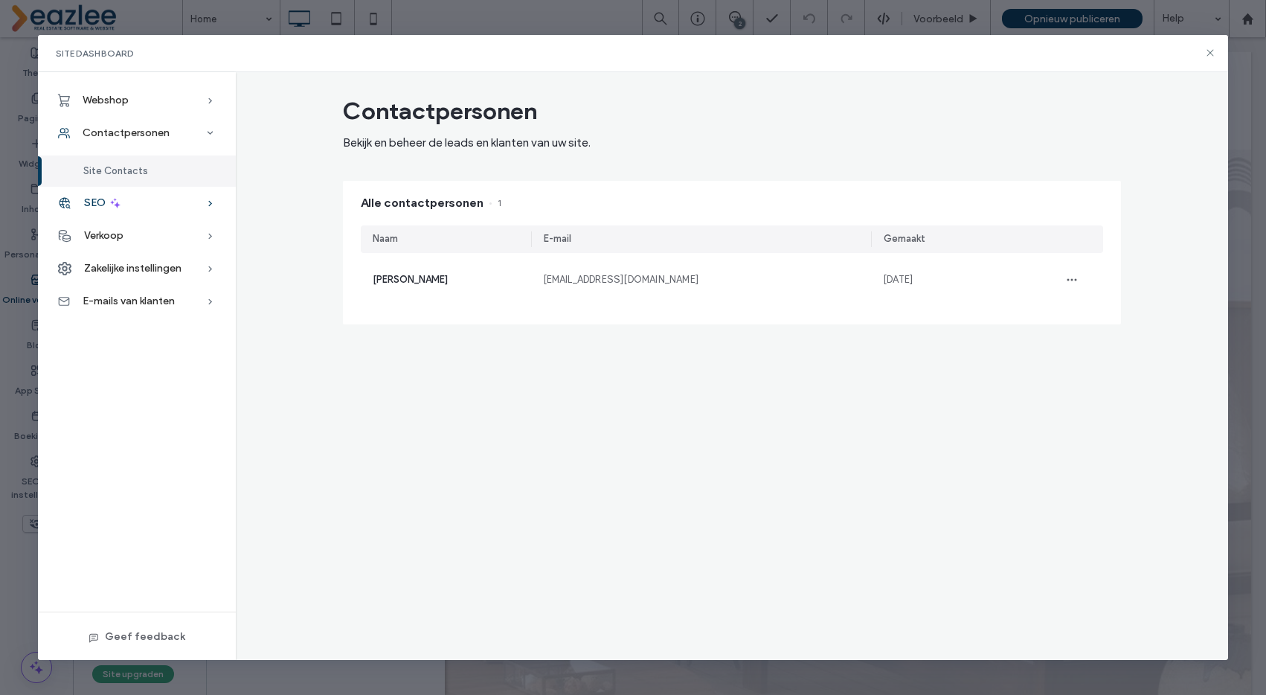
click at [116, 200] on icon at bounding box center [115, 202] width 13 height 13
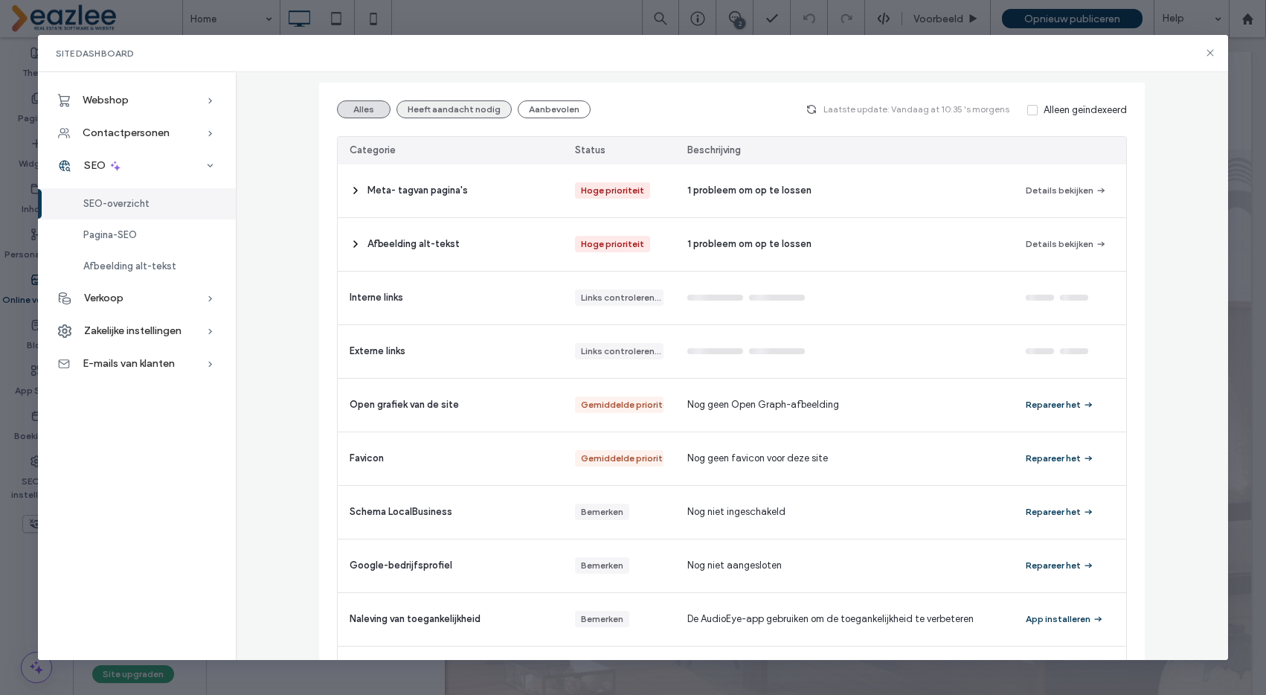
scroll to position [232, 0]
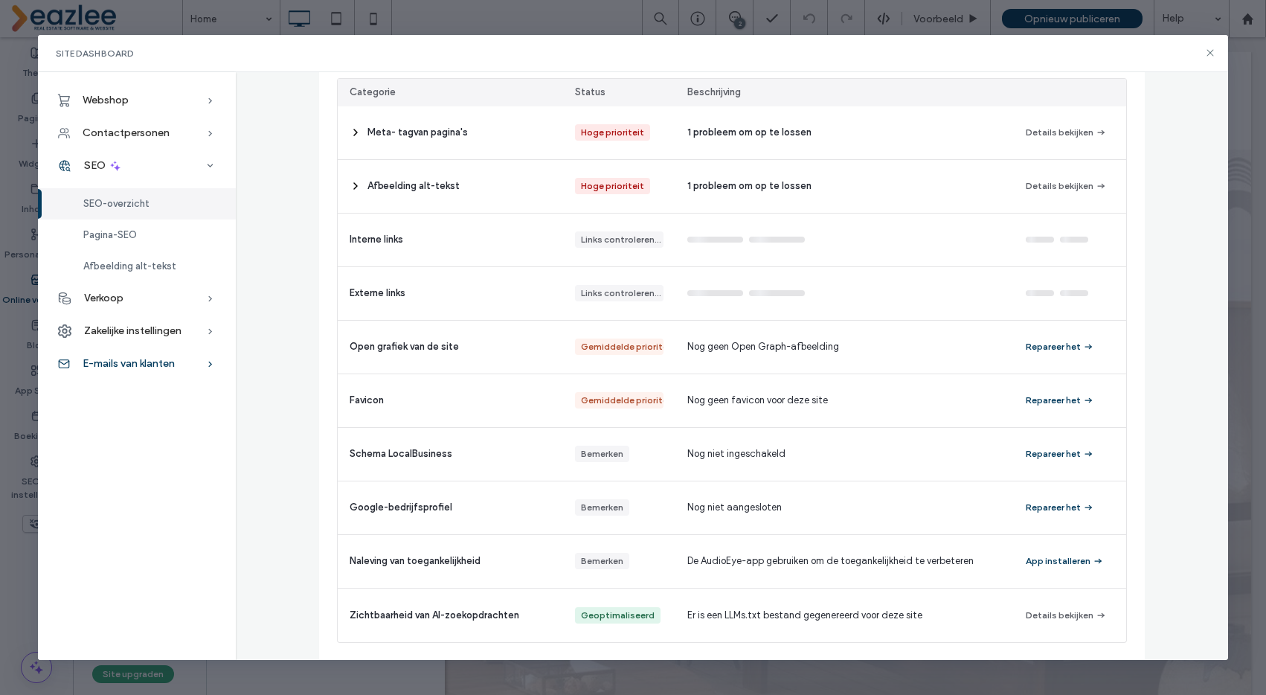
click at [132, 363] on span "E-mails van klanten" at bounding box center [129, 363] width 92 height 13
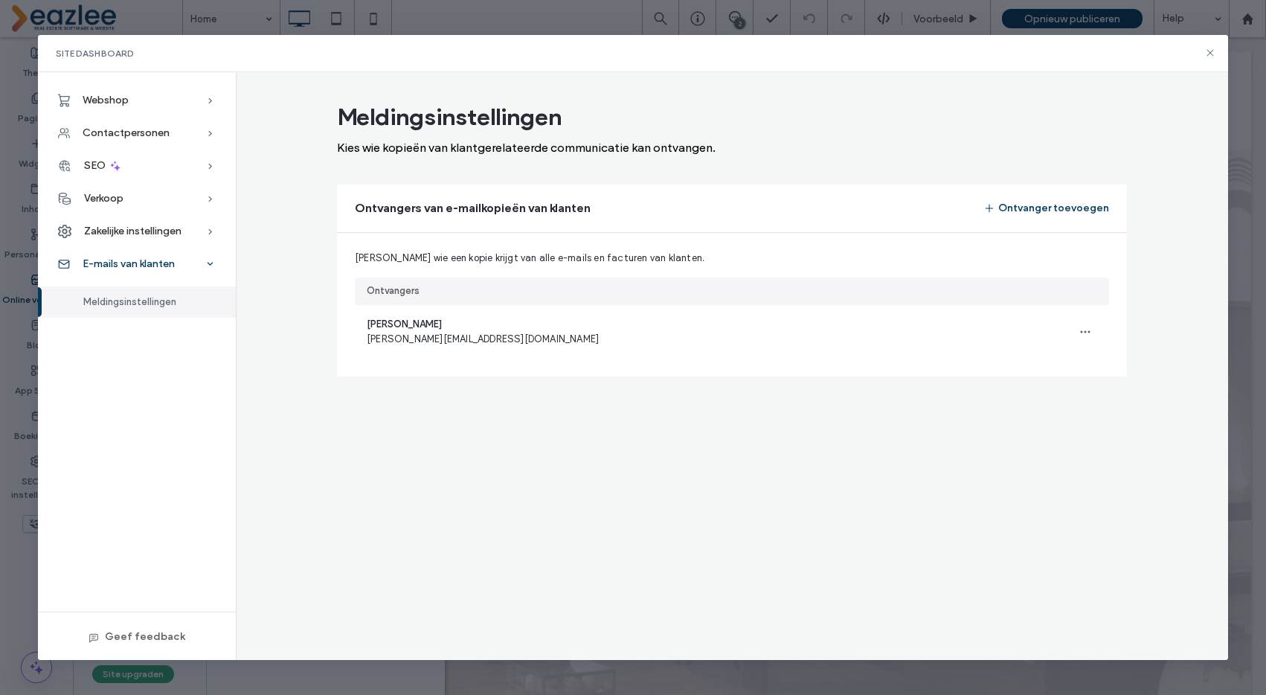
click at [145, 259] on span "E-mails van klanten" at bounding box center [129, 263] width 92 height 13
click at [123, 226] on span "Zakelijke instellingen" at bounding box center [132, 231] width 97 height 13
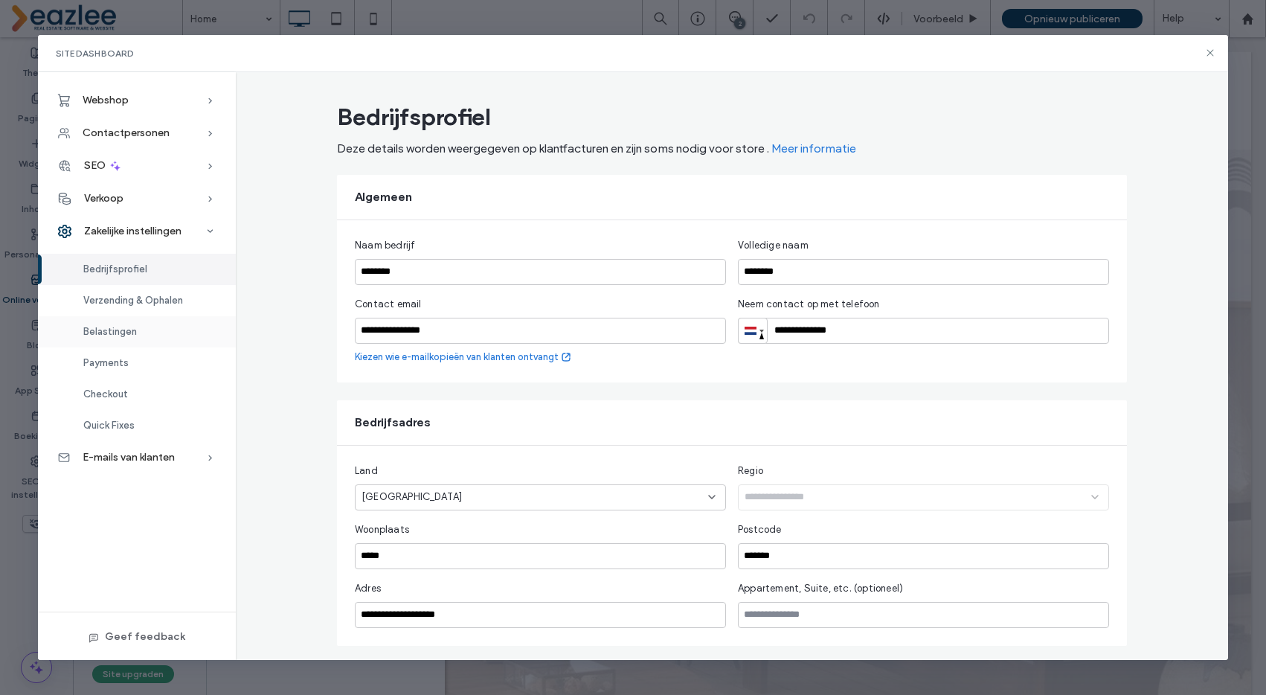
click at [116, 335] on span "Belastingen" at bounding box center [110, 331] width 54 height 11
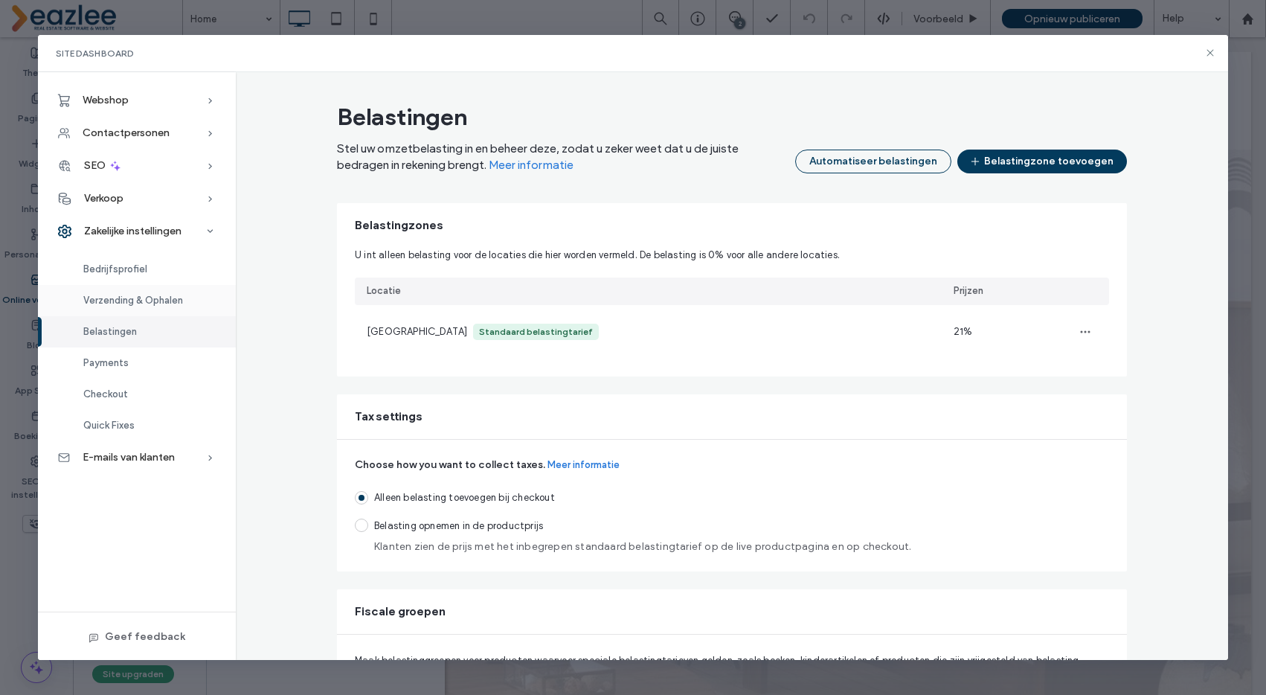
click at [123, 298] on span "Verzending & Ophalen" at bounding box center [133, 300] width 100 height 11
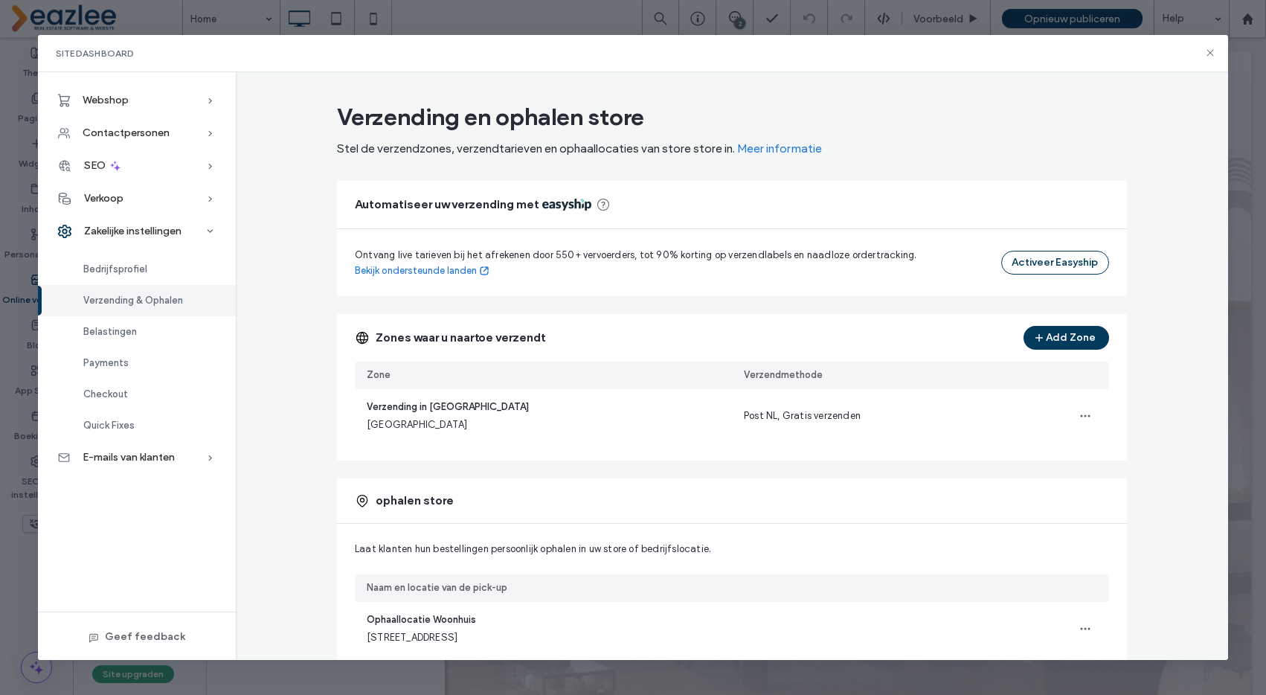
scroll to position [78, 0]
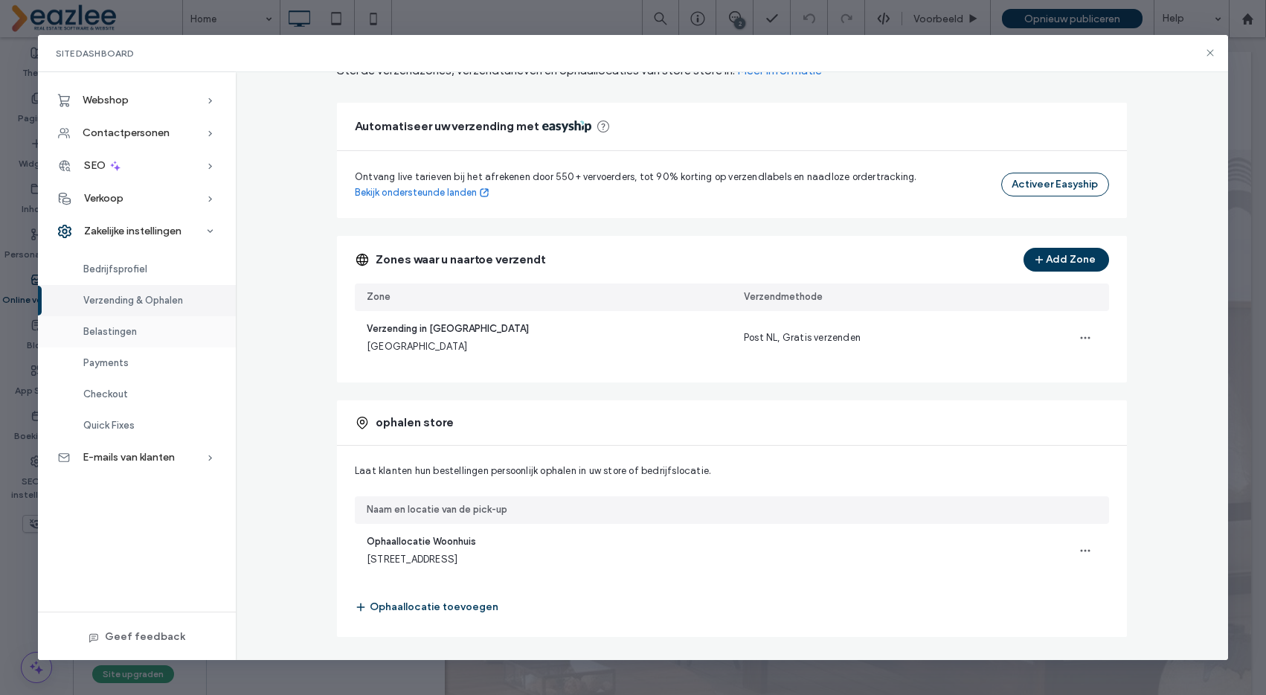
click at [180, 317] on div "Belastingen" at bounding box center [137, 331] width 198 height 31
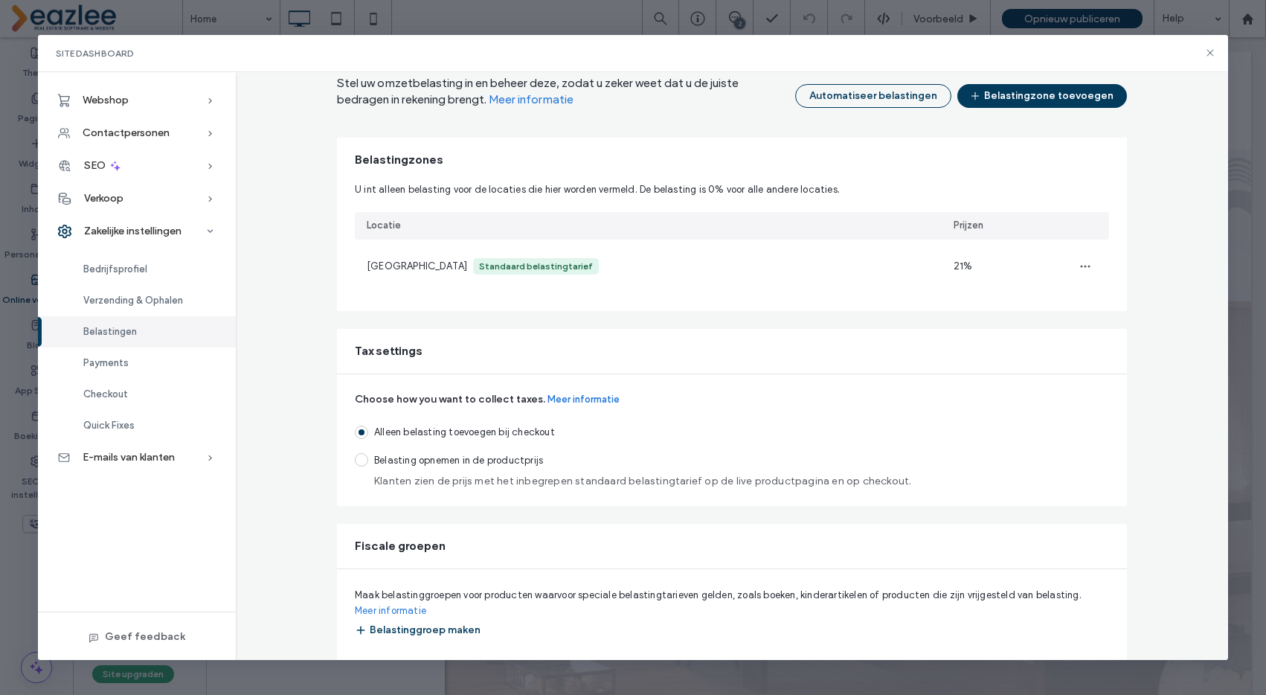
scroll to position [65, 0]
click at [149, 356] on div "Payments" at bounding box center [137, 362] width 198 height 31
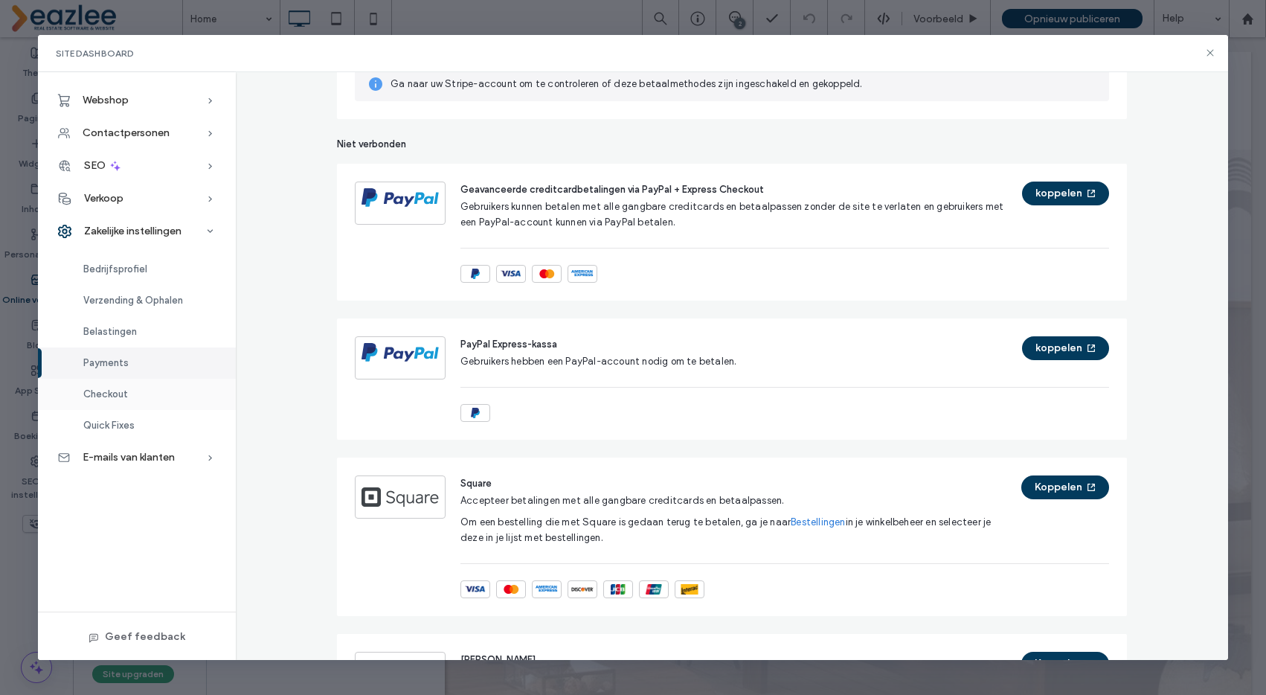
scroll to position [388, 0]
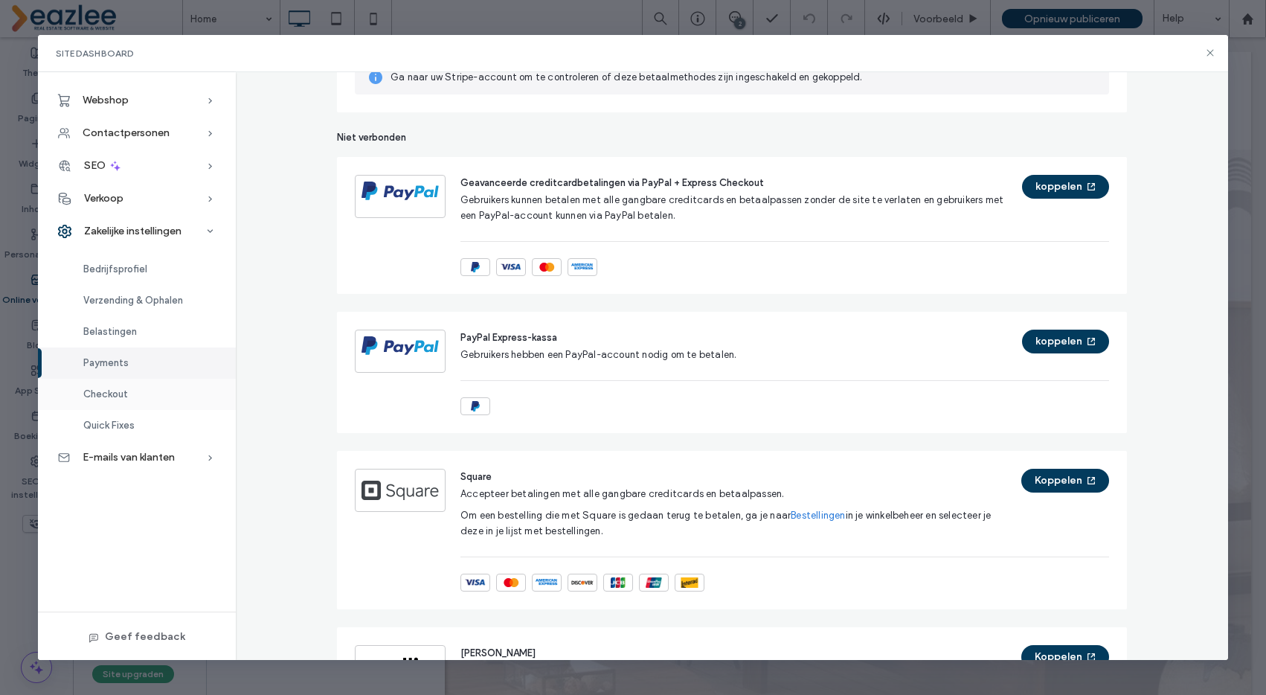
click at [122, 387] on div "Checkout" at bounding box center [137, 394] width 198 height 31
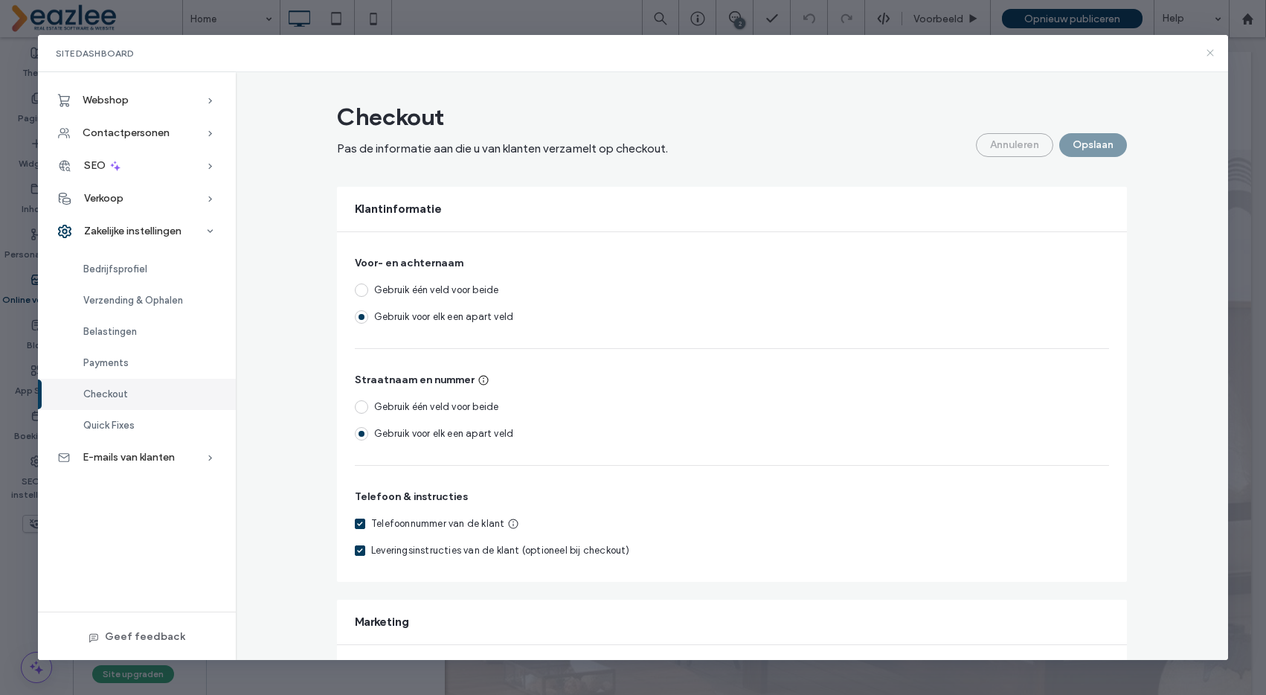
click at [1211, 52] on icon at bounding box center [1210, 53] width 12 height 12
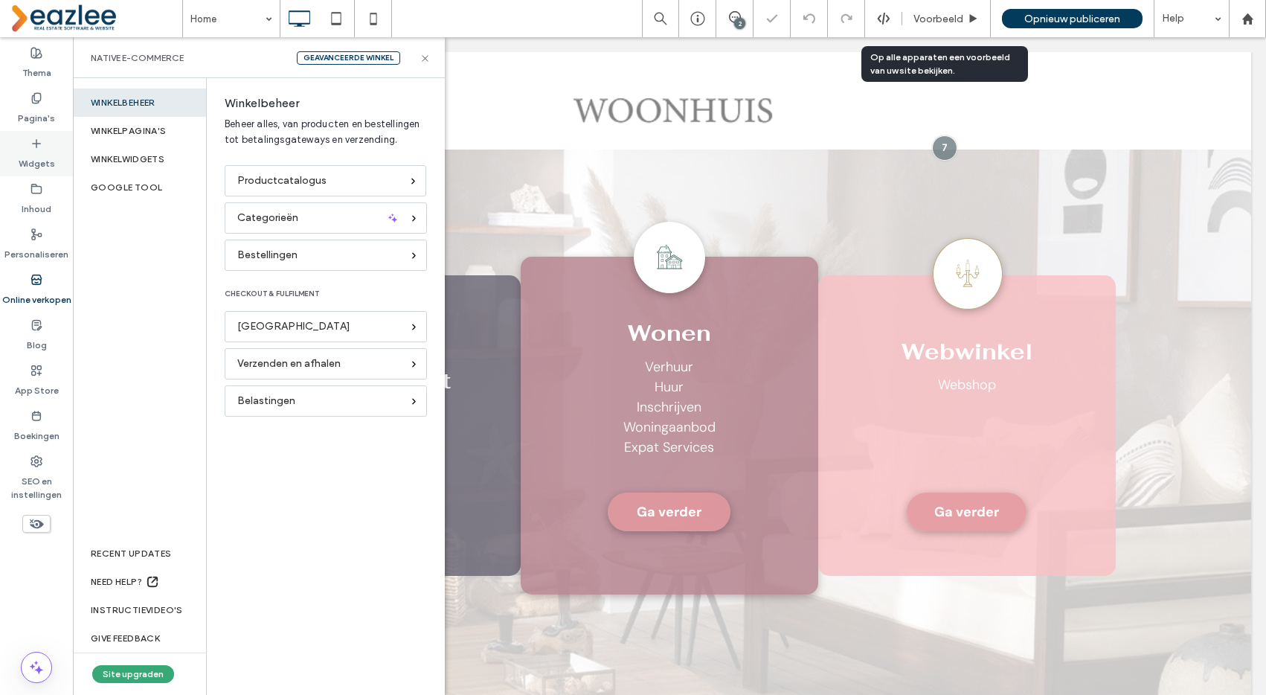
click at [949, 22] on span "Voorbeeld" at bounding box center [939, 19] width 50 height 13
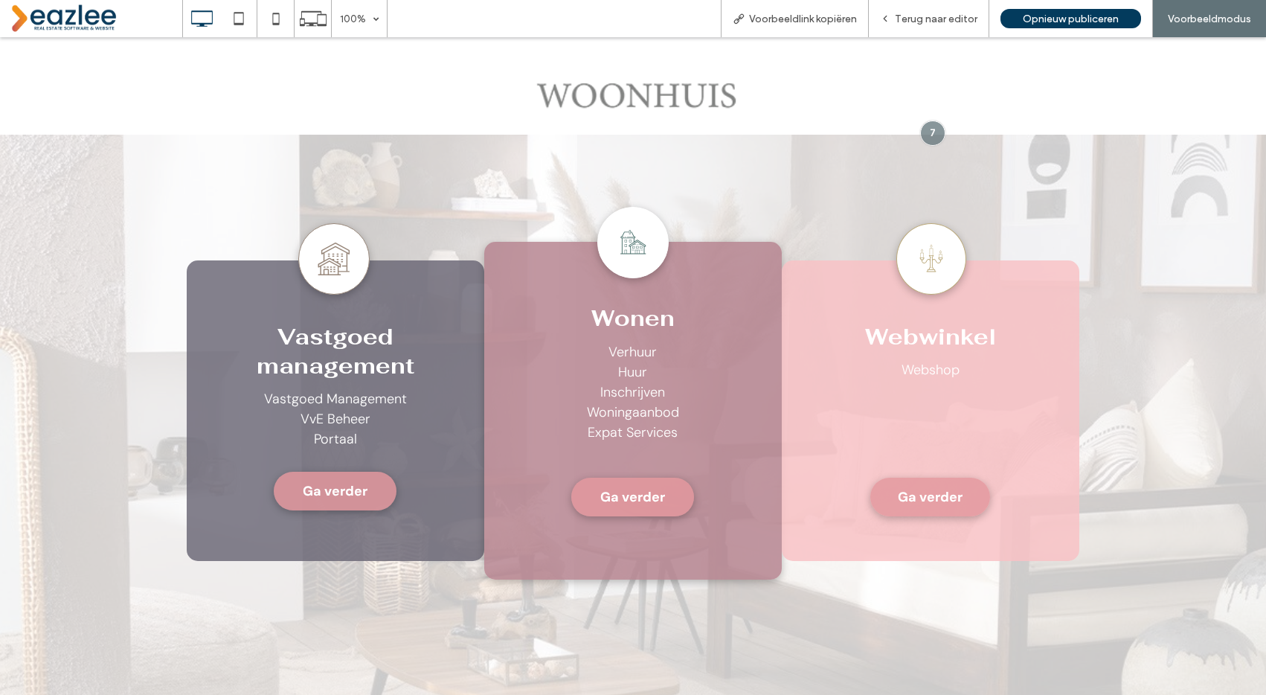
click at [916, 489] on span "Ga verder" at bounding box center [930, 497] width 65 height 33
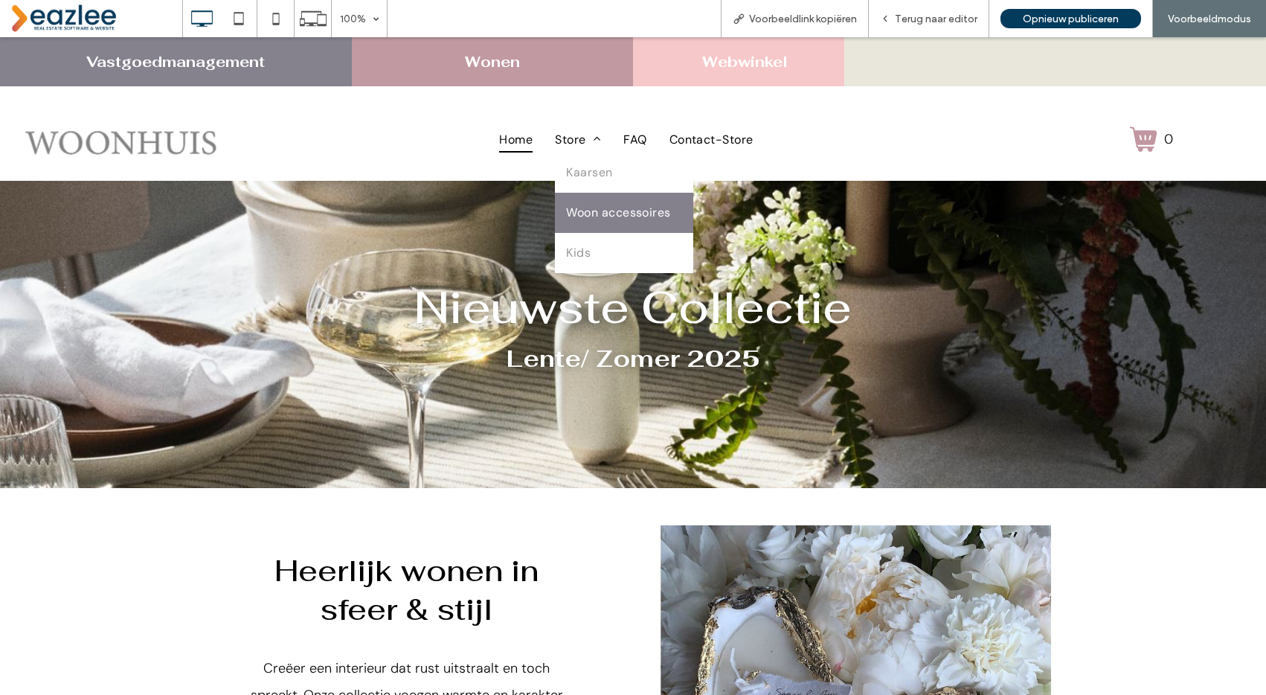
click at [598, 214] on span "Woon accessoires" at bounding box center [618, 213] width 105 height 18
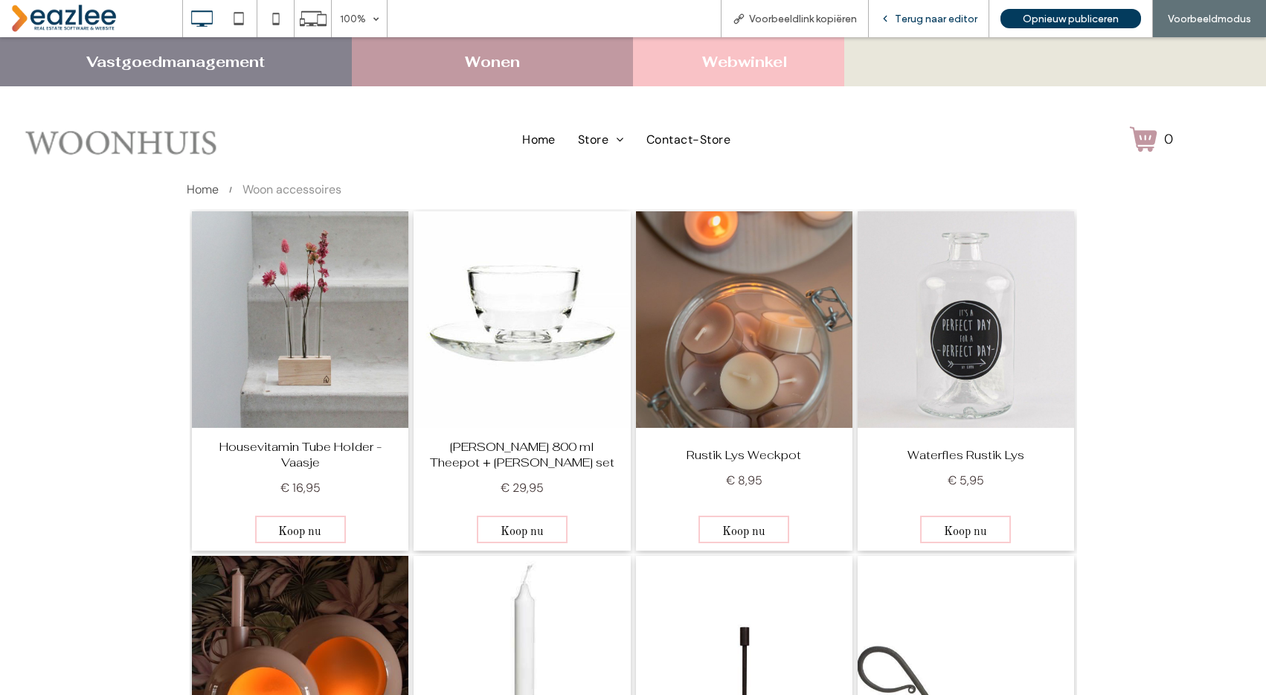
click at [914, 19] on span "Terug naar editor" at bounding box center [936, 19] width 83 height 13
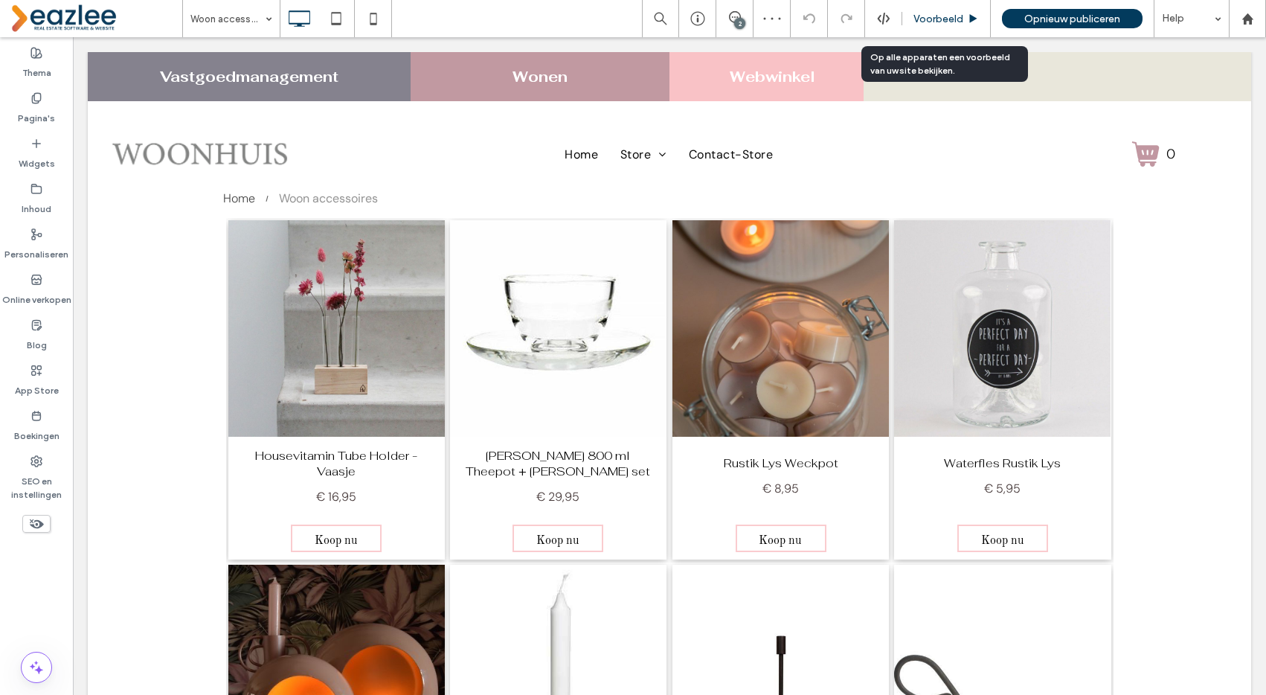
click at [920, 19] on span "Voorbeeld" at bounding box center [939, 19] width 50 height 13
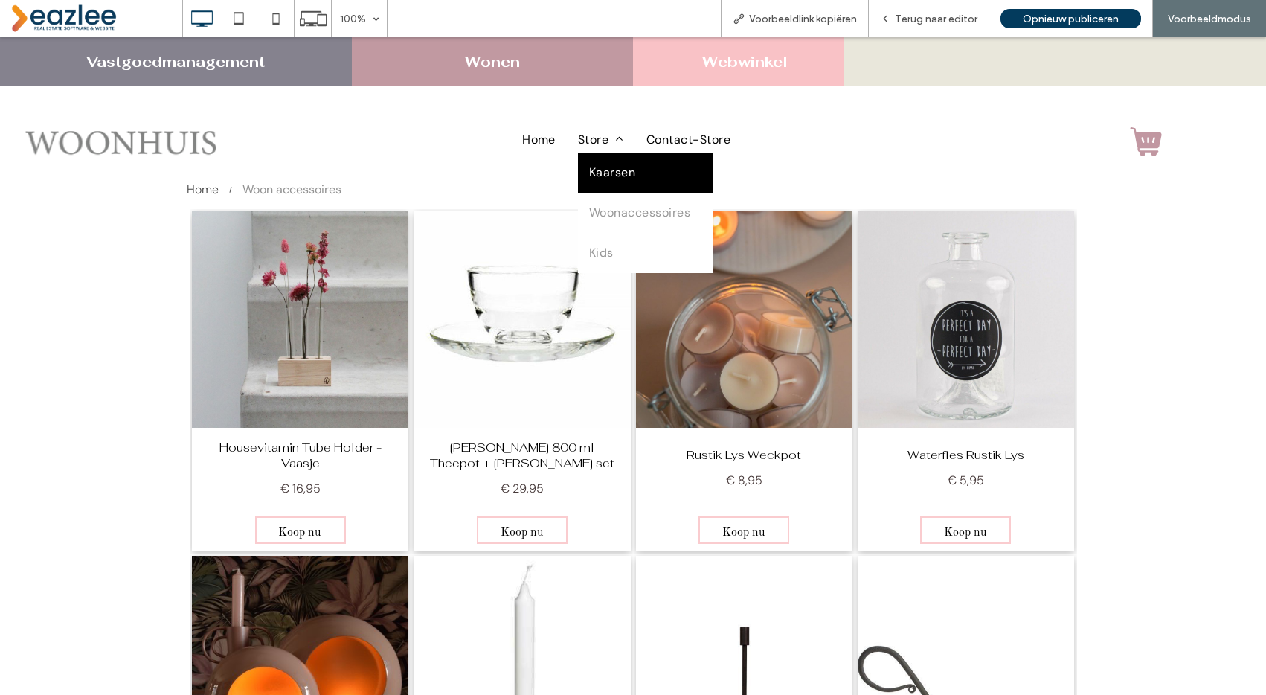
click at [600, 168] on span "Kaarsen" at bounding box center [612, 173] width 46 height 18
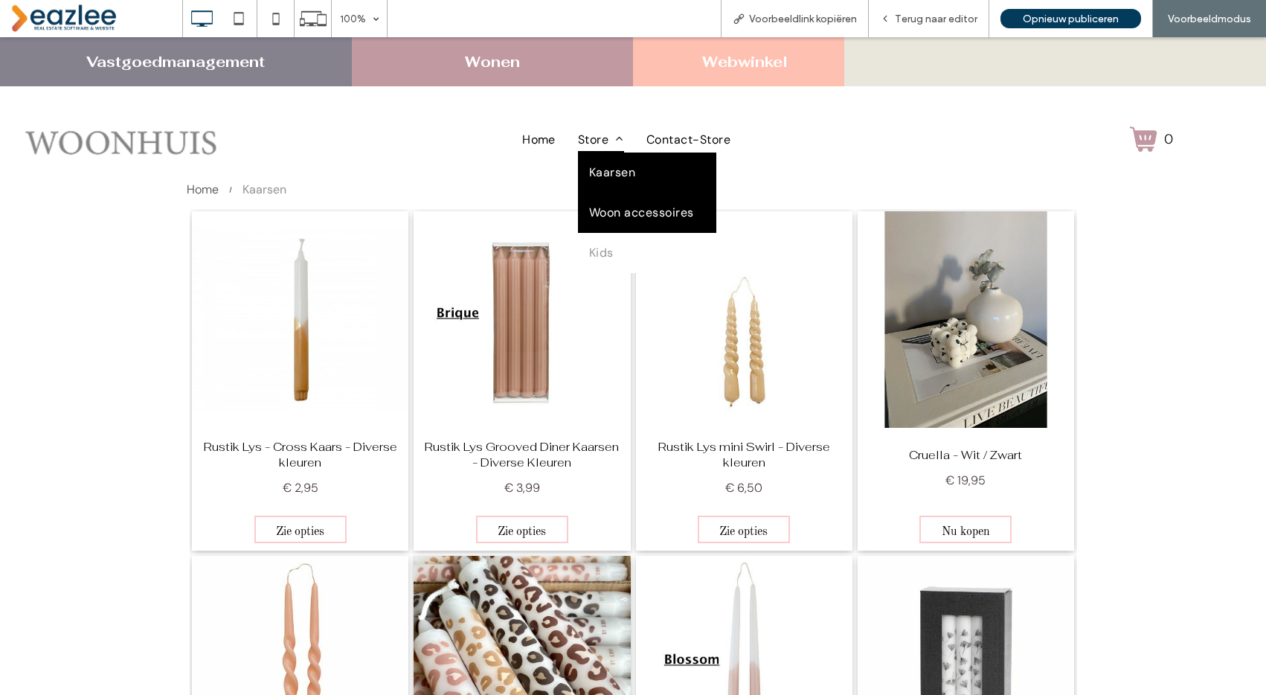
click at [601, 204] on span "Woon accessoires" at bounding box center [641, 213] width 105 height 18
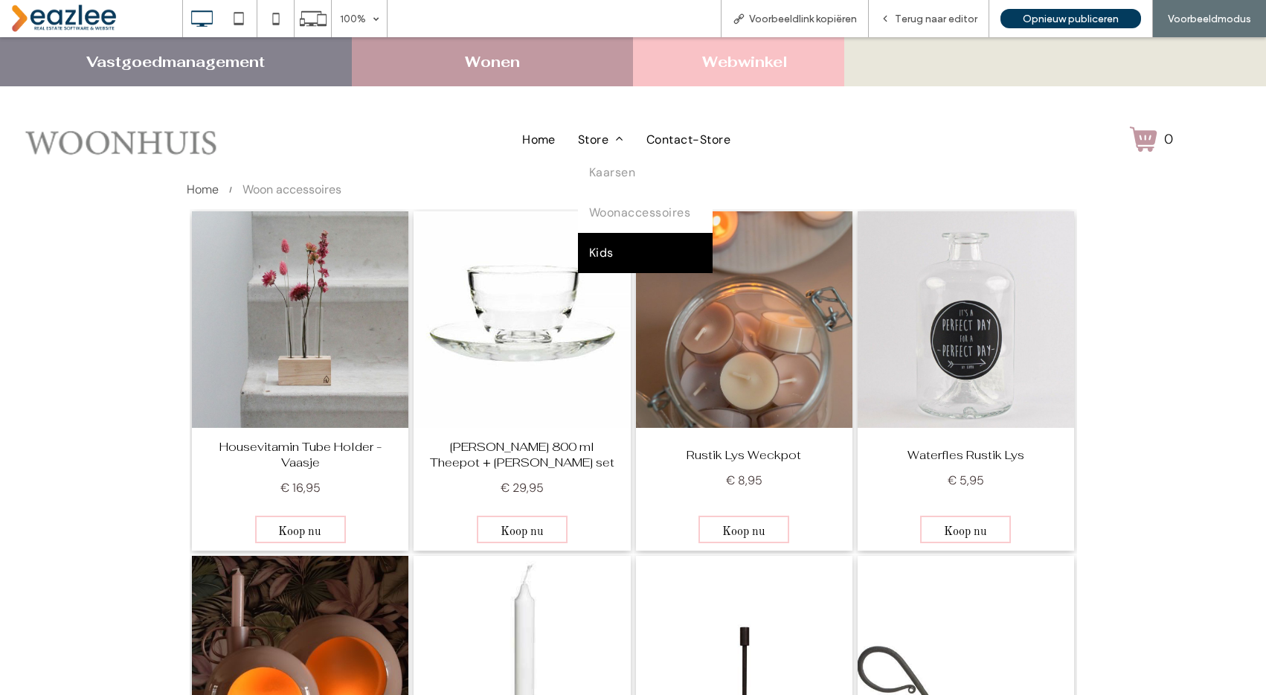
drag, startPoint x: 612, startPoint y: 247, endPoint x: 612, endPoint y: 284, distance: 37.2
click at [612, 247] on span "Kids" at bounding box center [601, 253] width 25 height 18
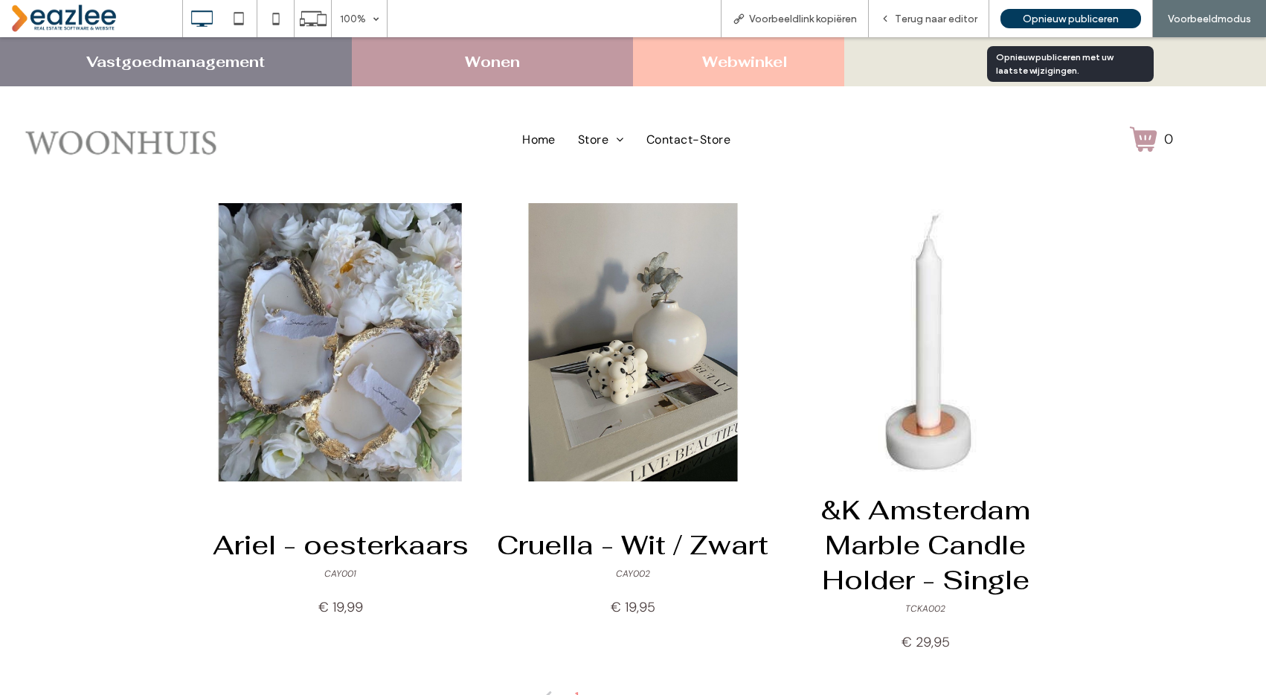
click at [1068, 17] on span "Opnieuw publiceren" at bounding box center [1071, 19] width 96 height 13
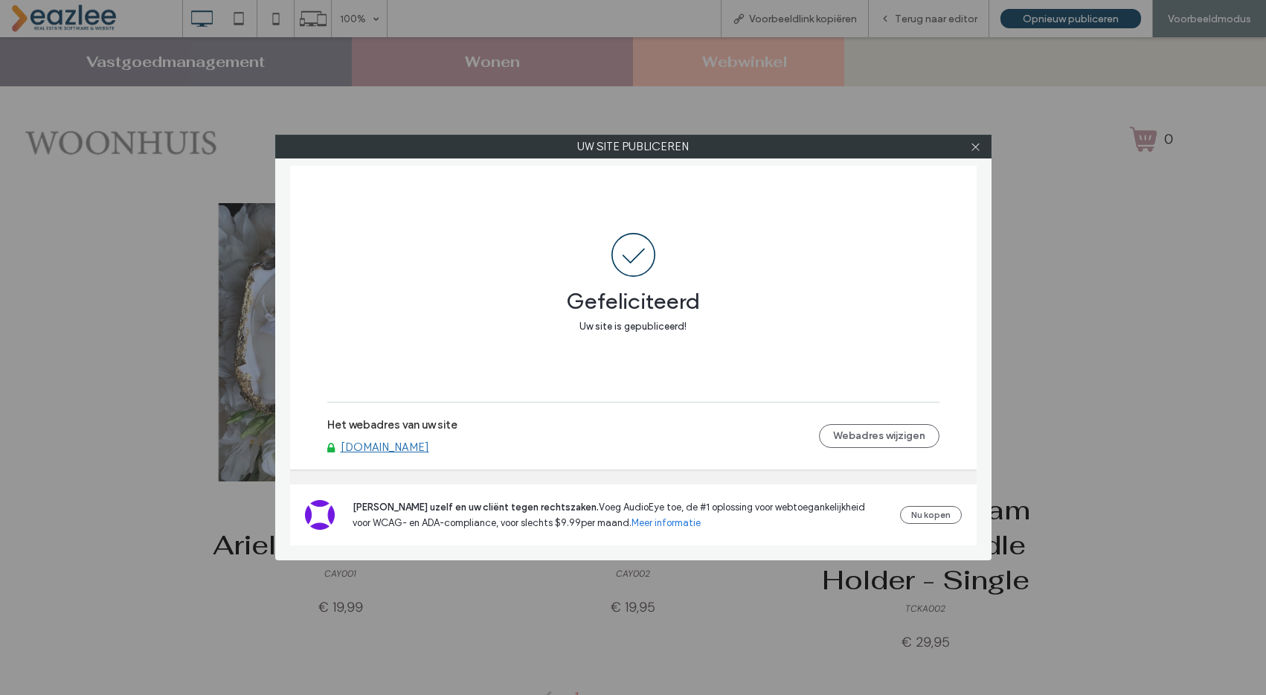
click at [422, 444] on link "[DOMAIN_NAME]" at bounding box center [385, 446] width 89 height 13
drag, startPoint x: 978, startPoint y: 144, endPoint x: 967, endPoint y: 145, distance: 10.4
click at [978, 144] on icon at bounding box center [975, 146] width 11 height 11
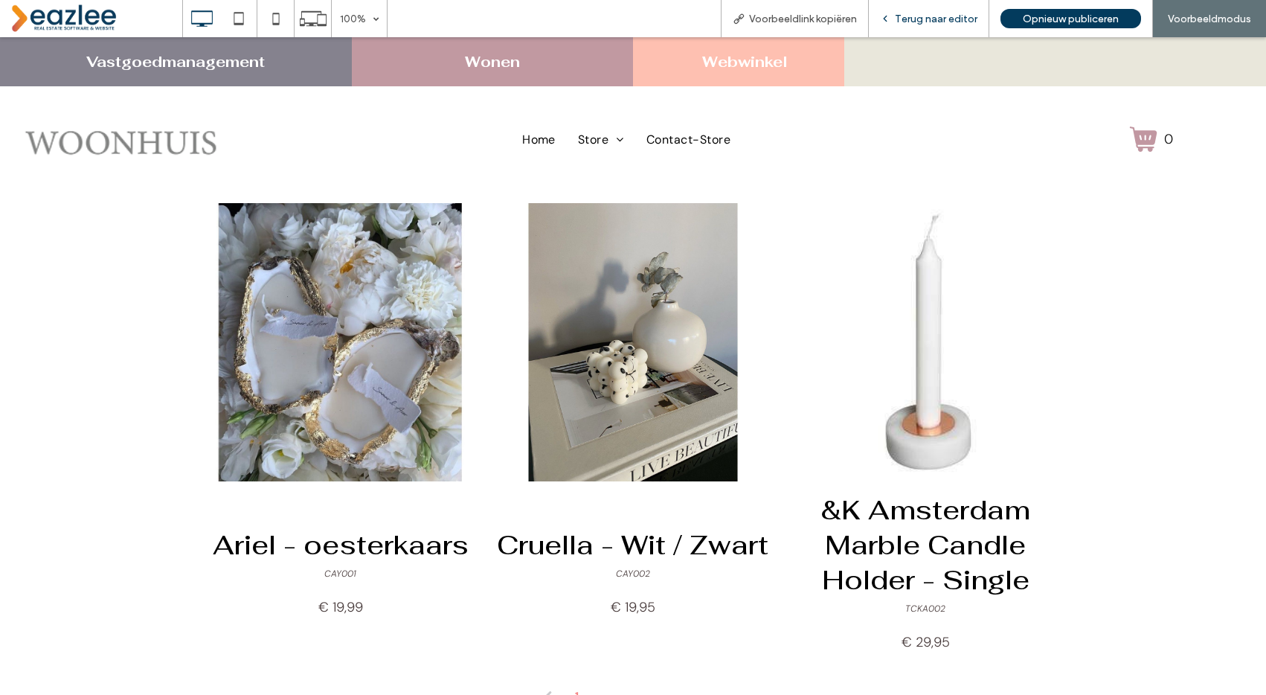
click at [909, 16] on span "Terug naar editor" at bounding box center [936, 19] width 83 height 13
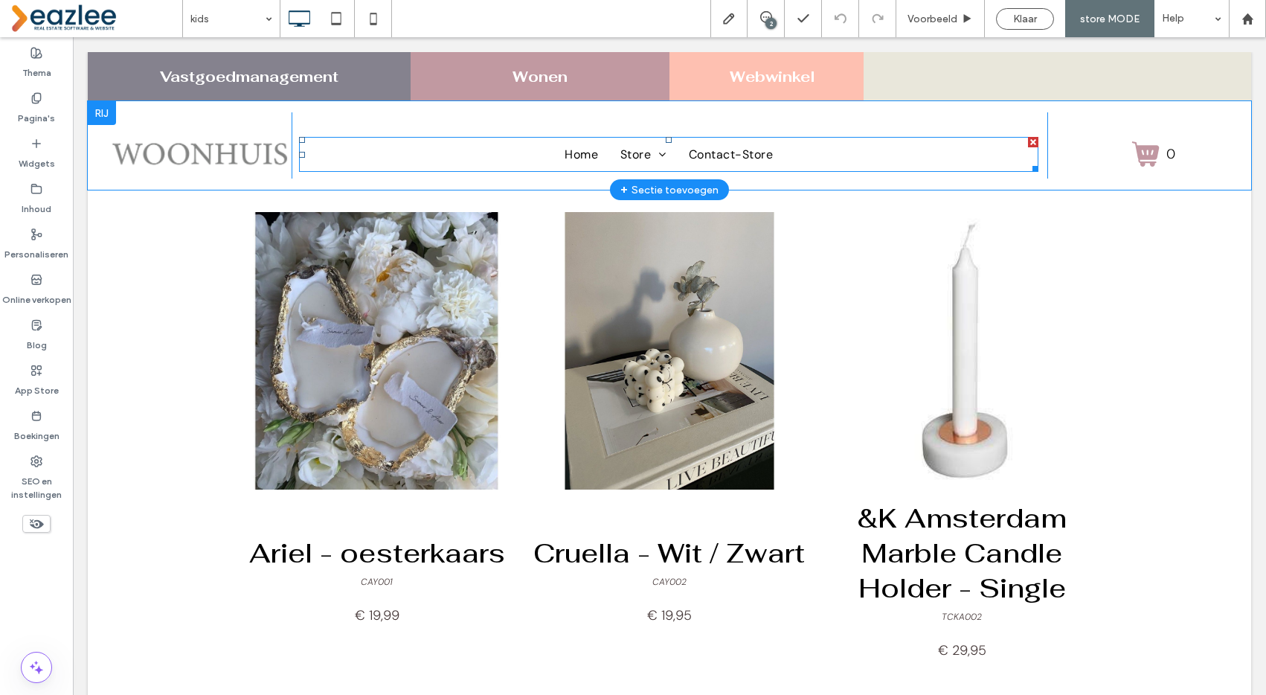
click at [538, 158] on nav "Home Store Kaarsen Woon accessoires Kids Contact-Store" at bounding box center [668, 154] width 739 height 35
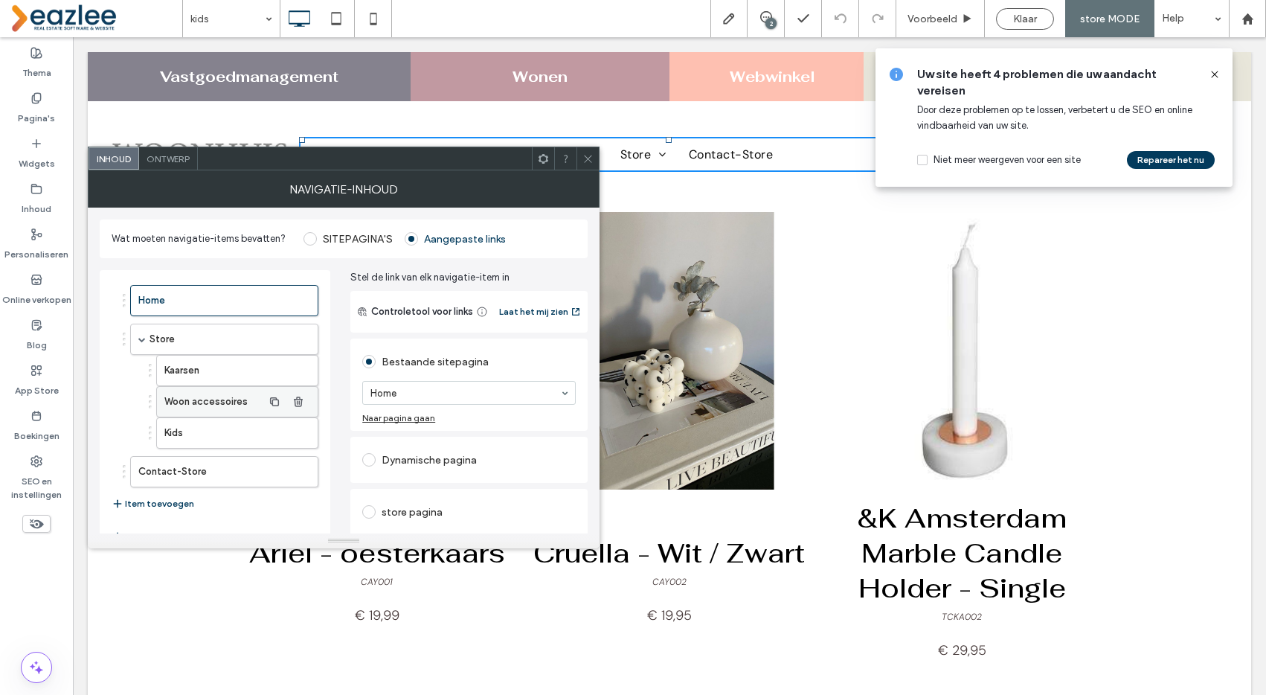
click at [241, 402] on label "Woon accessoires" at bounding box center [213, 402] width 98 height 30
click at [234, 431] on label "Kids" at bounding box center [213, 433] width 98 height 30
click at [243, 404] on label "Woon accessoires" at bounding box center [213, 402] width 98 height 30
click at [239, 364] on label "Kaarsen" at bounding box center [213, 371] width 98 height 30
click at [234, 407] on label "Woon accessoires" at bounding box center [213, 402] width 98 height 30
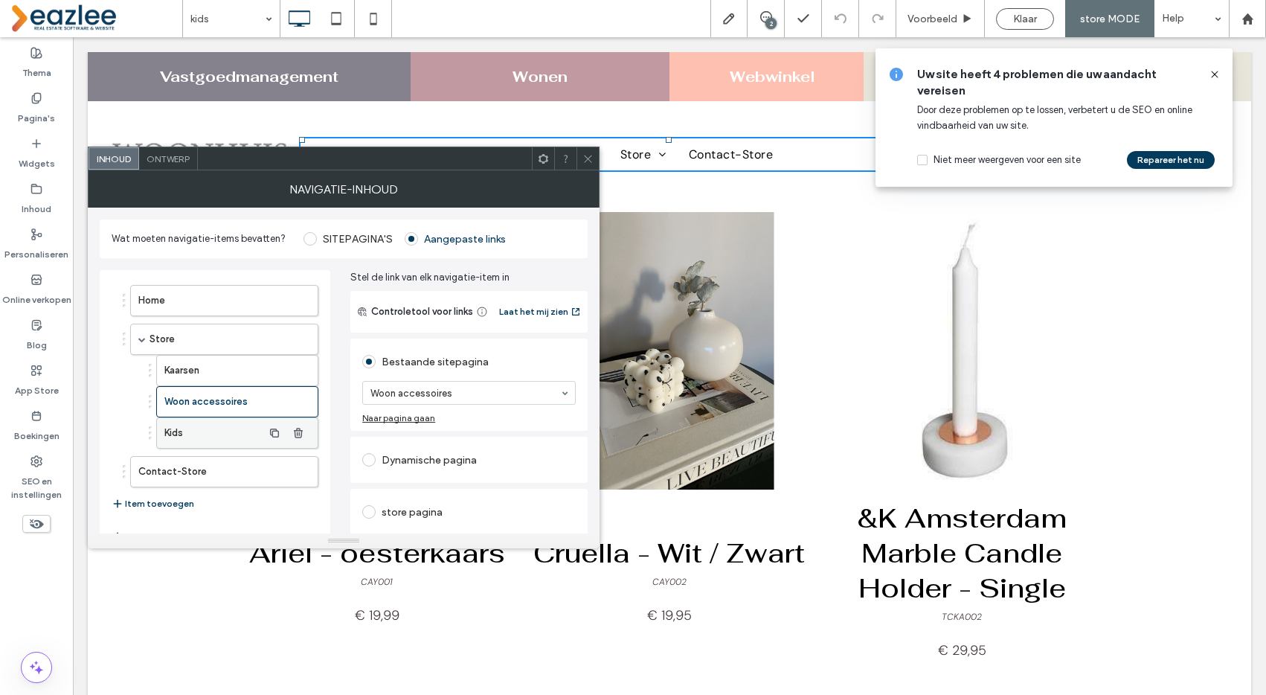
click at [231, 426] on label "Kids" at bounding box center [213, 433] width 98 height 30
click at [583, 157] on icon at bounding box center [587, 158] width 11 height 11
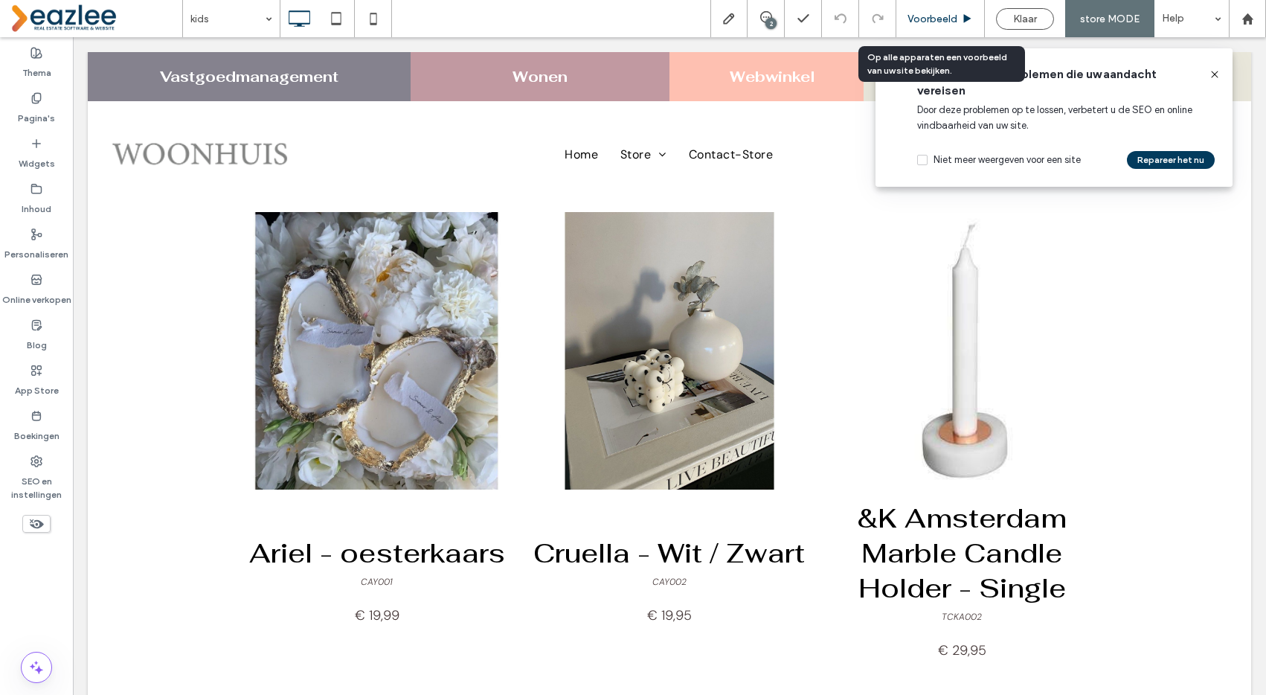
drag, startPoint x: 583, startPoint y: 24, endPoint x: 960, endPoint y: 17, distance: 377.2
click at [960, 17] on div "Voorbeeld" at bounding box center [940, 19] width 88 height 13
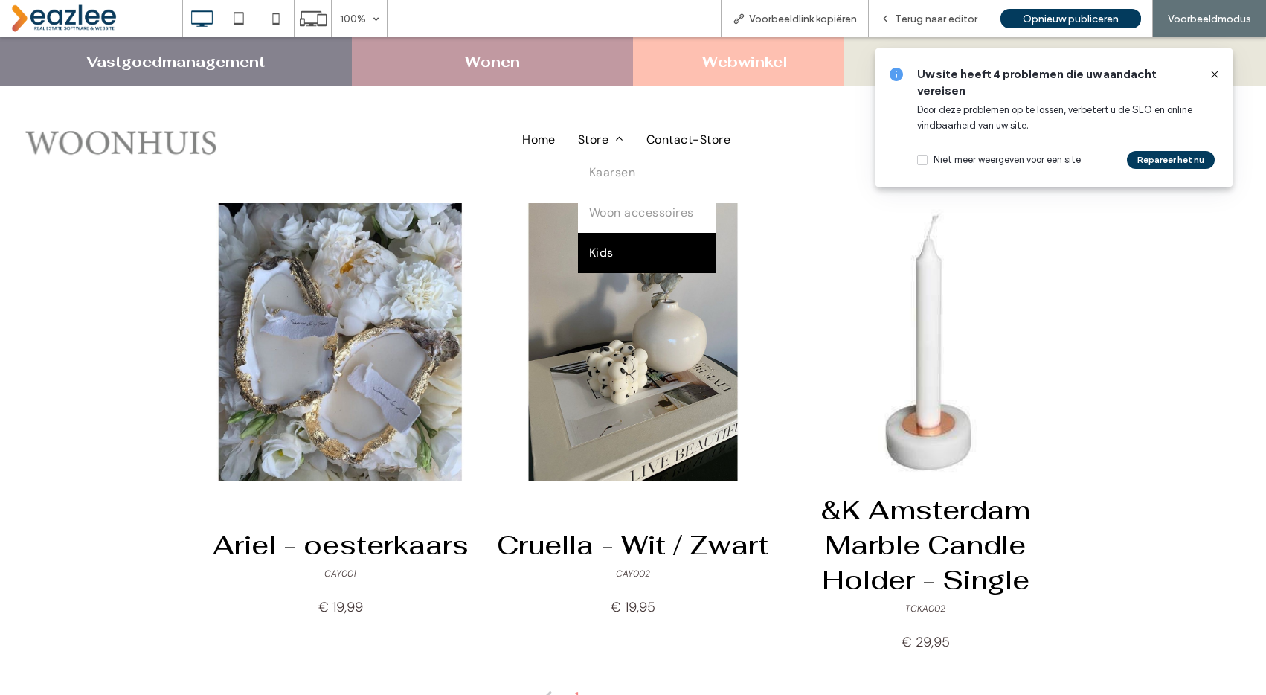
click at [613, 247] on link "Kids" at bounding box center [647, 253] width 138 height 40
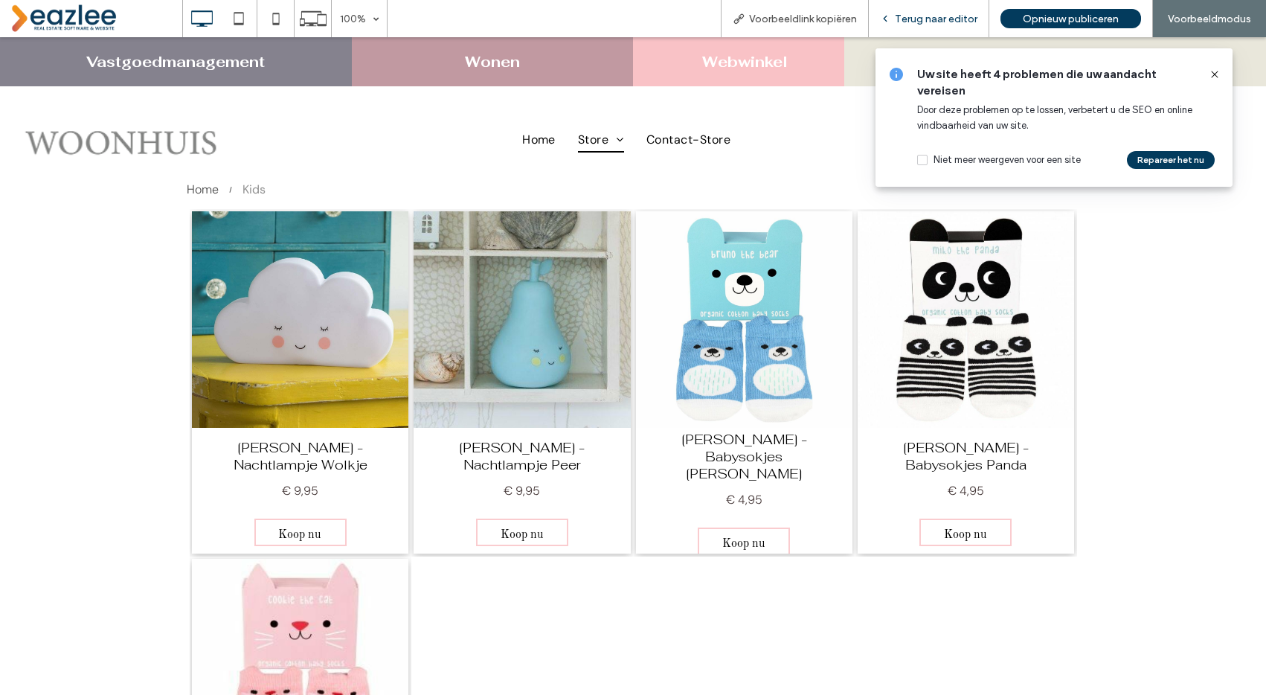
click at [930, 14] on span "Terug naar editor" at bounding box center [936, 19] width 83 height 13
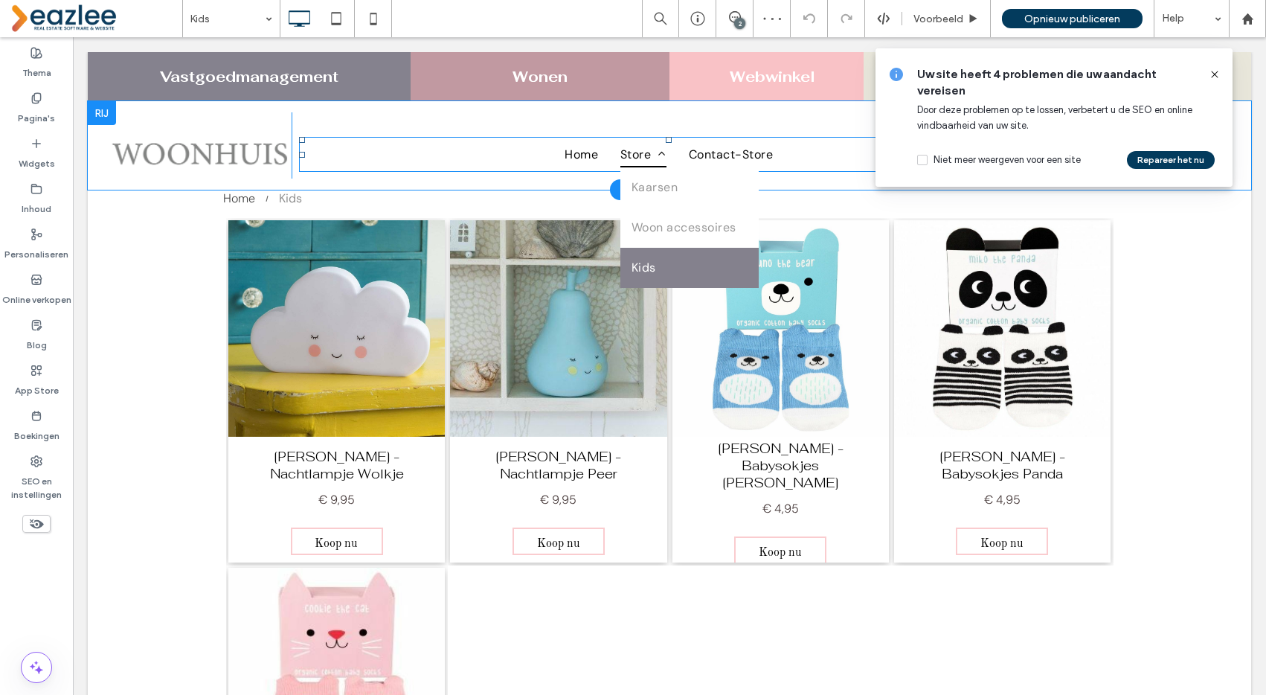
click at [675, 150] on link "Store" at bounding box center [643, 153] width 68 height 25
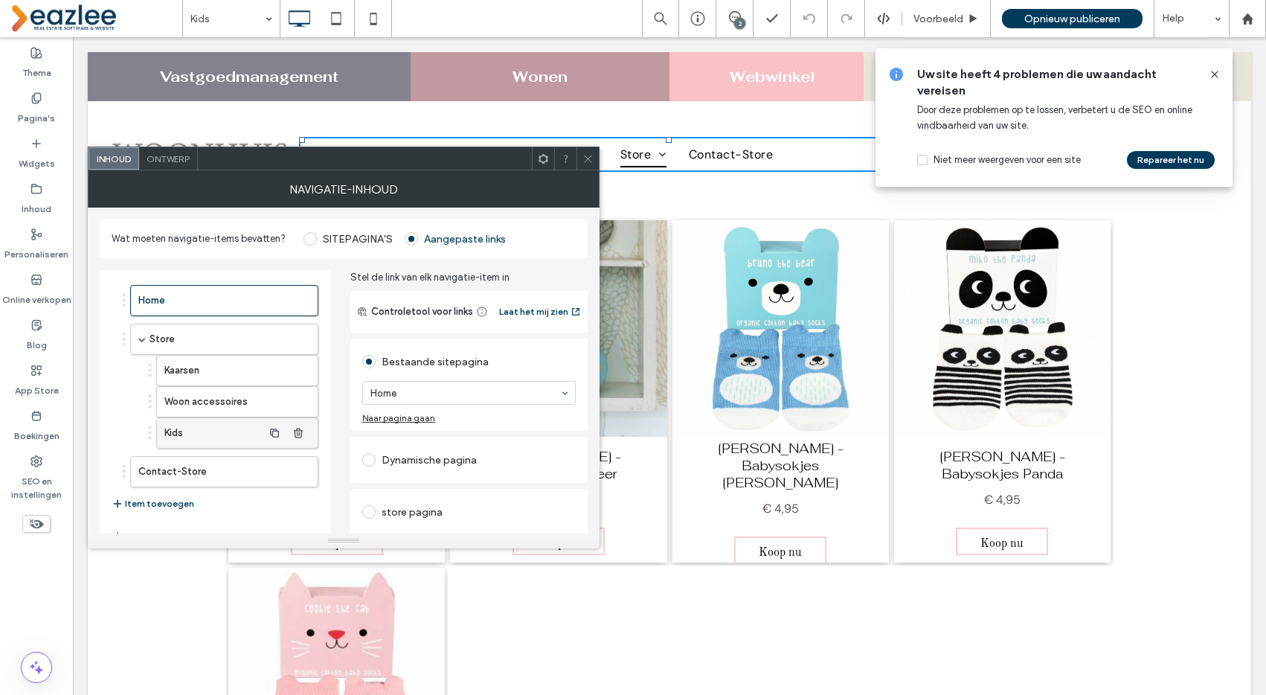
click at [205, 429] on label "Kids" at bounding box center [213, 433] width 98 height 30
click at [215, 402] on label "Woon accessoires" at bounding box center [213, 402] width 98 height 30
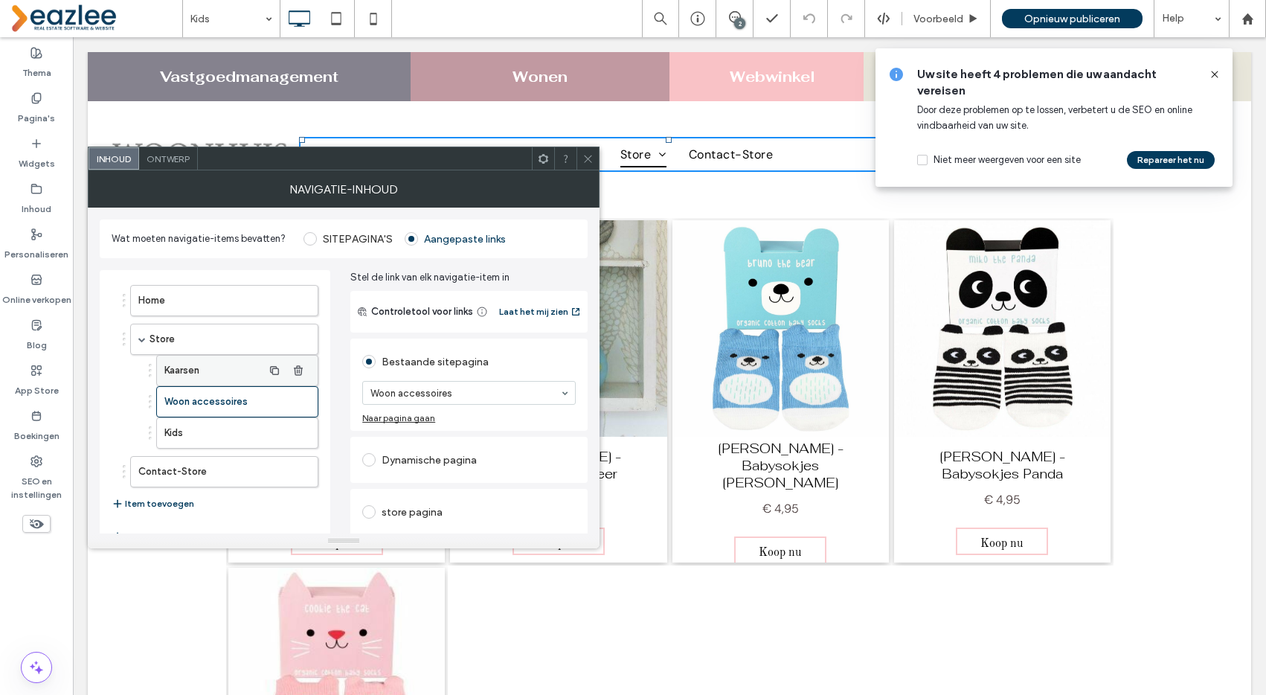
click at [218, 385] on label "Kaarsen" at bounding box center [213, 371] width 98 height 30
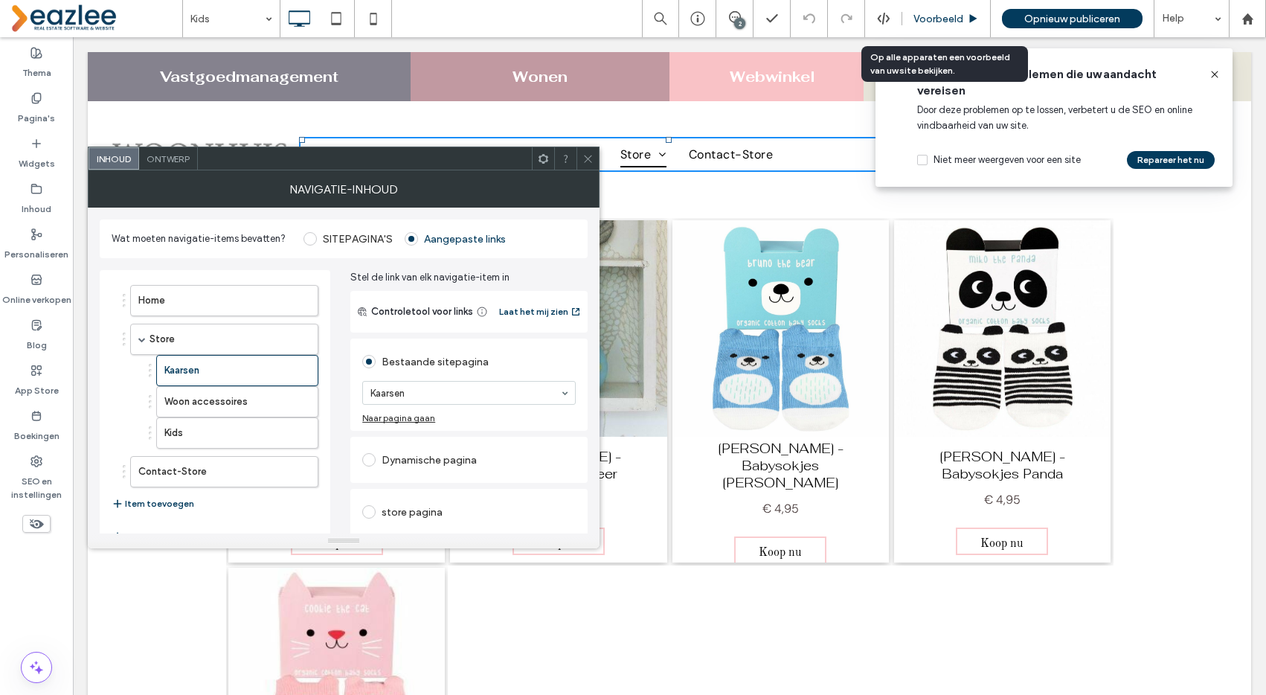
click at [938, 17] on span "Voorbeeld" at bounding box center [939, 19] width 50 height 13
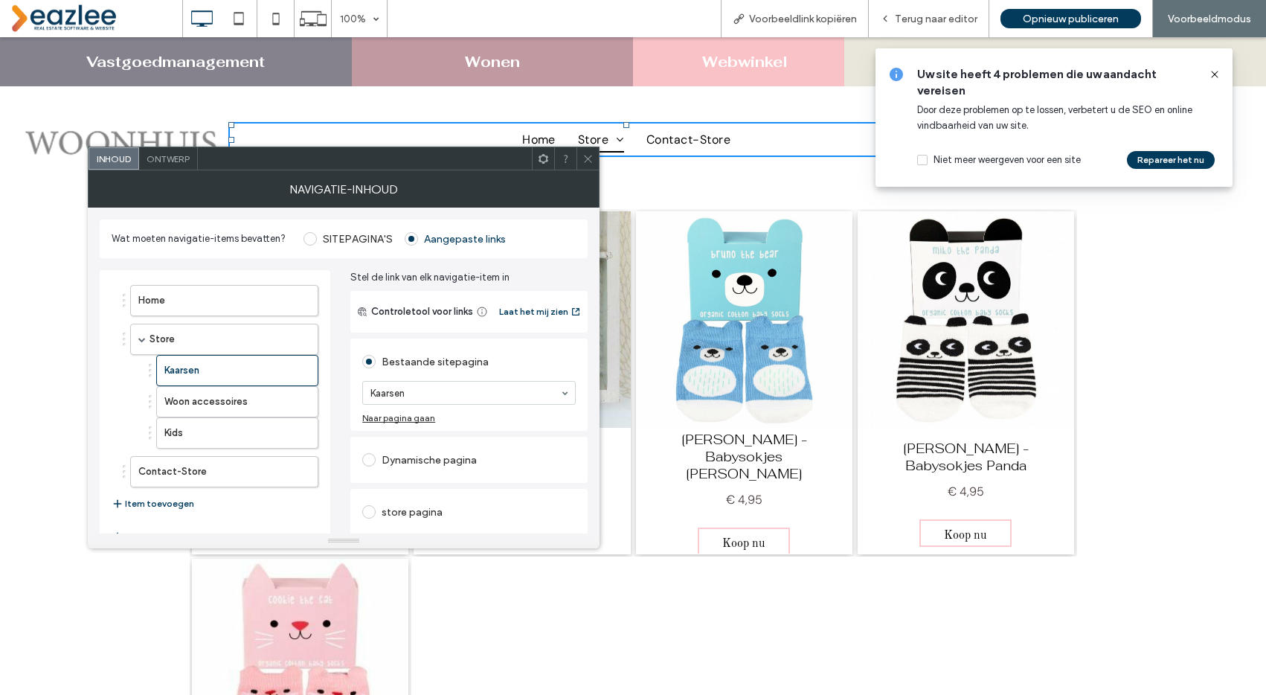
click at [580, 158] on div at bounding box center [588, 158] width 22 height 22
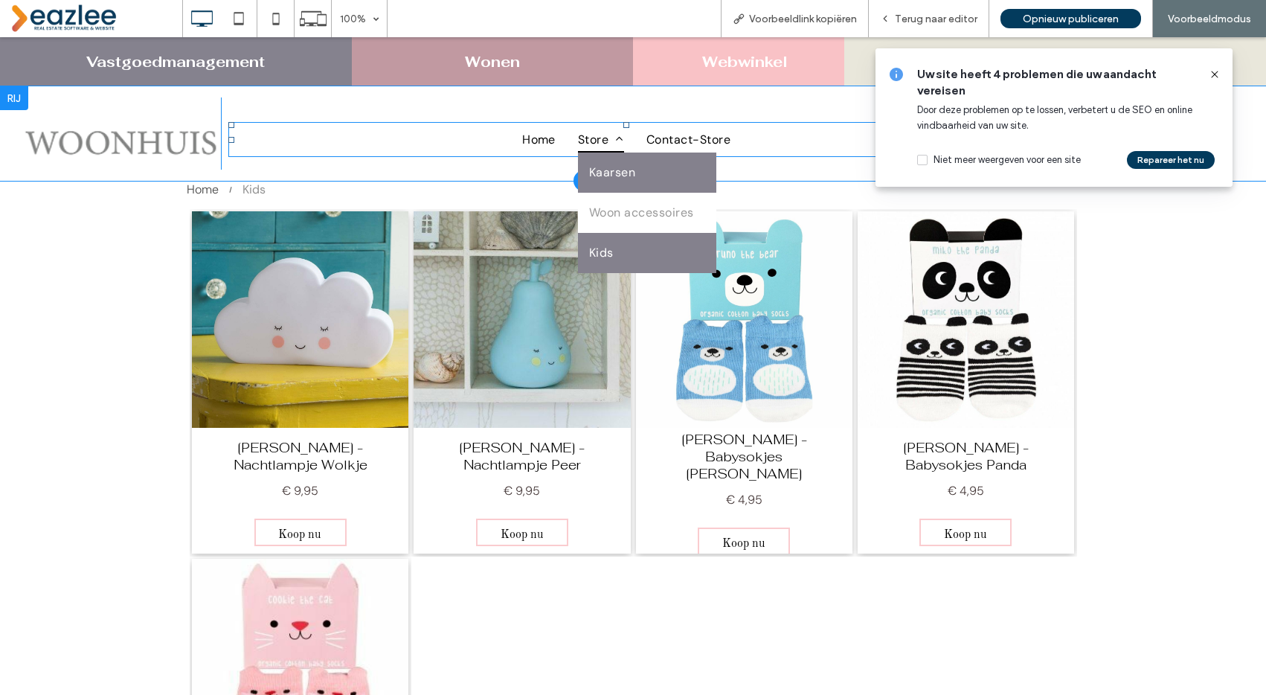
click at [603, 164] on span "Kaarsen" at bounding box center [612, 173] width 46 height 18
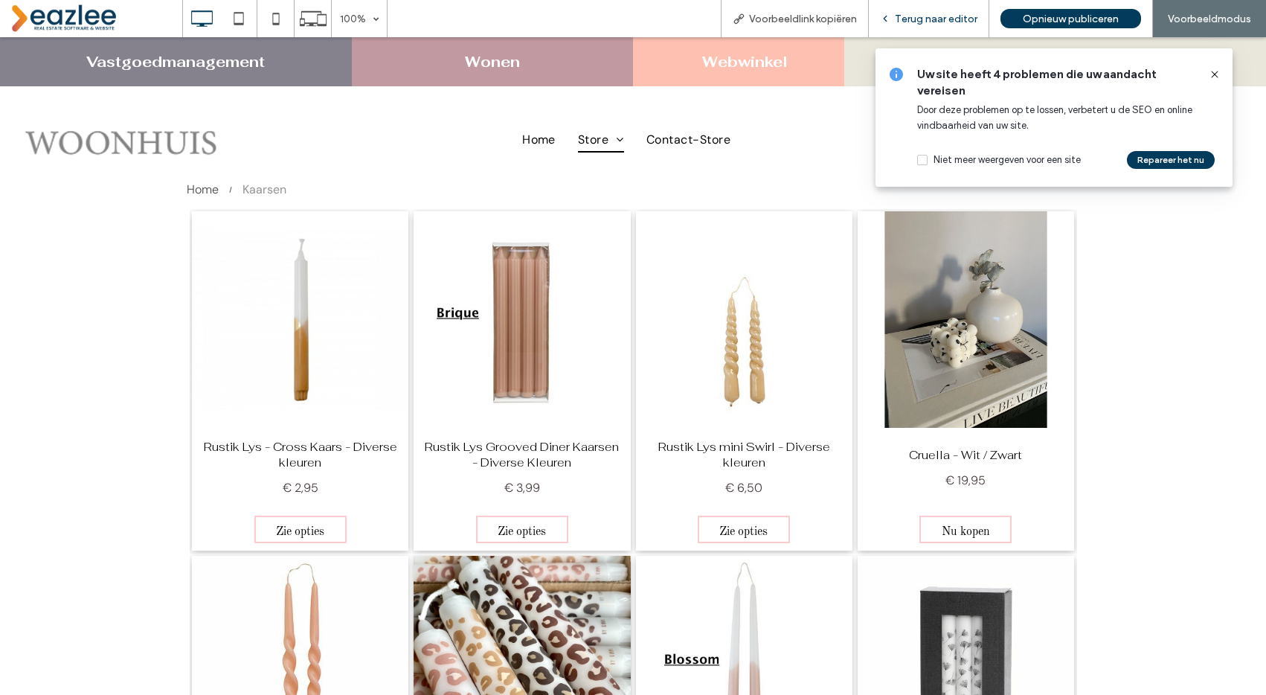
click at [931, 10] on div "Terug naar editor" at bounding box center [929, 18] width 121 height 37
drag, startPoint x: 708, startPoint y: 72, endPoint x: 961, endPoint y: 17, distance: 258.9
click at [961, 17] on span "Terug naar editor" at bounding box center [936, 19] width 83 height 13
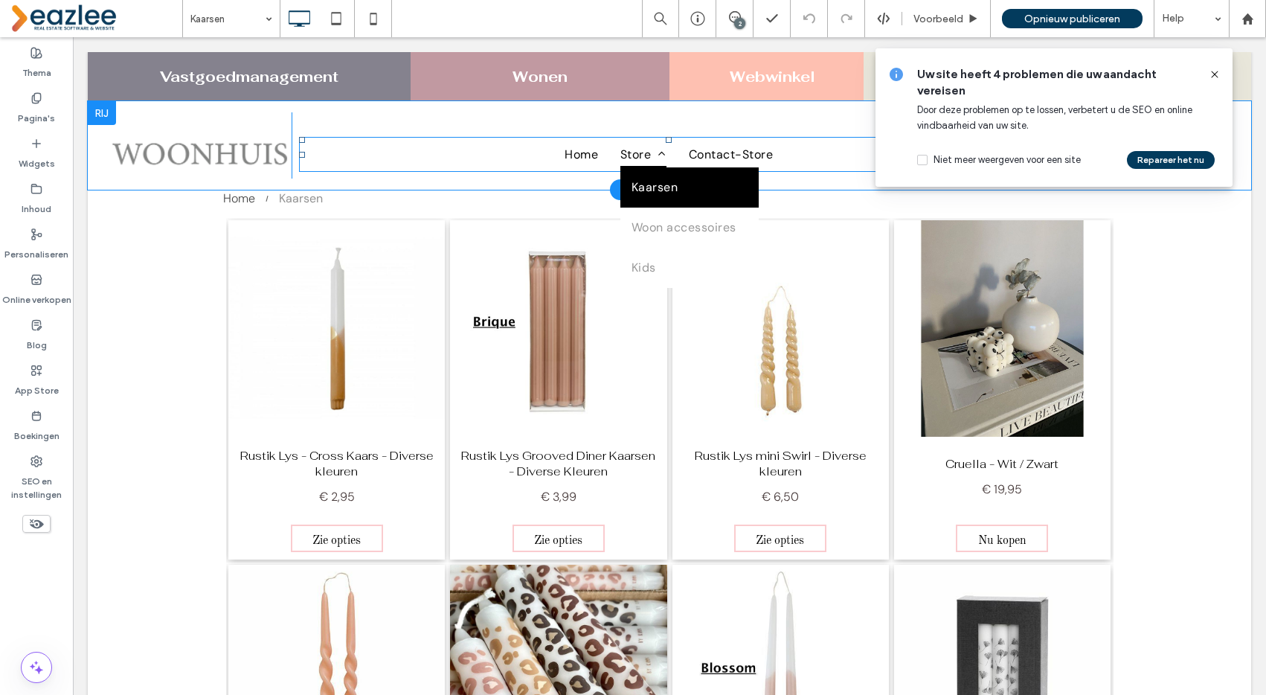
click at [640, 150] on span "Store" at bounding box center [643, 153] width 46 height 25
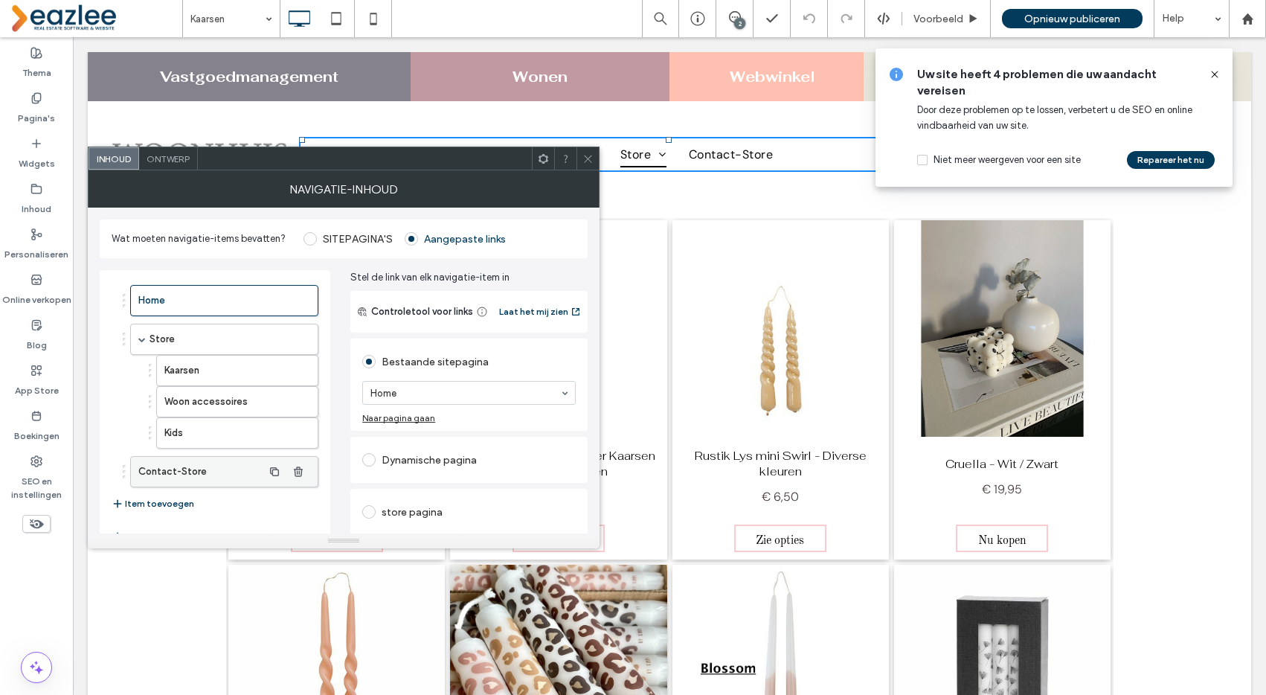
click at [266, 368] on span "button" at bounding box center [275, 371] width 24 height 24
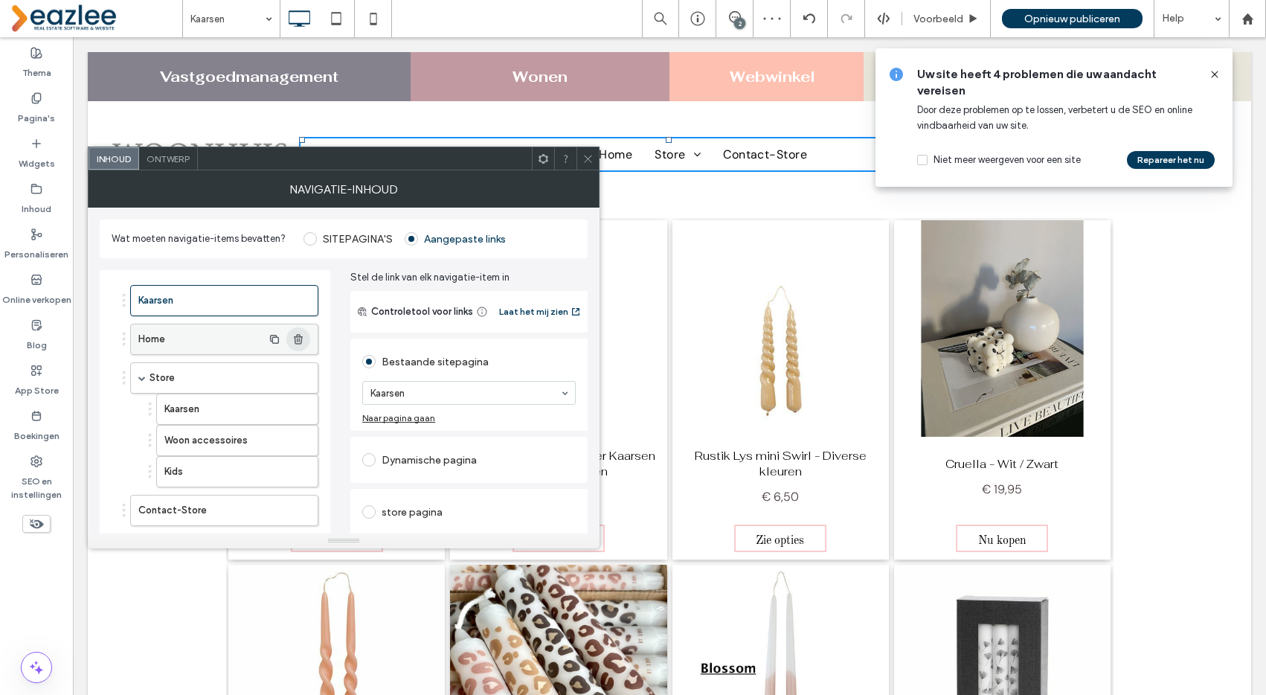
click at [301, 338] on use "button" at bounding box center [298, 339] width 9 height 10
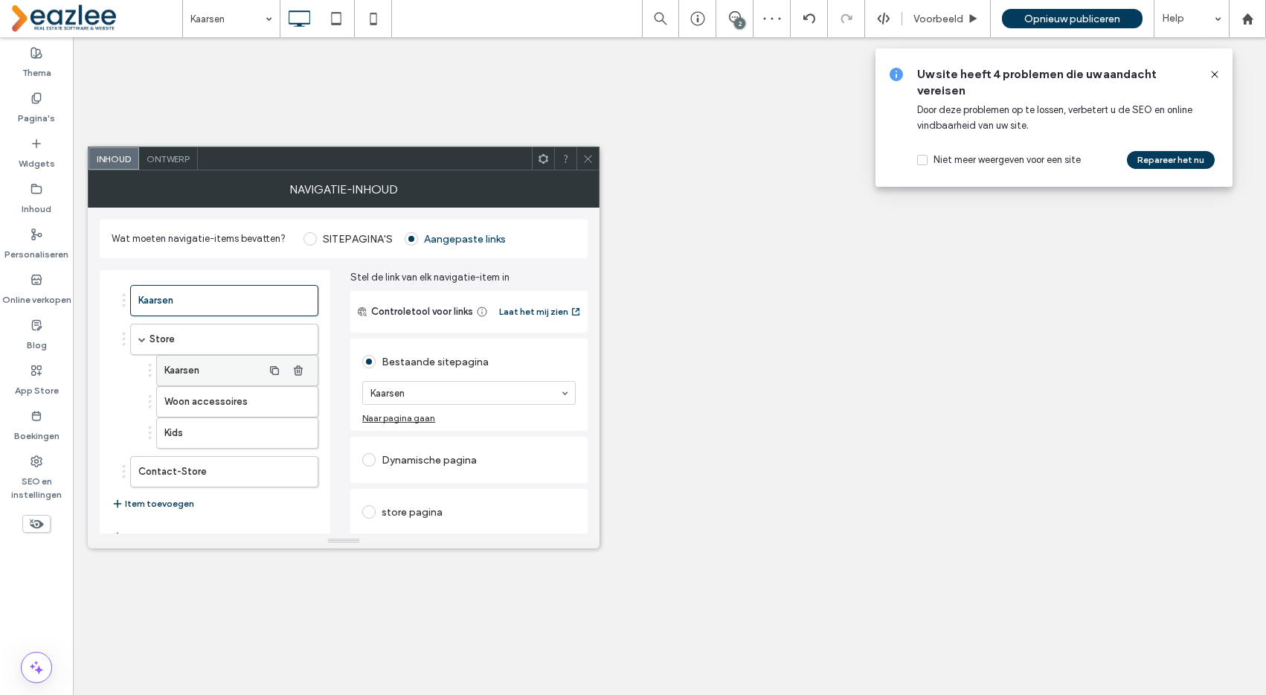
click at [212, 371] on label "Kaarsen" at bounding box center [213, 371] width 98 height 30
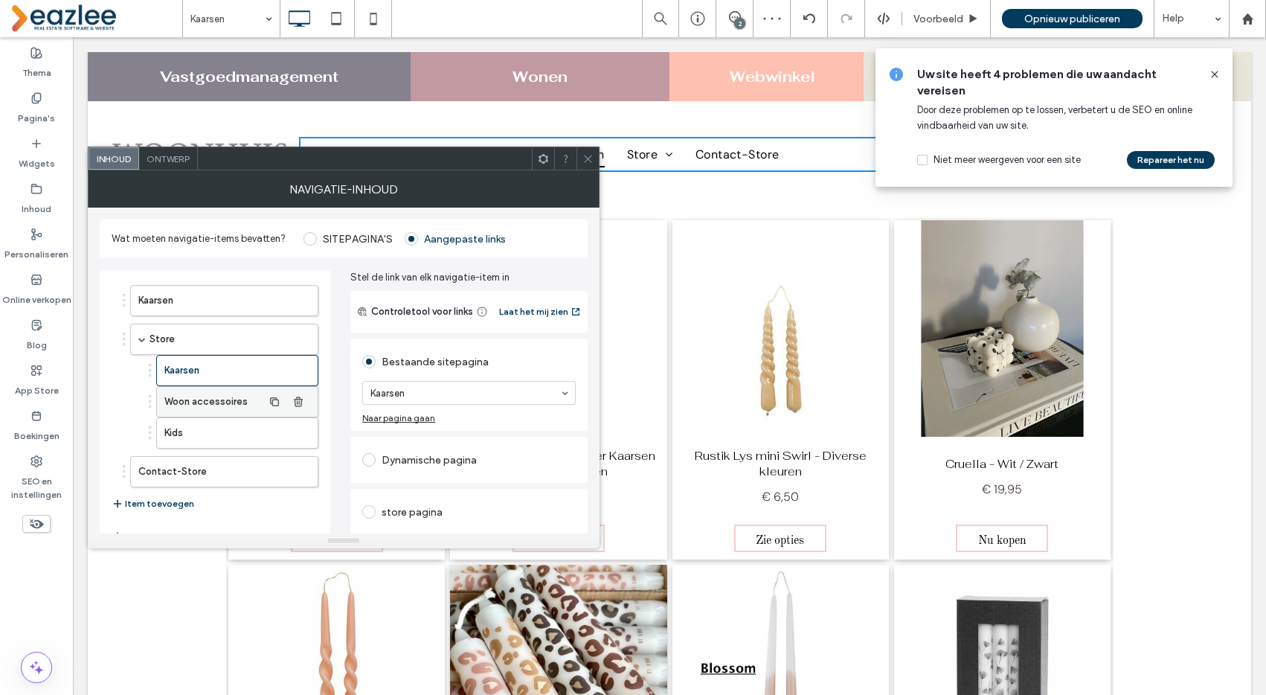
click at [211, 401] on label "Woon accessoires" at bounding box center [213, 402] width 98 height 30
click at [203, 441] on label "Kids" at bounding box center [213, 433] width 98 height 30
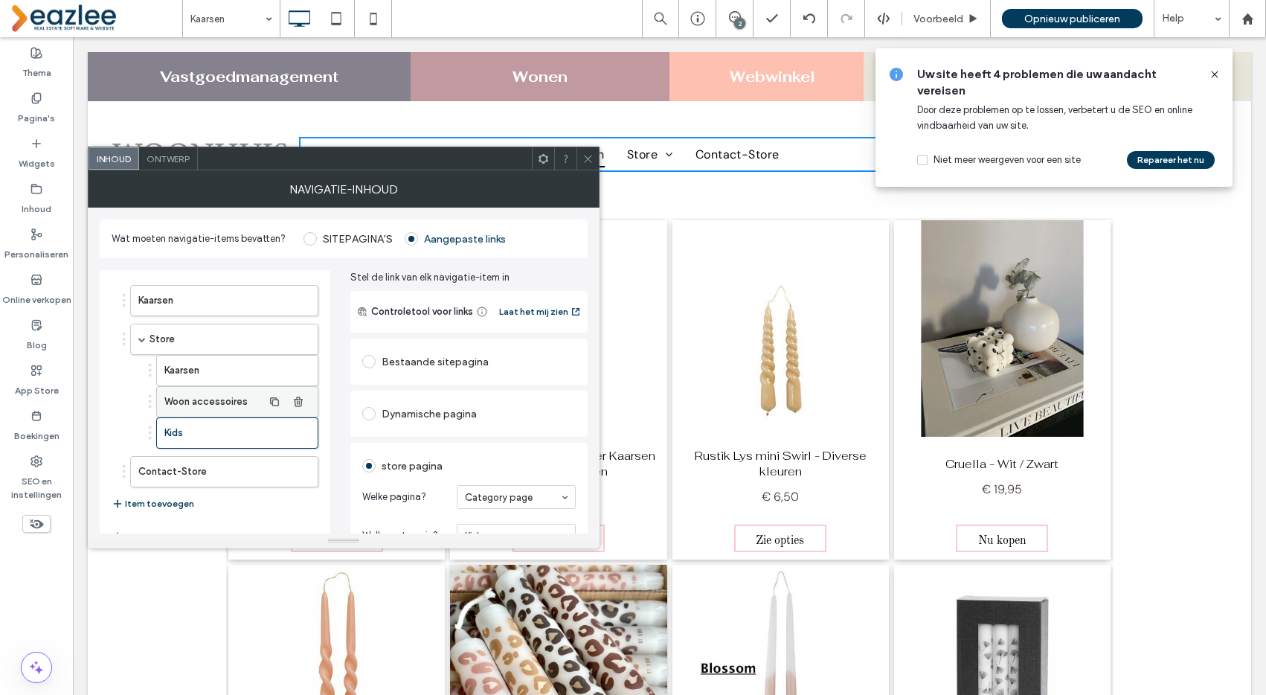
click at [214, 401] on label "Woon accessoires" at bounding box center [213, 402] width 98 height 30
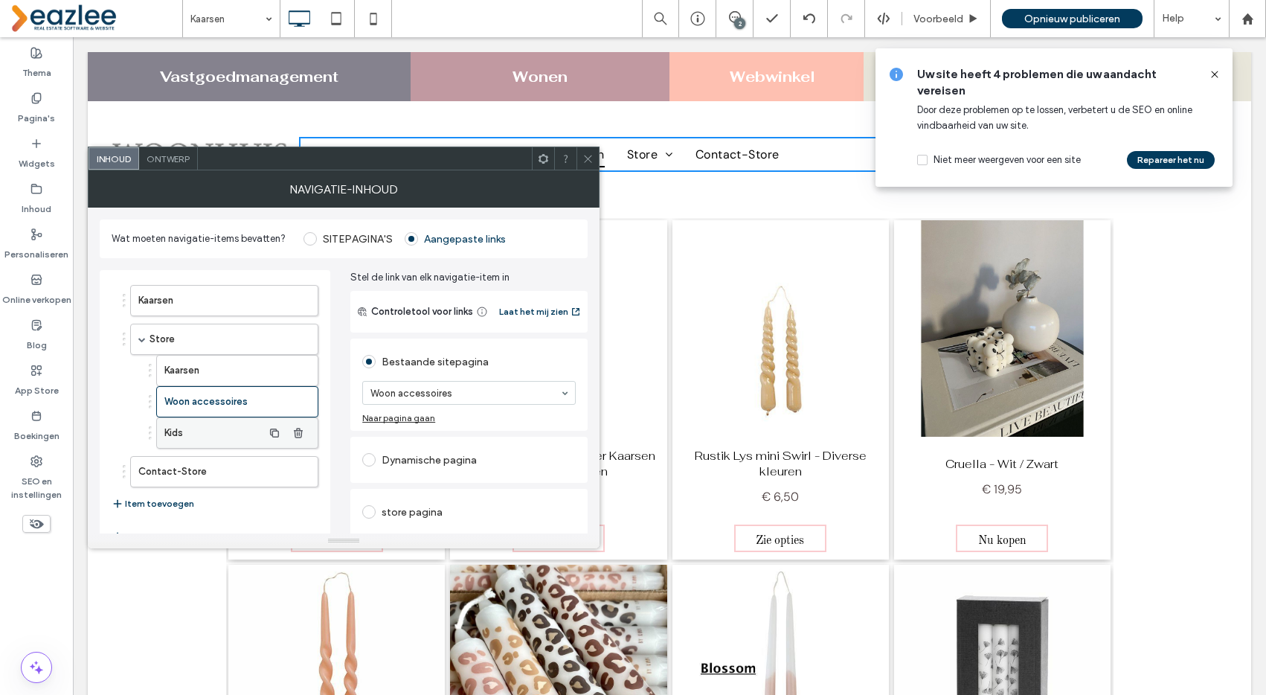
click at [212, 428] on label "Kids" at bounding box center [213, 433] width 98 height 30
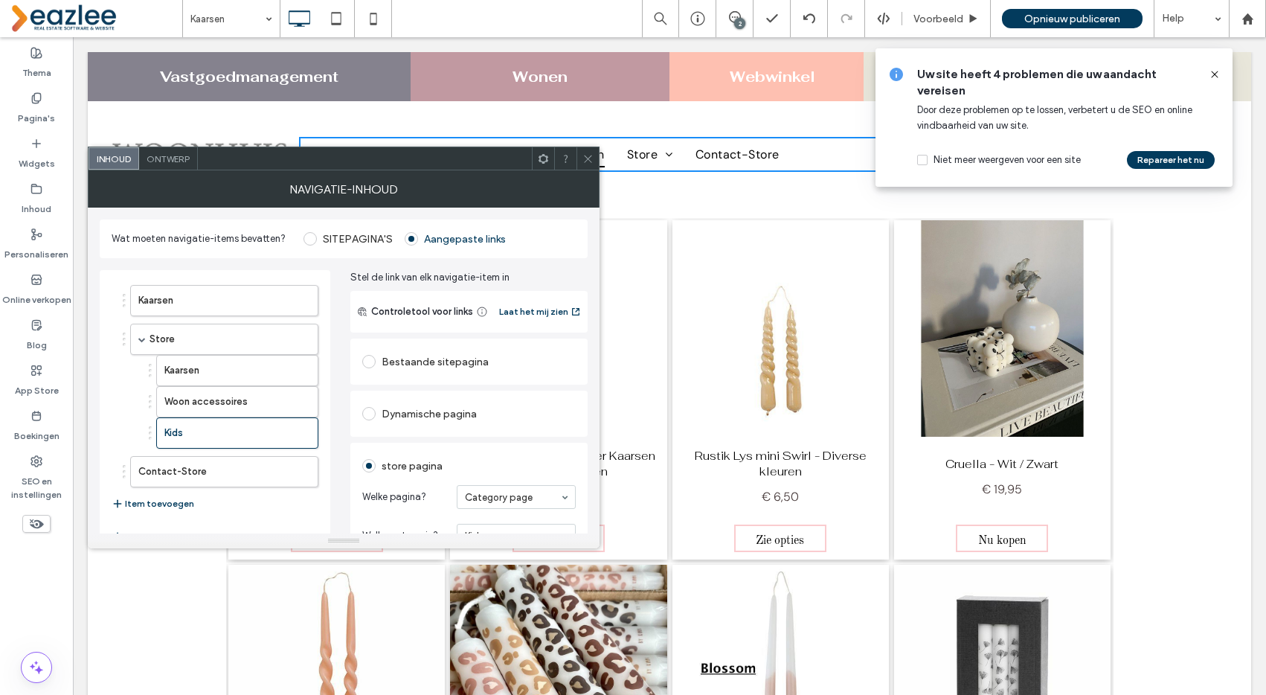
click at [398, 409] on div "Dynamische pagina" at bounding box center [469, 414] width 214 height 24
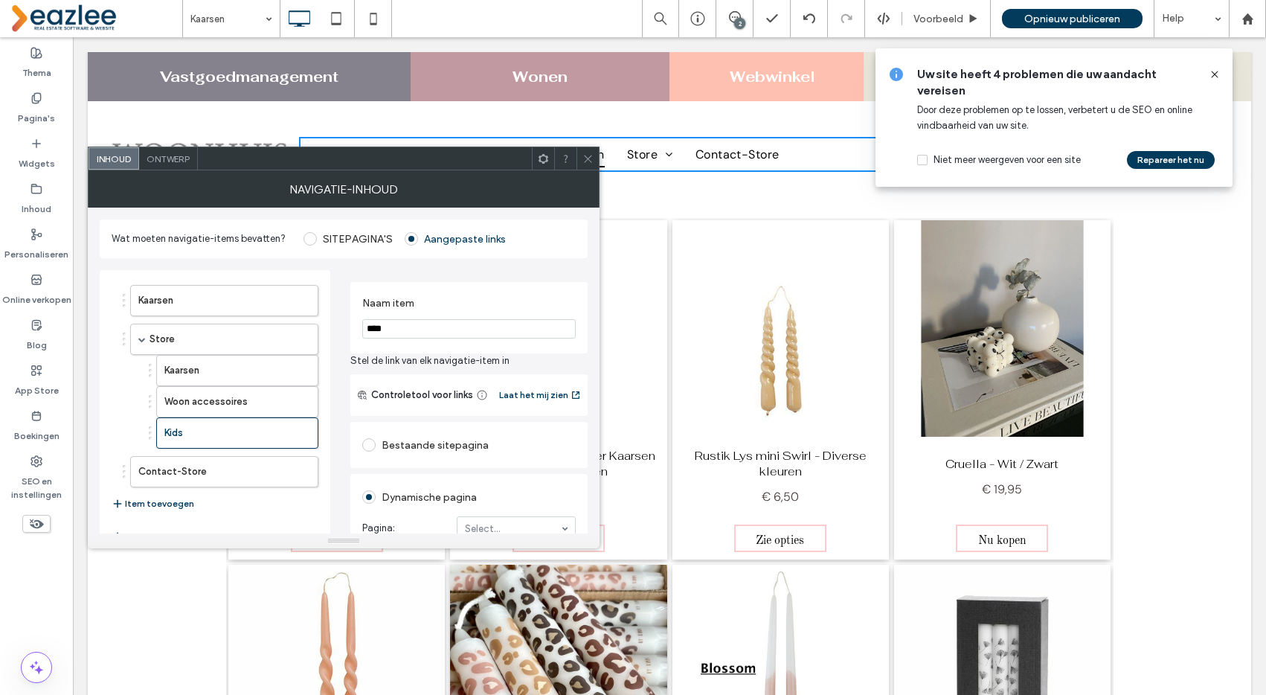
click at [402, 439] on div "Bestaande sitepagina" at bounding box center [469, 445] width 214 height 24
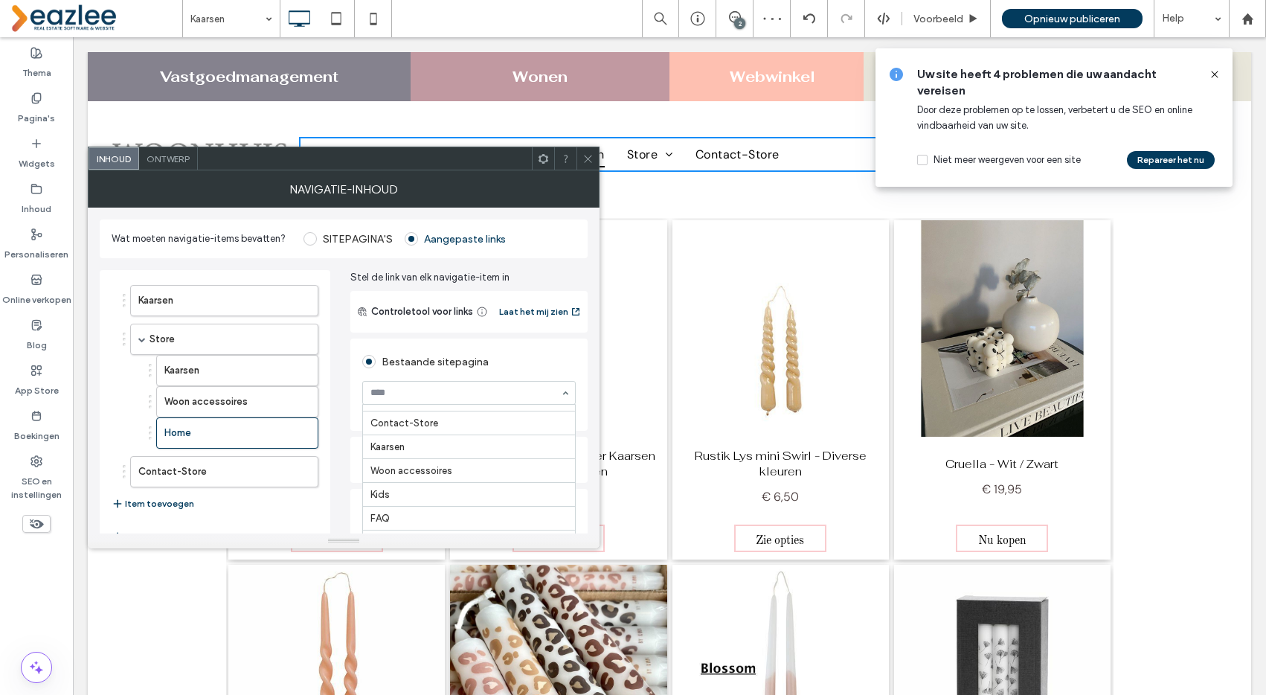
scroll to position [498, 0]
click at [236, 396] on label "Woon accessoires" at bounding box center [213, 402] width 98 height 30
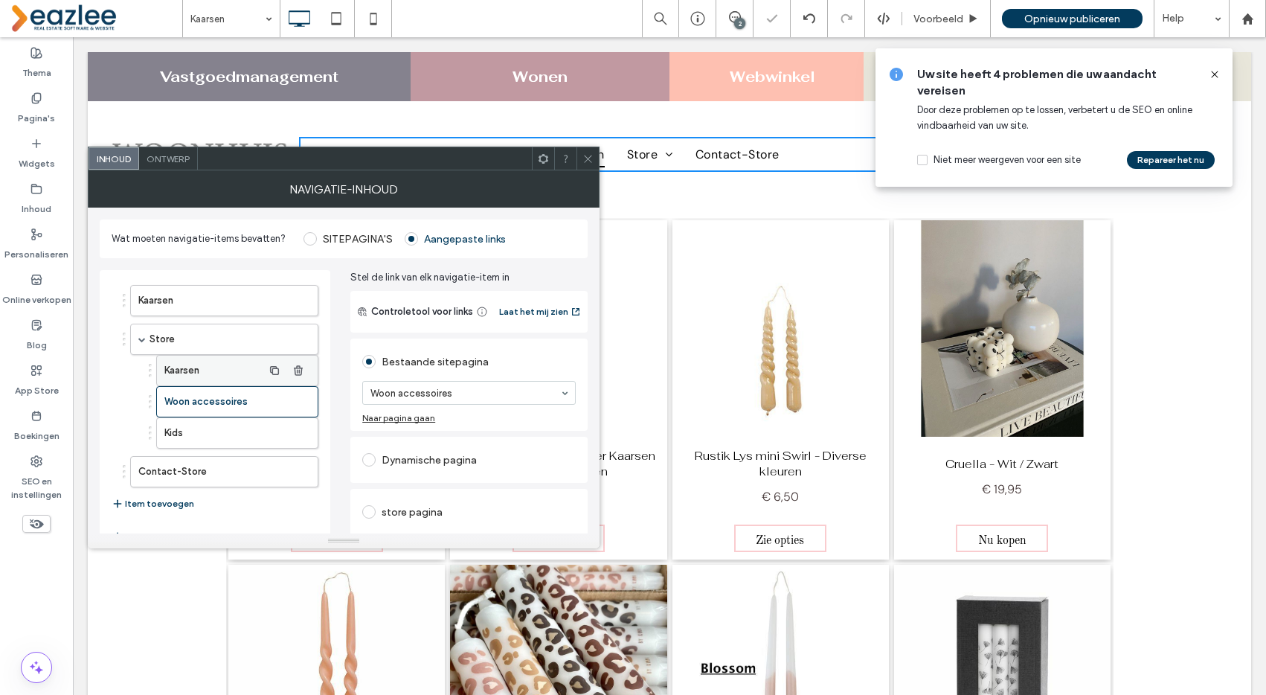
click at [227, 366] on label "Kaarsen" at bounding box center [213, 371] width 98 height 30
click at [581, 164] on div at bounding box center [588, 158] width 22 height 22
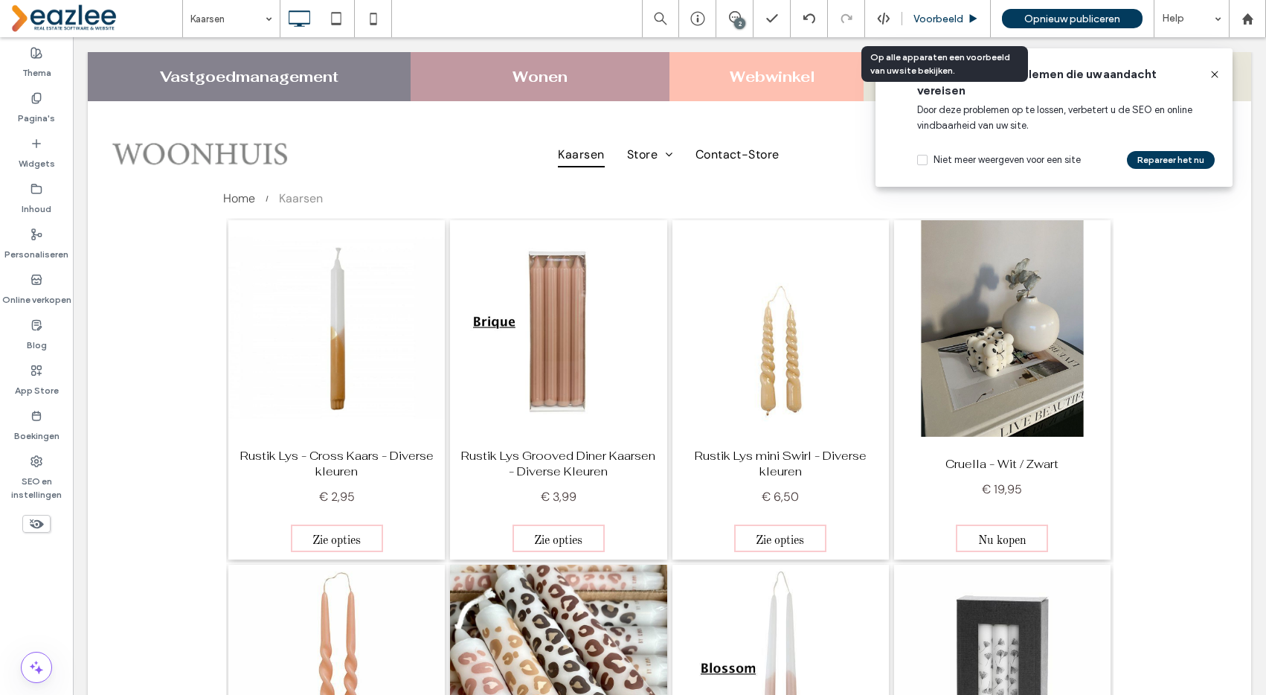
click at [946, 16] on span "Voorbeeld" at bounding box center [939, 19] width 50 height 13
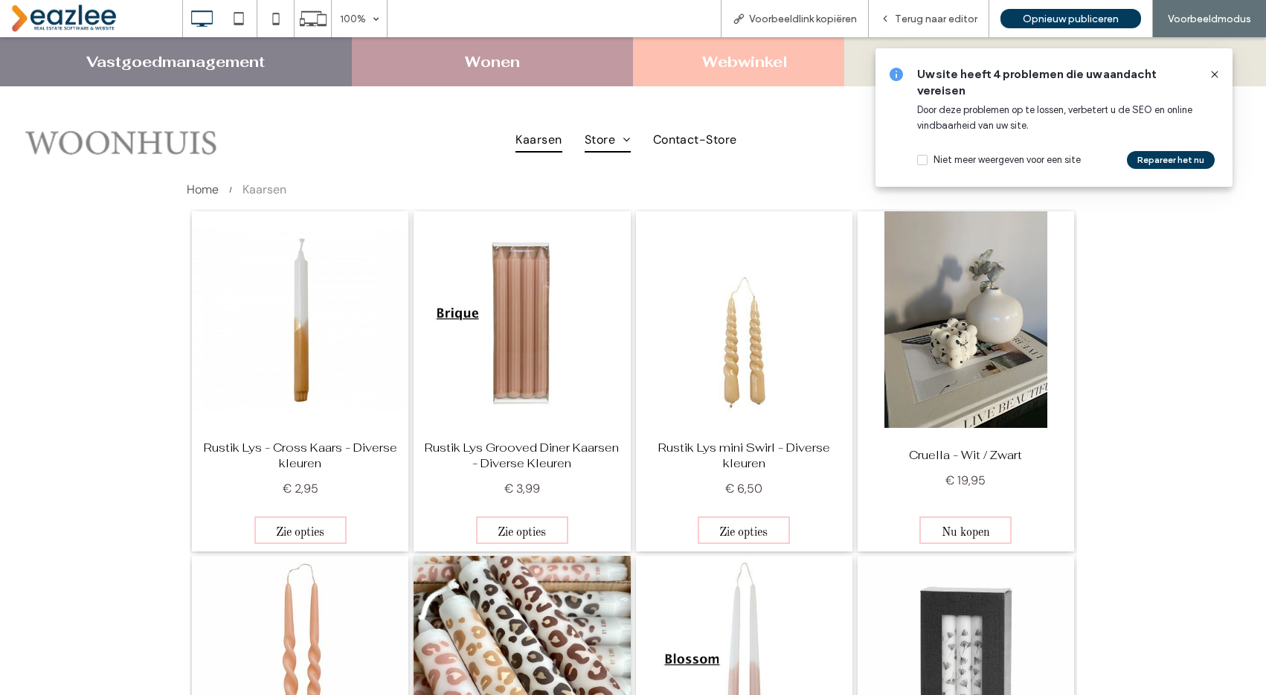
click at [758, 67] on link "Webwinkel" at bounding box center [745, 61] width 86 height 19
click at [925, 21] on span "Terug naar editor" at bounding box center [936, 19] width 83 height 13
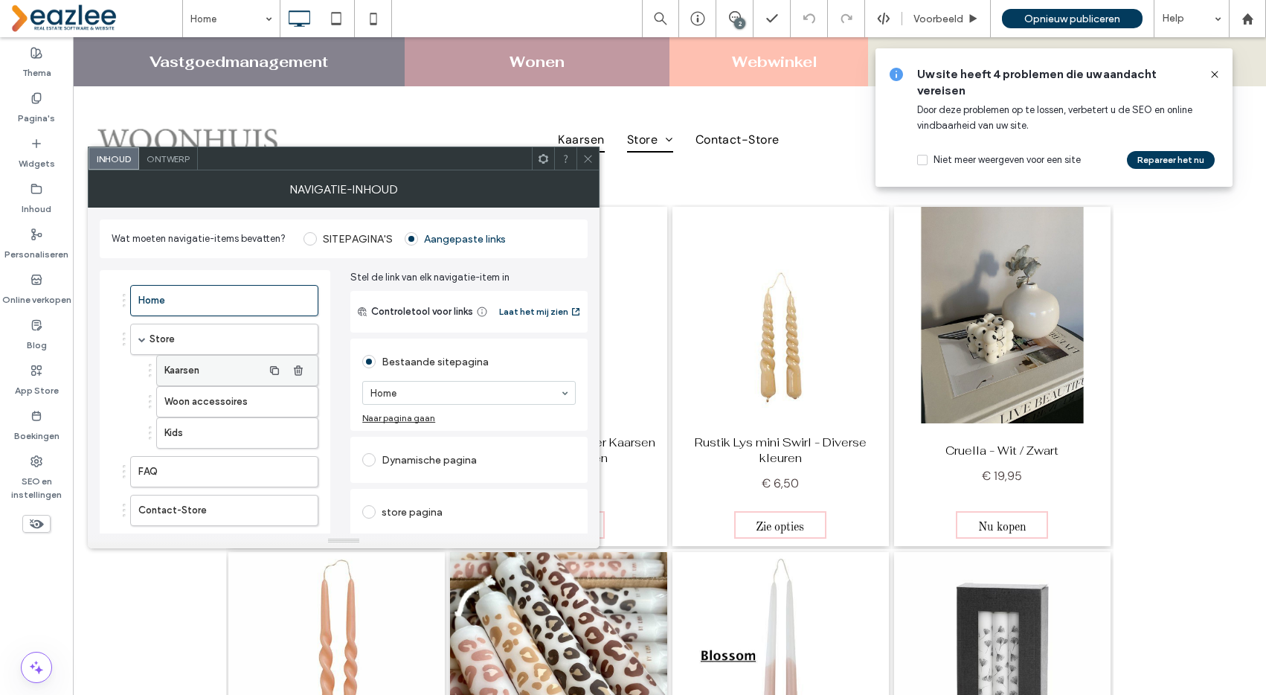
click at [213, 365] on label "Kaarsen" at bounding box center [213, 371] width 98 height 30
click at [208, 405] on label "Woon accessoires" at bounding box center [213, 402] width 98 height 30
click at [211, 436] on label "Kids" at bounding box center [213, 433] width 98 height 30
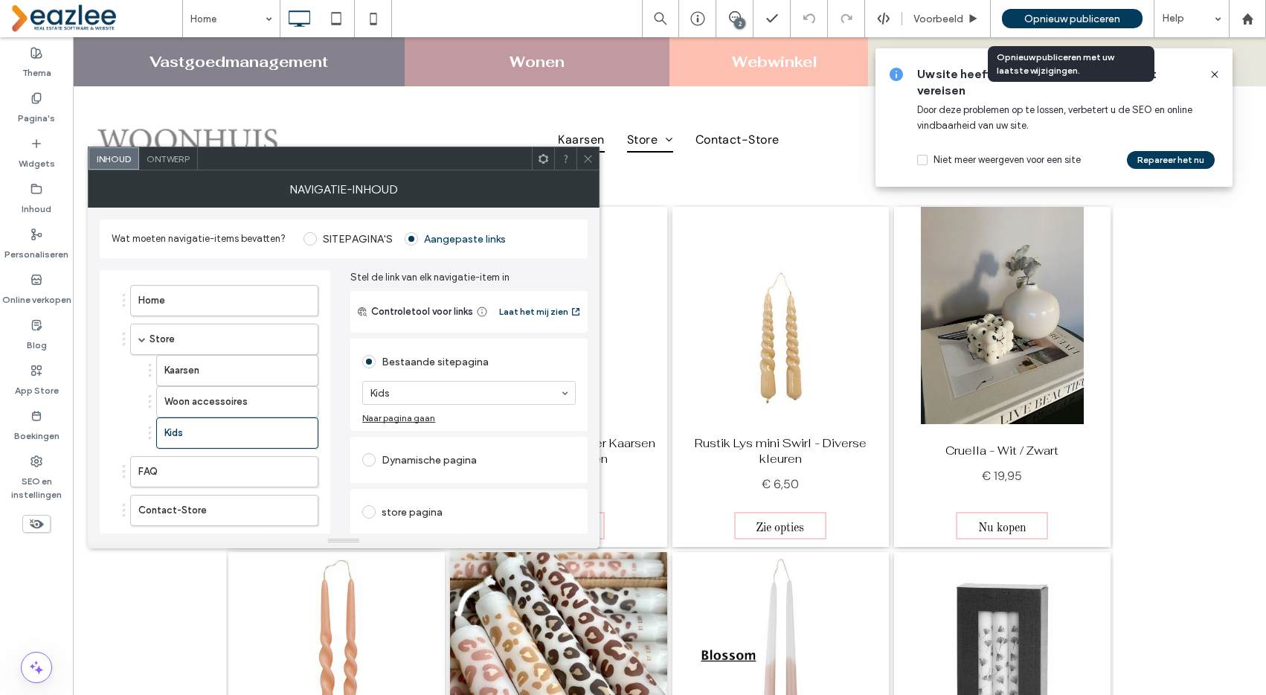
click at [1073, 22] on span "Opnieuw publiceren" at bounding box center [1072, 19] width 96 height 13
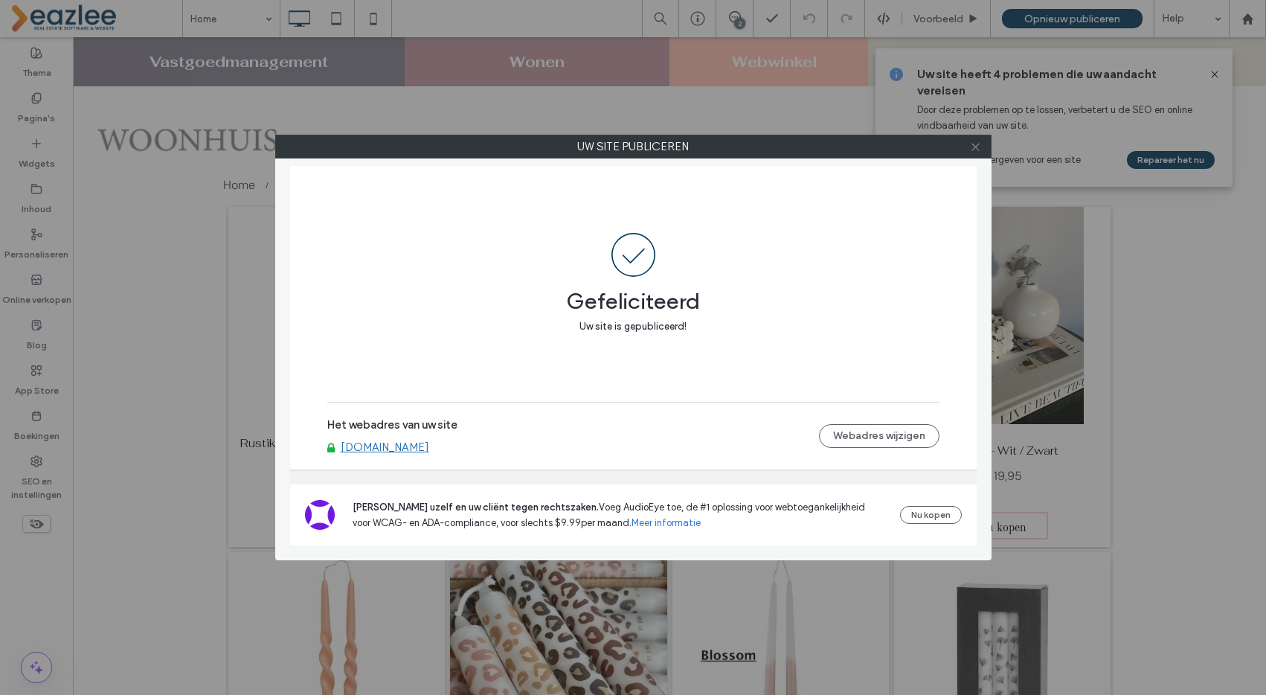
click at [976, 146] on use at bounding box center [975, 146] width 7 height 7
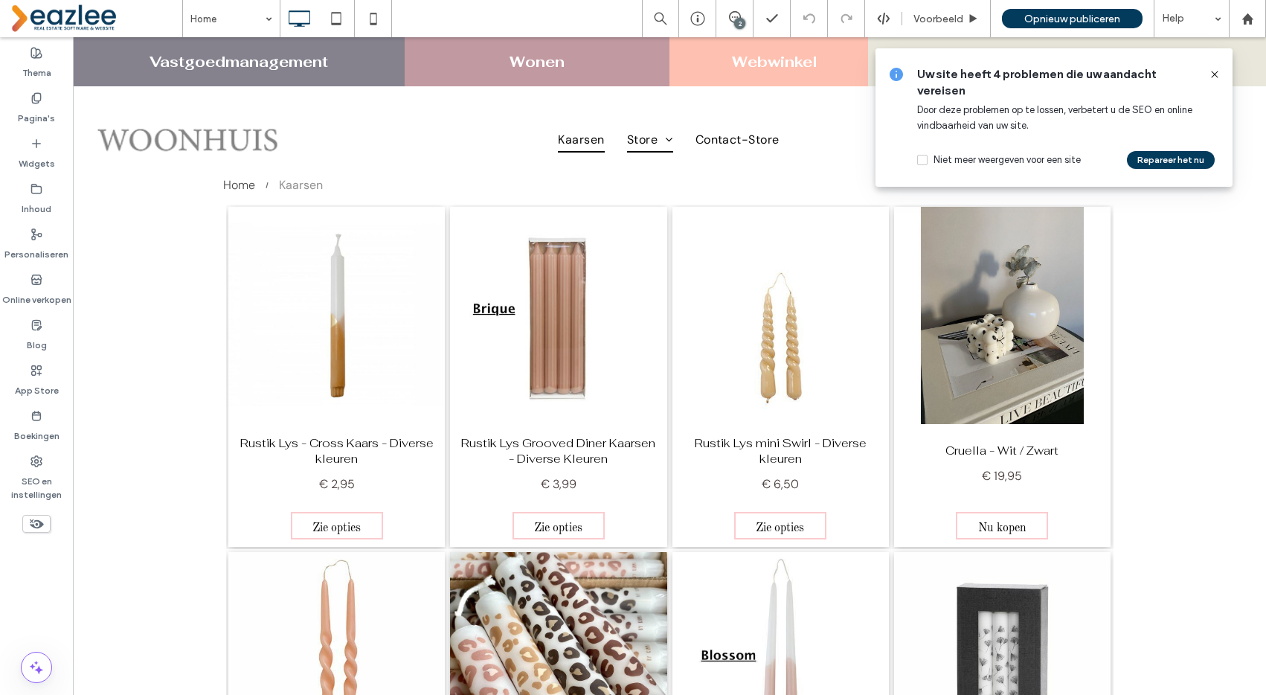
click at [1216, 71] on icon at bounding box center [1215, 74] width 12 height 12
click at [1218, 71] on use at bounding box center [1214, 74] width 7 height 7
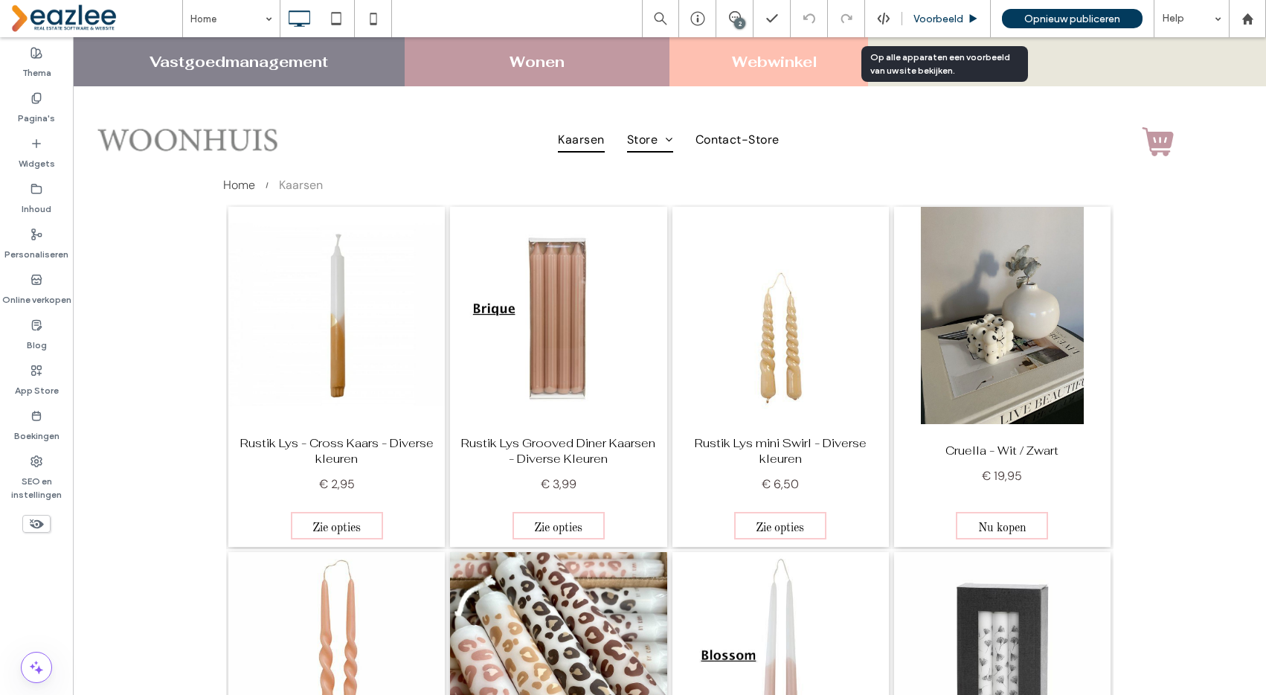
click at [939, 26] on div "Voorbeeld" at bounding box center [946, 18] width 89 height 37
click at [937, 13] on span "Voorbeeld" at bounding box center [939, 19] width 50 height 13
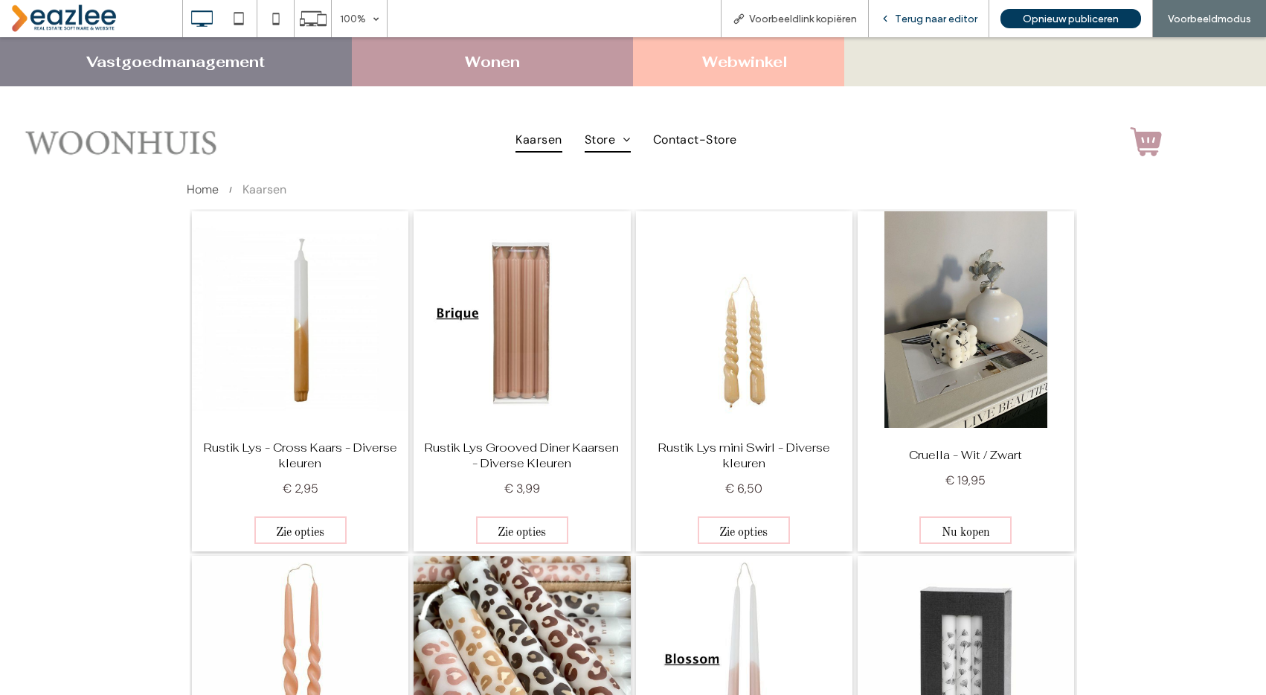
click at [918, 19] on span "Terug naar editor" at bounding box center [936, 19] width 83 height 13
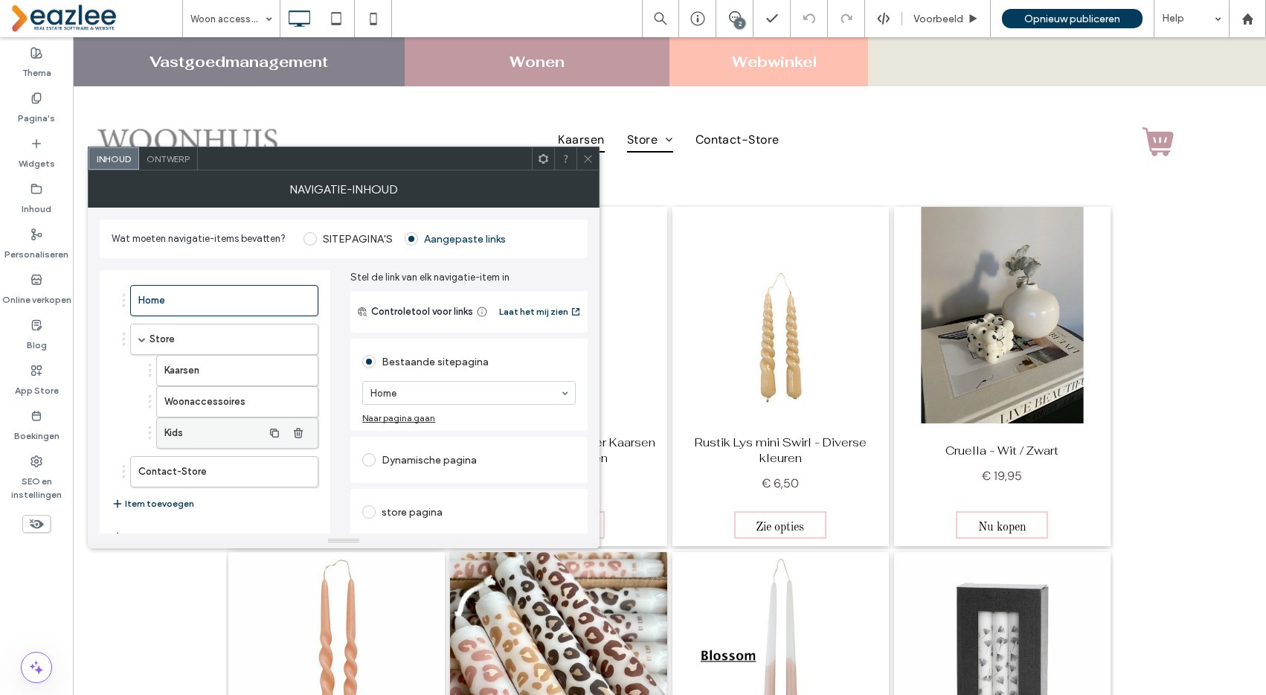
click at [221, 431] on label "Kids" at bounding box center [213, 433] width 98 height 30
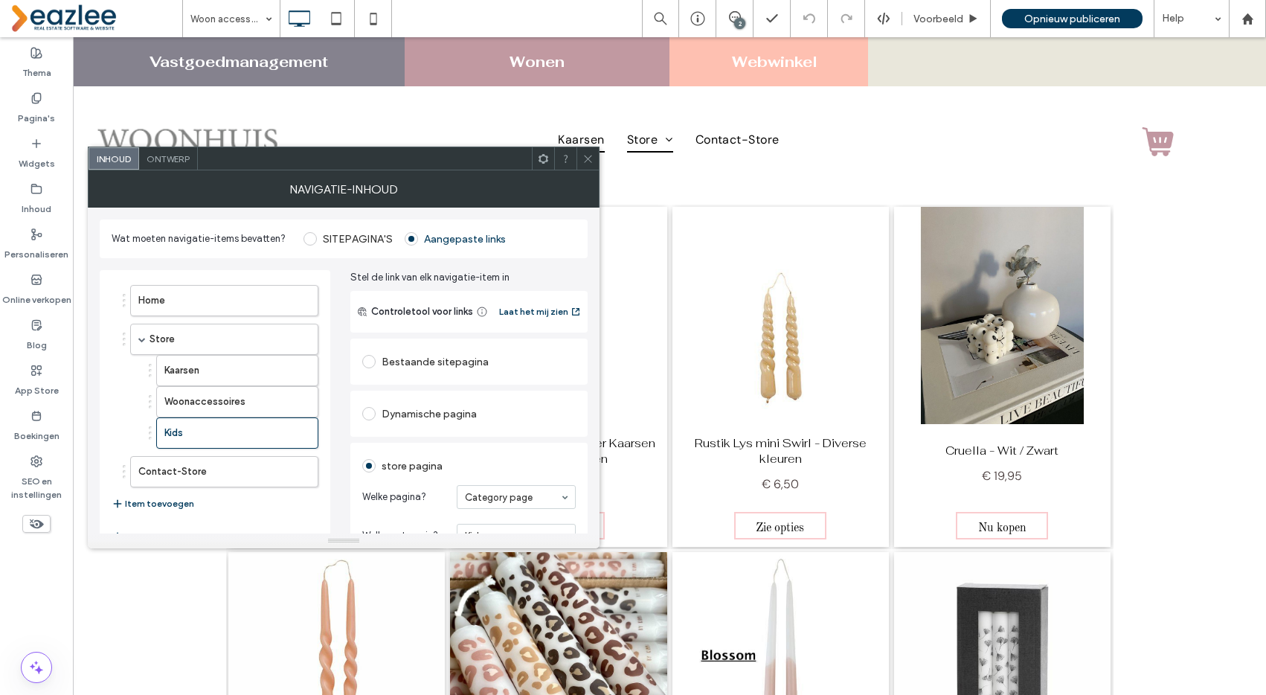
click at [418, 417] on div "Dynamische pagina" at bounding box center [469, 414] width 214 height 24
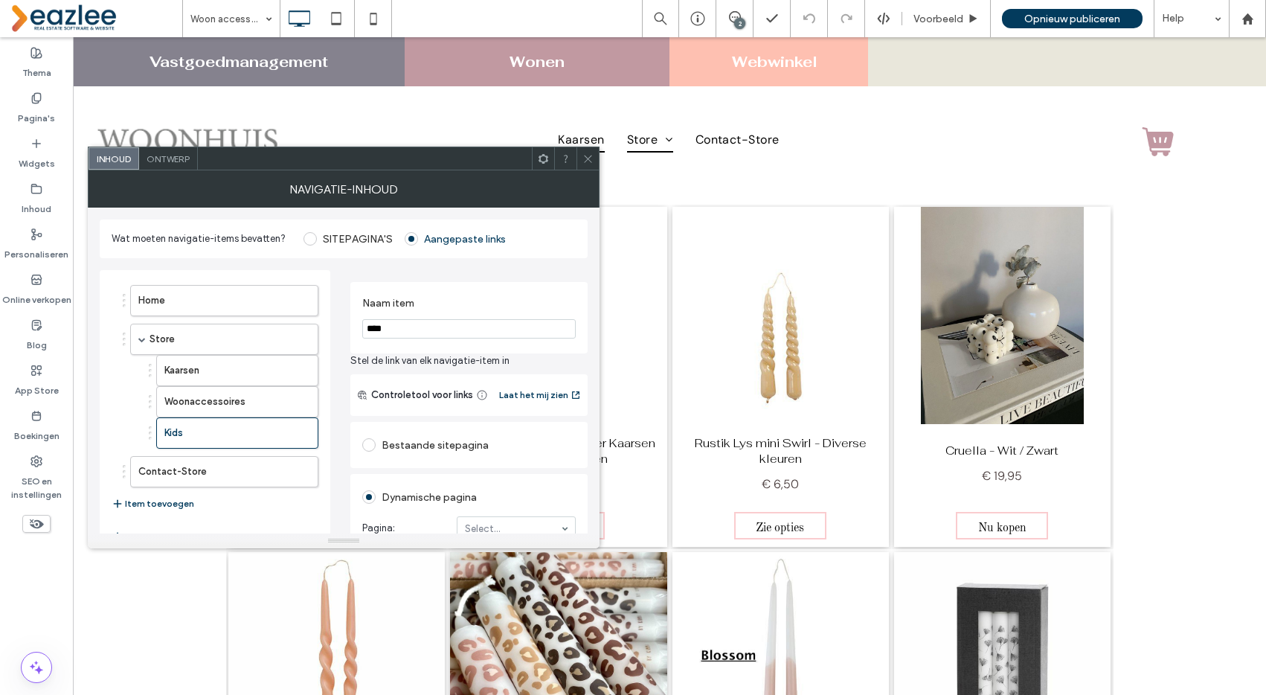
click at [415, 441] on div "Bestaande sitepagina" at bounding box center [469, 445] width 214 height 24
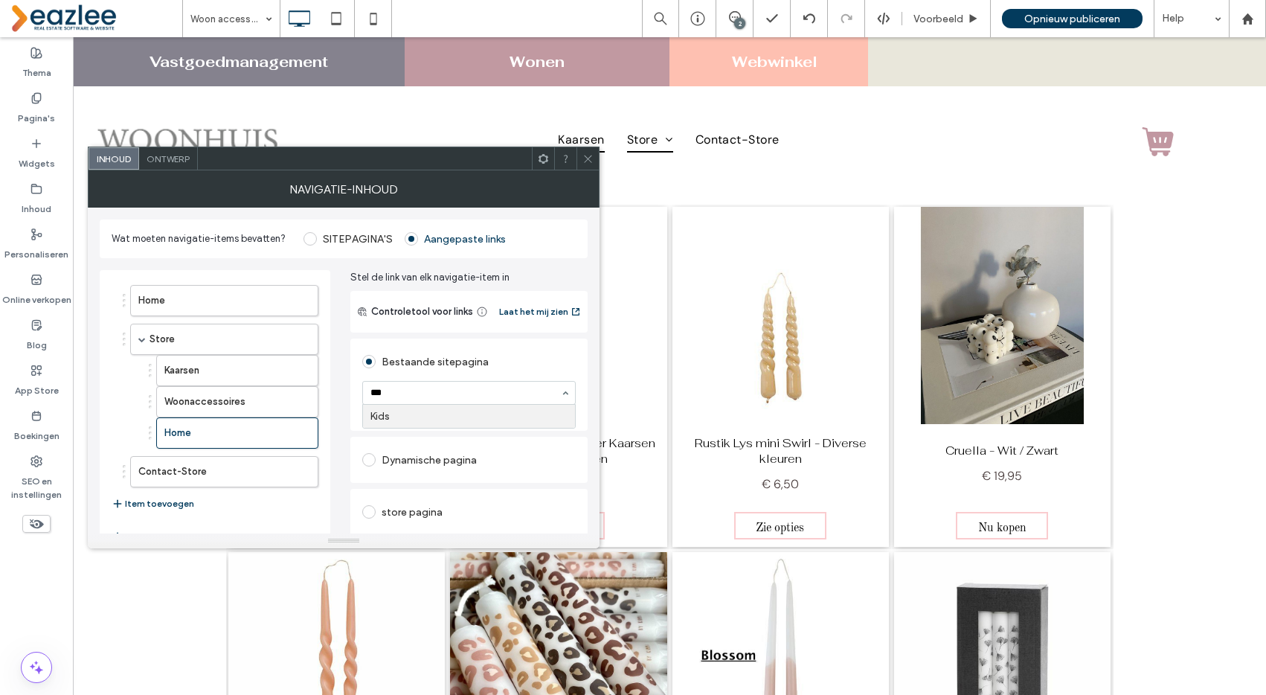
type input "****"
click at [588, 160] on icon at bounding box center [587, 158] width 11 height 11
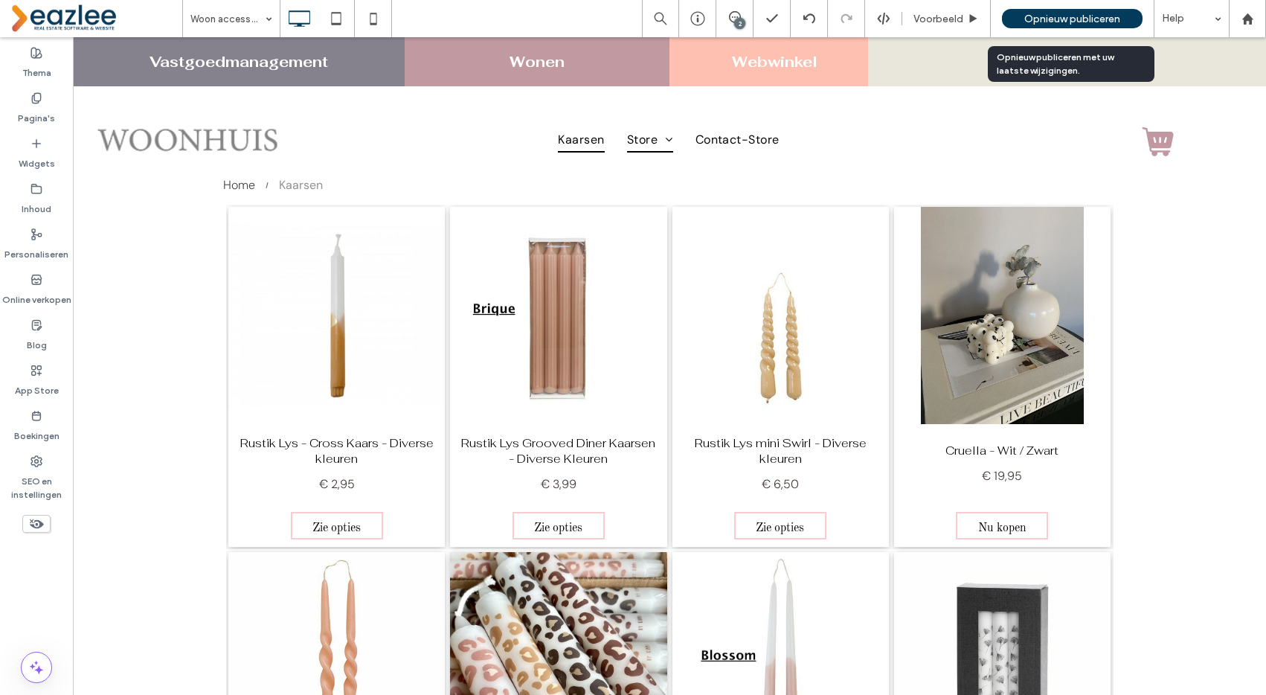
click at [1056, 19] on span "Opnieuw publiceren" at bounding box center [1072, 19] width 96 height 13
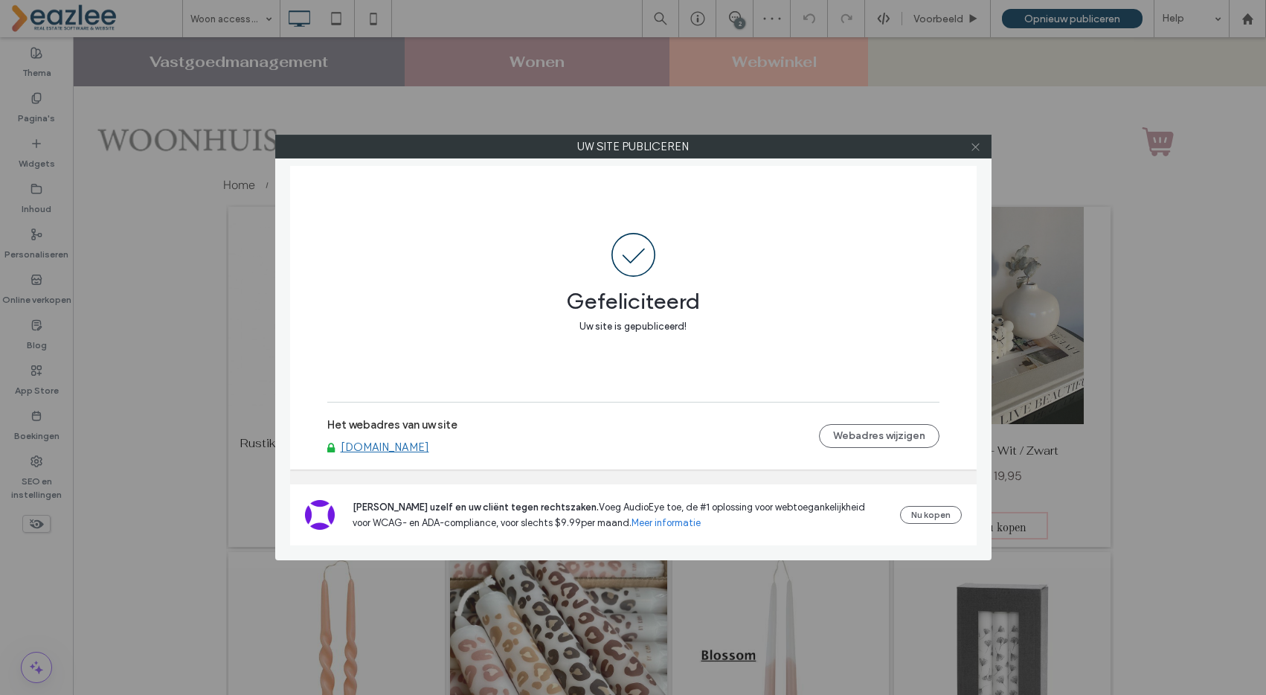
click at [979, 138] on span at bounding box center [975, 146] width 11 height 22
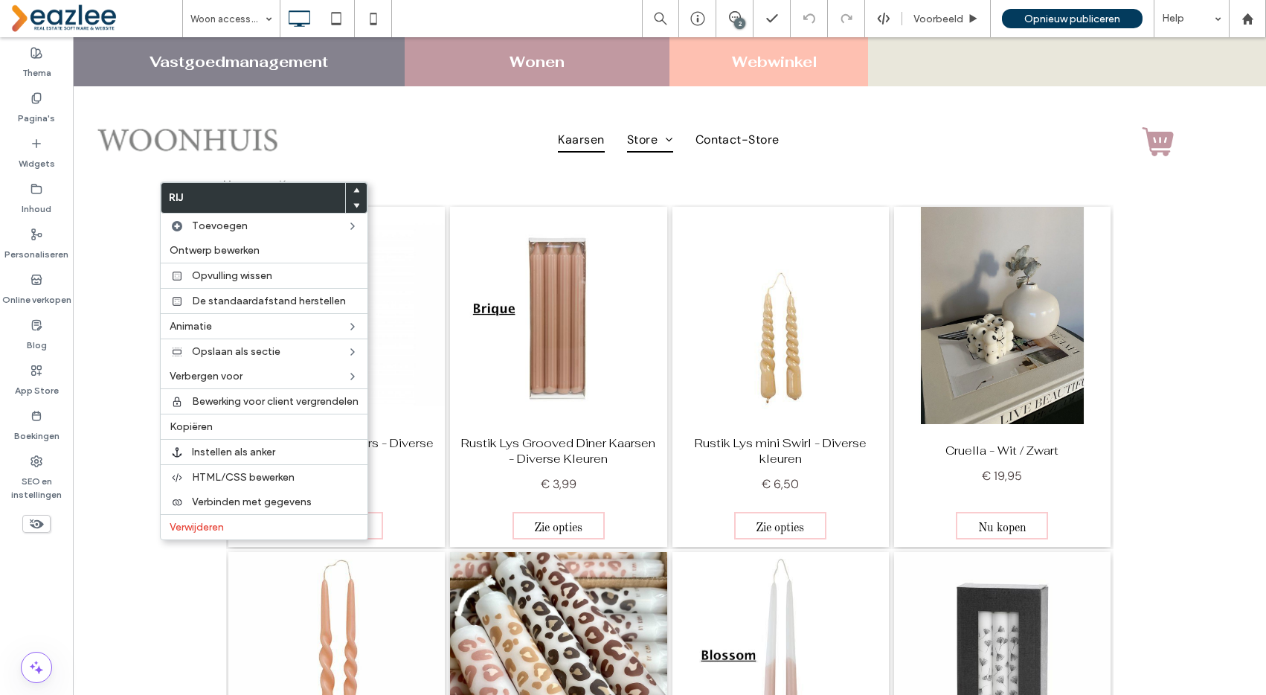
drag, startPoint x: 235, startPoint y: 426, endPoint x: 789, endPoint y: 146, distance: 621.2
click at [235, 426] on label "Kopiëren" at bounding box center [264, 426] width 189 height 13
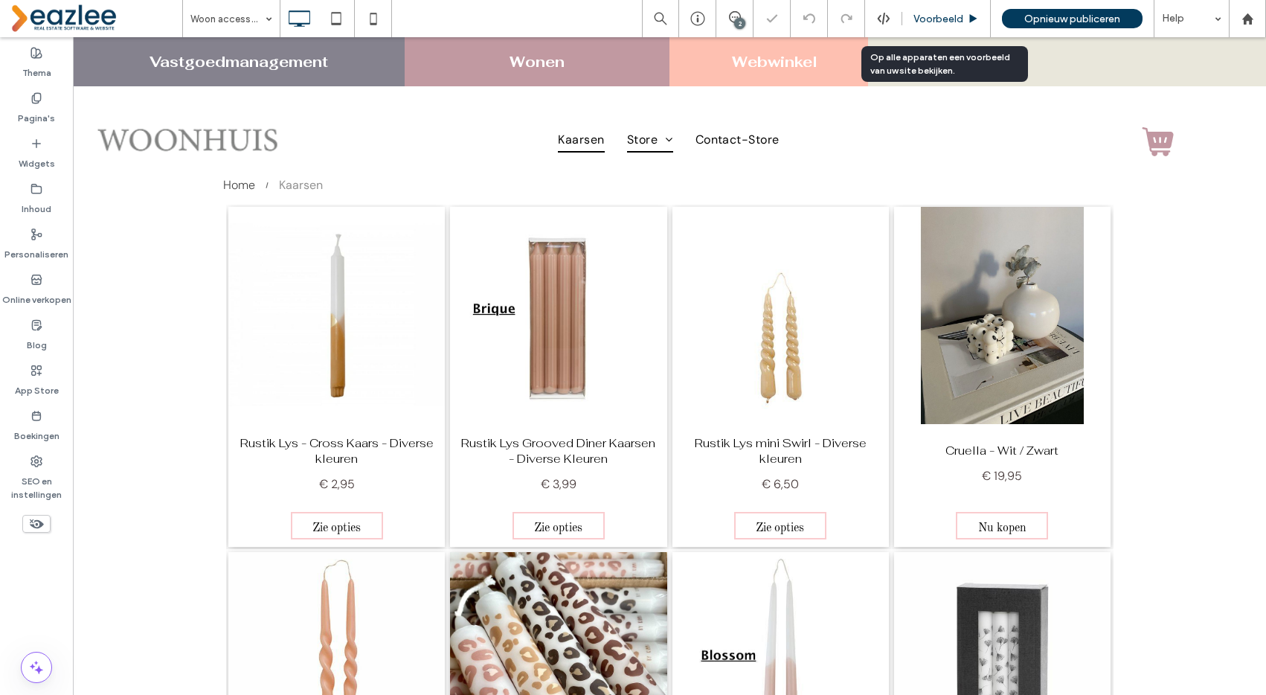
click at [924, 13] on span "Voorbeeld" at bounding box center [939, 19] width 50 height 13
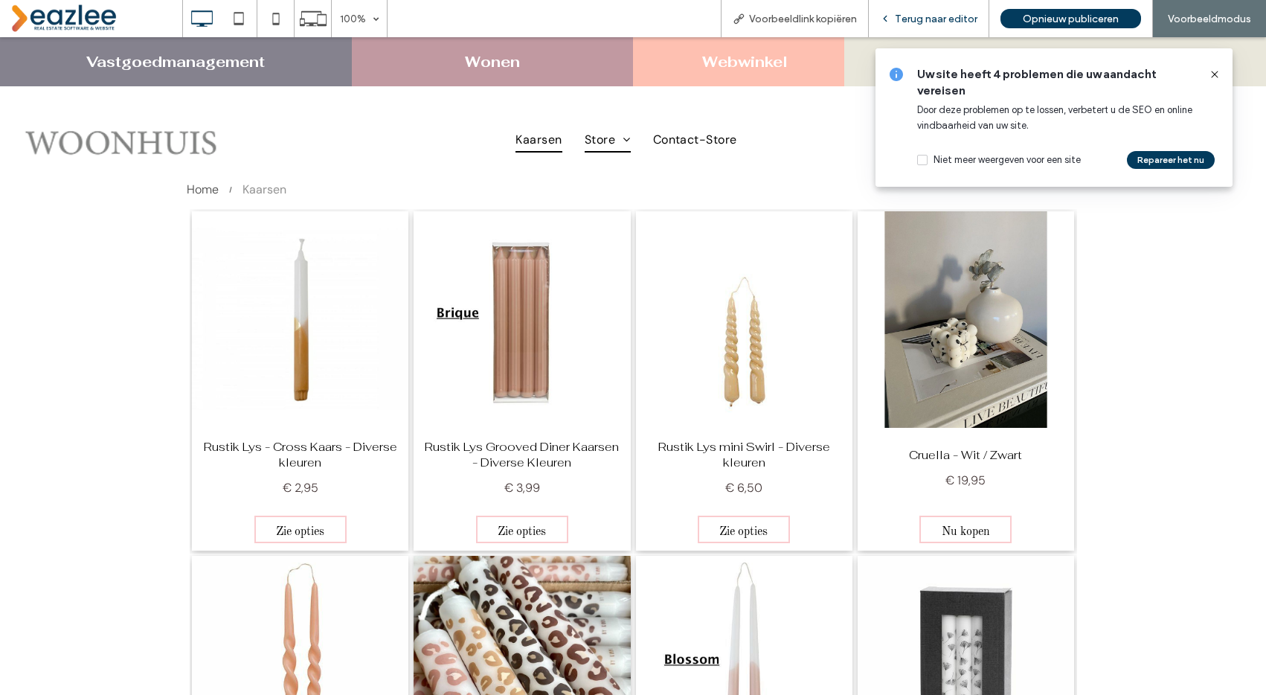
click at [953, 19] on span "Terug naar editor" at bounding box center [936, 19] width 83 height 13
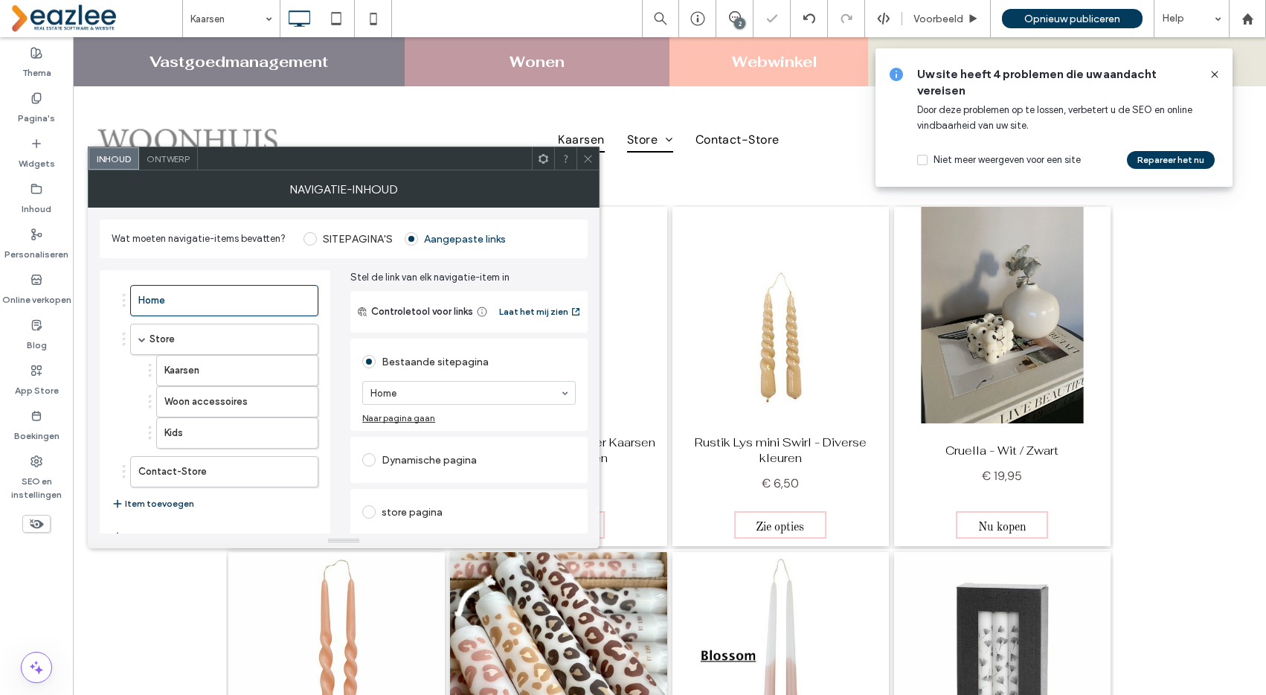
click at [426, 393] on input at bounding box center [465, 393] width 190 height 10
click at [590, 158] on icon at bounding box center [587, 158] width 11 height 11
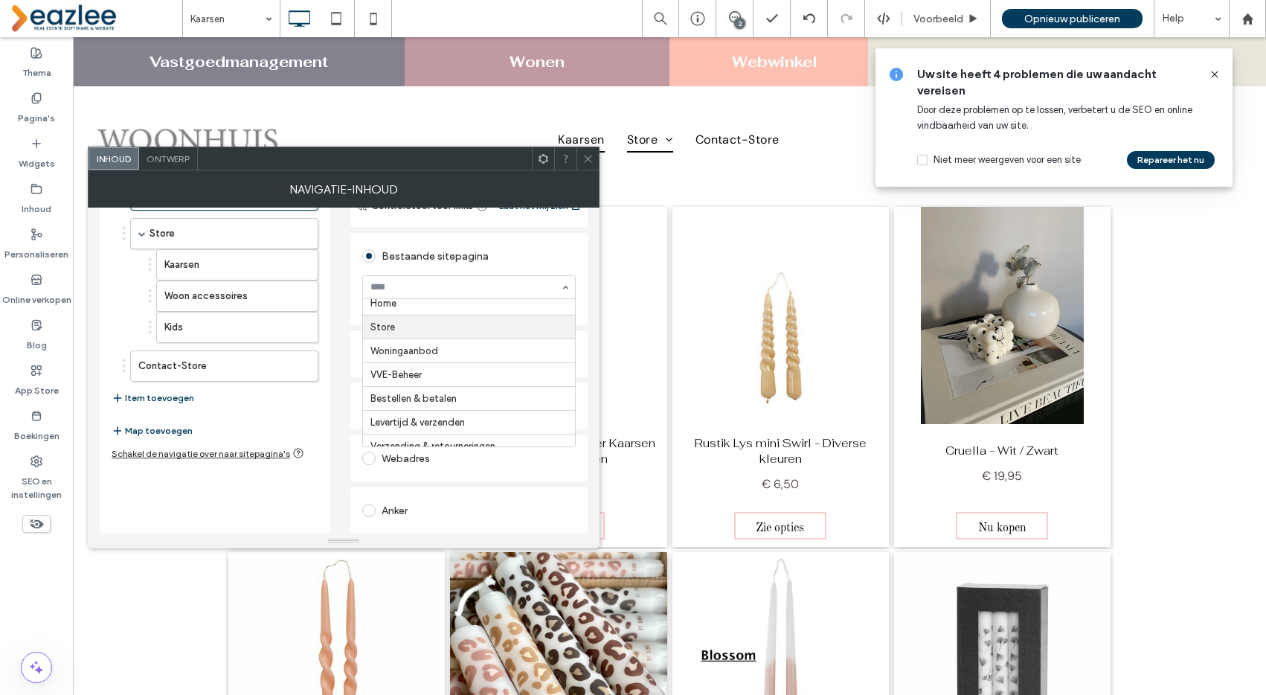
scroll to position [229, 0]
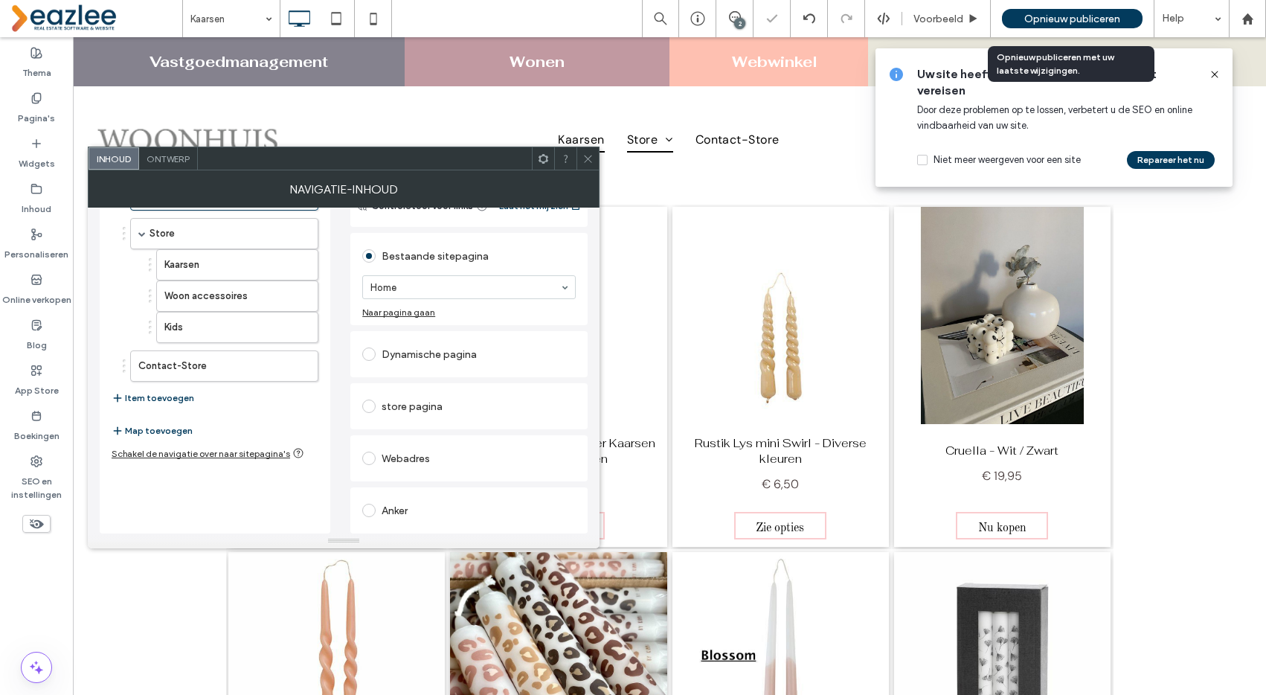
drag, startPoint x: 1050, startPoint y: 19, endPoint x: 893, endPoint y: 0, distance: 158.1
click at [1050, 19] on span "Opnieuw publiceren" at bounding box center [1072, 19] width 96 height 13
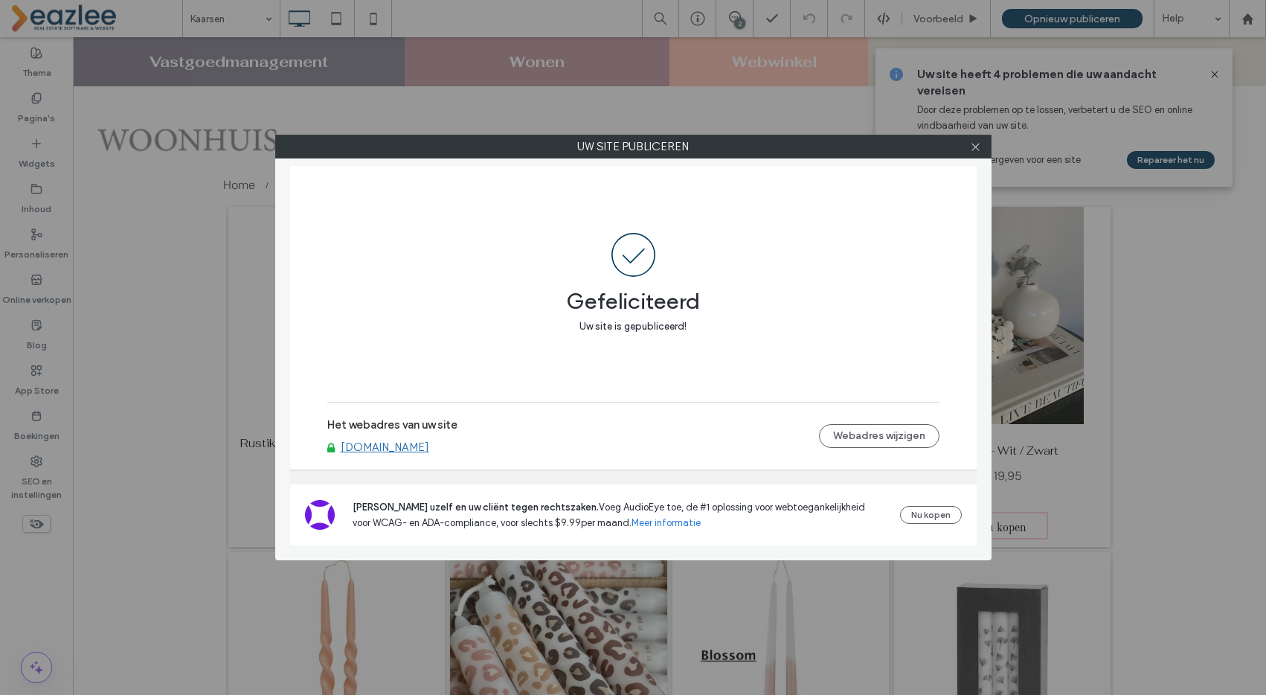
drag, startPoint x: 977, startPoint y: 147, endPoint x: 984, endPoint y: 146, distance: 7.5
click at [977, 147] on icon at bounding box center [975, 146] width 11 height 11
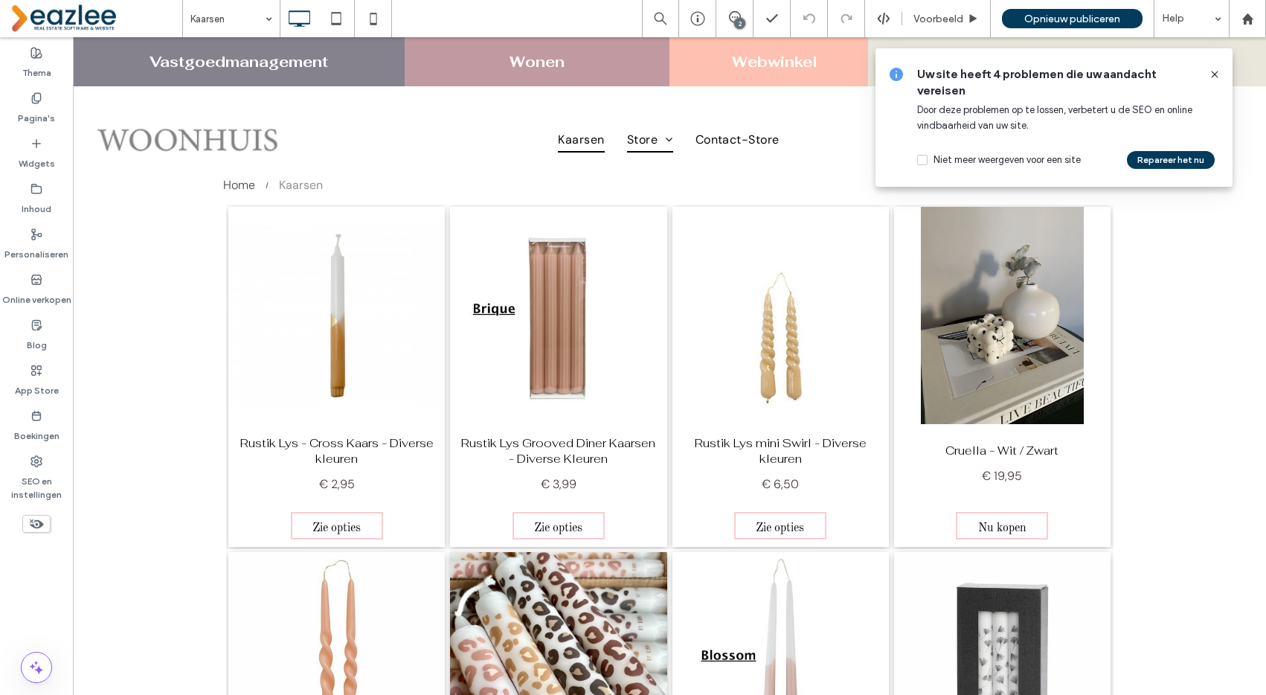
click at [1217, 69] on icon at bounding box center [1215, 74] width 12 height 12
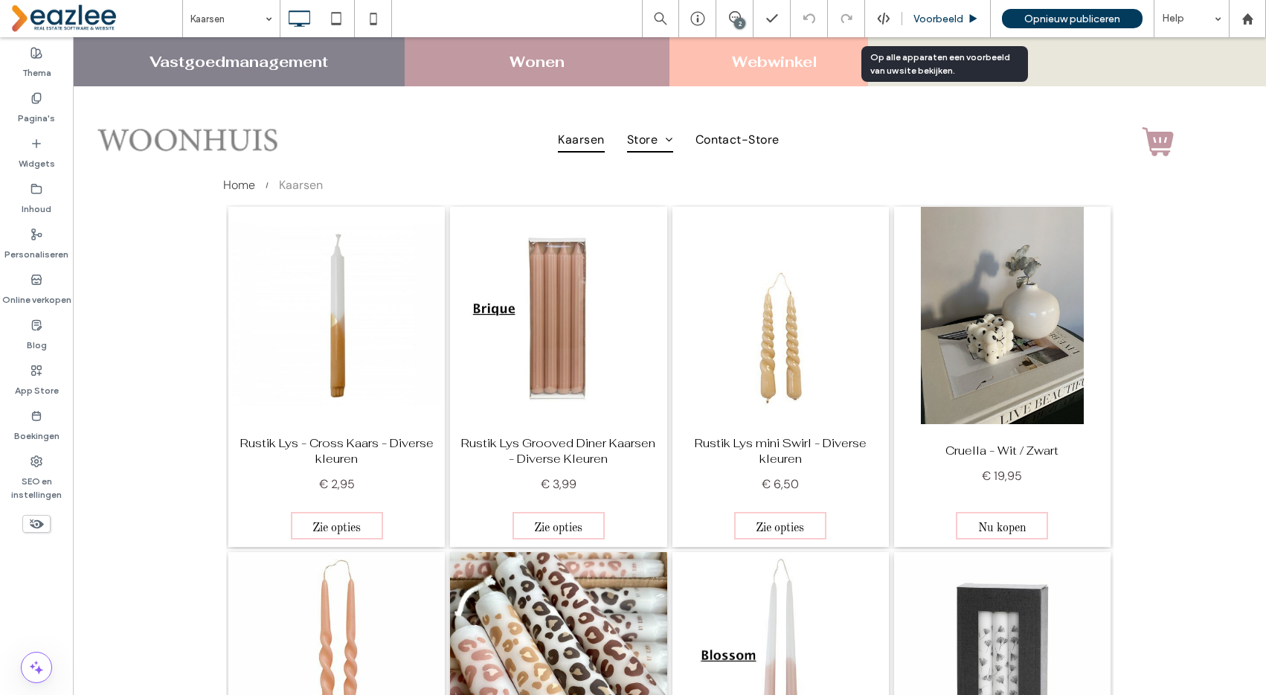
click at [958, 17] on span "Voorbeeld" at bounding box center [939, 19] width 50 height 13
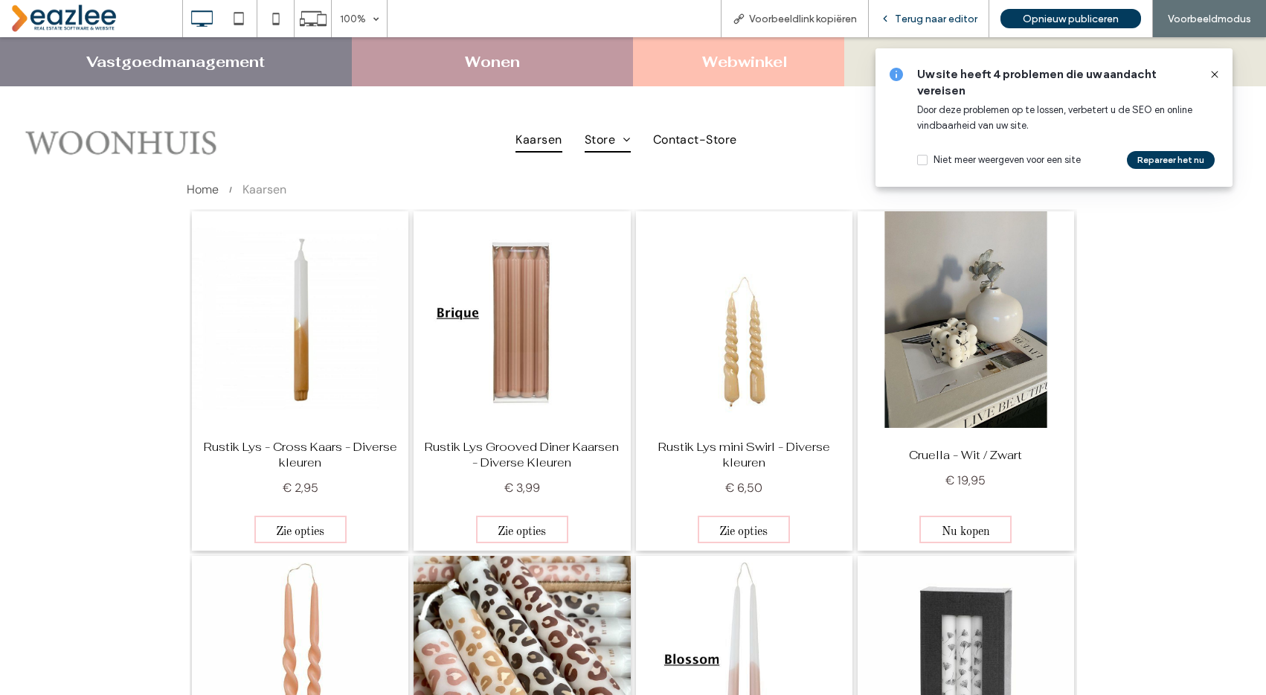
click at [922, 19] on span "Terug naar editor" at bounding box center [936, 19] width 83 height 13
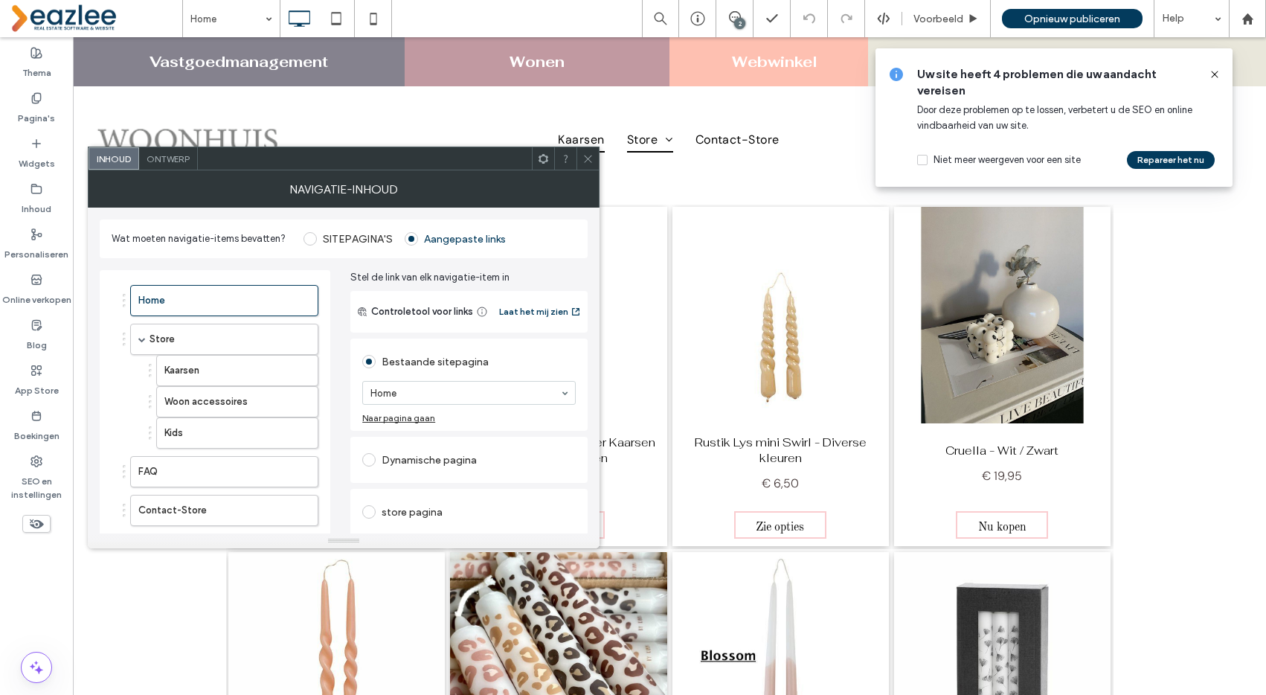
click at [585, 158] on icon at bounding box center [587, 158] width 11 height 11
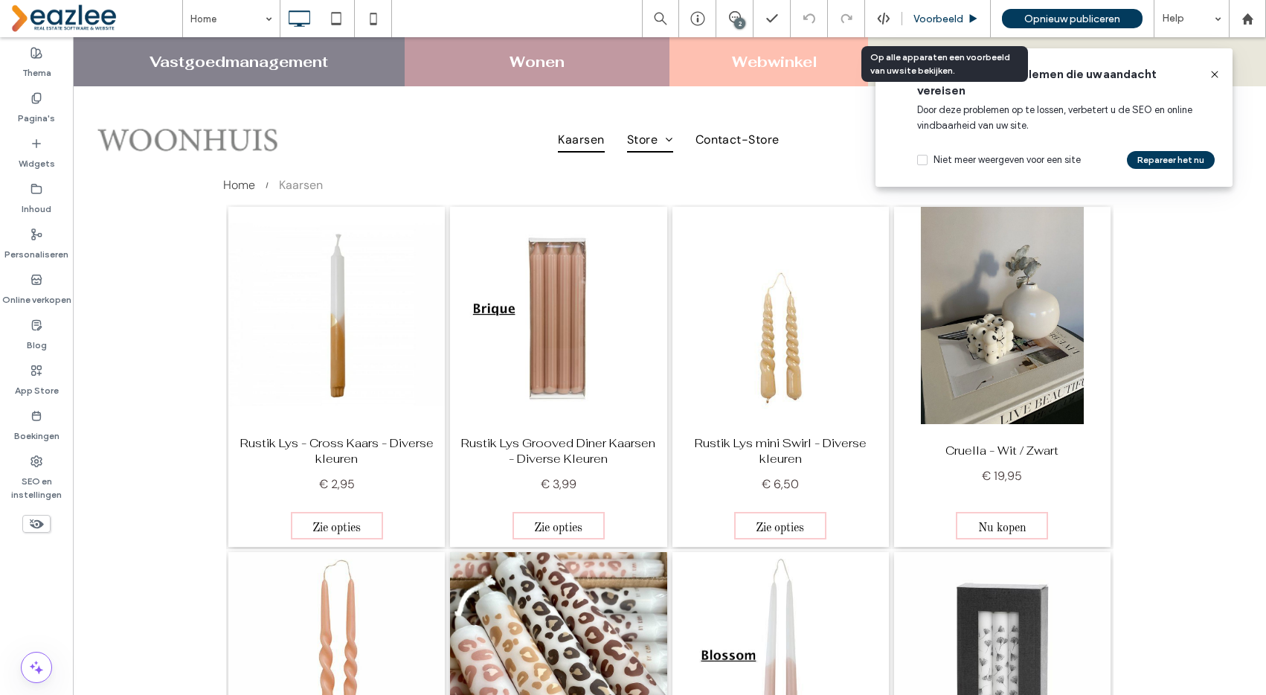
click at [936, 13] on span "Voorbeeld" at bounding box center [939, 19] width 50 height 13
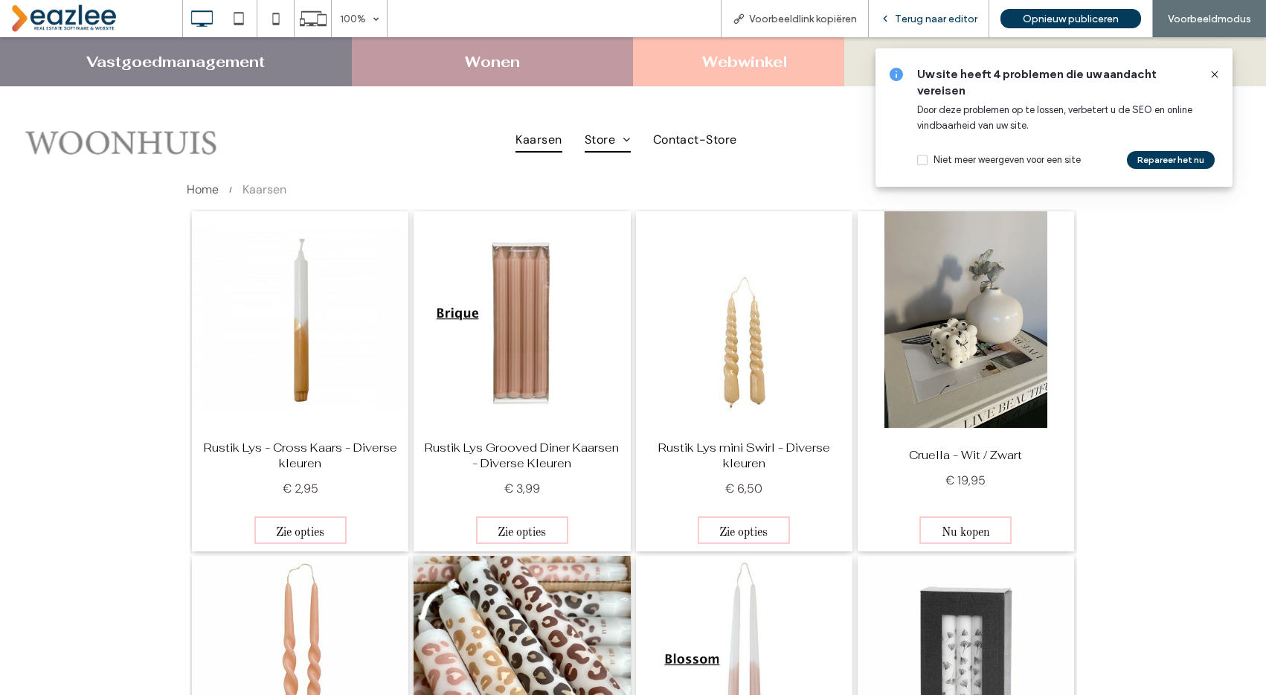
click at [937, 16] on span "Terug naar editor" at bounding box center [936, 19] width 83 height 13
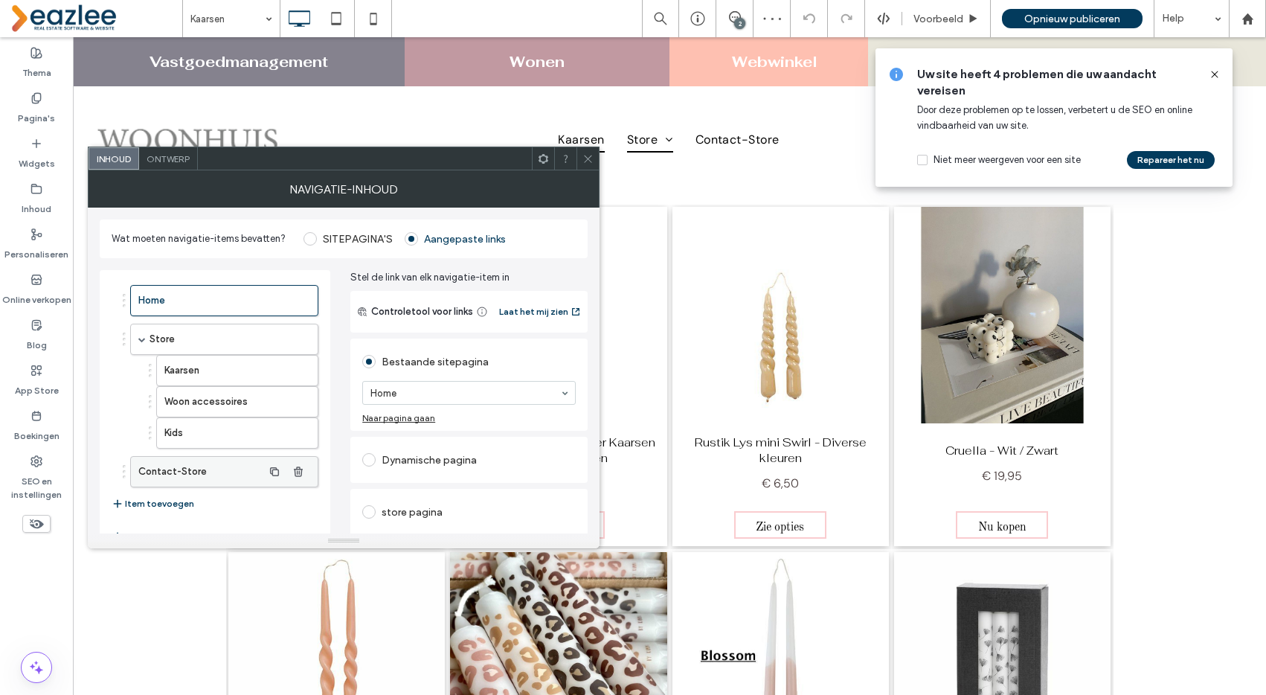
scroll to position [106, 0]
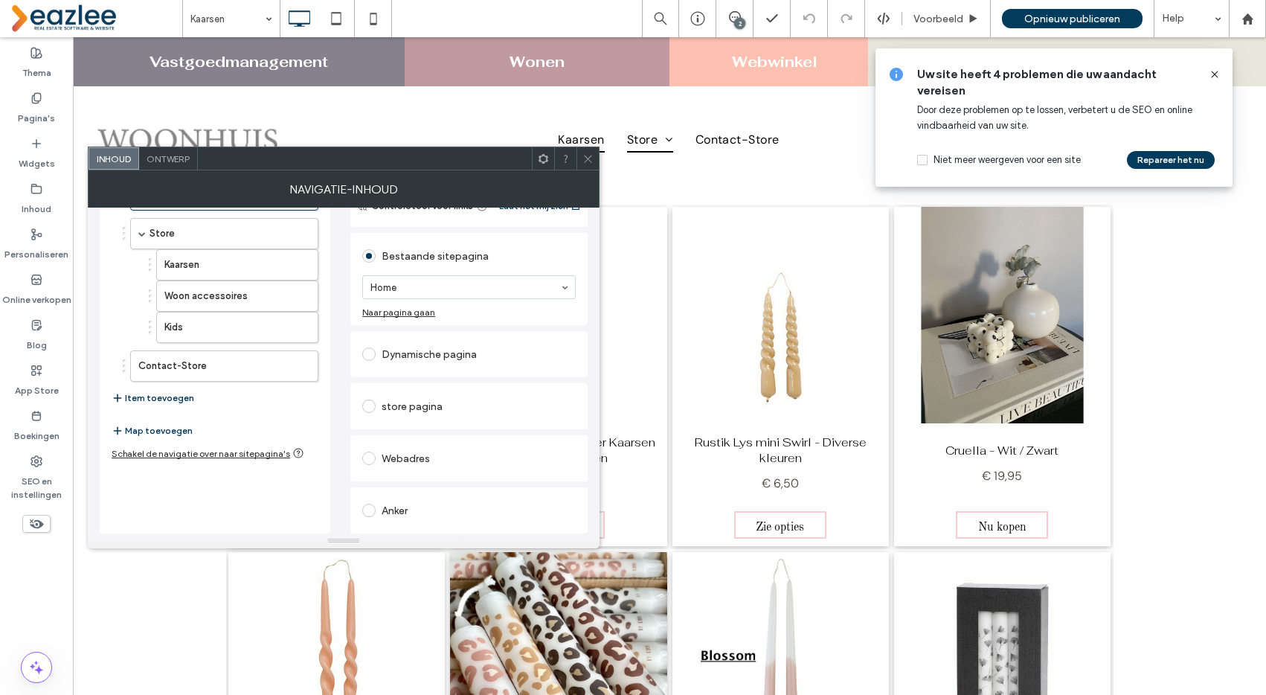
click at [164, 396] on button "Item toevoegen" at bounding box center [153, 398] width 83 height 18
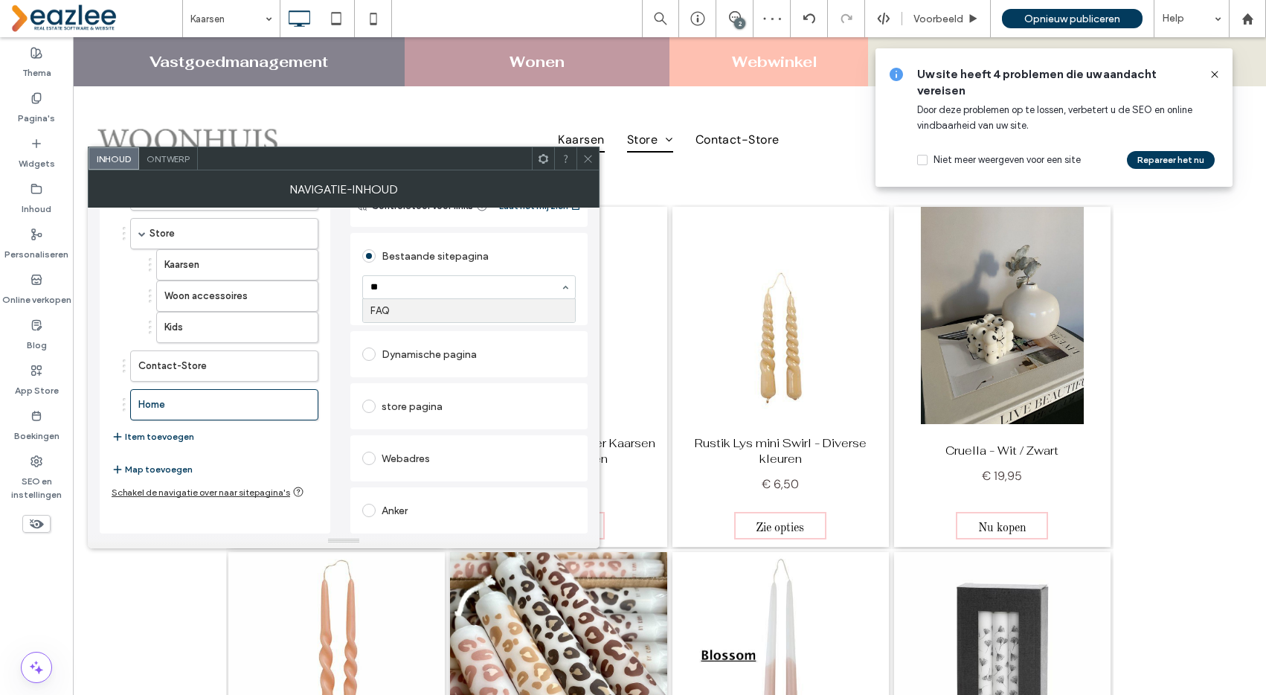
type input "***"
drag, startPoint x: 188, startPoint y: 410, endPoint x: 209, endPoint y: 349, distance: 64.5
drag, startPoint x: 192, startPoint y: 357, endPoint x: 429, endPoint y: 277, distance: 250.5
click at [583, 159] on icon at bounding box center [587, 158] width 11 height 11
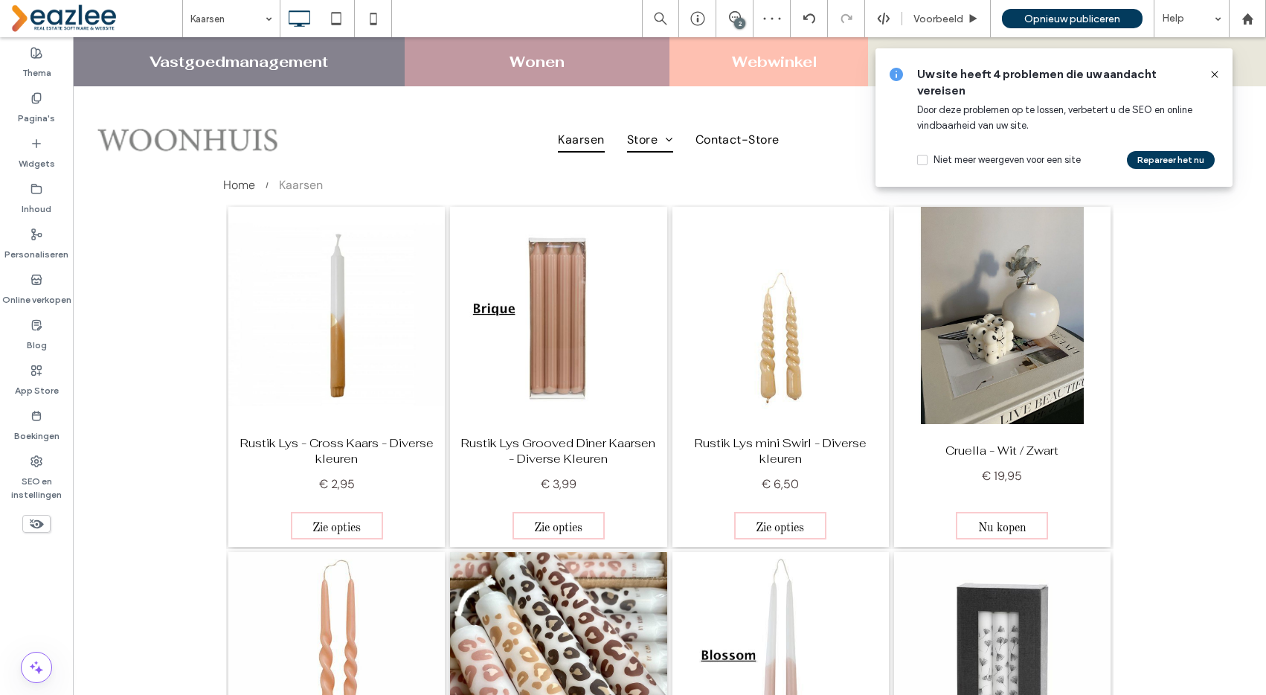
click at [1217, 69] on icon at bounding box center [1215, 74] width 12 height 12
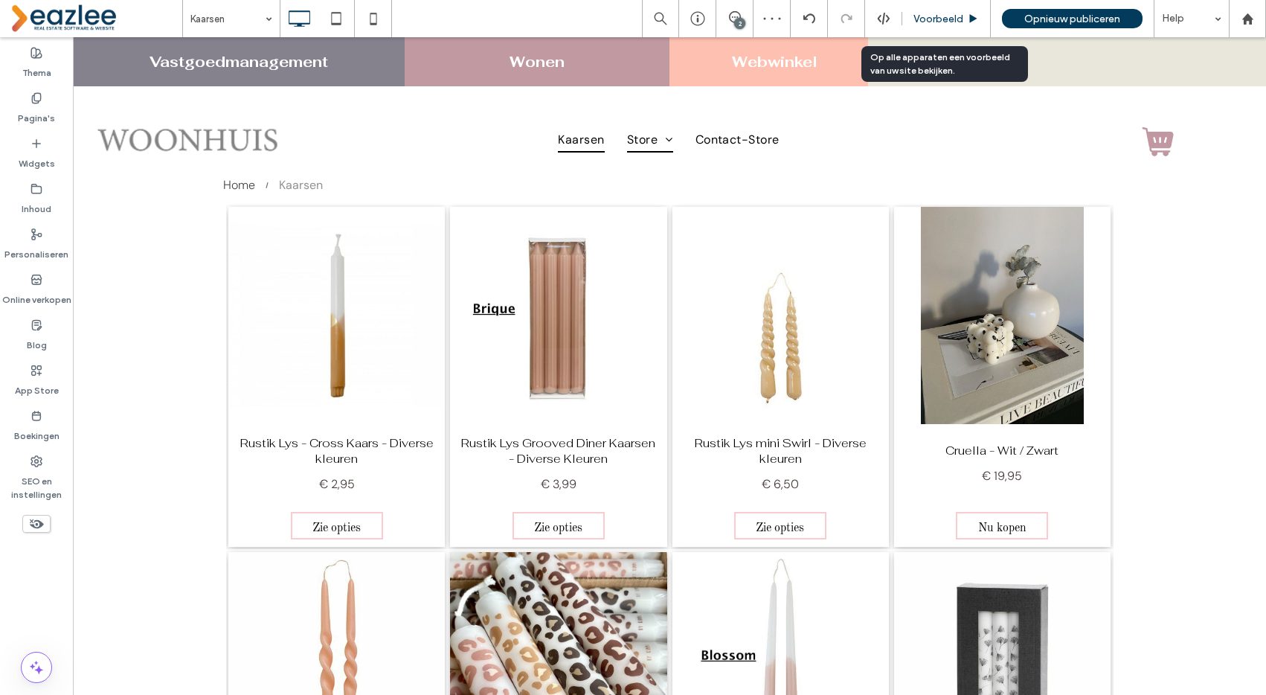
click at [929, 11] on div "Voorbeeld" at bounding box center [946, 18] width 89 height 37
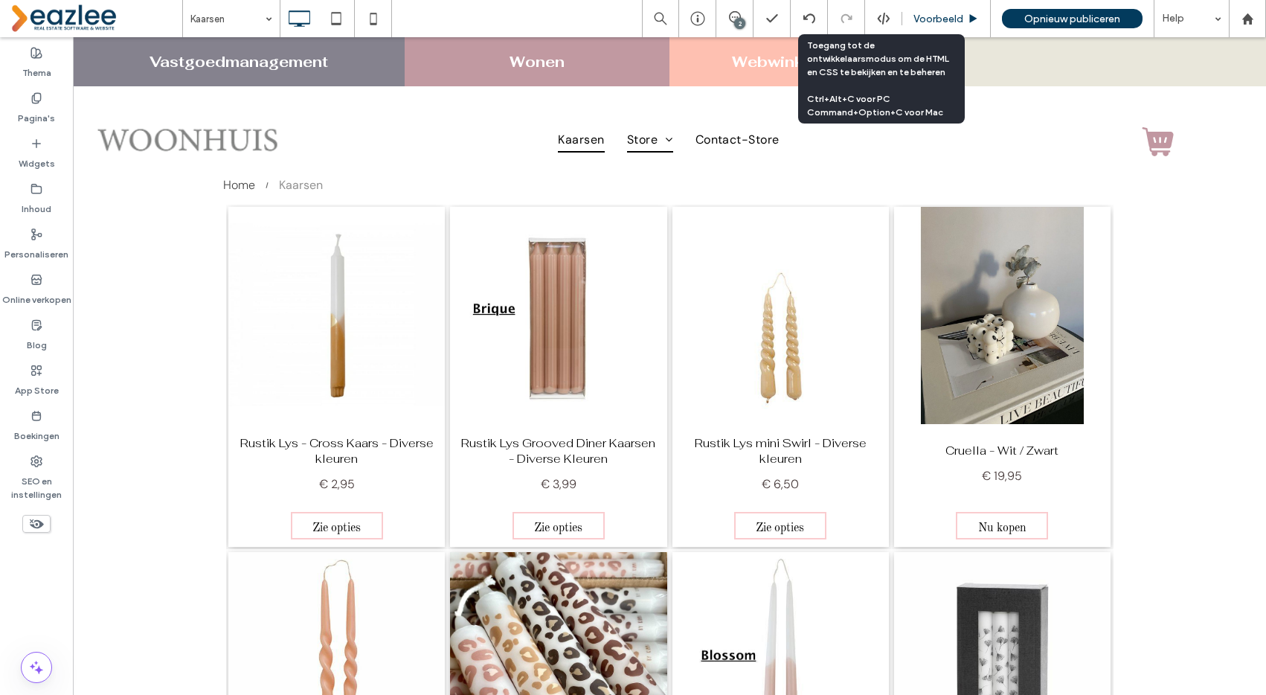
click at [942, 23] on span "Voorbeeld" at bounding box center [939, 19] width 50 height 13
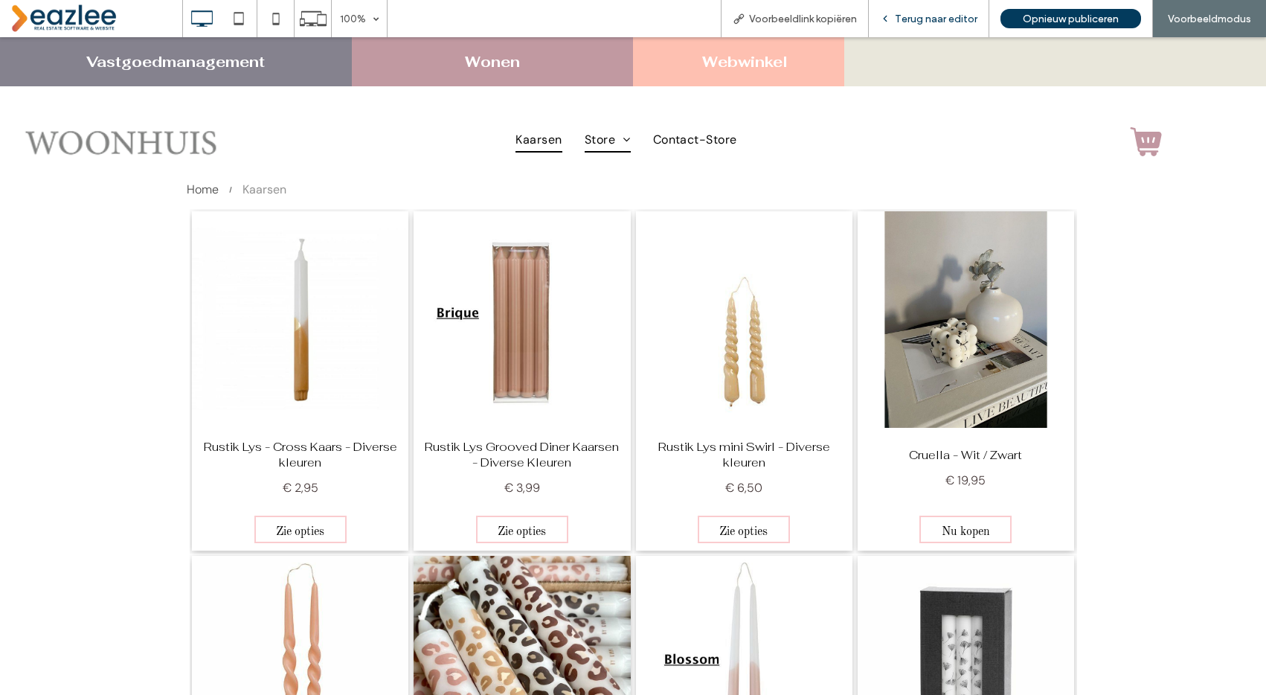
click at [950, 22] on span "Terug naar editor" at bounding box center [936, 19] width 83 height 13
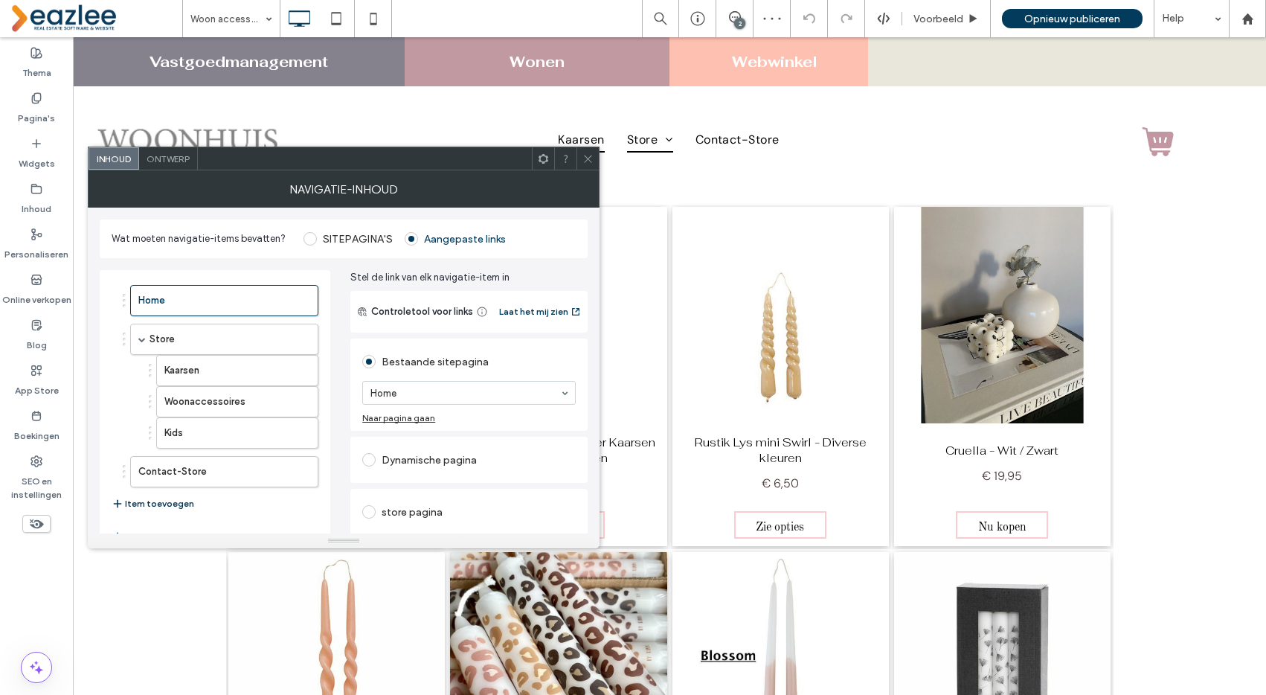
click at [169, 499] on button "Item toevoegen" at bounding box center [153, 504] width 83 height 18
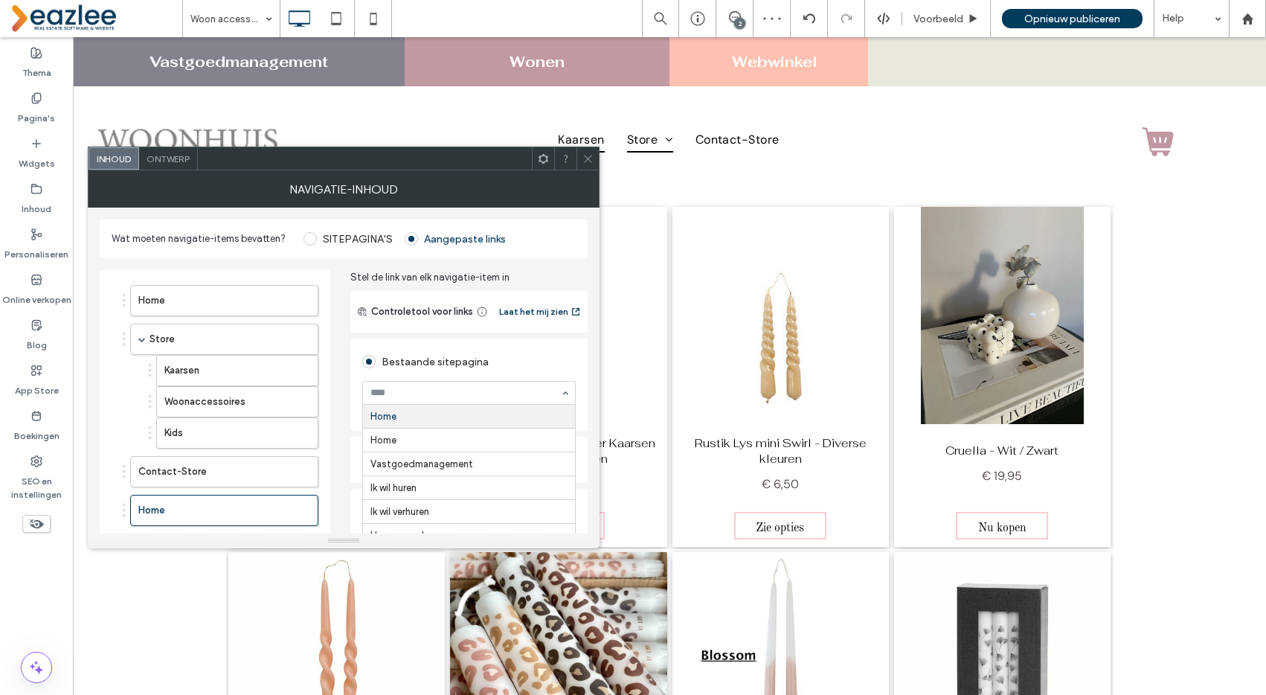
type input "*"
type input "**"
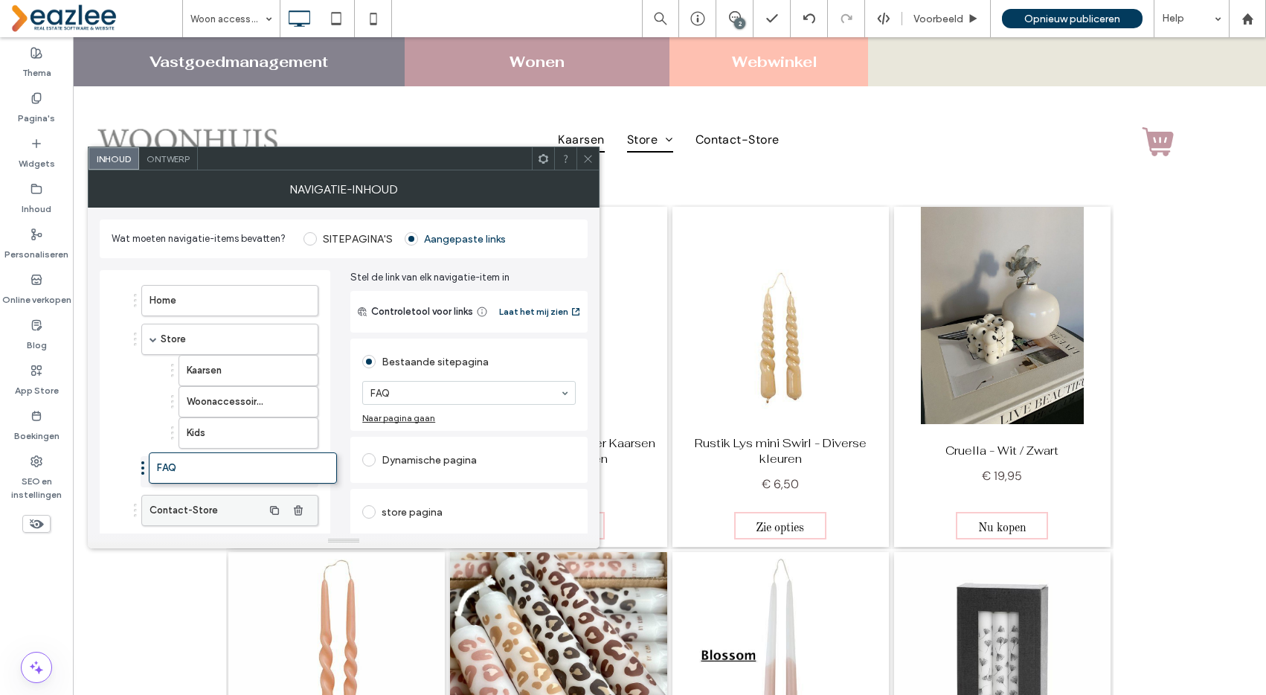
drag, startPoint x: 193, startPoint y: 513, endPoint x: 214, endPoint y: 467, distance: 49.6
click at [585, 153] on icon at bounding box center [587, 158] width 11 height 11
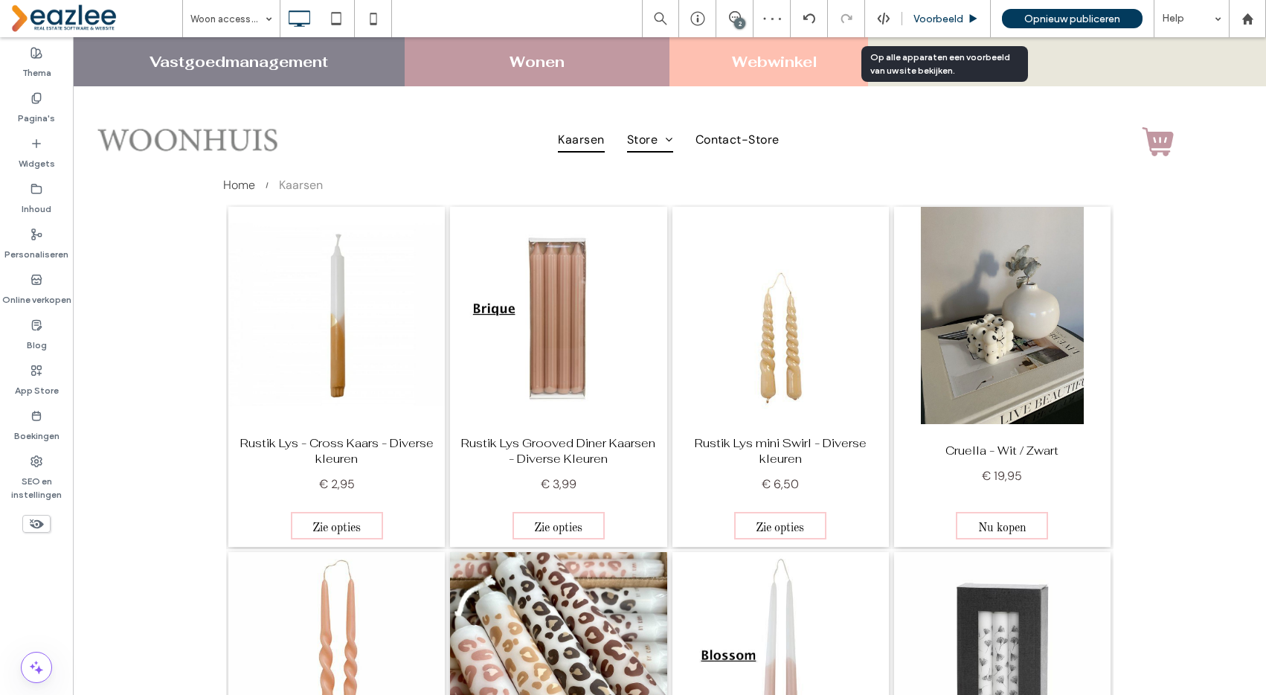
click at [940, 15] on span "Voorbeeld" at bounding box center [939, 19] width 50 height 13
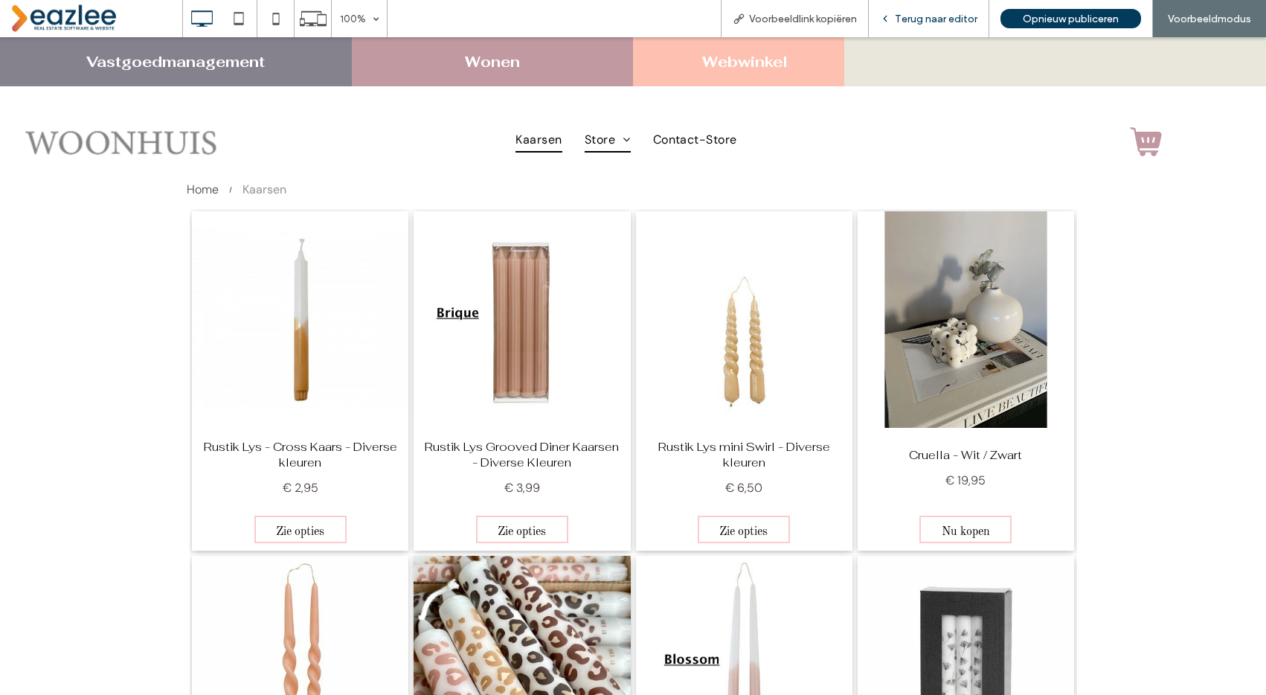
click at [957, 25] on span "Terug naar editor" at bounding box center [936, 19] width 83 height 13
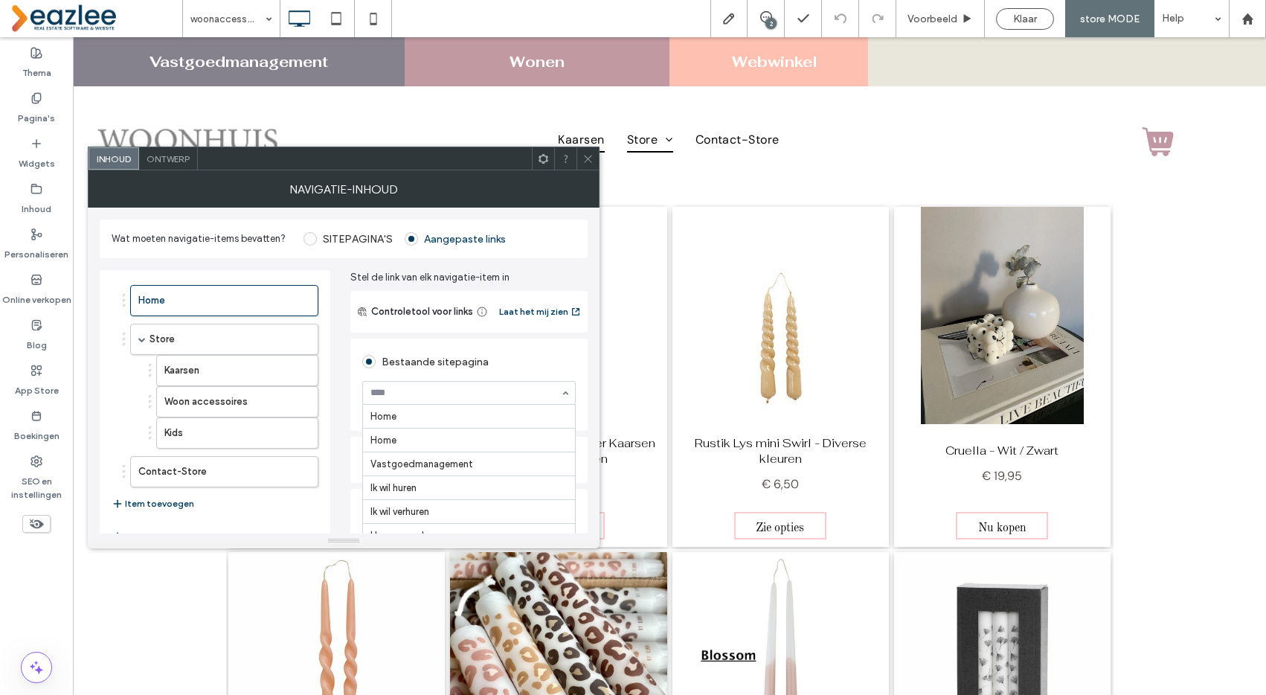
scroll to position [238, 0]
click at [433, 350] on div "Bestaande sitepagina" at bounding box center [469, 362] width 214 height 24
click at [147, 505] on button "Item toevoegen" at bounding box center [153, 504] width 83 height 18
type input "*"
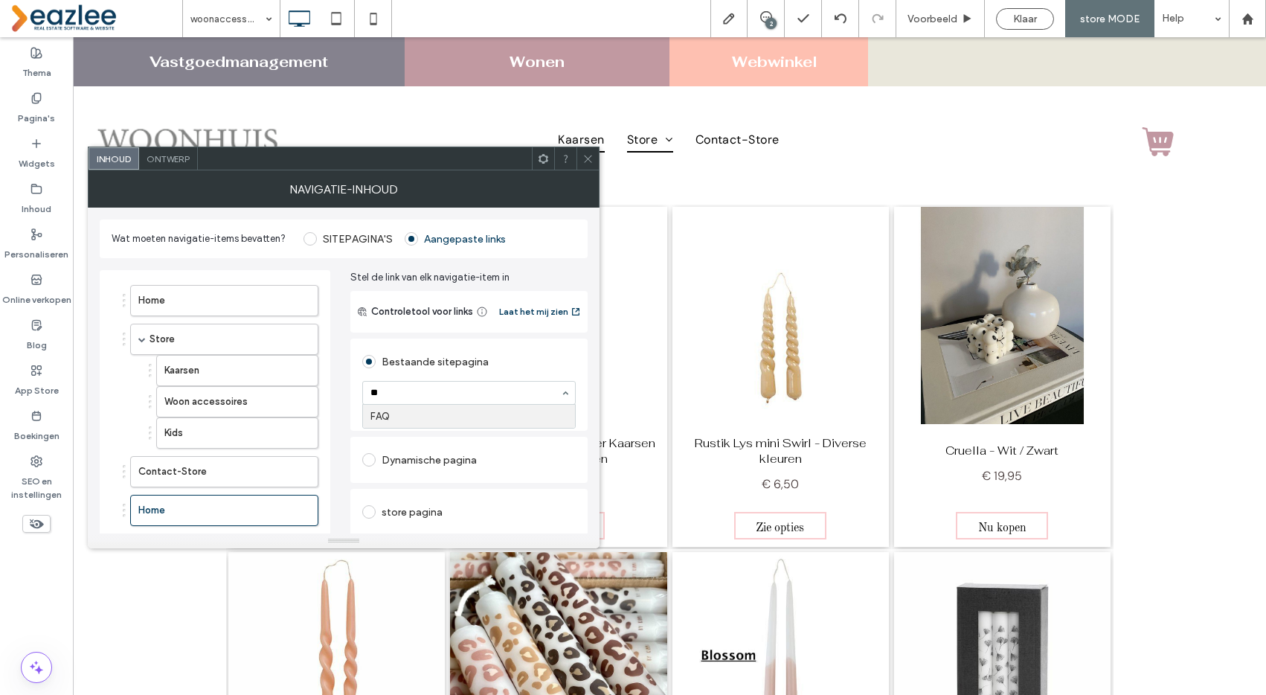
type input "***"
drag, startPoint x: 183, startPoint y: 487, endPoint x: 184, endPoint y: 469, distance: 18.7
click at [591, 157] on icon at bounding box center [587, 158] width 11 height 11
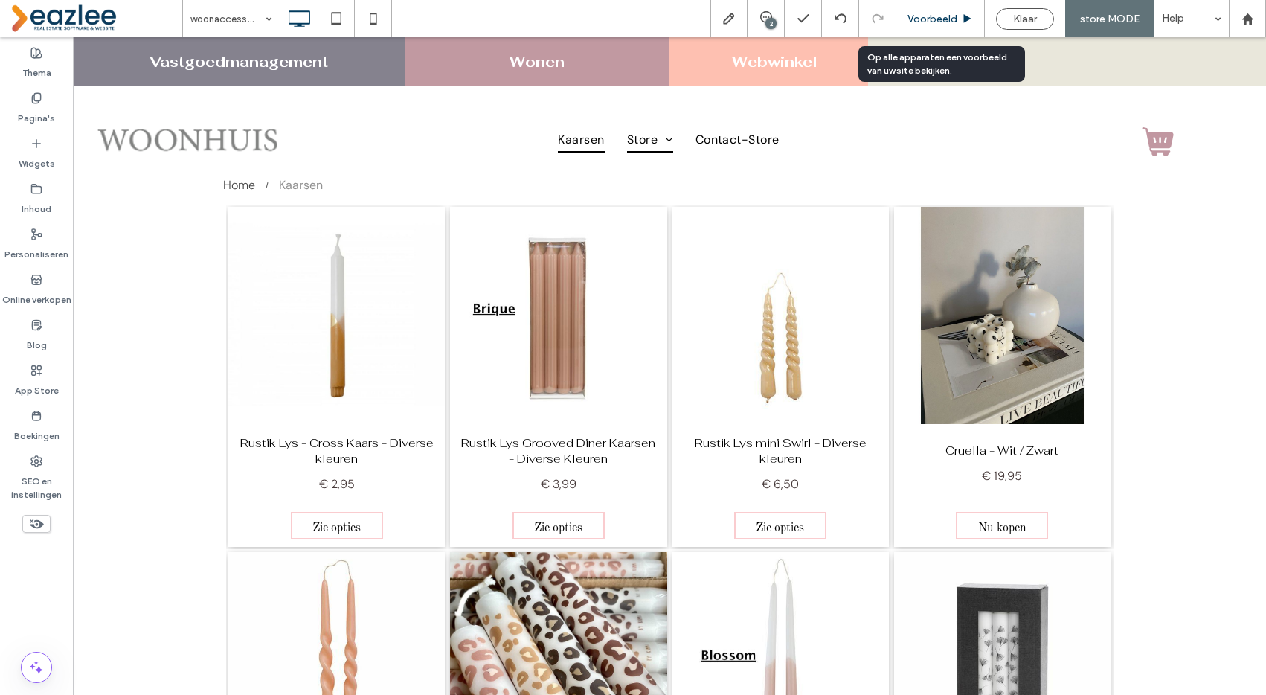
click at [922, 17] on span "Voorbeeld" at bounding box center [933, 19] width 50 height 13
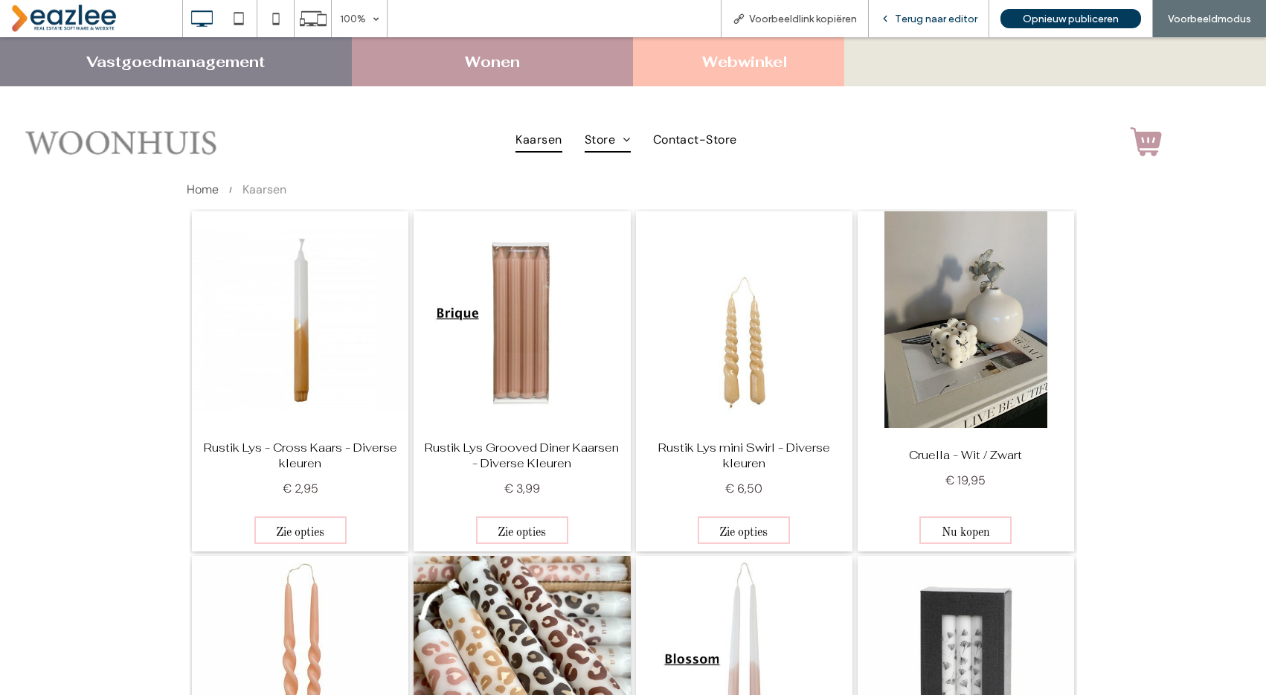
click at [920, 17] on span "Terug naar editor" at bounding box center [936, 19] width 83 height 13
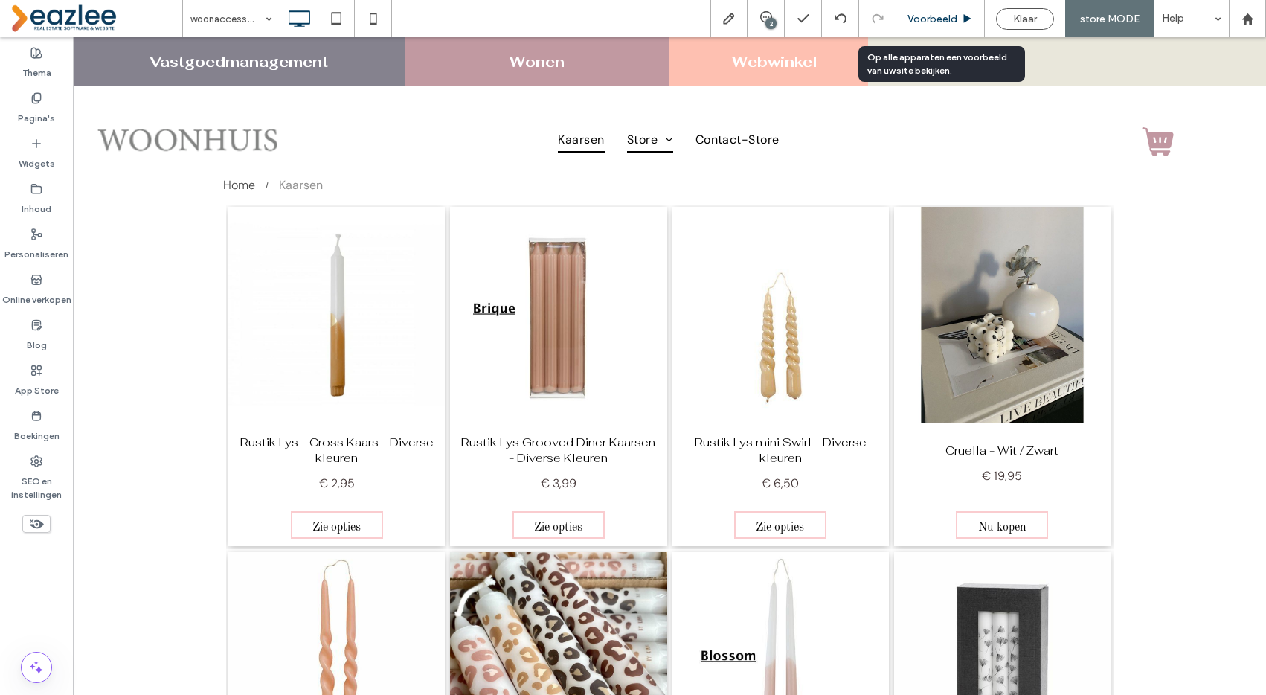
click at [927, 15] on span "Voorbeeld" at bounding box center [933, 19] width 50 height 13
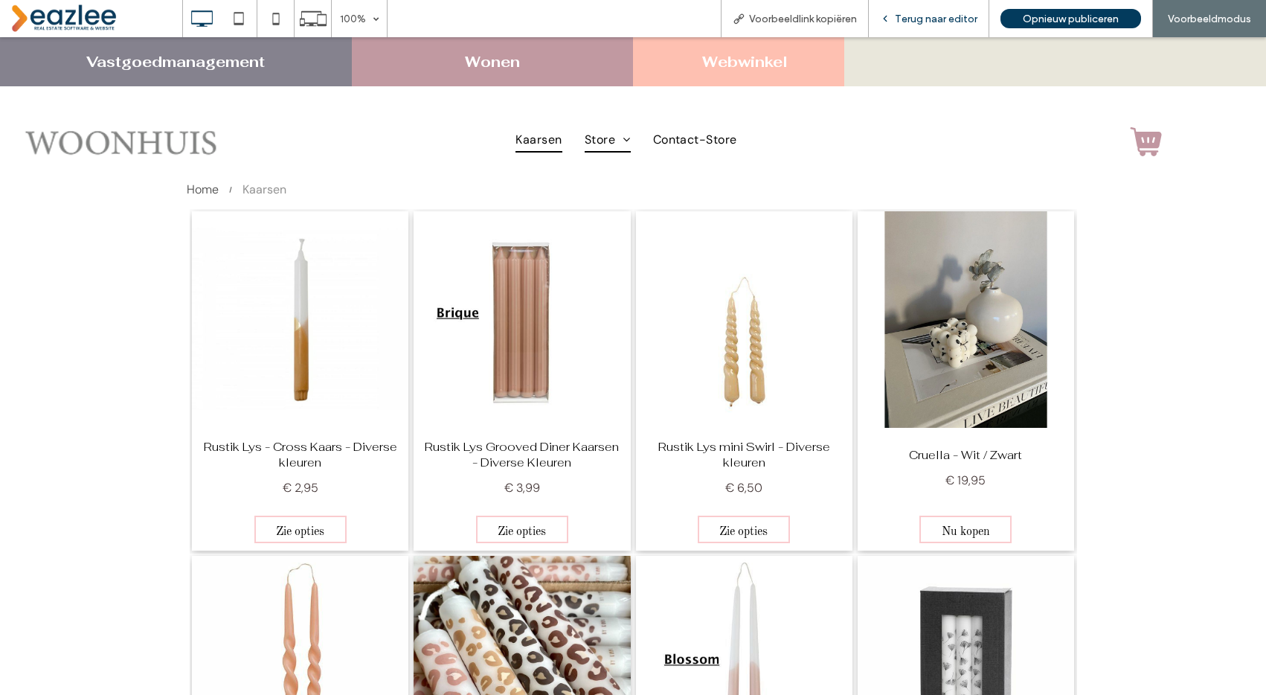
click at [928, 21] on span "Terug naar editor" at bounding box center [936, 19] width 83 height 13
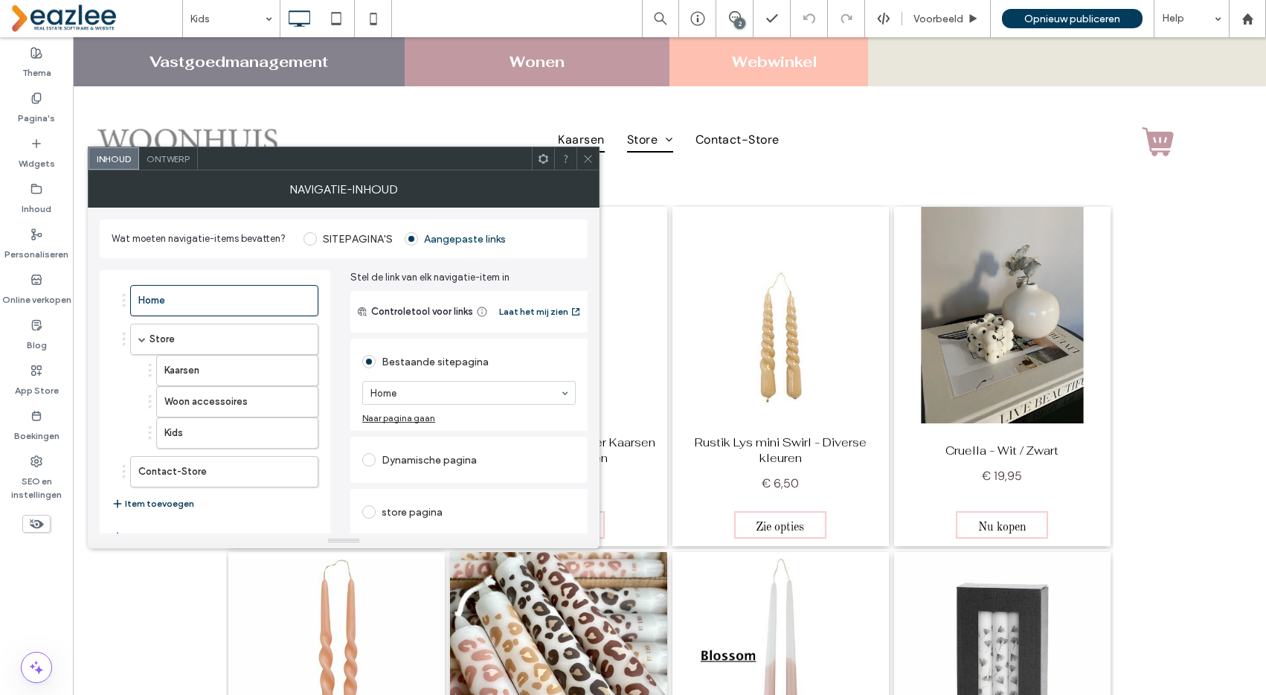
click at [175, 502] on button "Item toevoegen" at bounding box center [153, 504] width 83 height 18
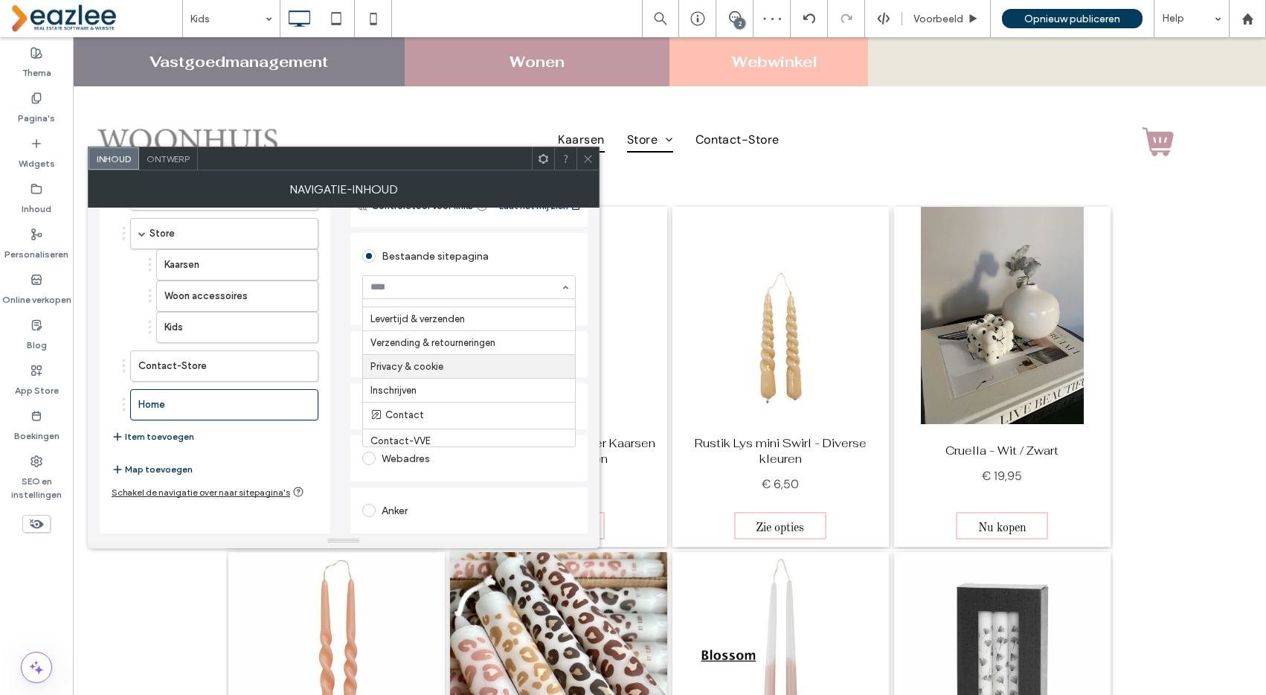
scroll to position [498, 0]
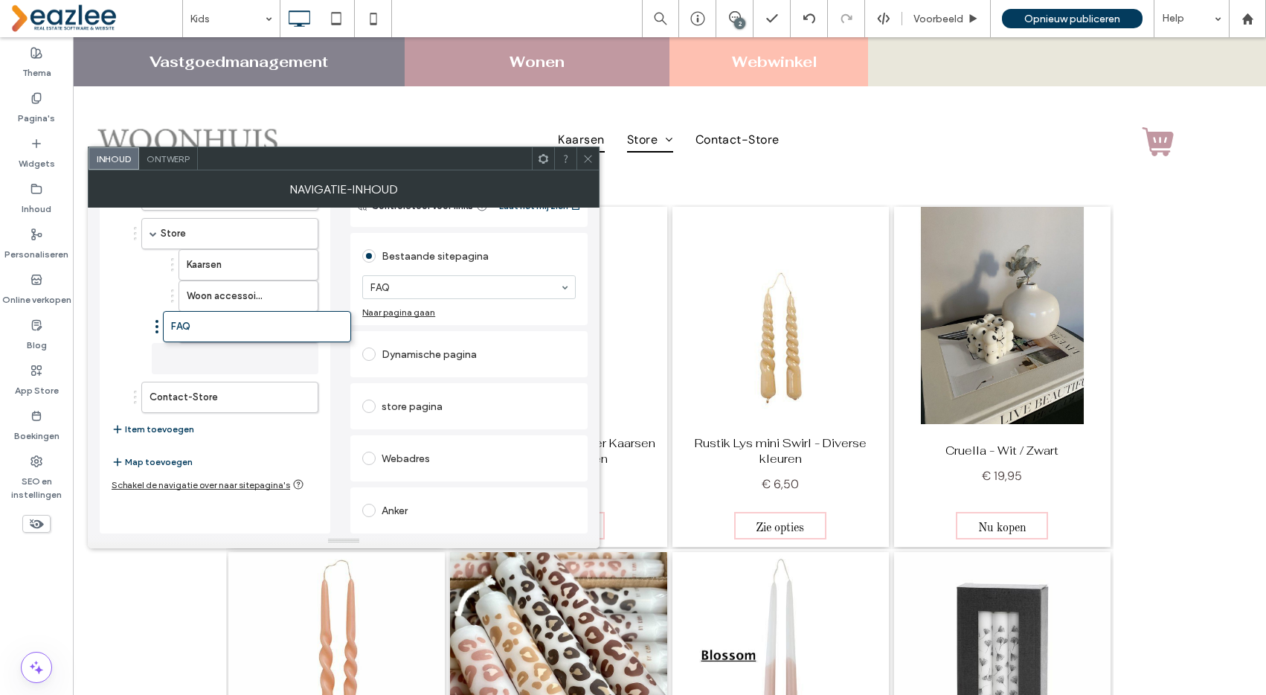
drag, startPoint x: 191, startPoint y: 370, endPoint x: 222, endPoint y: 332, distance: 49.2
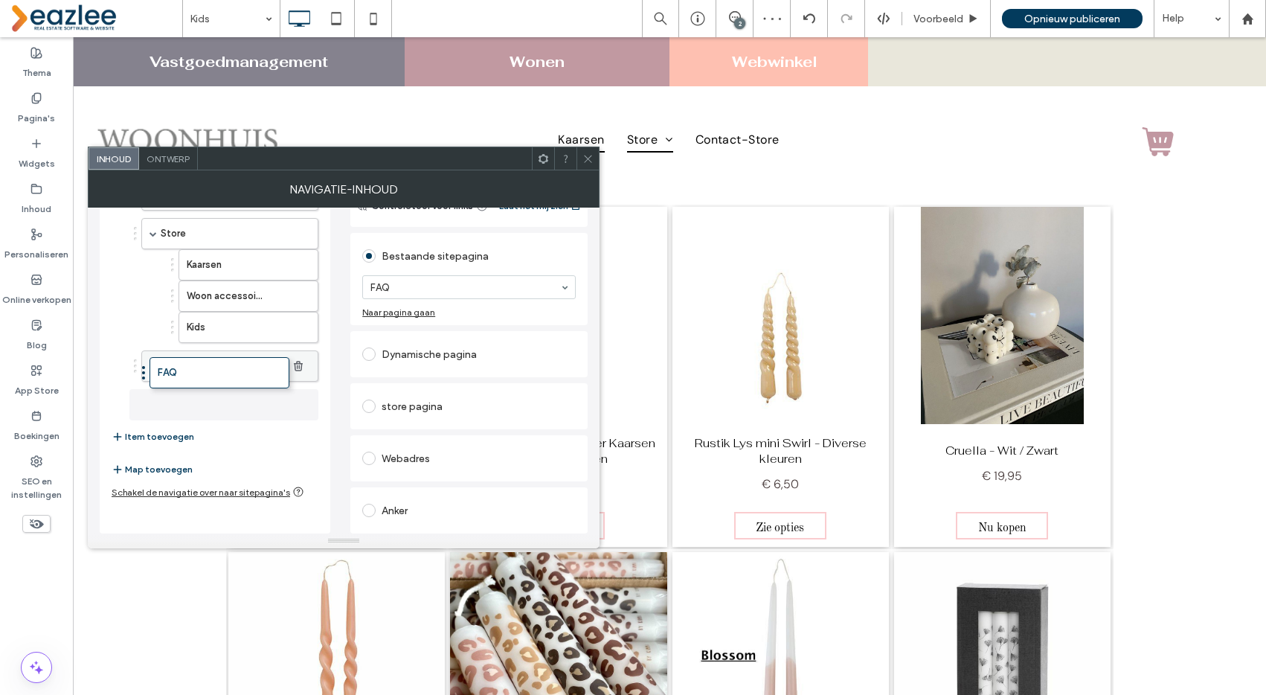
drag, startPoint x: 234, startPoint y: 358, endPoint x: 202, endPoint y: 365, distance: 32.8
drag, startPoint x: 192, startPoint y: 359, endPoint x: 195, endPoint y: 416, distance: 56.6
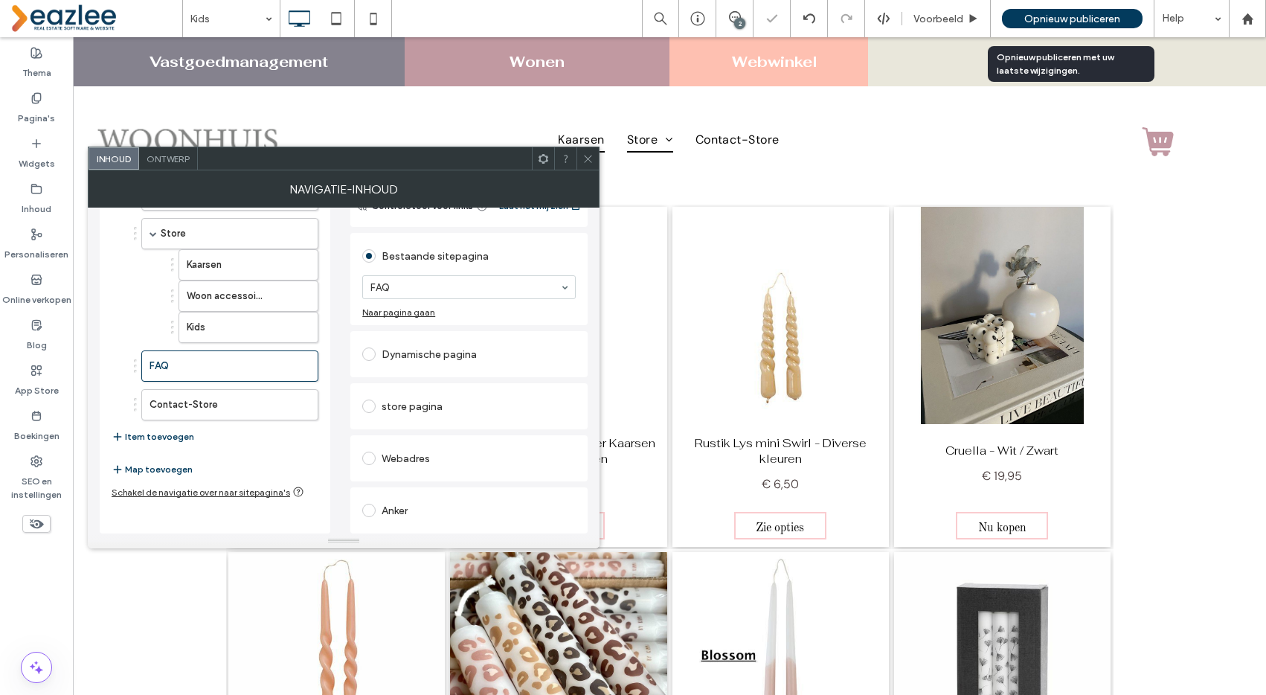
click at [1059, 19] on span "Opnieuw publiceren" at bounding box center [1072, 19] width 96 height 13
